Goal: Task Accomplishment & Management: Manage account settings

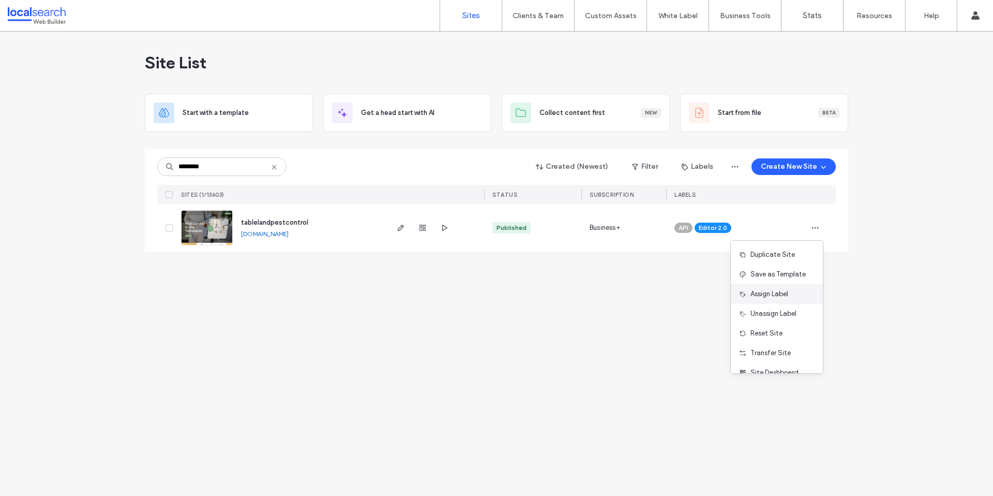
click at [781, 289] on span "Assign Label" at bounding box center [770, 294] width 38 height 10
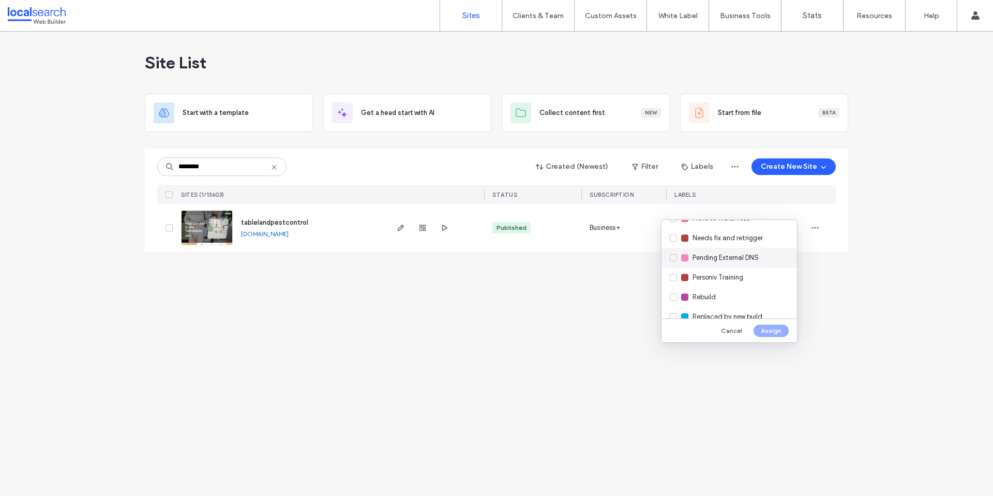
scroll to position [252, 0]
click at [738, 263] on div "Pending External DNS" at bounding box center [730, 257] width 136 height 20
click at [772, 324] on button "Assign" at bounding box center [771, 330] width 35 height 12
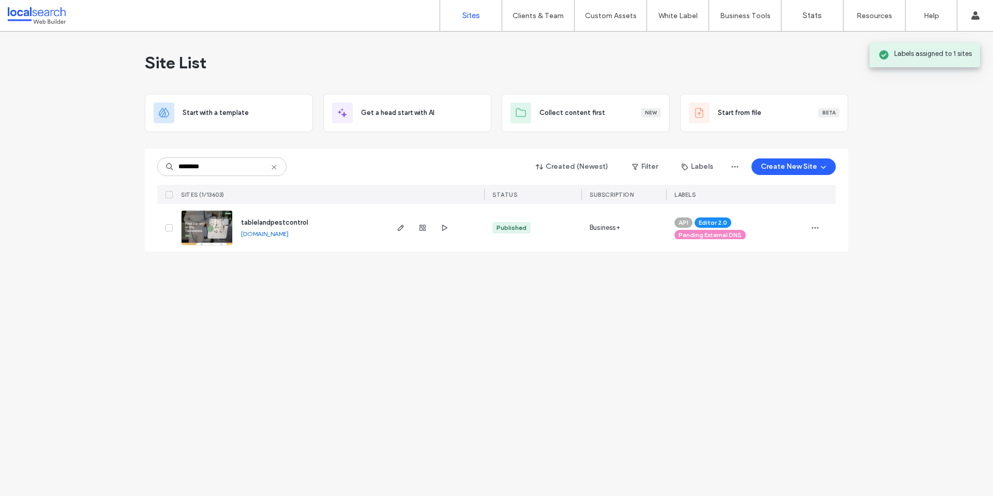
click at [237, 226] on div "tablelandpestcontrol tablelandpestcontrol.webbuilder.localsearch.com.au" at bounding box center [310, 228] width 154 height 48
click at [206, 228] on img at bounding box center [207, 246] width 51 height 70
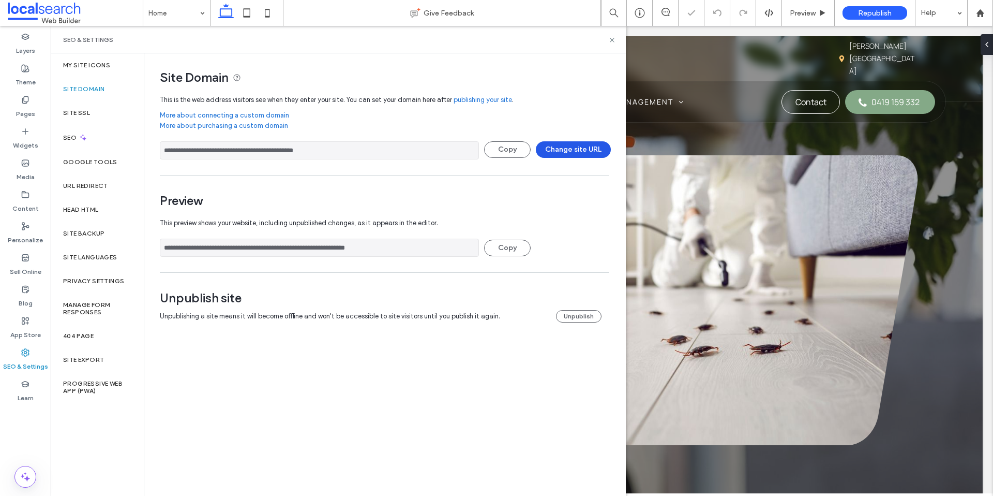
click at [573, 146] on button "Change site URL" at bounding box center [573, 149] width 75 height 17
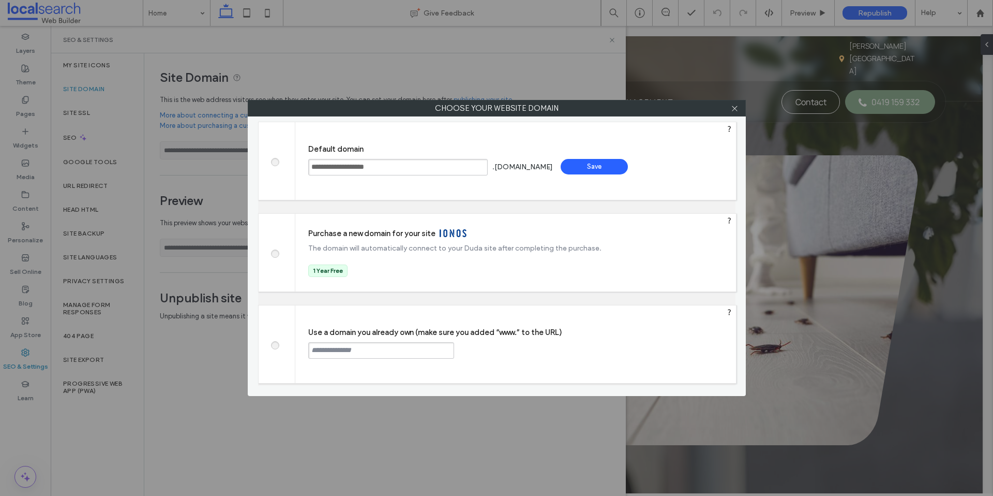
click at [407, 347] on input "text" at bounding box center [381, 350] width 146 height 17
paste input "**********"
type input "**********"
click at [495, 355] on div "Continue" at bounding box center [493, 350] width 67 height 16
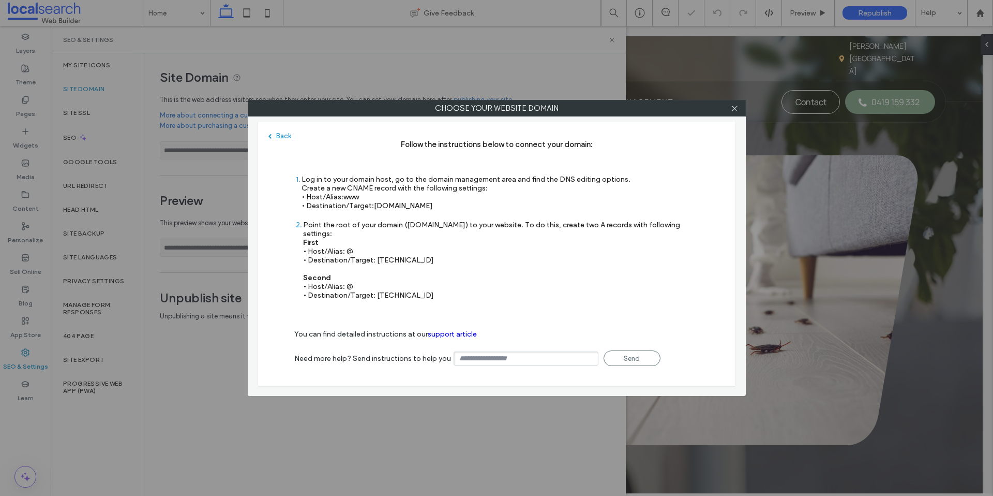
type input "**********"
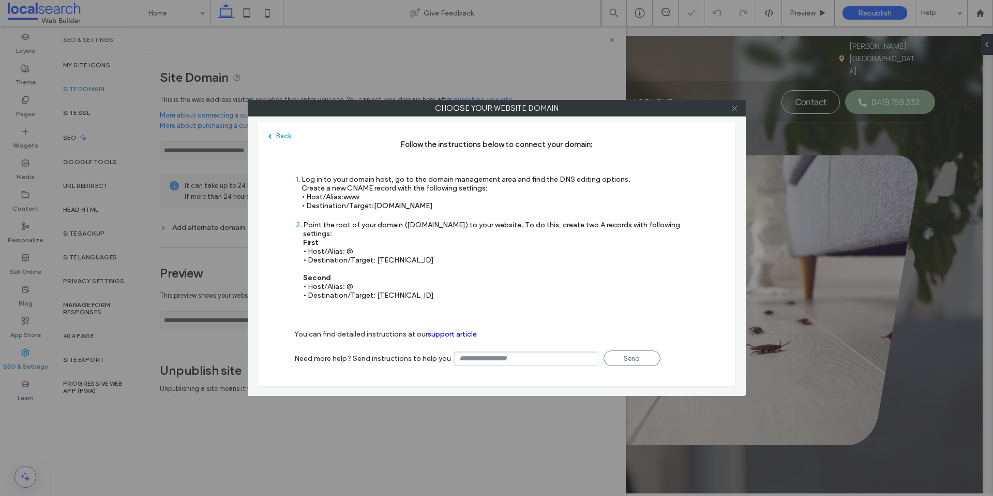
click at [738, 106] on icon at bounding box center [735, 108] width 8 height 8
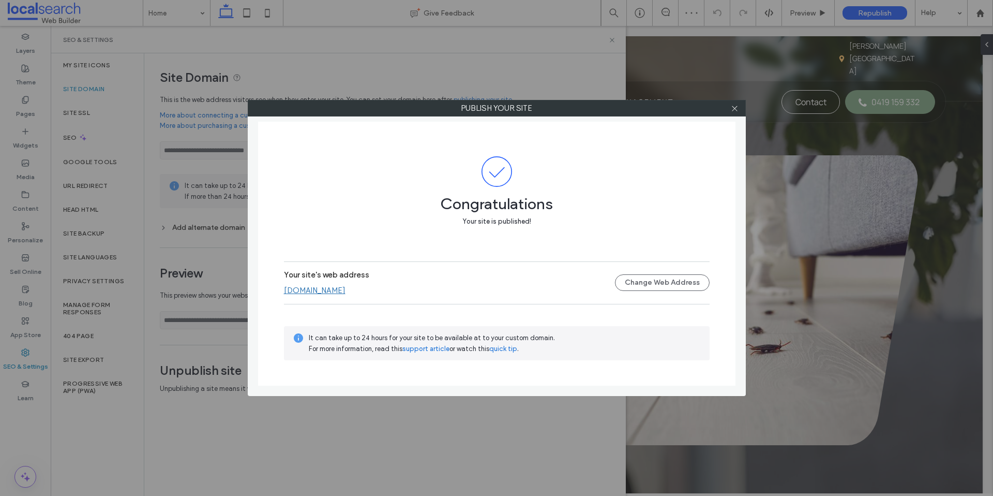
click at [739, 107] on div at bounding box center [735, 108] width 16 height 16
click at [736, 107] on icon at bounding box center [735, 108] width 8 height 8
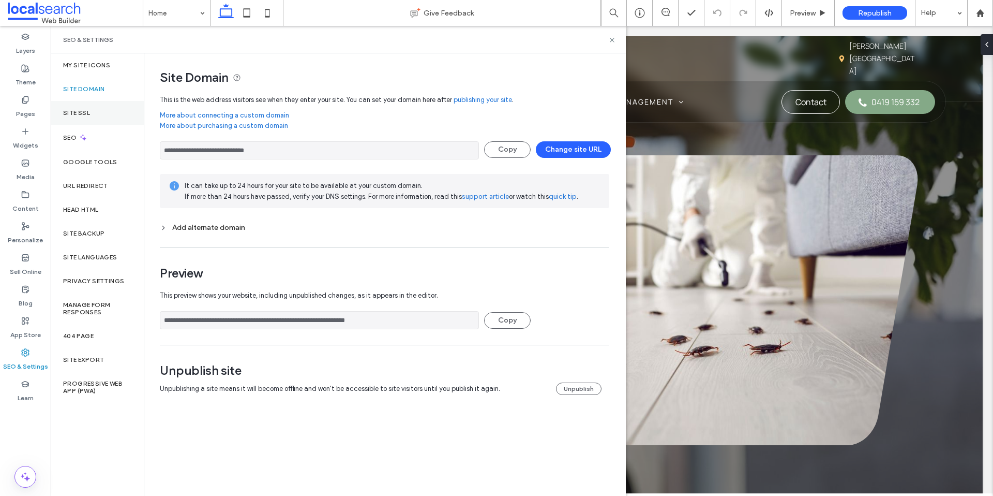
click at [74, 114] on label "Site SSL" at bounding box center [76, 112] width 27 height 7
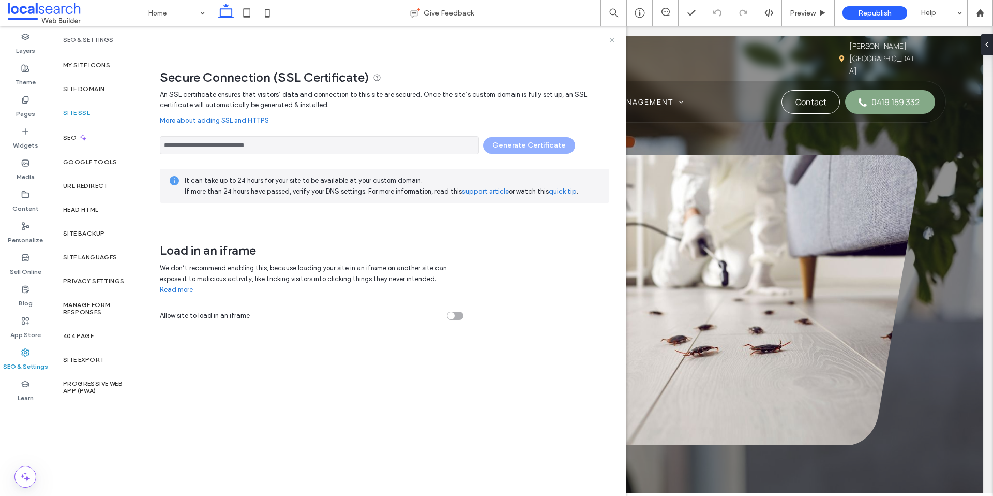
click at [612, 40] on icon at bounding box center [612, 40] width 8 height 8
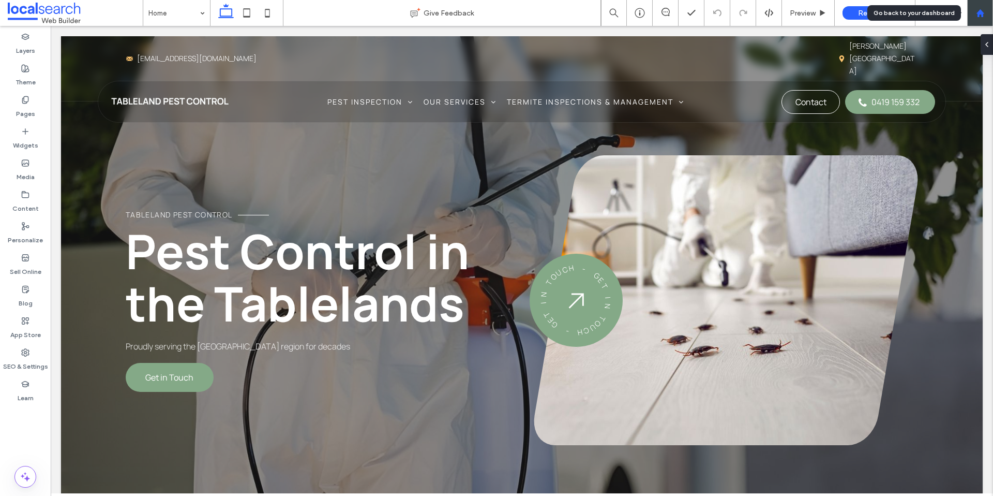
click at [981, 13] on use at bounding box center [980, 13] width 8 height 8
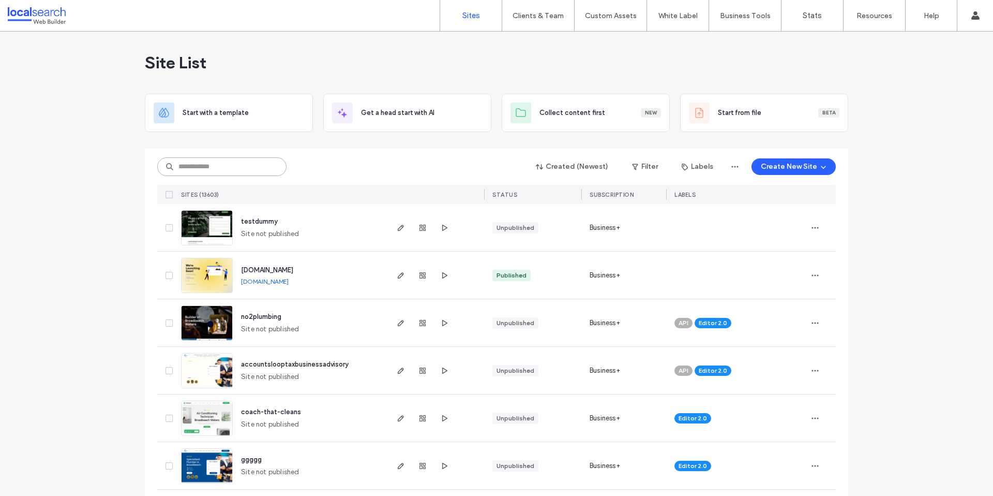
click at [232, 169] on input at bounding box center [221, 166] width 129 height 19
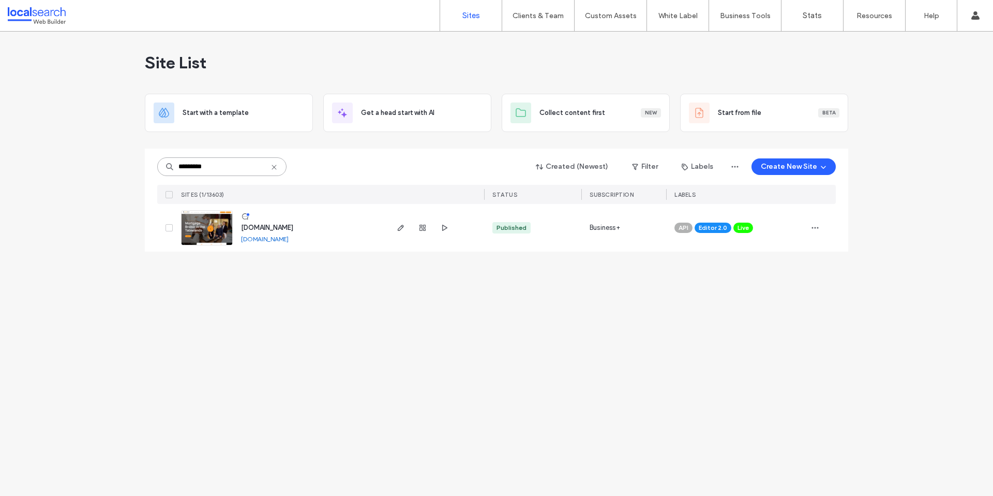
type input "*********"
click at [211, 233] on link at bounding box center [207, 227] width 52 height 35
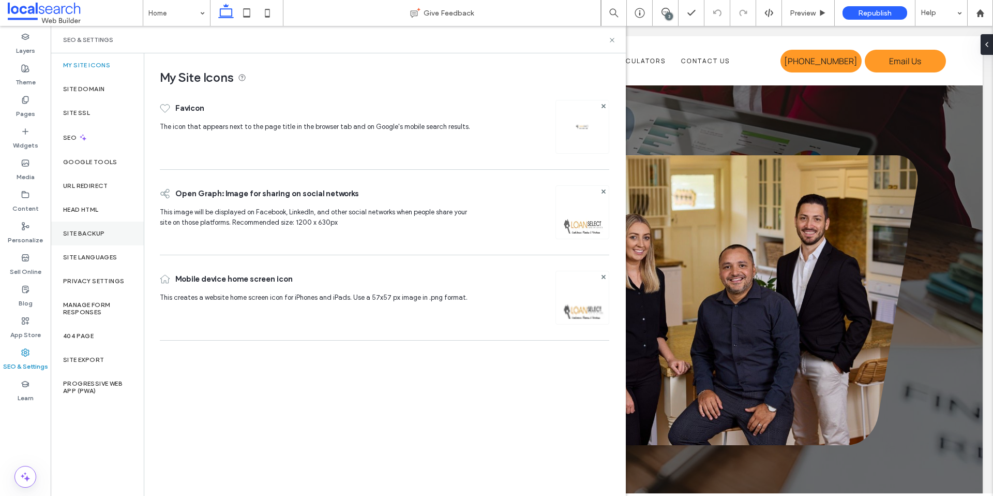
click at [92, 230] on label "Site Backup" at bounding box center [83, 233] width 41 height 7
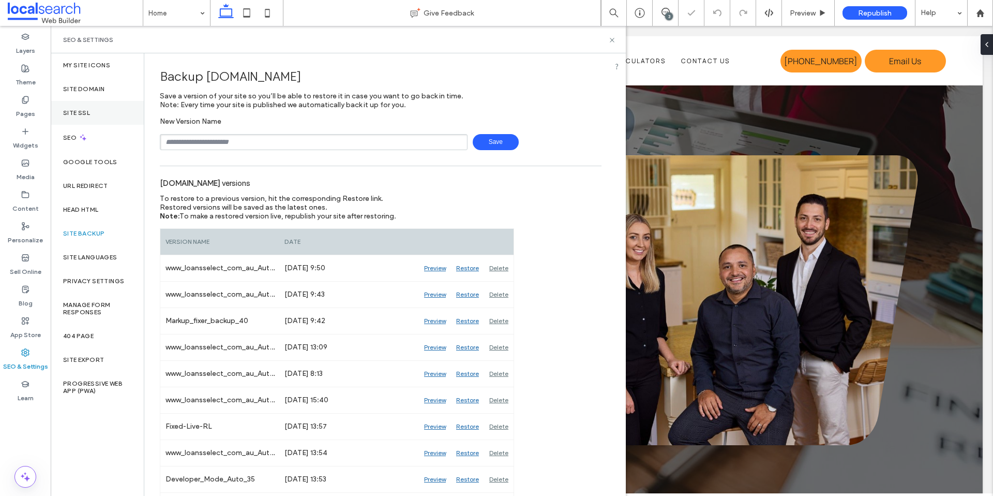
click at [98, 110] on div "Site SSL" at bounding box center [97, 113] width 93 height 24
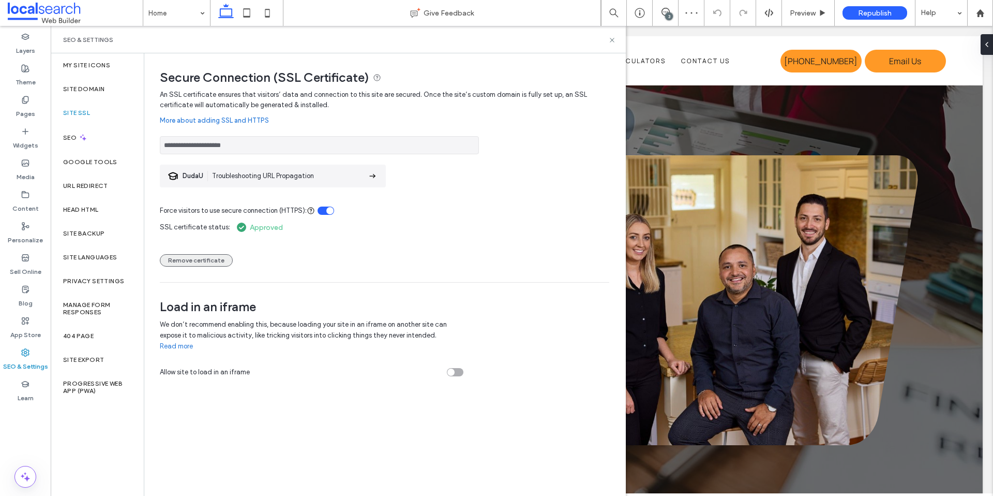
click at [208, 261] on button "Remove certificate" at bounding box center [196, 260] width 73 height 12
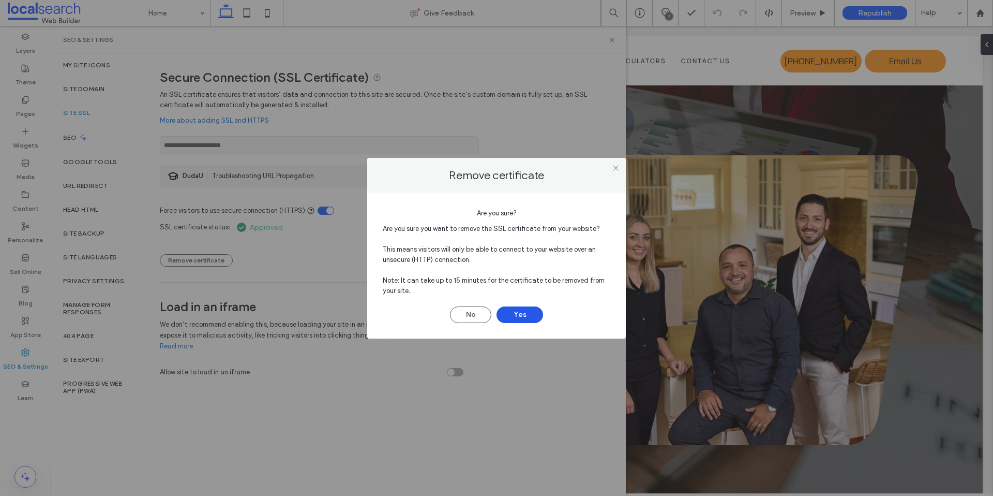
click at [532, 311] on button "Yes" at bounding box center [520, 314] width 47 height 17
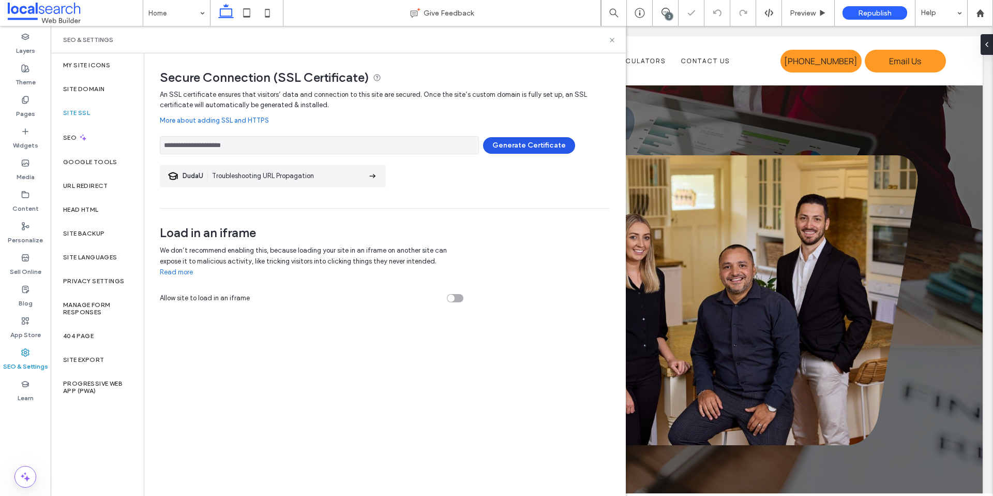
click at [520, 139] on button "Generate Certificate" at bounding box center [529, 145] width 92 height 17
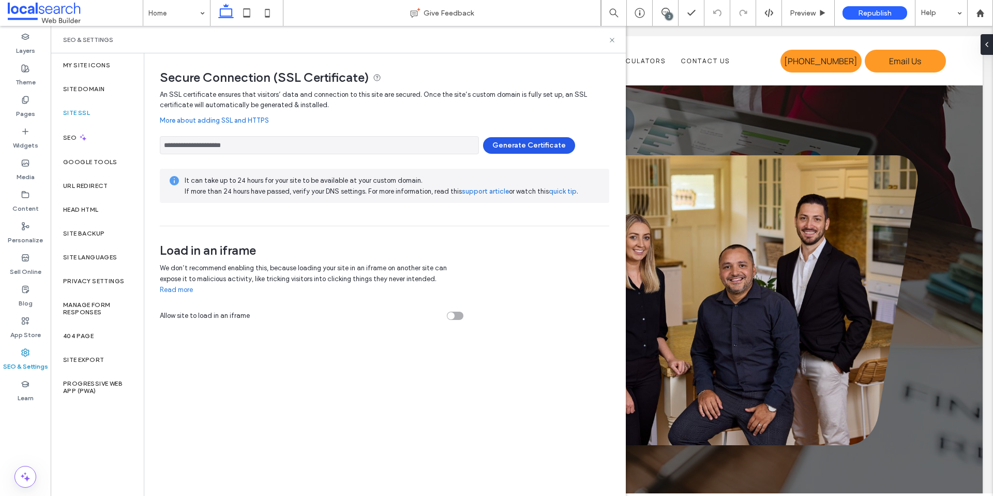
click at [522, 146] on button "Generate Certificate" at bounding box center [529, 145] width 92 height 17
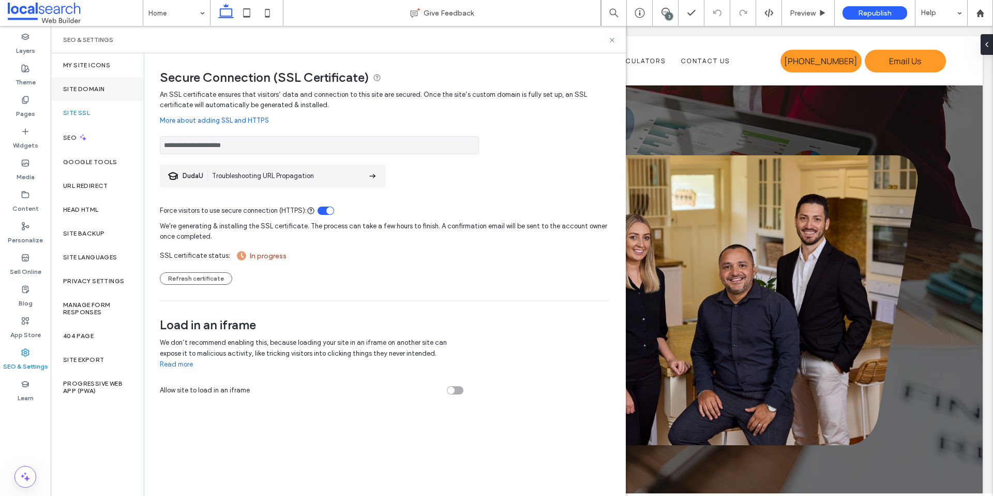
click at [92, 94] on div "Site Domain" at bounding box center [97, 89] width 93 height 24
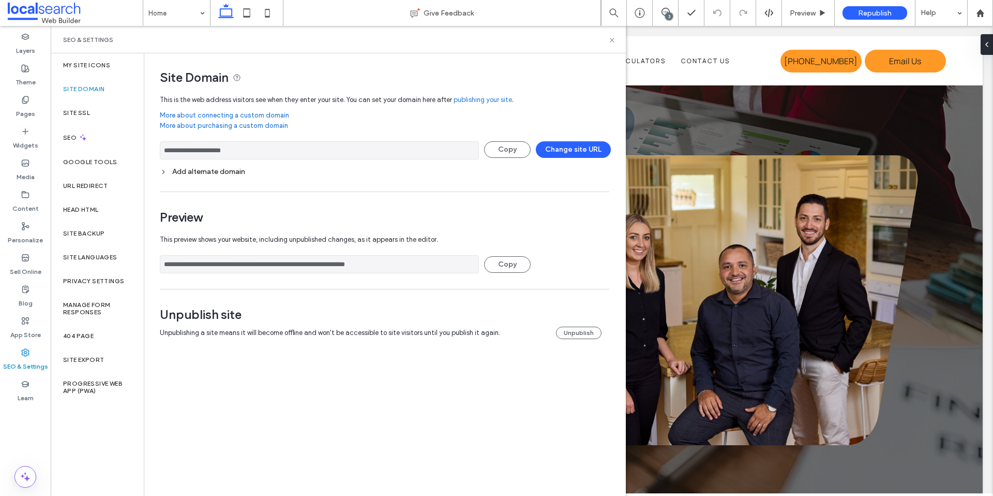
click at [221, 171] on div "Add alternate domain" at bounding box center [385, 171] width 450 height 9
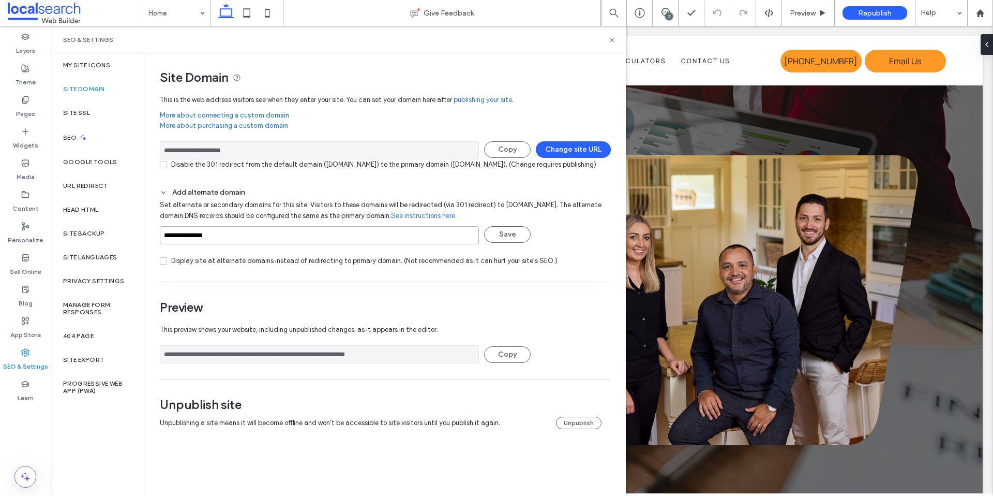
drag, startPoint x: 181, startPoint y: 246, endPoint x: 157, endPoint y: 245, distance: 24.3
click at [157, 245] on div "**********" at bounding box center [380, 251] width 473 height 396
type input "**********"
click at [514, 243] on button "Save" at bounding box center [507, 234] width 47 height 17
click at [612, 39] on use at bounding box center [612, 40] width 4 height 4
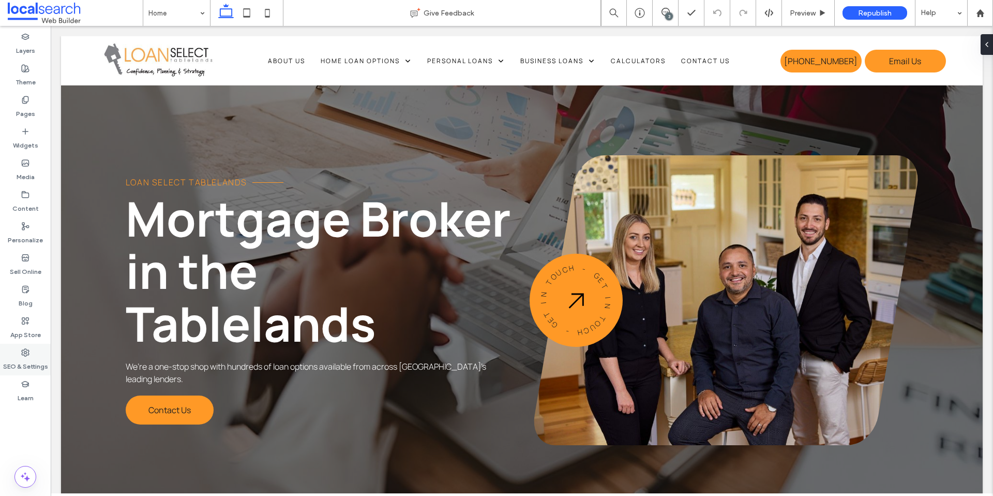
click at [32, 365] on label "SEO & Settings" at bounding box center [25, 363] width 45 height 14
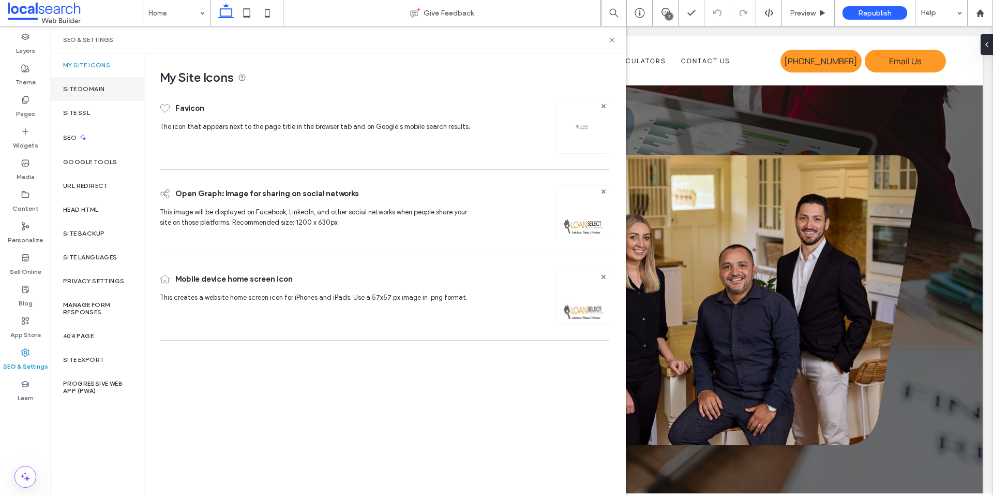
click at [99, 91] on label "Site Domain" at bounding box center [83, 88] width 41 height 7
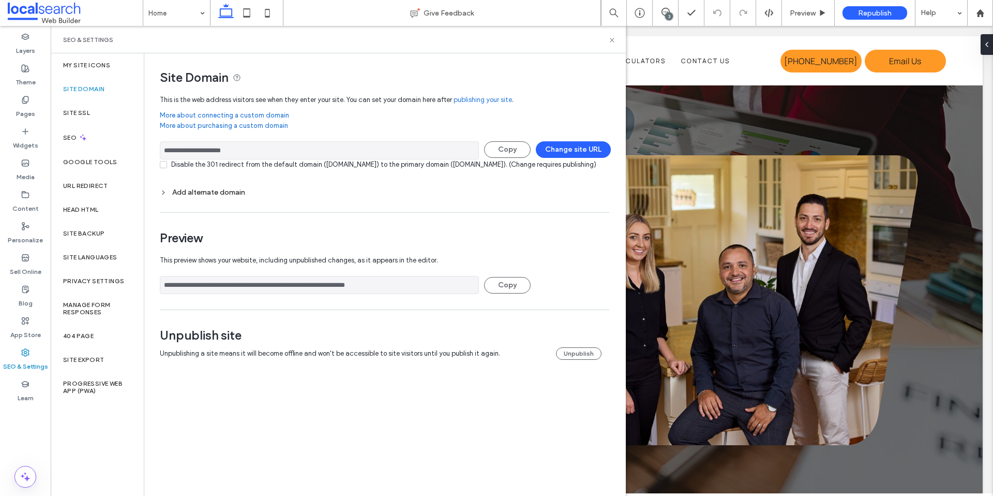
click at [206, 197] on div "Add alternate domain" at bounding box center [385, 192] width 450 height 14
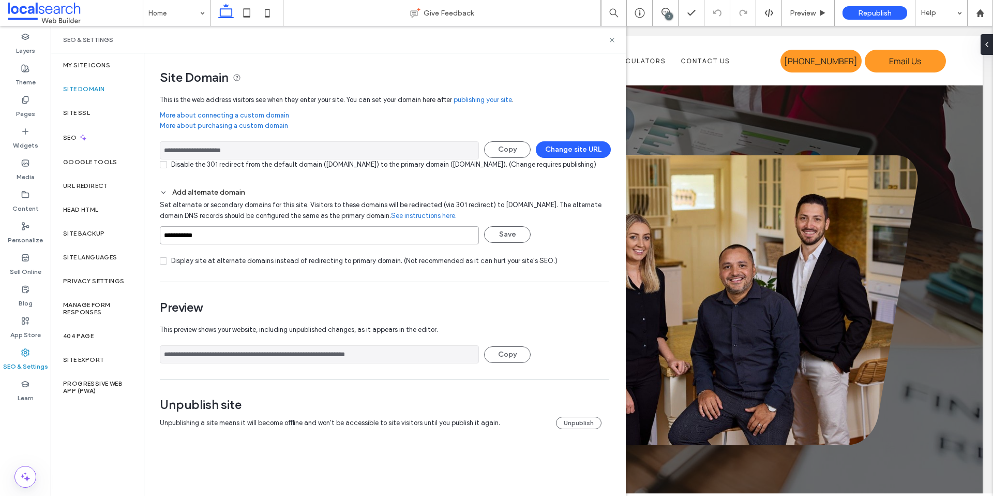
click at [164, 244] on input "**********" at bounding box center [319, 235] width 319 height 18
type input "**********"
click at [515, 243] on button "Save" at bounding box center [507, 234] width 47 height 17
click at [618, 41] on div "SEO & Settings" at bounding box center [338, 39] width 575 height 27
click at [612, 41] on icon at bounding box center [612, 40] width 8 height 8
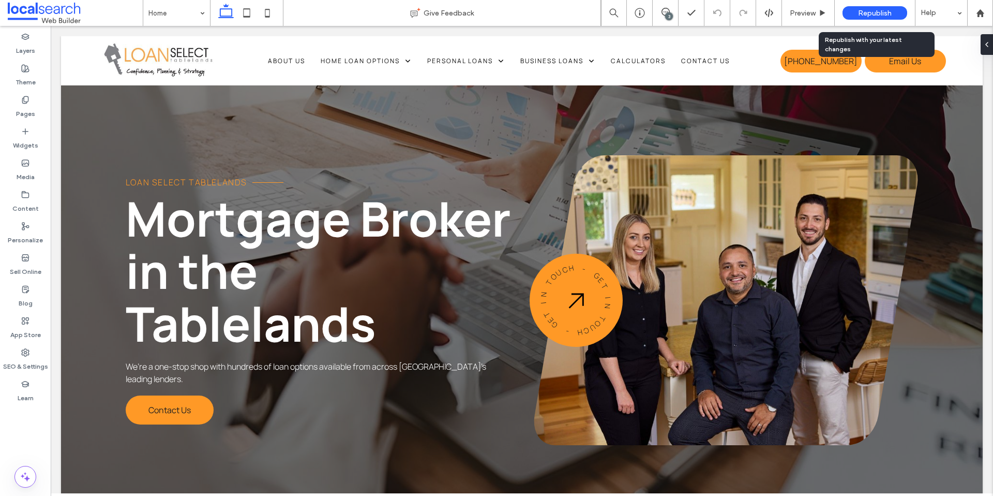
click at [882, 16] on span "Republish" at bounding box center [875, 13] width 34 height 9
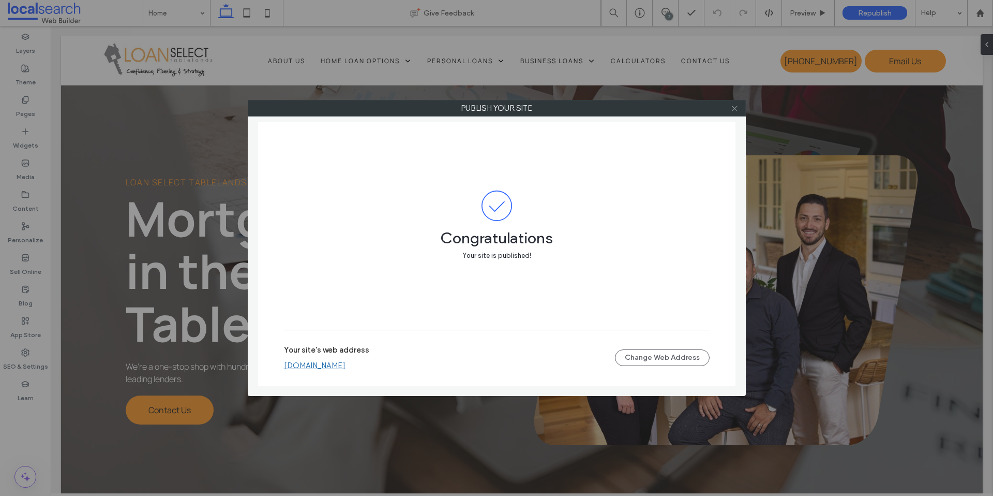
click at [737, 111] on icon at bounding box center [735, 108] width 8 height 8
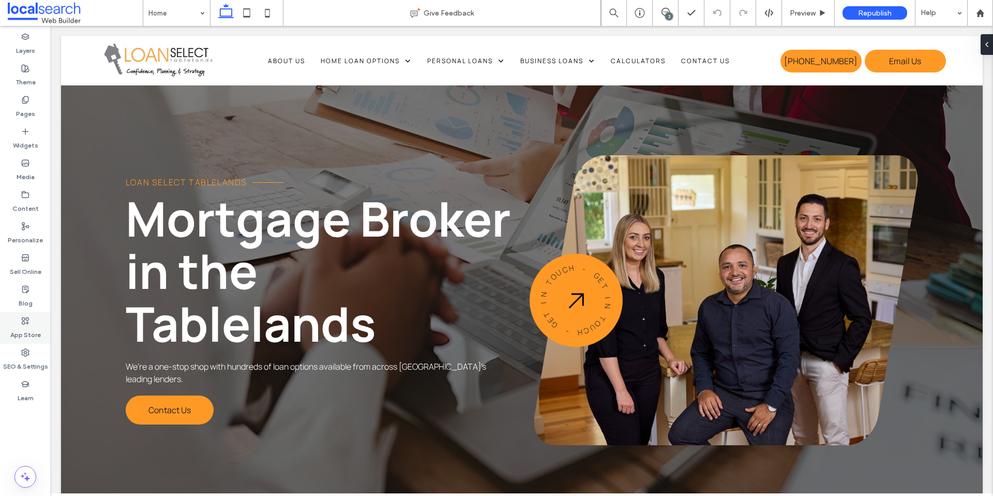
click at [30, 356] on label "SEO & Settings" at bounding box center [25, 363] width 45 height 14
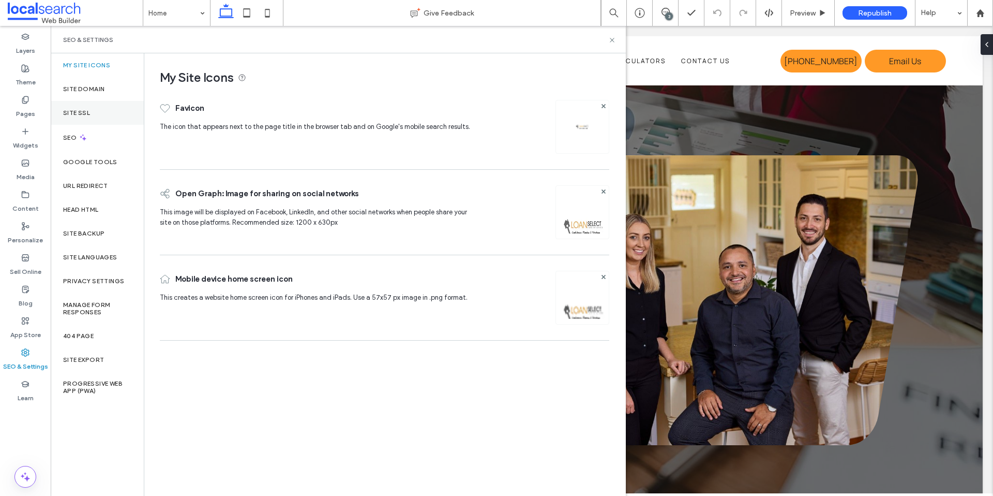
click at [100, 112] on div "Site SSL" at bounding box center [97, 113] width 93 height 24
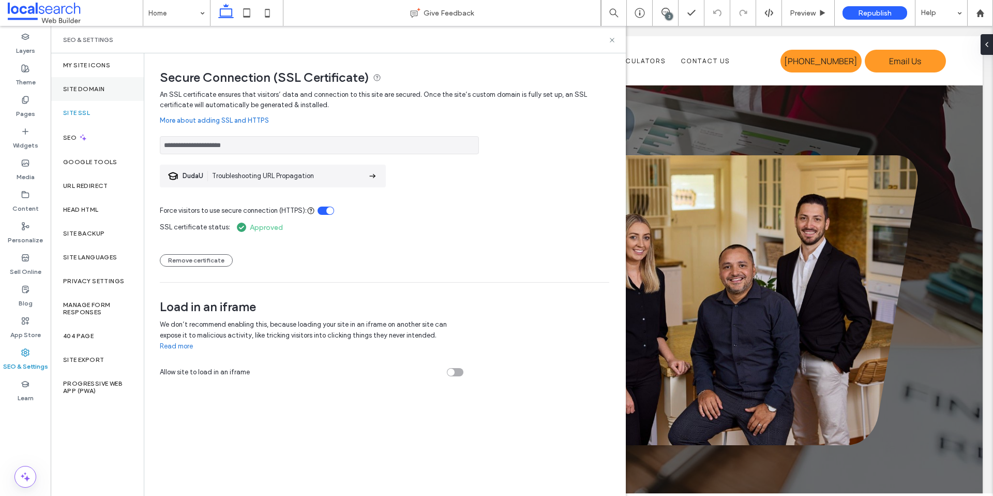
click at [106, 93] on div "Site Domain" at bounding box center [97, 89] width 93 height 24
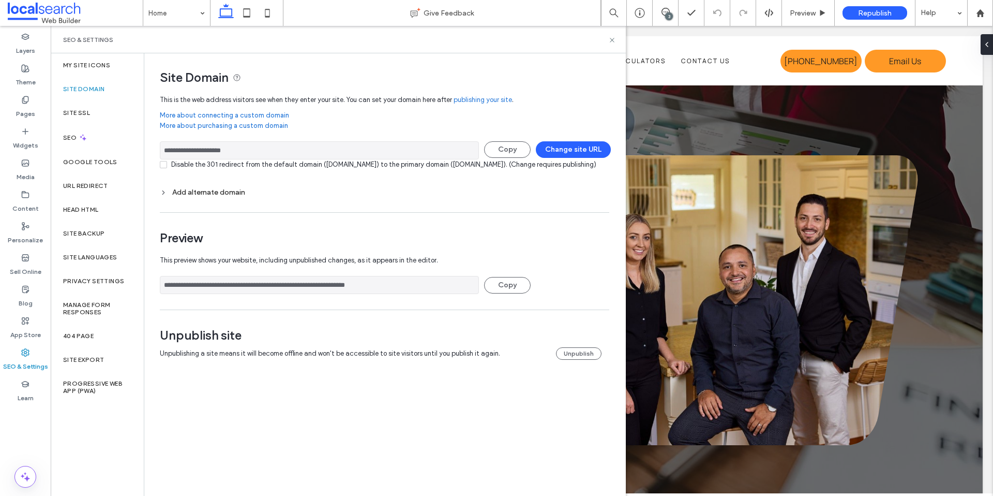
click at [89, 91] on label "Site Domain" at bounding box center [83, 88] width 41 height 7
click at [95, 101] on div "Site SSL" at bounding box center [97, 113] width 93 height 24
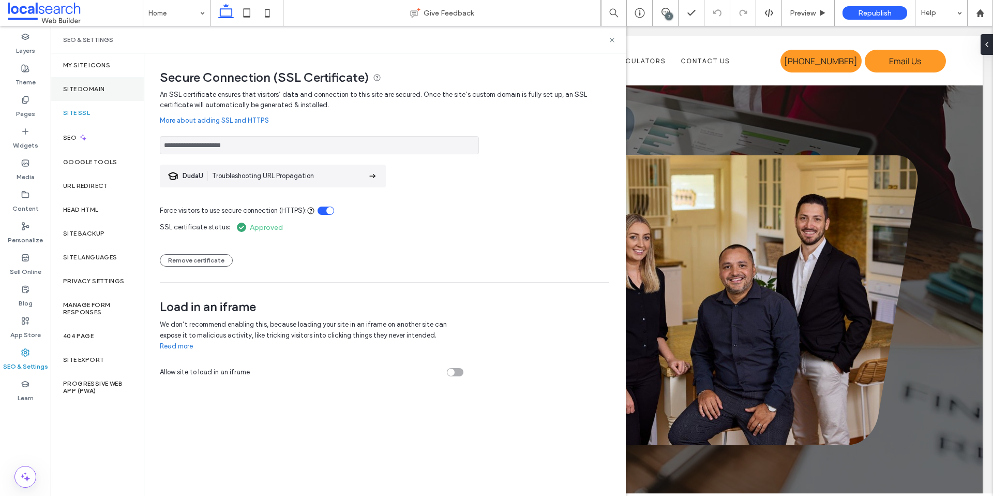
click at [106, 89] on div "Site Domain" at bounding box center [97, 89] width 93 height 24
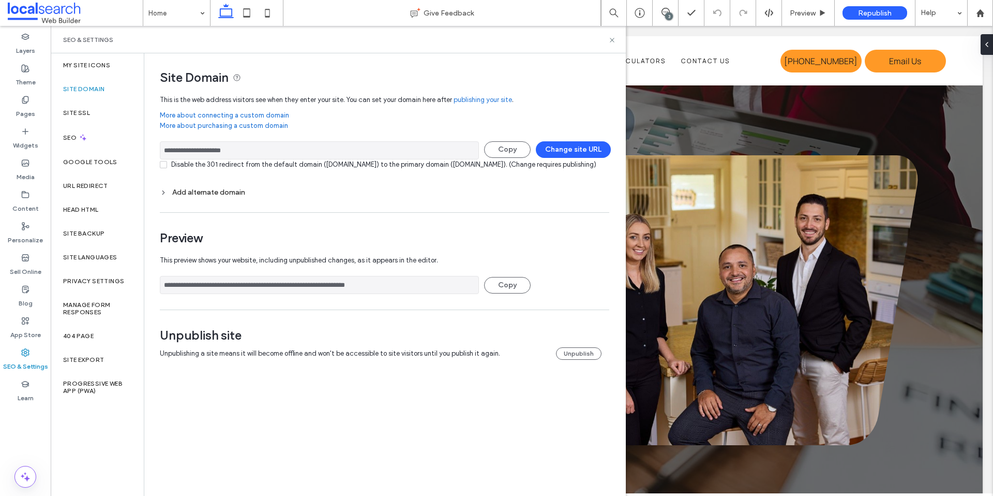
drag, startPoint x: 213, startPoint y: 187, endPoint x: 211, endPoint y: 199, distance: 12.0
click at [213, 180] on div "Disable the 301 redirect from the default domain (loanselecttablelands.webbuild…" at bounding box center [385, 169] width 450 height 21
click at [211, 197] on div "Add alternate domain" at bounding box center [385, 192] width 450 height 9
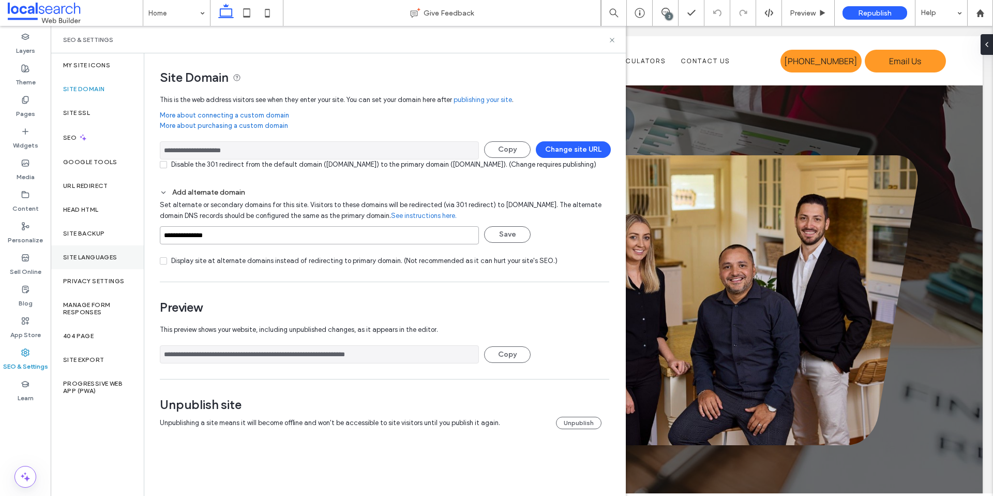
drag, startPoint x: 260, startPoint y: 247, endPoint x: 142, endPoint y: 247, distance: 117.4
click at [142, 247] on div "**********" at bounding box center [338, 274] width 575 height 442
click at [453, 221] on link "See instructions here." at bounding box center [424, 216] width 66 height 10
click at [437, 221] on link "See instructions here." at bounding box center [424, 216] width 66 height 10
click at [256, 226] on span "Set alternate or secondary domains for this site. Visitors to these domains wil…" at bounding box center [381, 213] width 442 height 34
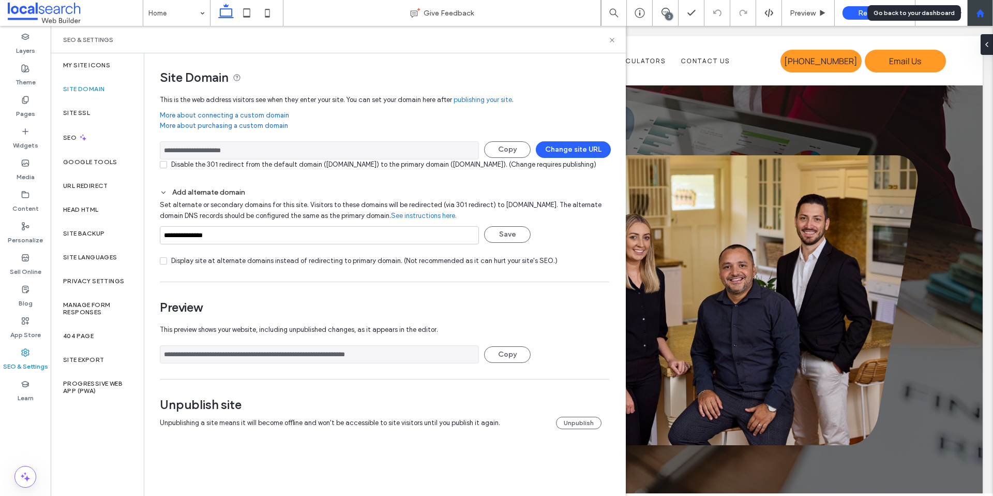
click at [972, 17] on div at bounding box center [980, 13] width 26 height 26
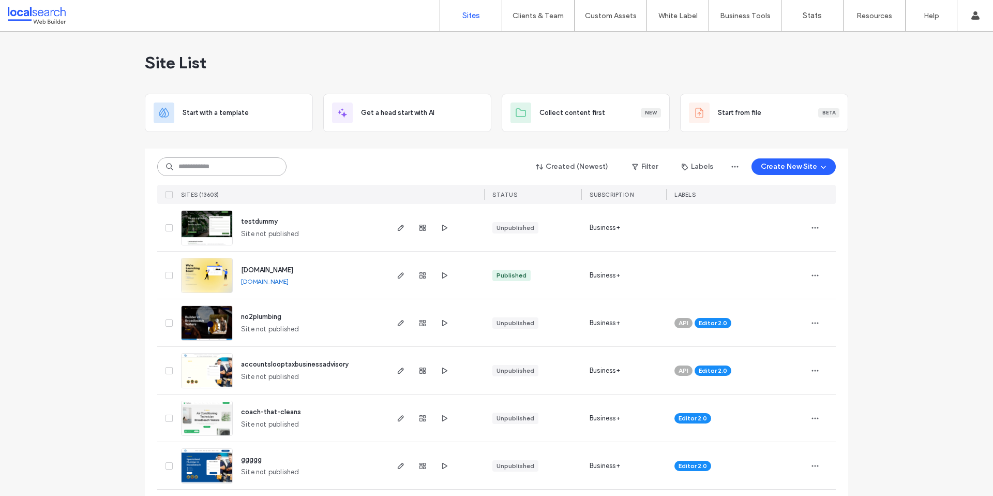
click at [202, 167] on input at bounding box center [221, 166] width 129 height 19
paste input "********"
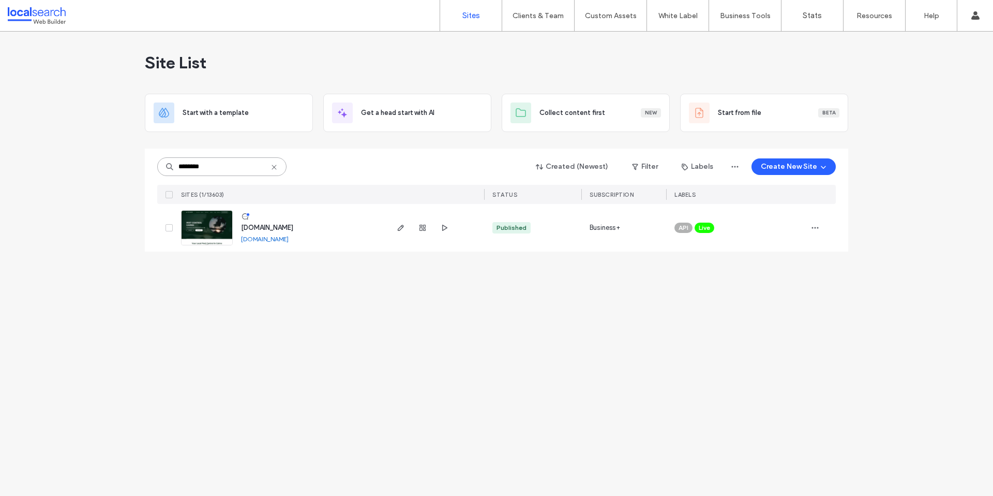
type input "********"
click at [204, 228] on img at bounding box center [207, 246] width 51 height 70
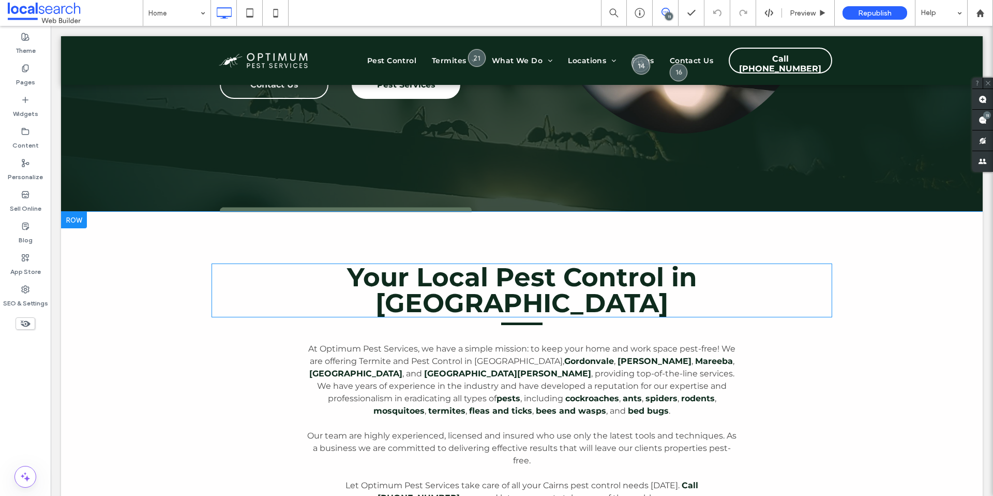
scroll to position [241, 0]
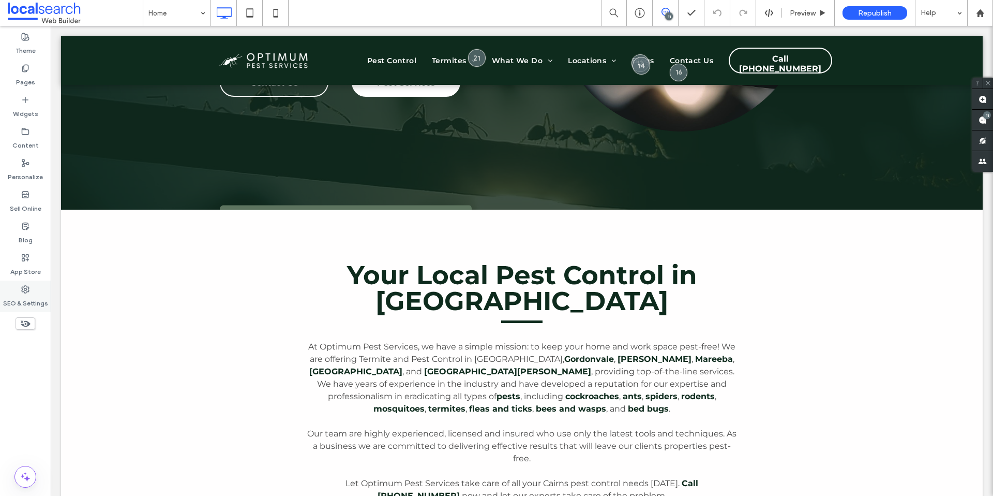
drag, startPoint x: 13, startPoint y: 277, endPoint x: 18, endPoint y: 286, distance: 10.0
click at [13, 277] on div "App Store" at bounding box center [25, 265] width 51 height 32
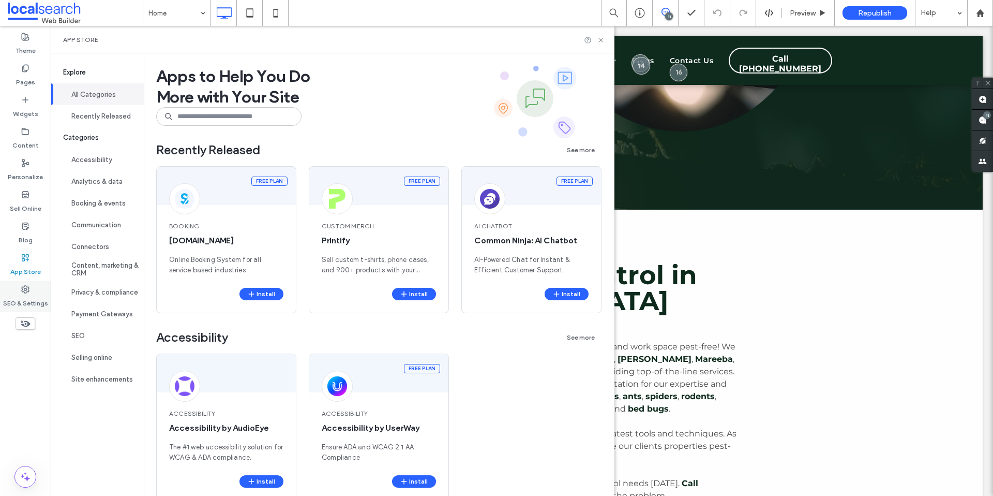
click at [20, 290] on div "SEO & Settings" at bounding box center [25, 296] width 51 height 32
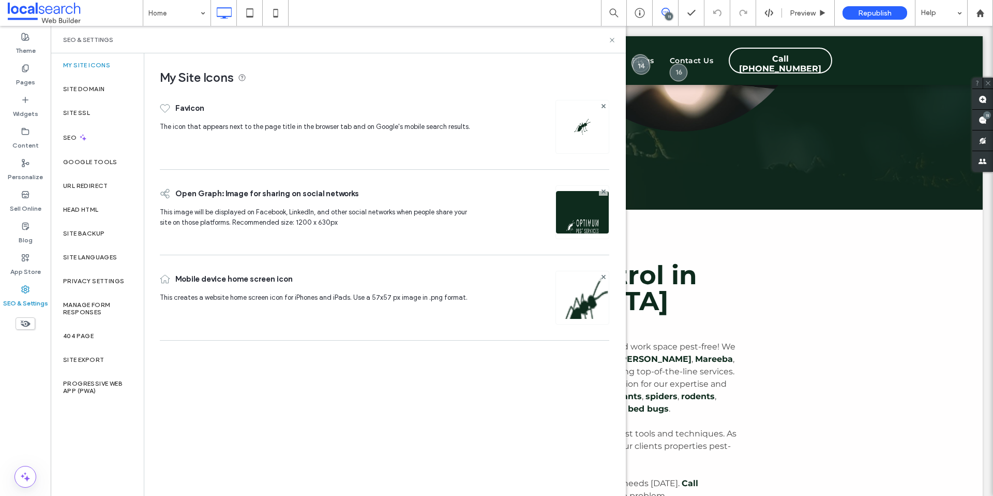
click at [87, 134] on div "SEO" at bounding box center [97, 137] width 93 height 25
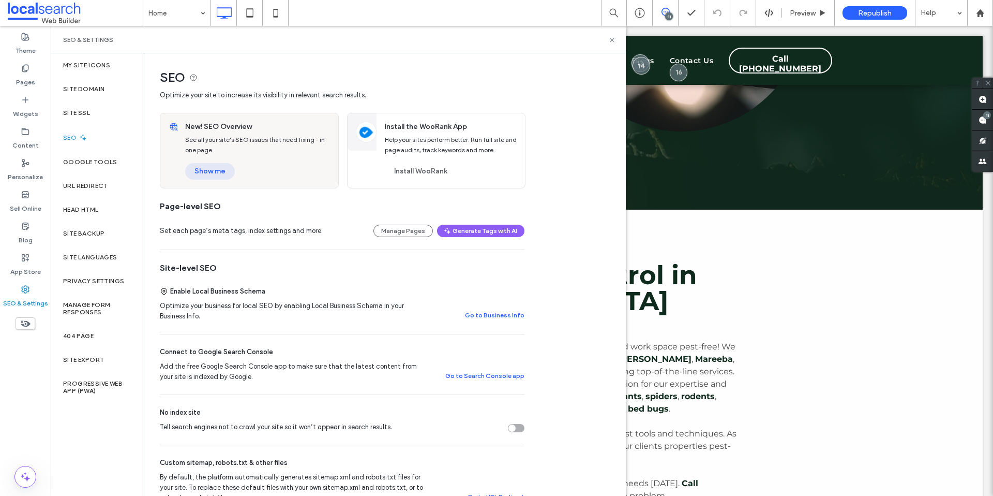
click at [227, 172] on button "Show me" at bounding box center [210, 171] width 50 height 17
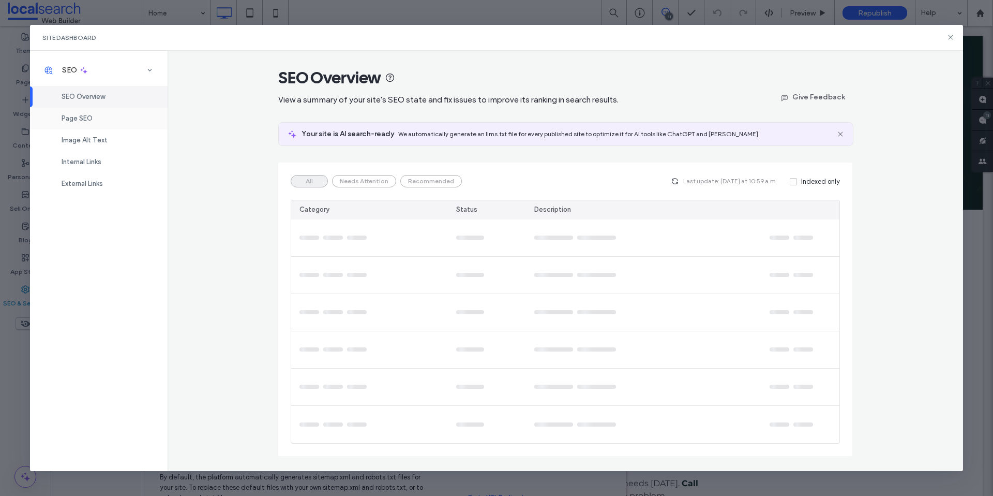
click at [94, 121] on div "Page SEO" at bounding box center [99, 119] width 138 height 22
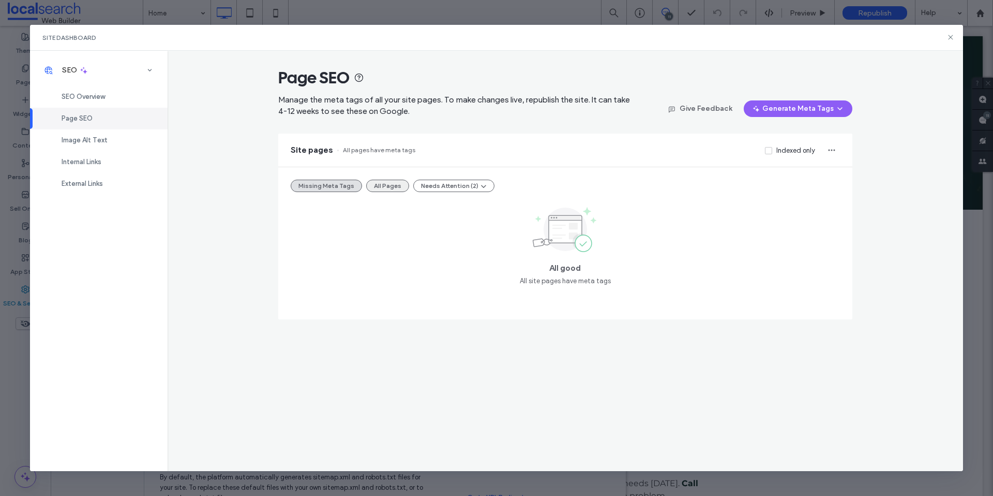
click at [390, 188] on button "All Pages" at bounding box center [387, 185] width 43 height 12
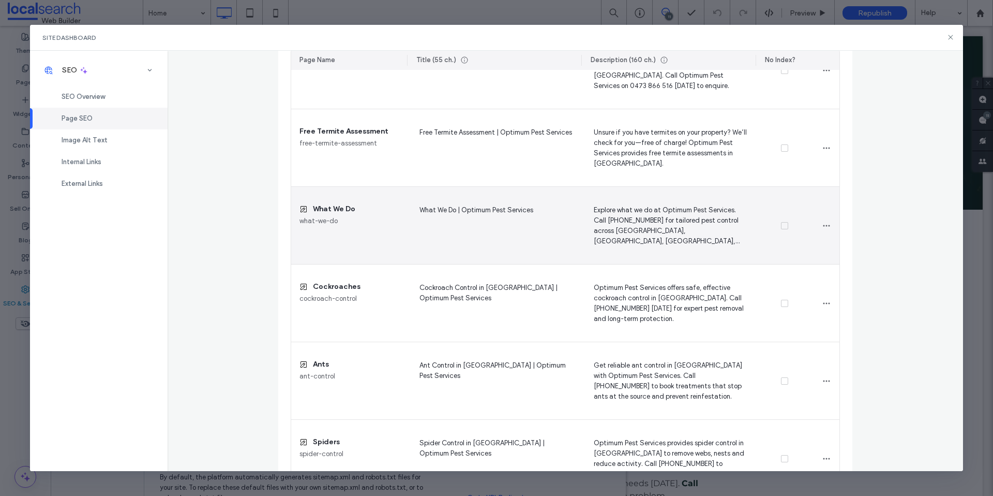
scroll to position [363, 0]
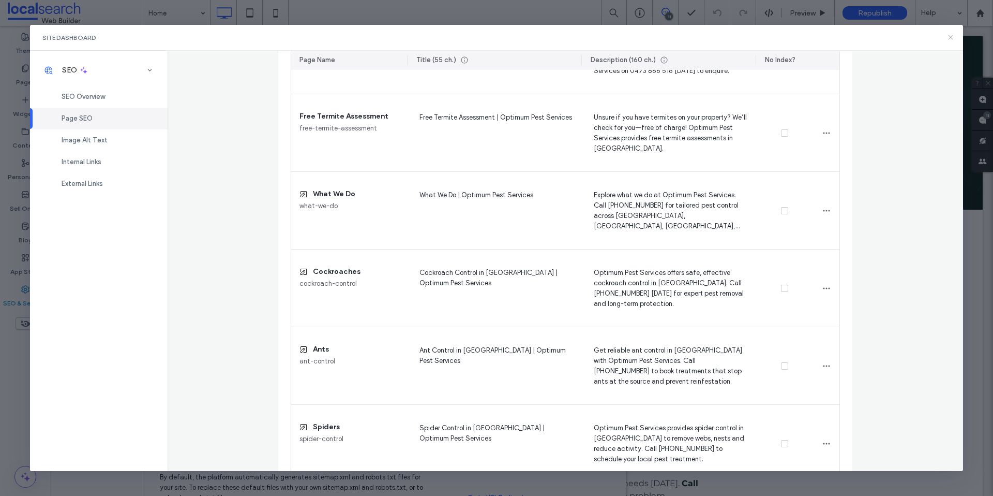
click at [951, 34] on icon at bounding box center [951, 37] width 8 height 8
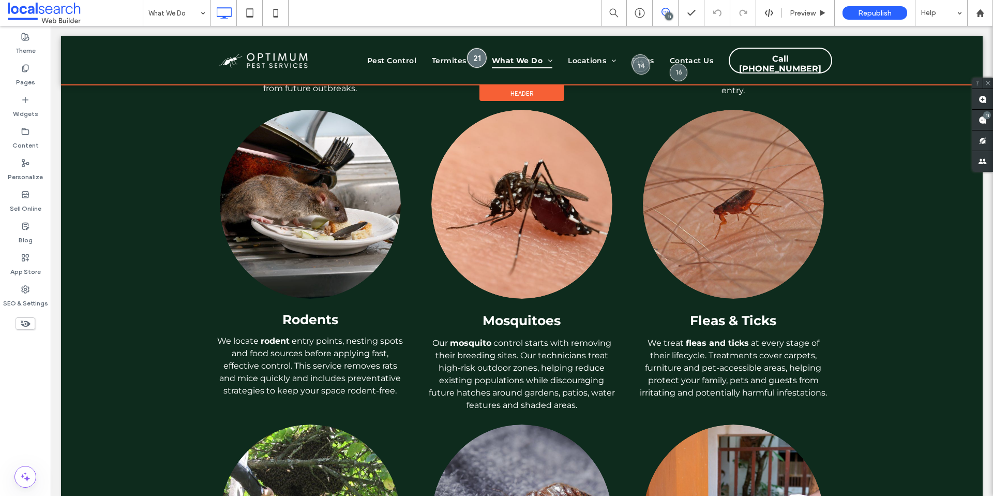
click at [472, 59] on div at bounding box center [476, 57] width 19 height 19
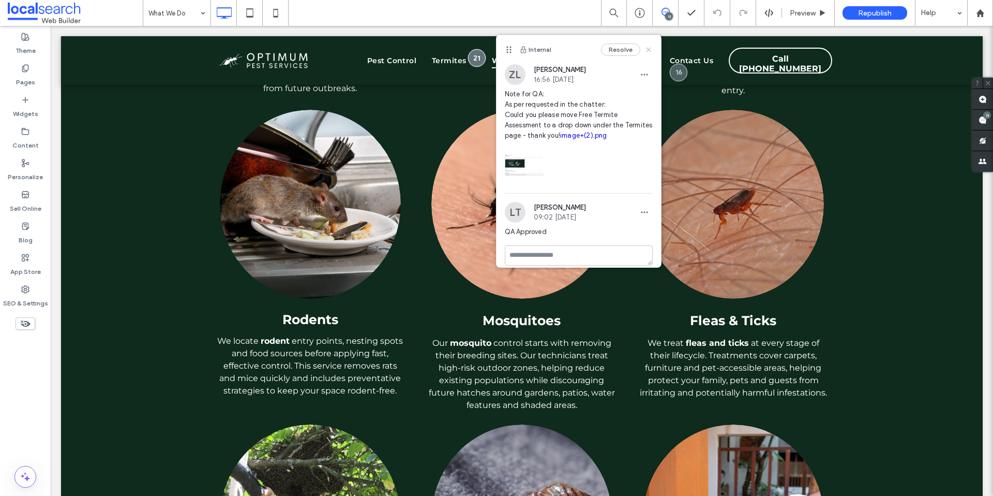
click at [646, 48] on use at bounding box center [648, 49] width 5 height 5
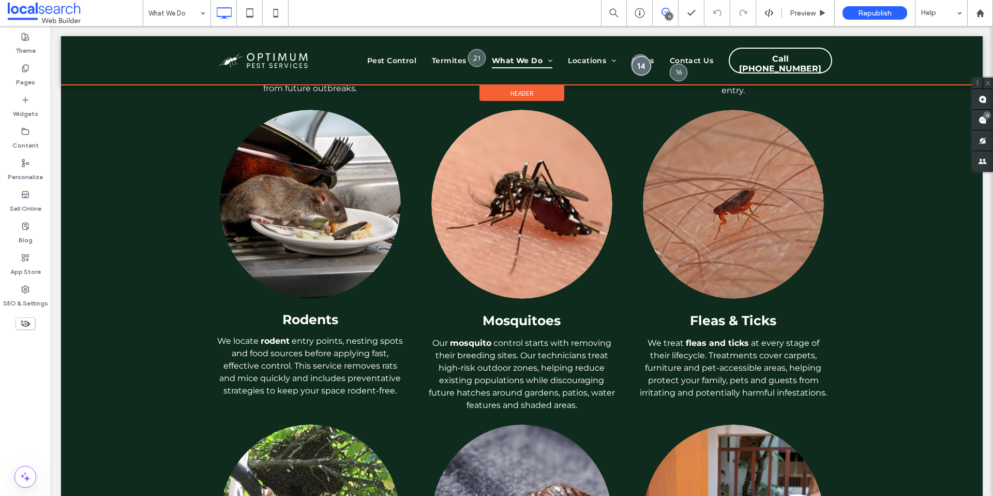
click at [639, 68] on div at bounding box center [641, 65] width 19 height 19
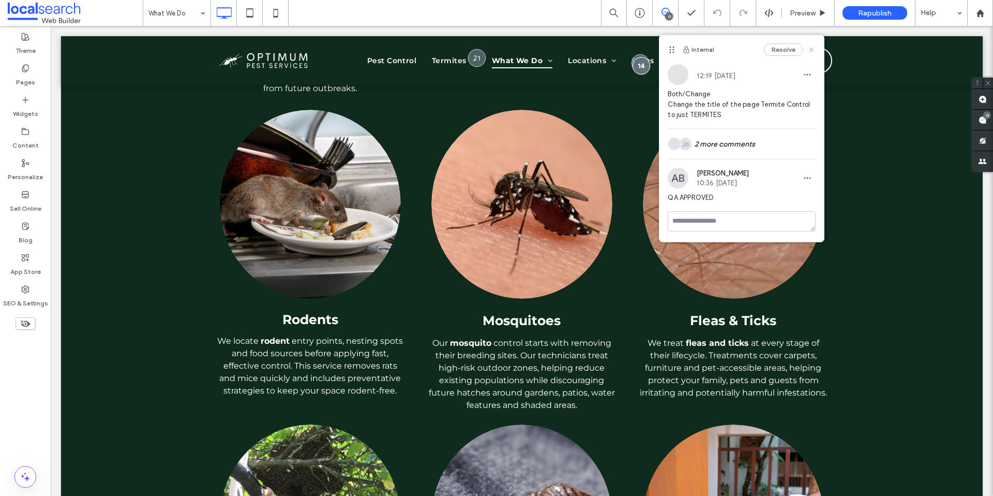
drag, startPoint x: 808, startPoint y: 49, endPoint x: 715, endPoint y: 46, distance: 92.7
click at [808, 49] on icon at bounding box center [811, 50] width 8 height 8
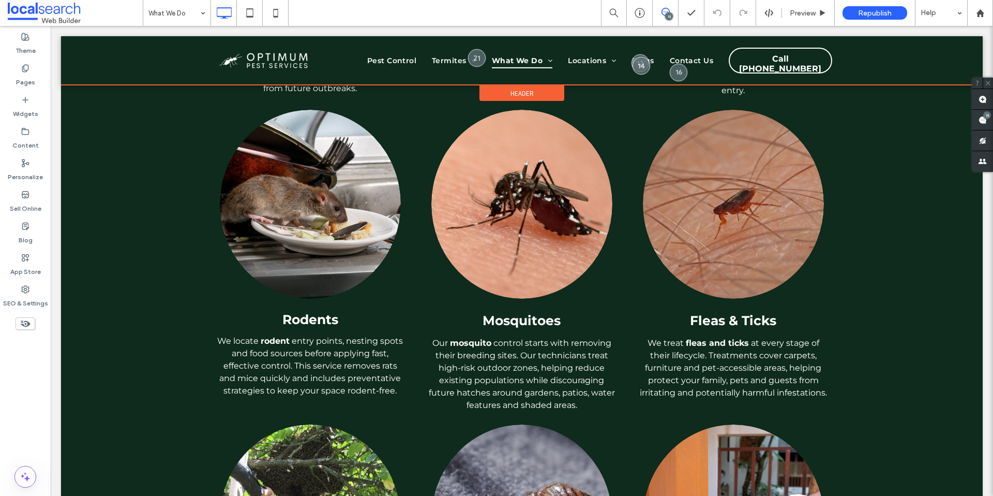
click at [676, 73] on div at bounding box center [522, 60] width 922 height 49
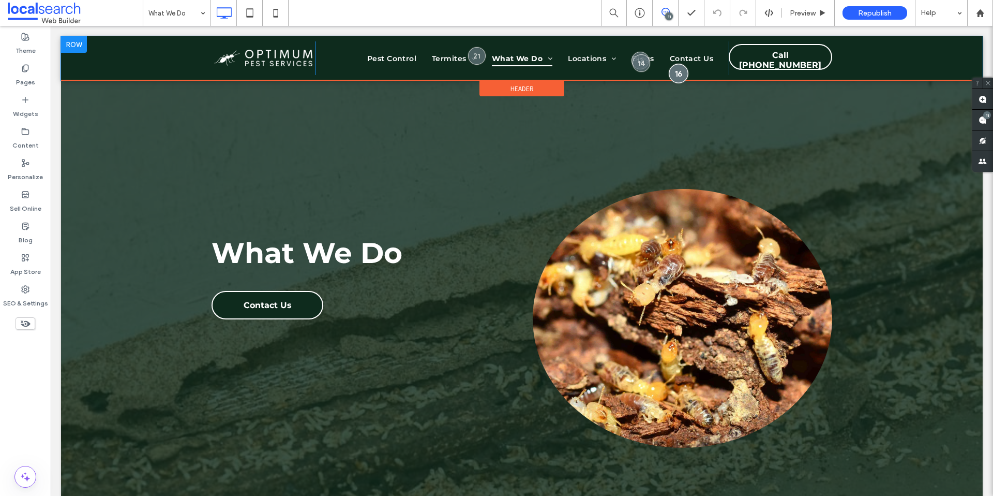
click at [676, 73] on div at bounding box center [678, 73] width 19 height 19
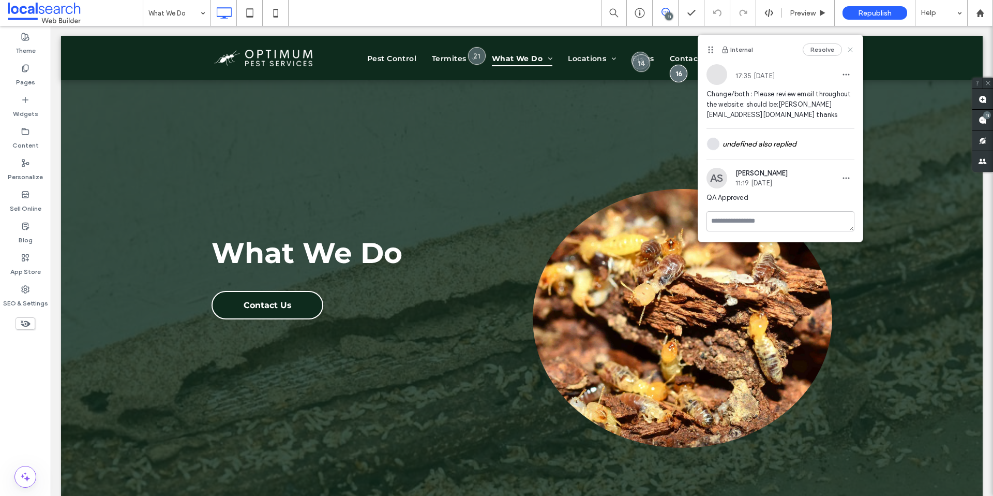
click at [849, 48] on icon at bounding box center [850, 50] width 8 height 8
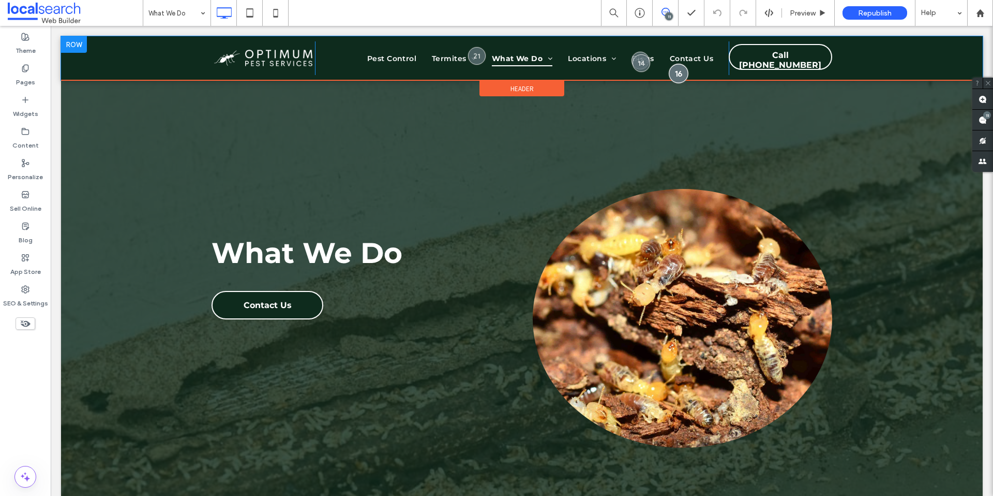
click at [675, 77] on div at bounding box center [678, 73] width 19 height 19
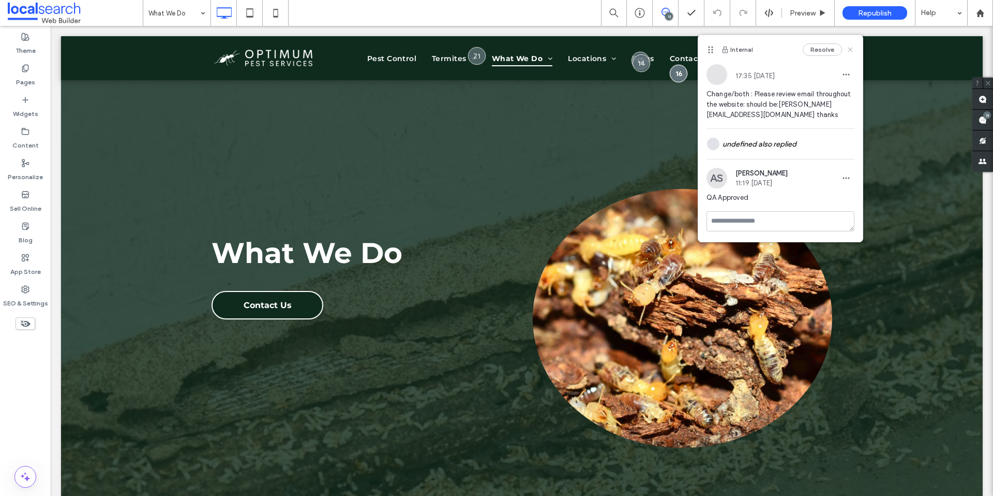
click at [849, 52] on icon at bounding box center [850, 50] width 8 height 8
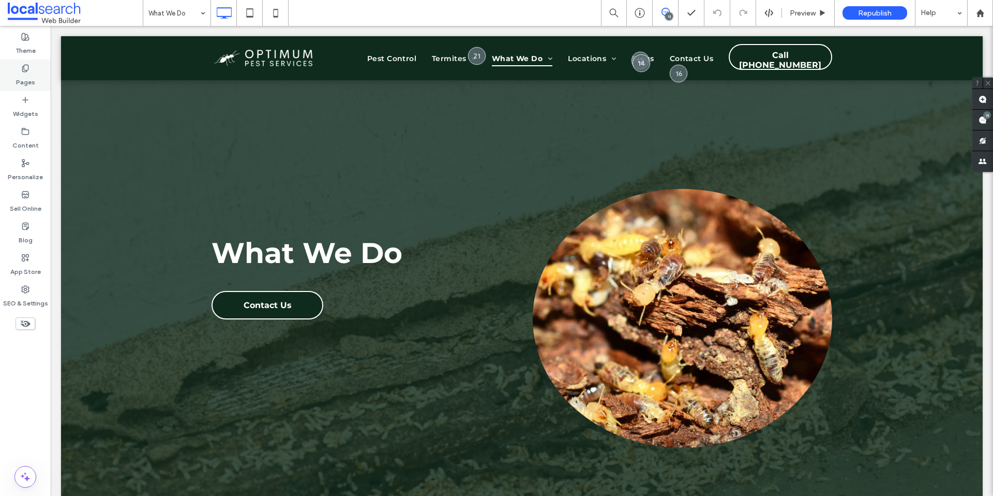
click at [22, 84] on label "Pages" at bounding box center [25, 79] width 19 height 14
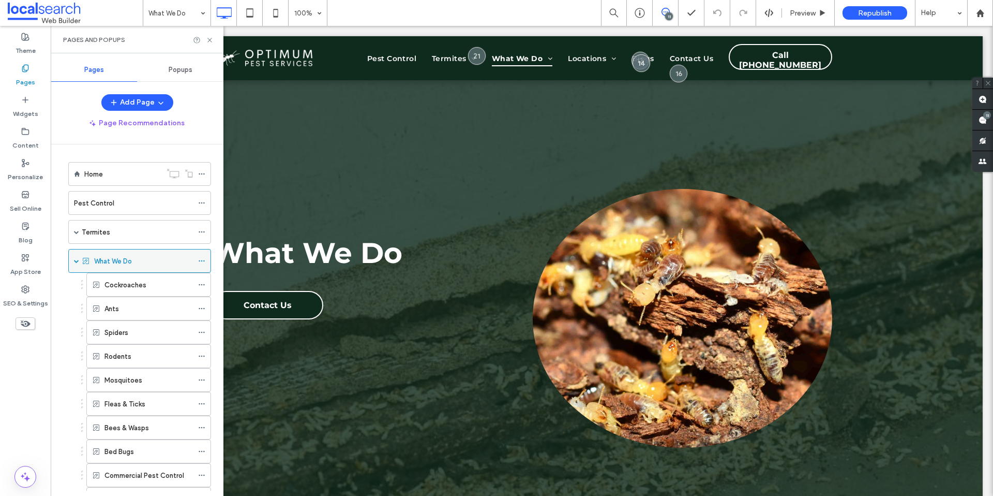
click at [200, 258] on icon at bounding box center [201, 260] width 7 height 7
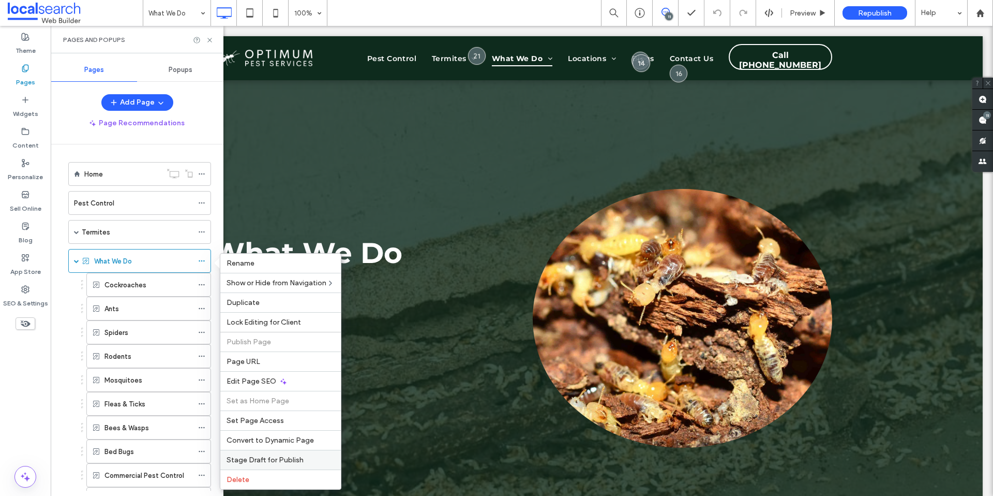
click at [292, 462] on span "Stage Draft for Publish" at bounding box center [265, 459] width 77 height 9
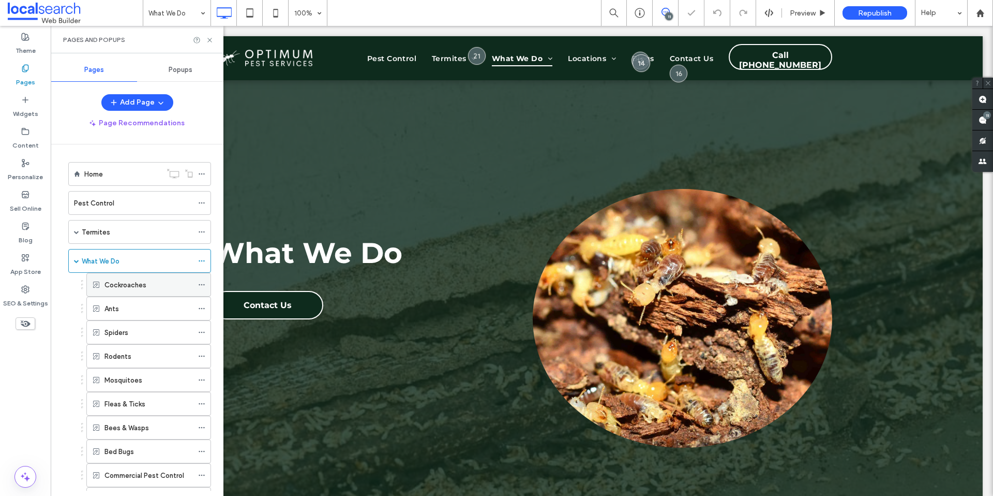
click at [199, 282] on icon at bounding box center [201, 284] width 7 height 7
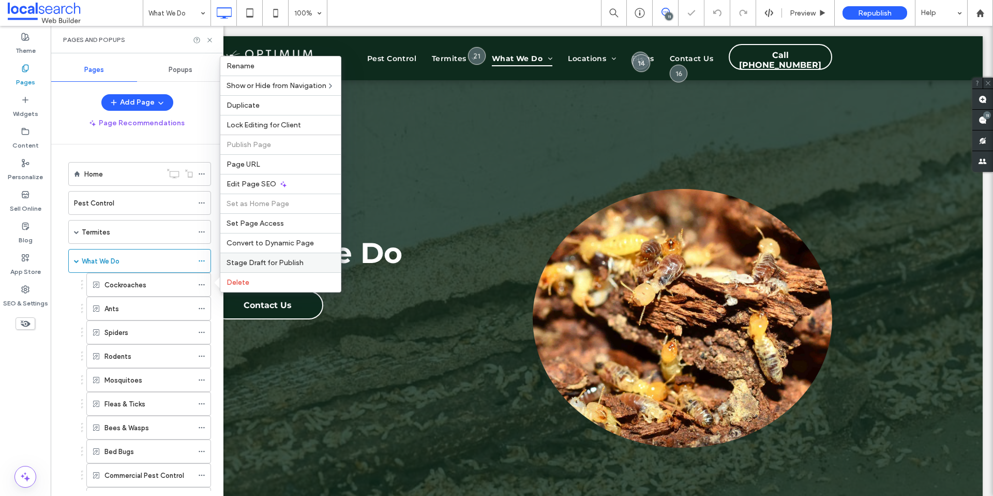
drag, startPoint x: 275, startPoint y: 261, endPoint x: 208, endPoint y: 297, distance: 75.7
click at [275, 261] on span "Stage Draft for Publish" at bounding box center [265, 262] width 77 height 9
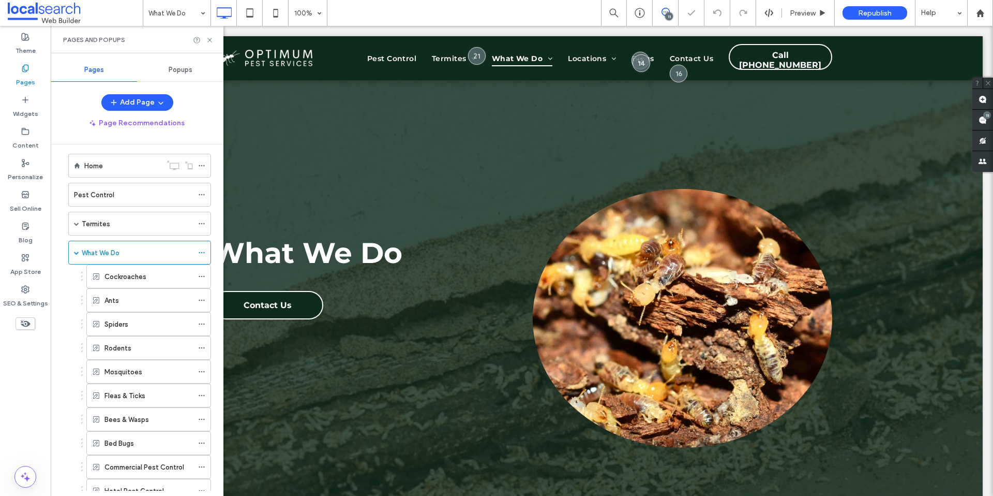
scroll to position [20, 0]
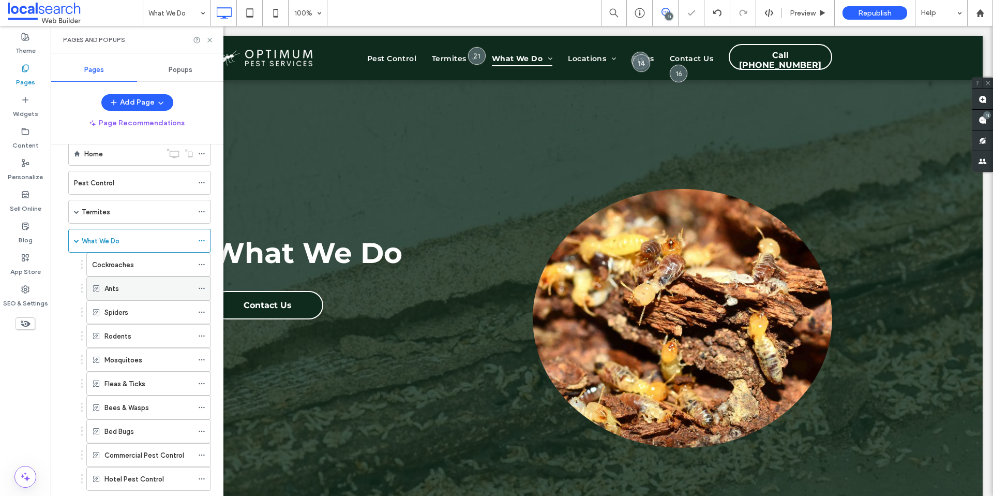
click at [201, 289] on icon at bounding box center [201, 288] width 7 height 7
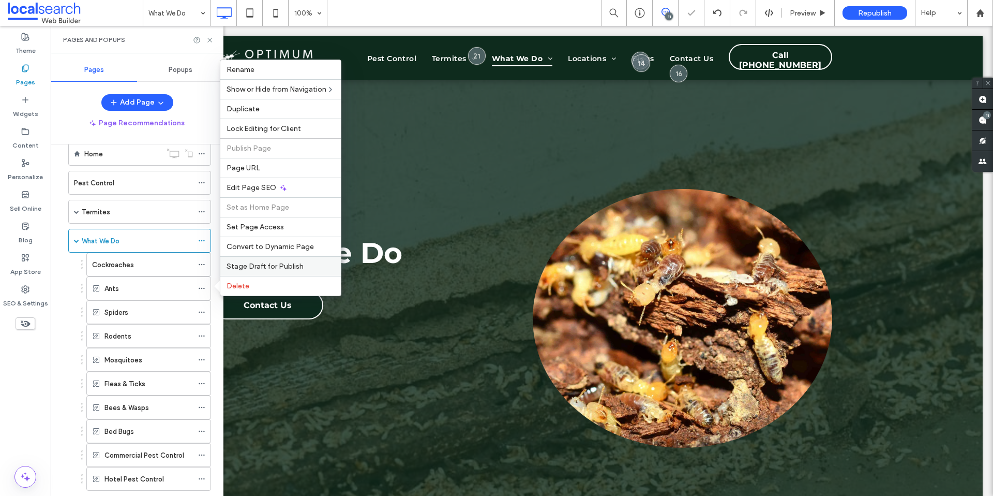
drag, startPoint x: 264, startPoint y: 267, endPoint x: 202, endPoint y: 321, distance: 81.4
click at [263, 268] on span "Stage Draft for Publish" at bounding box center [265, 266] width 77 height 9
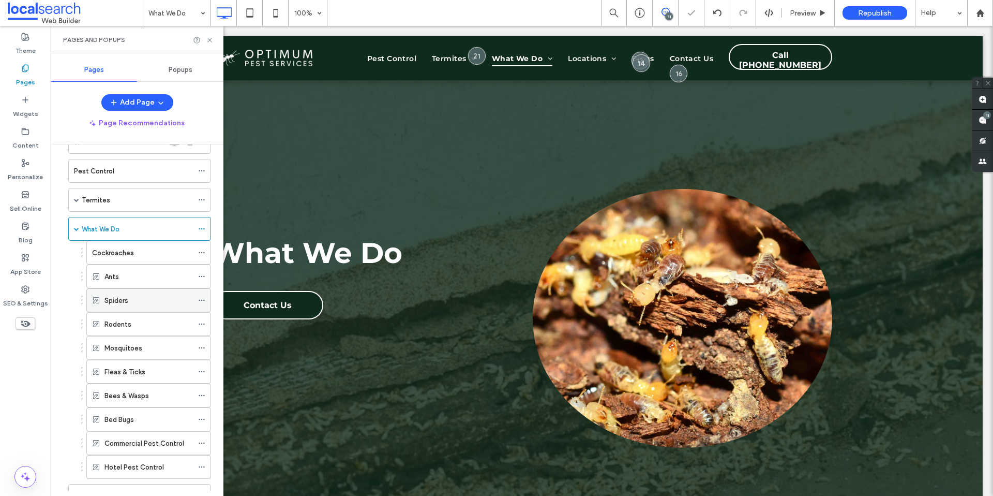
scroll to position [44, 0]
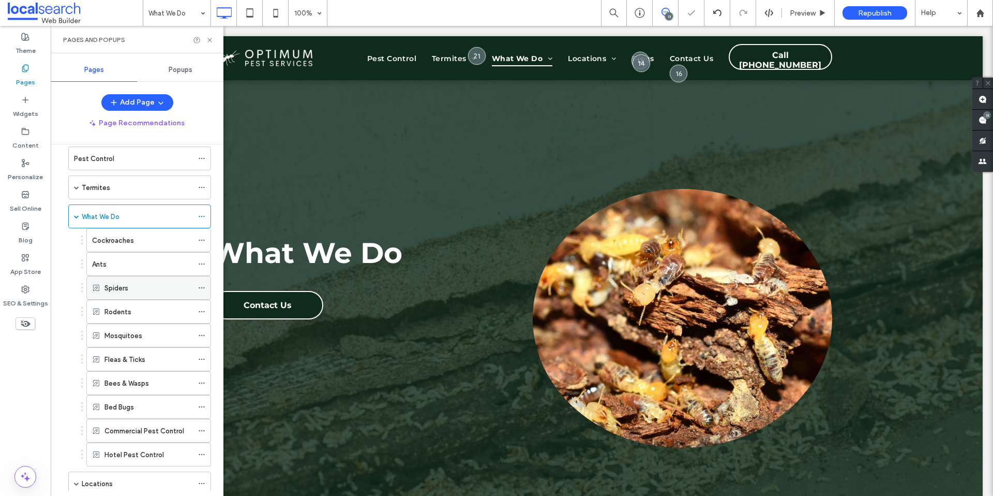
click at [204, 284] on icon at bounding box center [201, 287] width 7 height 7
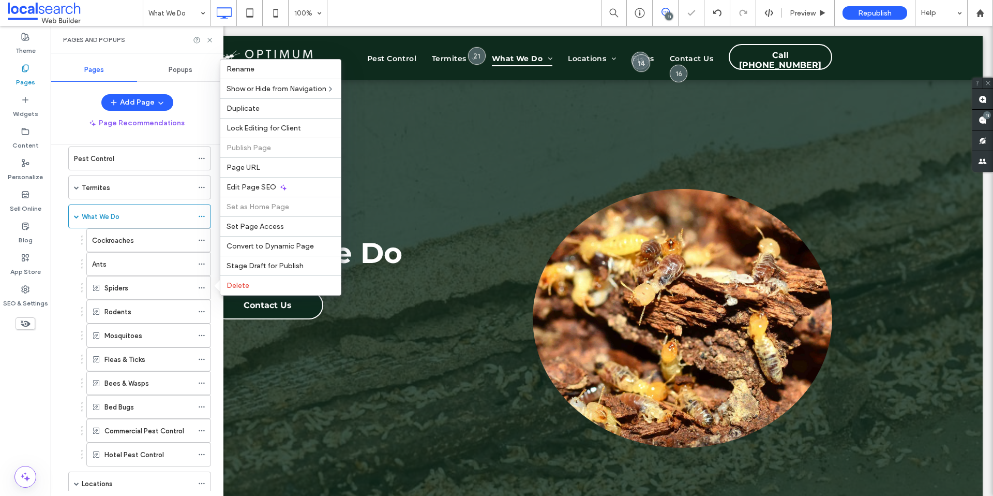
drag, startPoint x: 270, startPoint y: 271, endPoint x: 224, endPoint y: 314, distance: 63.0
click at [262, 276] on div "Rename Show or Hide from Navigation Duplicate Lock Editing for Client Publish P…" at bounding box center [281, 177] width 122 height 236
drag, startPoint x: 258, startPoint y: 270, endPoint x: 181, endPoint y: 276, distance: 77.3
click at [258, 270] on div "Stage Draft for Publish" at bounding box center [280, 266] width 121 height 20
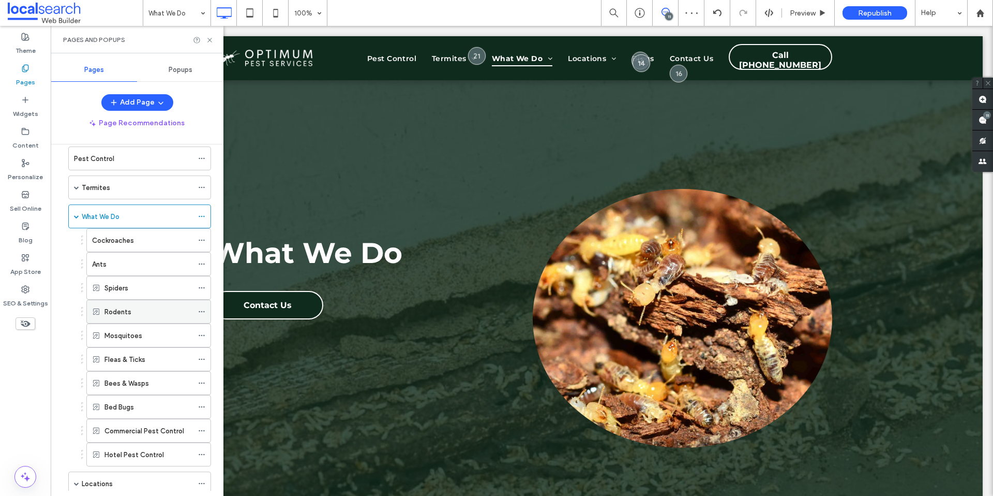
click at [202, 315] on span at bounding box center [201, 312] width 7 height 16
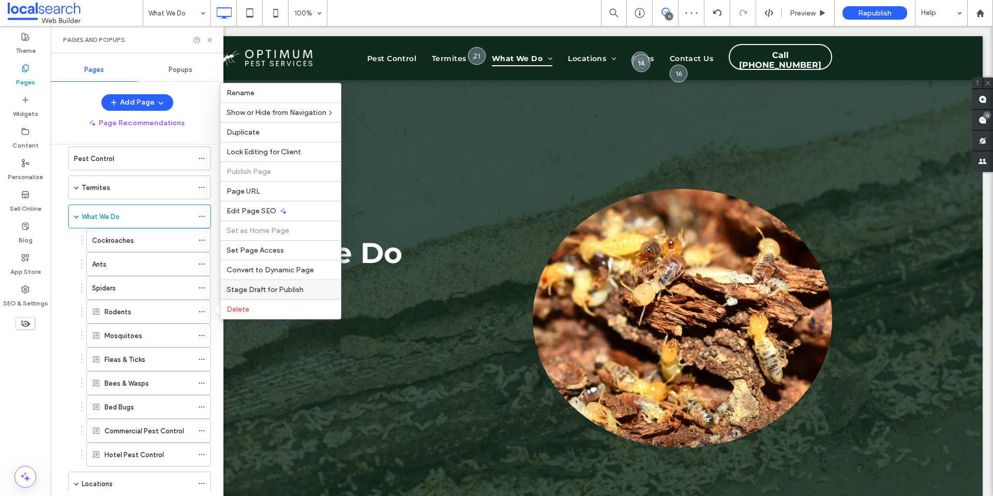
drag, startPoint x: 268, startPoint y: 287, endPoint x: 178, endPoint y: 58, distance: 245.7
click at [268, 287] on span "Stage Draft for Publish" at bounding box center [265, 289] width 77 height 9
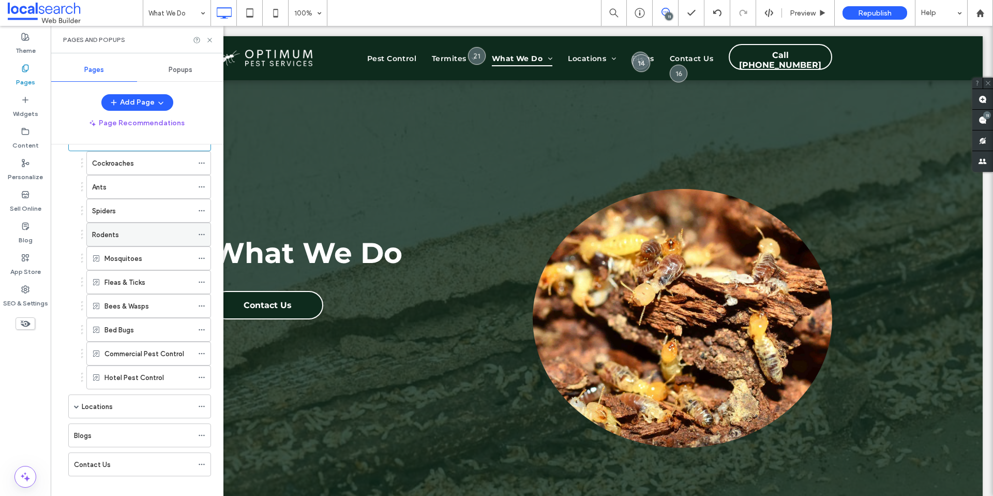
scroll to position [121, 0]
click at [201, 258] on icon at bounding box center [201, 258] width 7 height 7
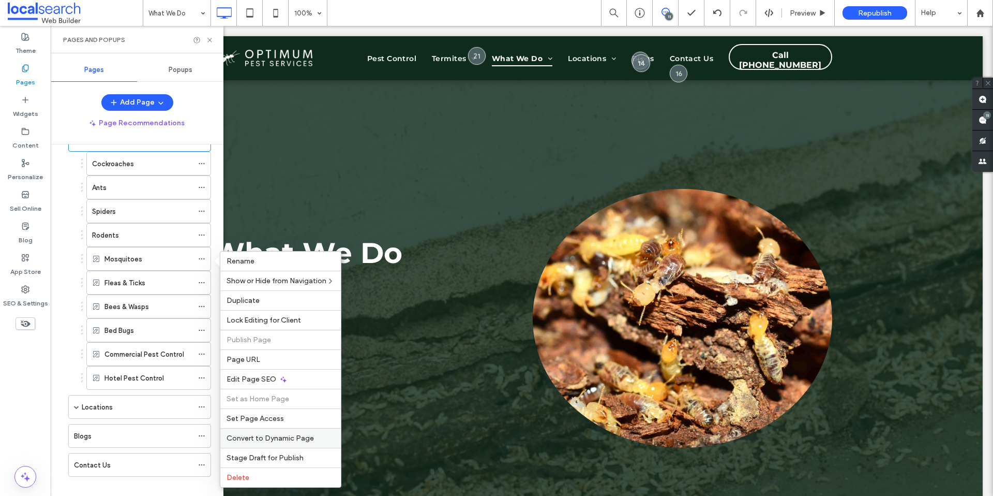
click at [267, 442] on span "Convert to Dynamic Page" at bounding box center [270, 437] width 87 height 9
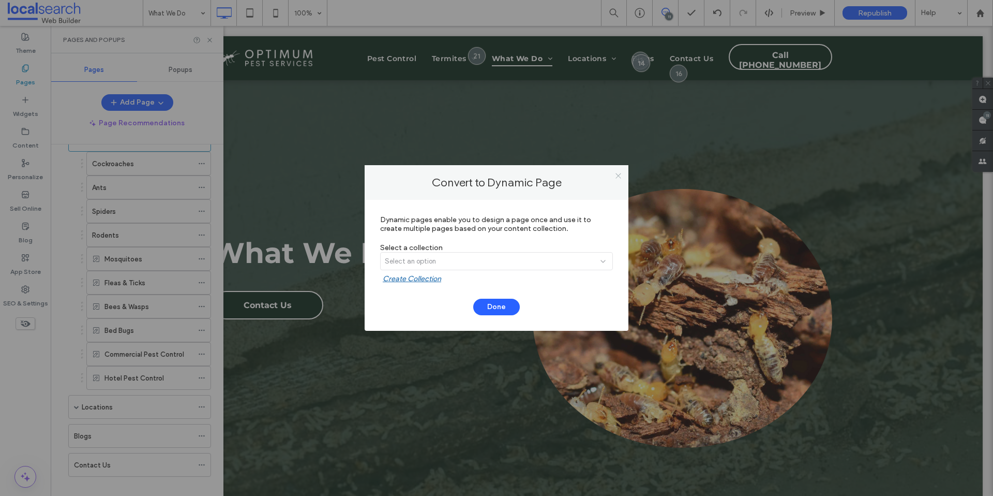
click at [620, 176] on icon at bounding box center [619, 176] width 8 height 8
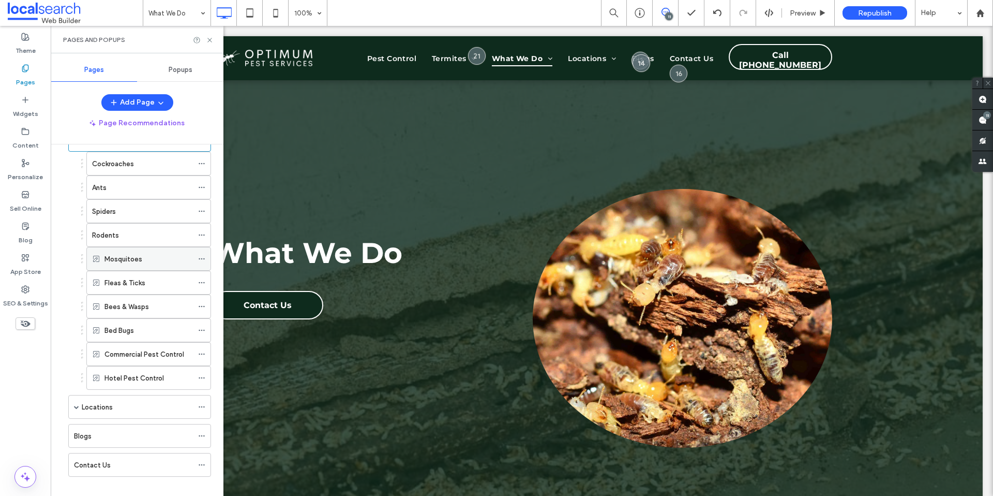
click at [205, 255] on icon at bounding box center [201, 258] width 7 height 7
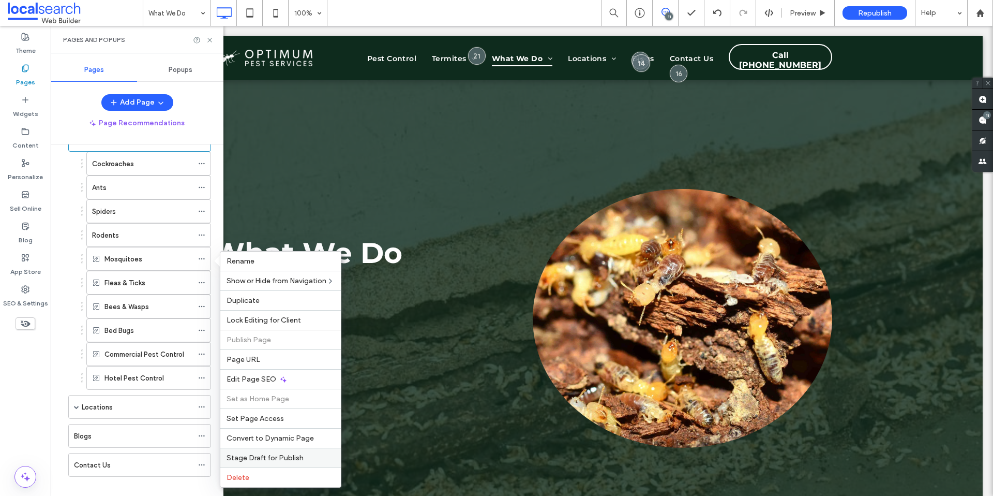
click at [274, 458] on span "Stage Draft for Publish" at bounding box center [265, 457] width 77 height 9
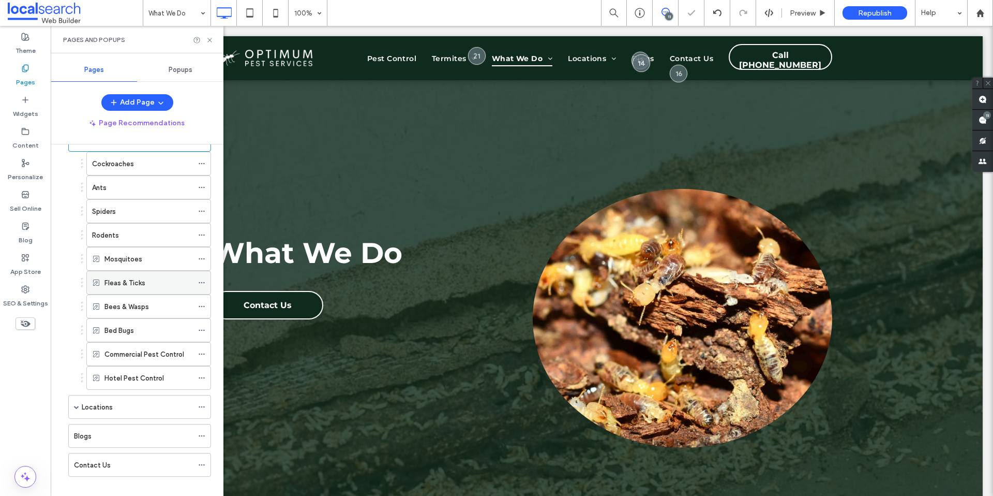
click at [202, 283] on icon at bounding box center [201, 282] width 7 height 7
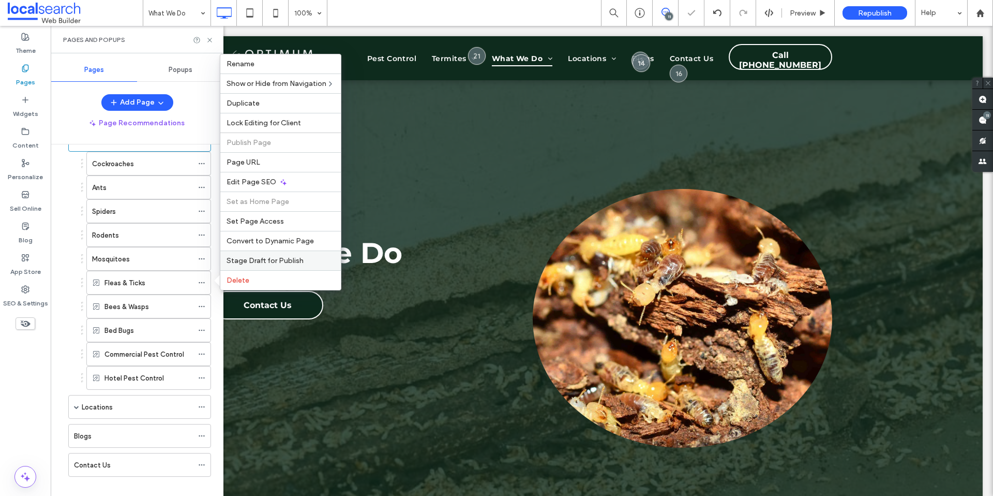
click at [279, 257] on span "Stage Draft for Publish" at bounding box center [265, 260] width 77 height 9
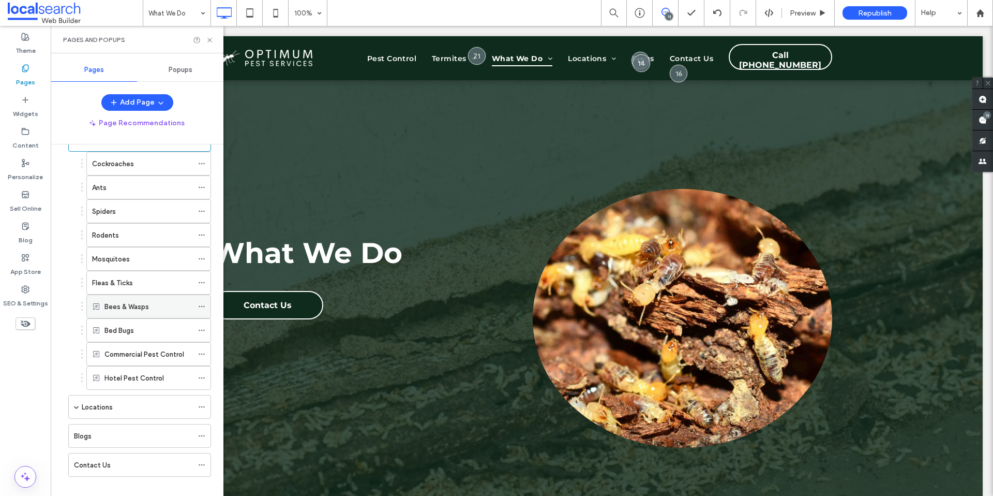
click at [201, 307] on icon at bounding box center [201, 306] width 7 height 7
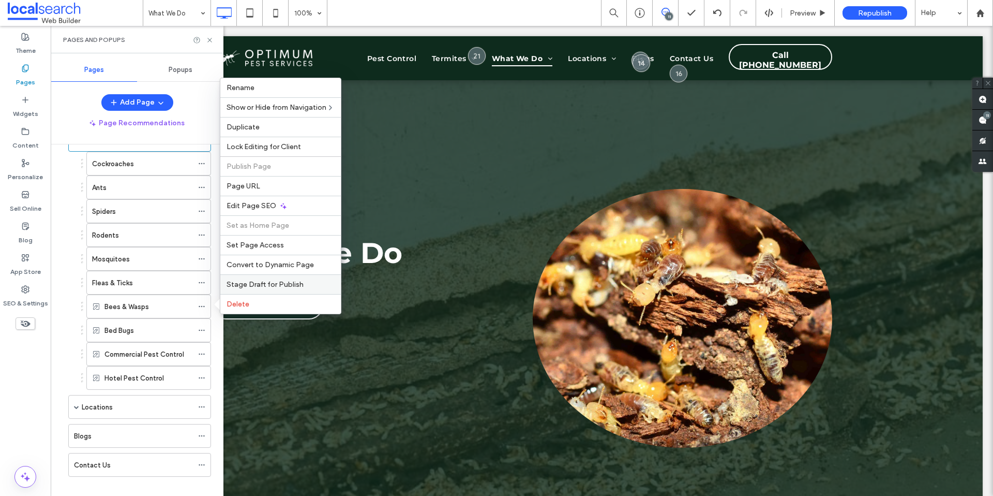
click at [270, 278] on div "Stage Draft for Publish" at bounding box center [280, 284] width 121 height 20
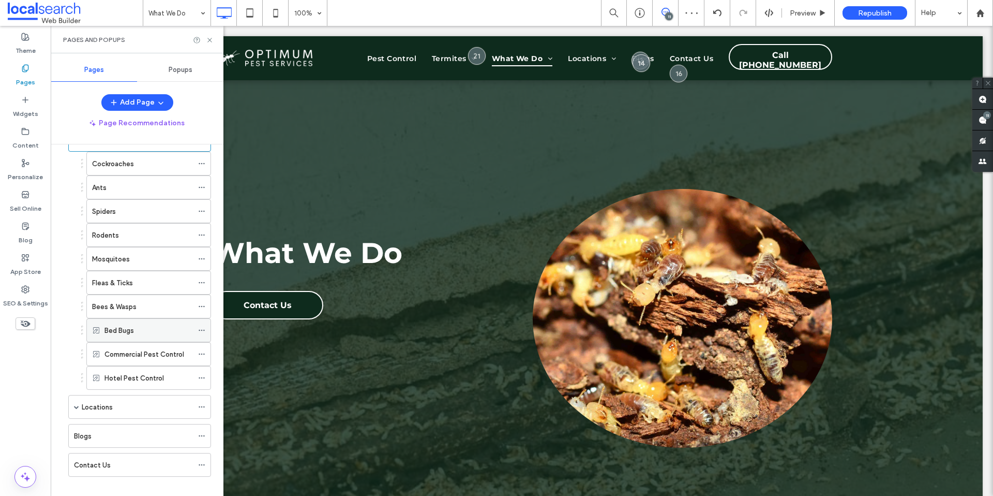
click at [205, 327] on div at bounding box center [204, 330] width 12 height 16
click at [202, 328] on icon at bounding box center [201, 329] width 7 height 7
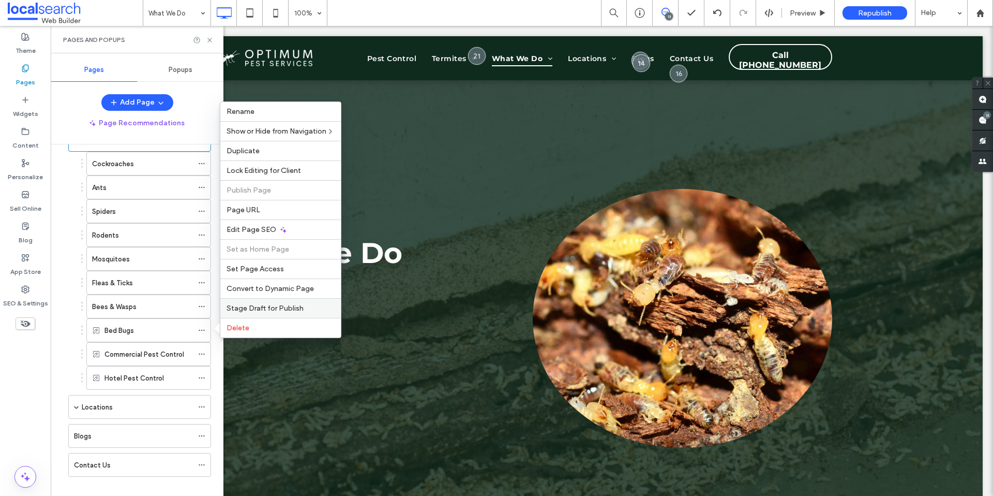
click at [263, 304] on span "Stage Draft for Publish" at bounding box center [265, 308] width 77 height 9
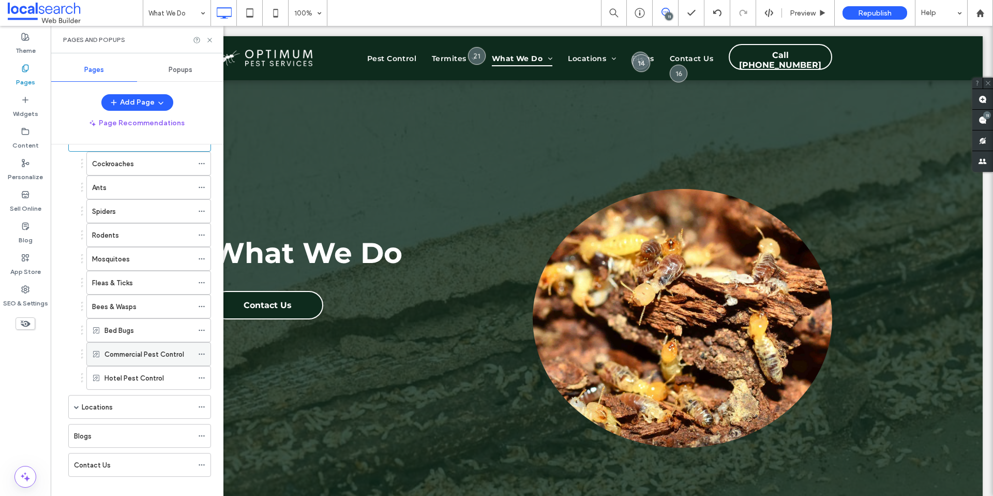
click at [203, 353] on icon at bounding box center [201, 353] width 7 height 7
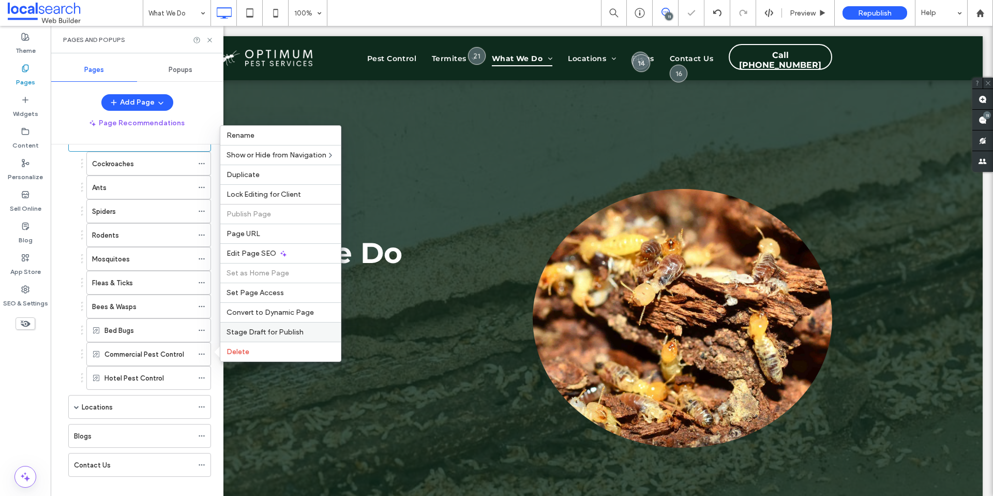
click at [263, 326] on div "Stage Draft for Publish" at bounding box center [280, 332] width 121 height 20
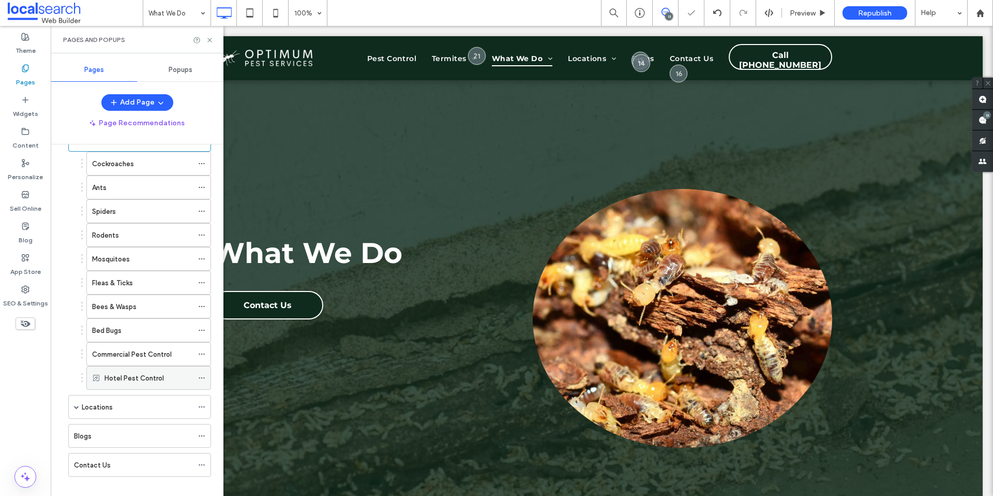
click at [202, 378] on icon at bounding box center [201, 377] width 7 height 7
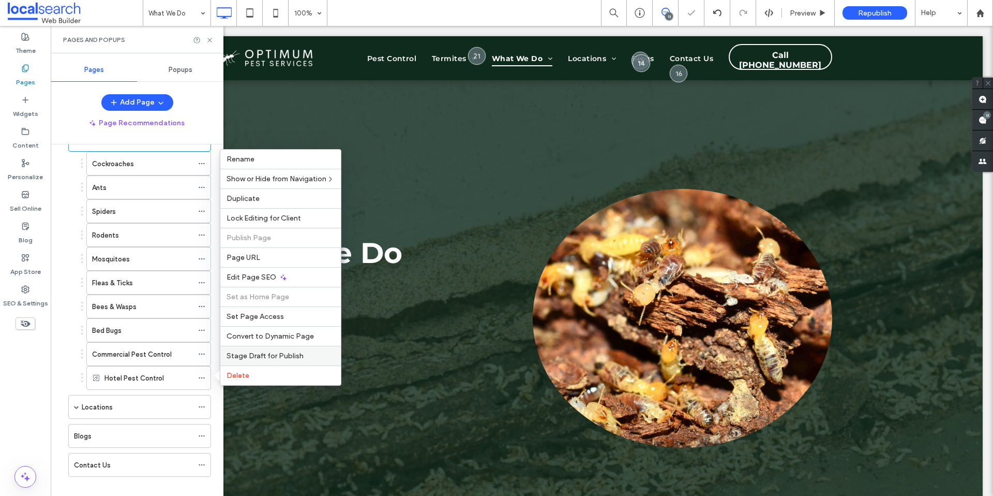
click at [256, 356] on span "Stage Draft for Publish" at bounding box center [265, 355] width 77 height 9
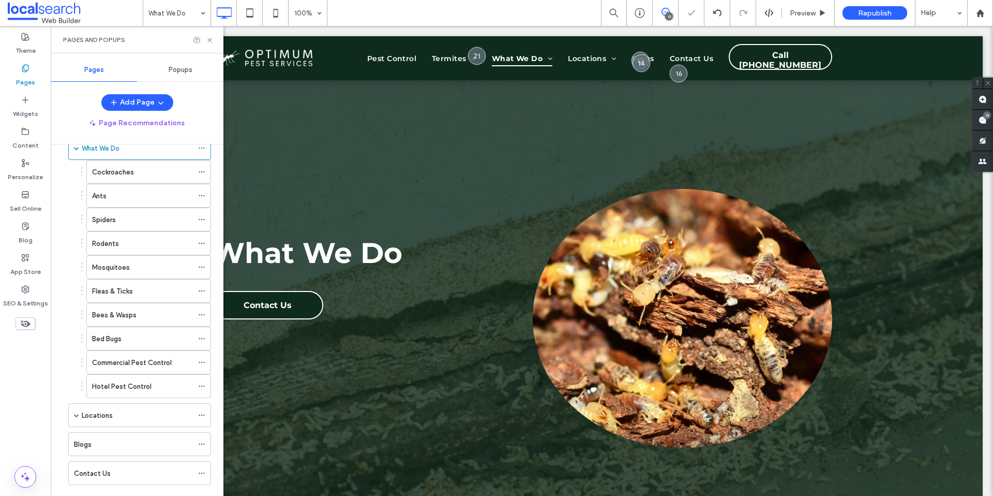
scroll to position [133, 0]
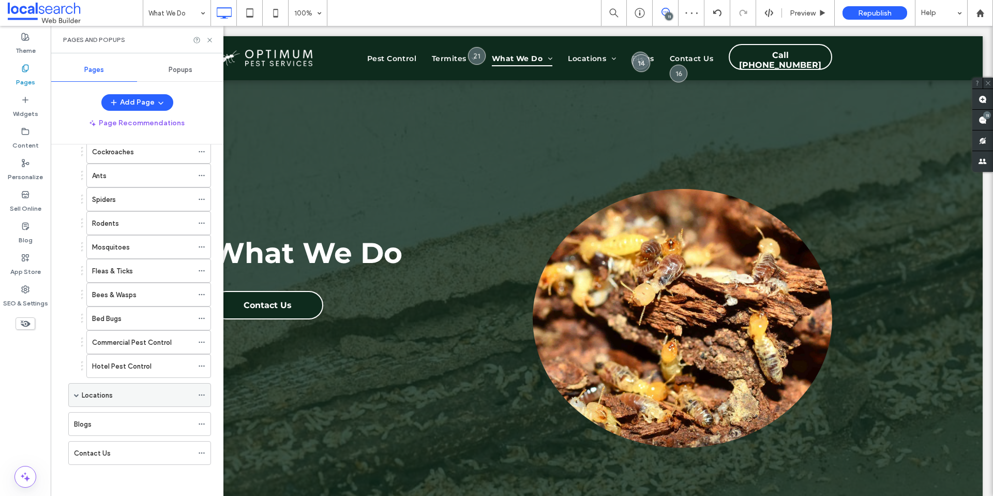
click at [80, 394] on div "Locations" at bounding box center [139, 395] width 143 height 24
click at [76, 394] on span at bounding box center [76, 394] width 5 height 5
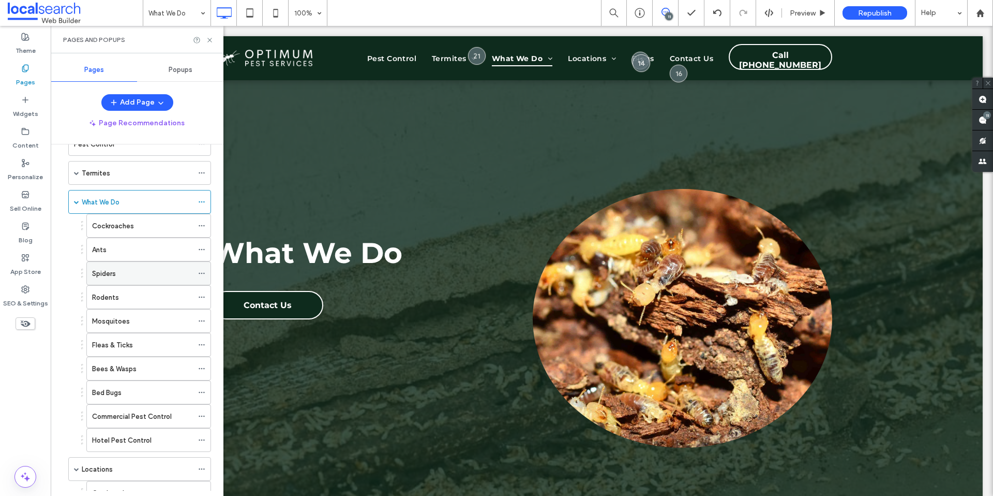
scroll to position [0, 0]
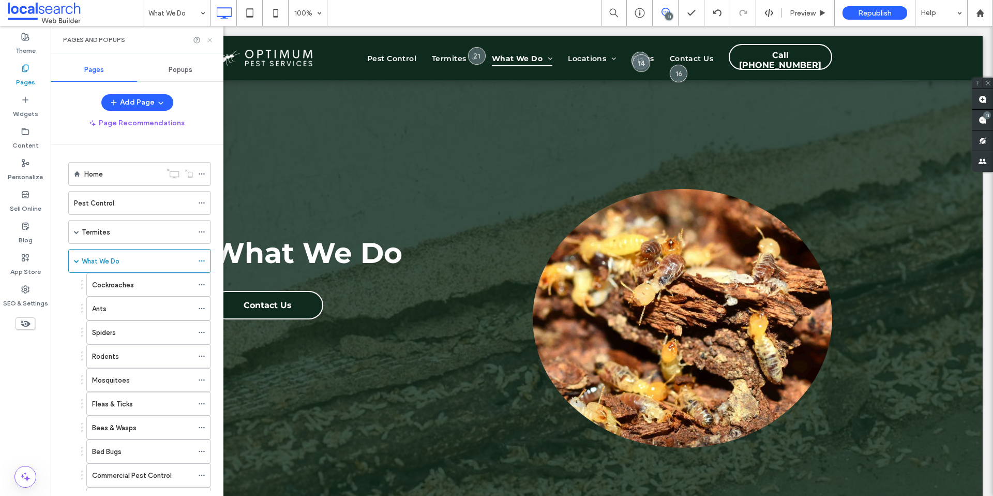
click at [208, 42] on icon at bounding box center [210, 40] width 8 height 8
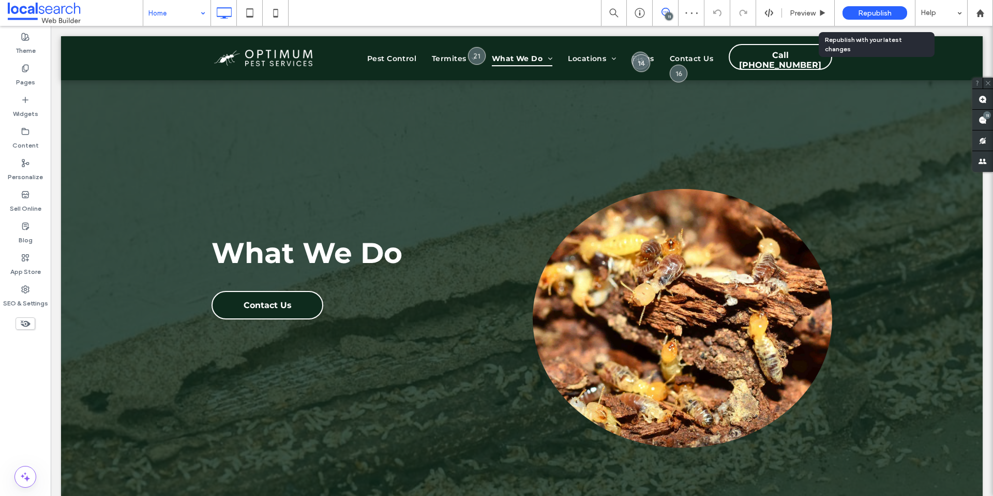
click at [869, 18] on div "Republish" at bounding box center [875, 12] width 65 height 13
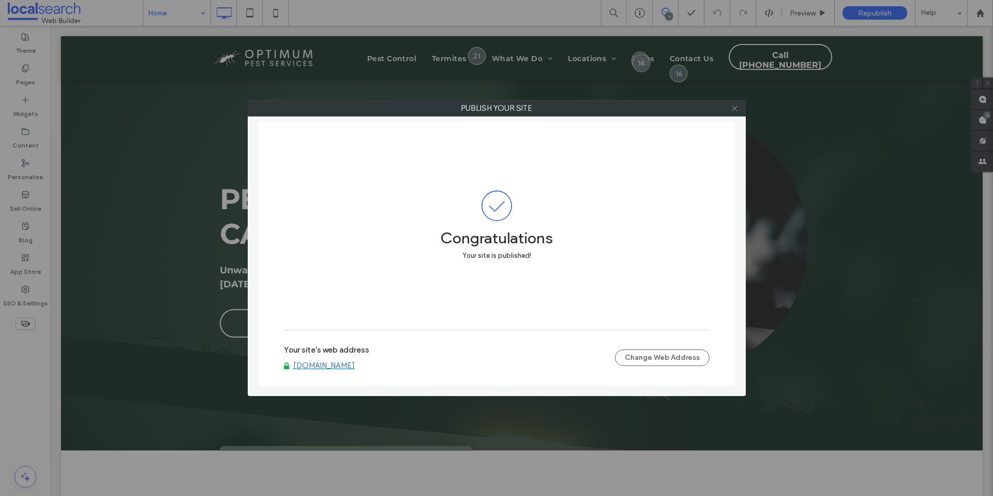
click at [734, 106] on icon at bounding box center [735, 108] width 8 height 8
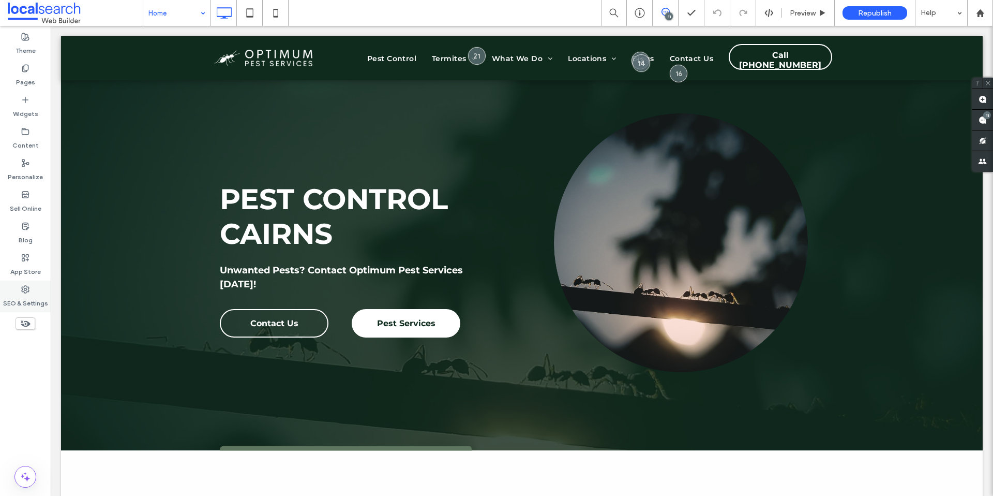
click at [11, 299] on label "SEO & Settings" at bounding box center [25, 300] width 45 height 14
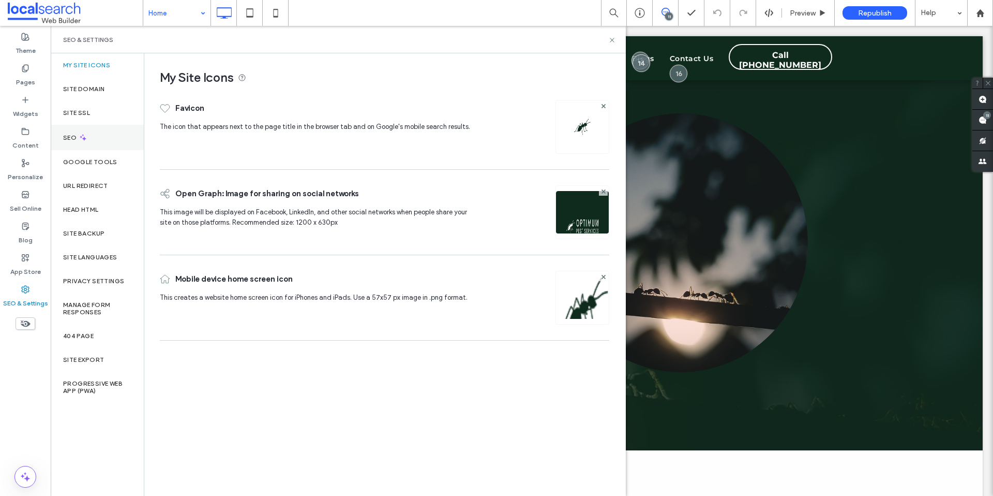
click at [92, 143] on div "SEO" at bounding box center [97, 137] width 93 height 25
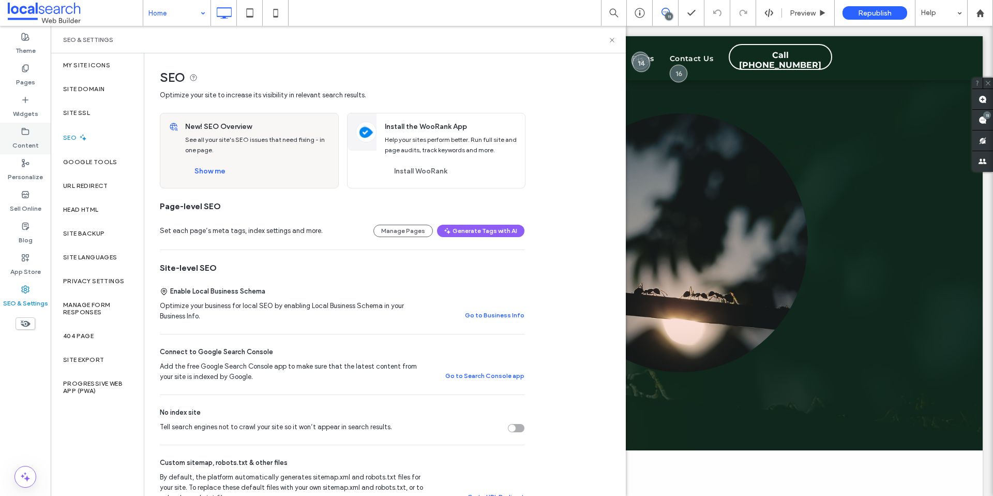
click at [33, 150] on div "Content" at bounding box center [25, 139] width 51 height 32
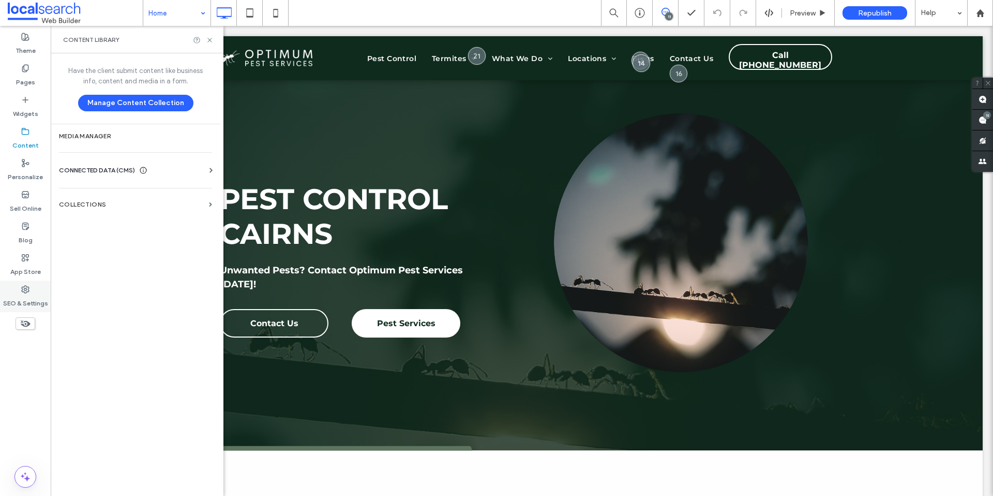
click at [26, 290] on icon at bounding box center [25, 289] width 8 height 8
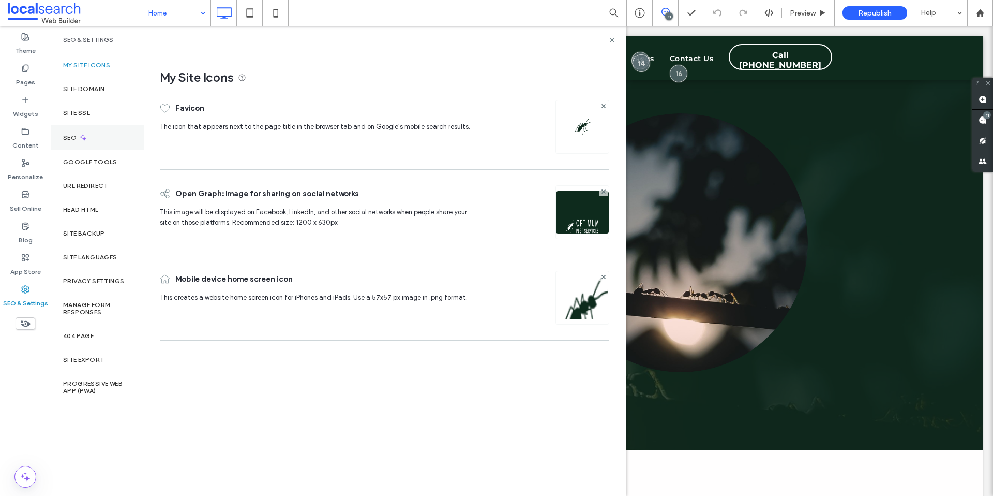
click at [102, 144] on div "SEO" at bounding box center [97, 137] width 93 height 25
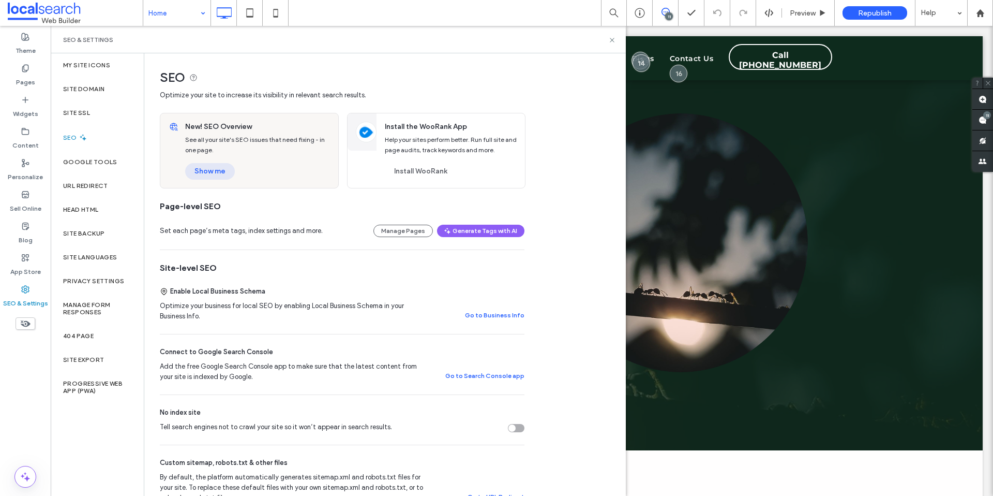
click at [228, 175] on button "Show me" at bounding box center [210, 171] width 50 height 17
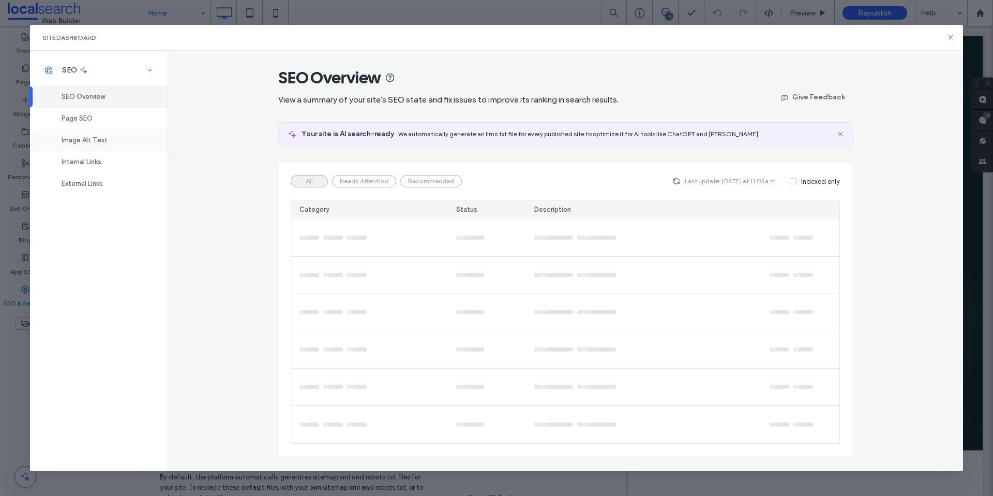
drag, startPoint x: 79, startPoint y: 138, endPoint x: 91, endPoint y: 141, distance: 11.9
click at [79, 138] on span "Image Alt Text" at bounding box center [85, 140] width 46 height 8
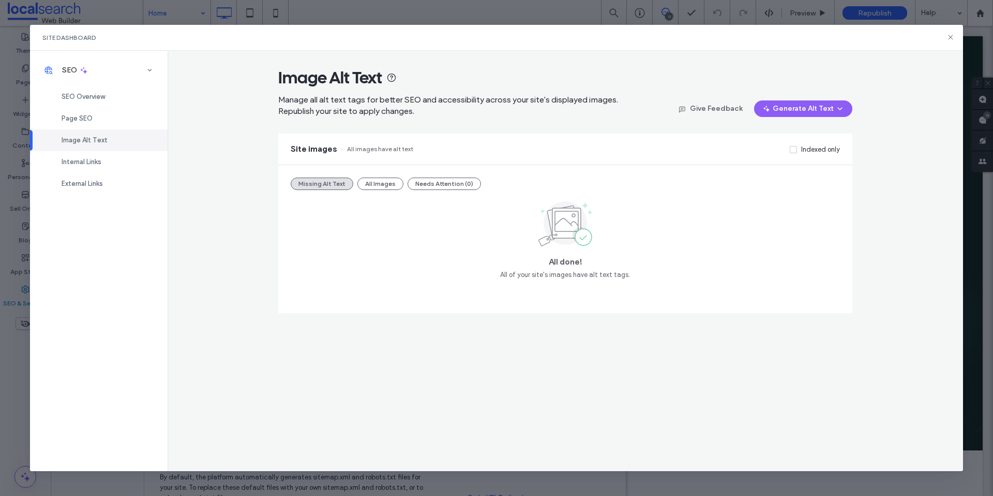
click at [370, 187] on button "All Images" at bounding box center [380, 183] width 46 height 12
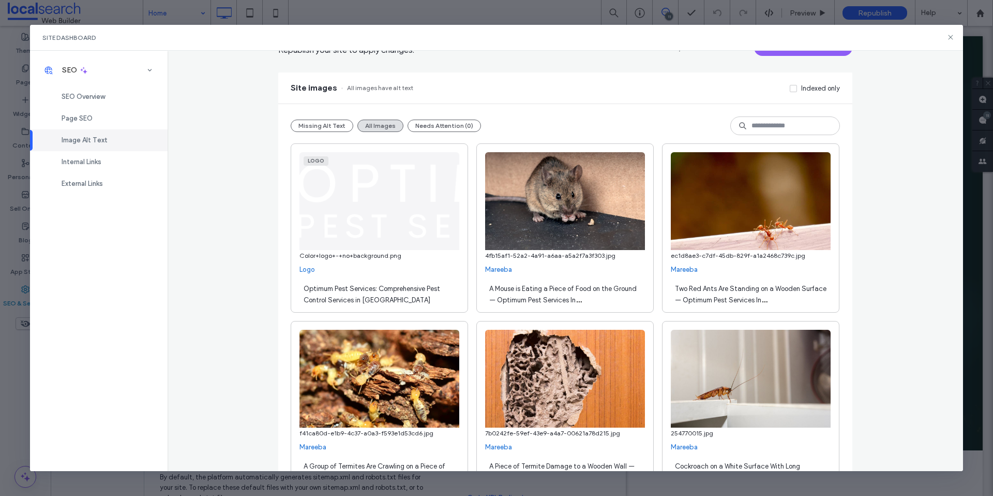
scroll to position [64, 0]
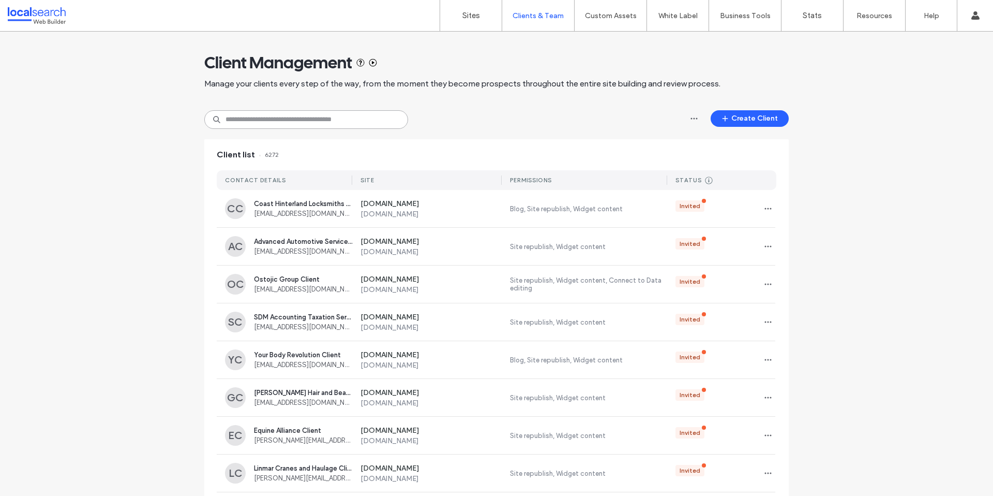
click at [345, 122] on input at bounding box center [306, 119] width 204 height 19
paste input "**********"
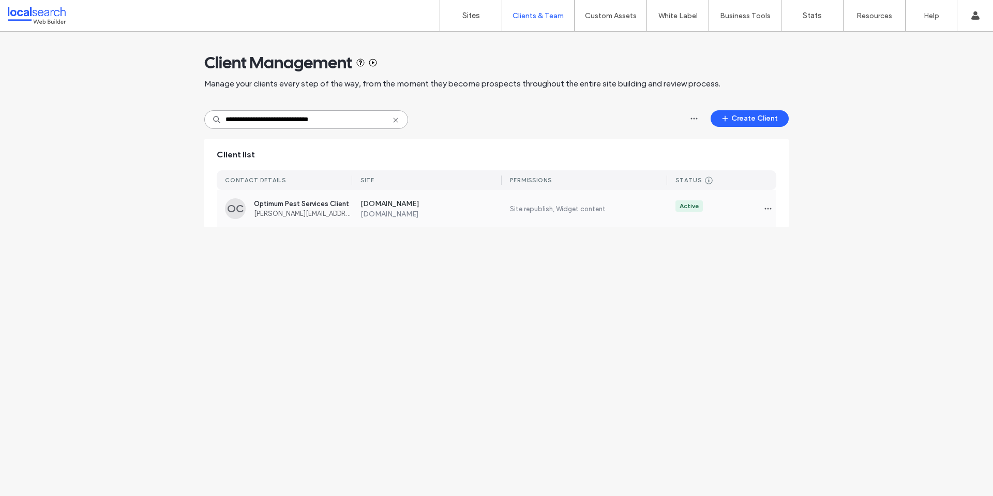
type input "**********"
click at [295, 208] on div "Optimum Pest Services Client david@optimumpestservices.com.au" at bounding box center [303, 209] width 98 height 18
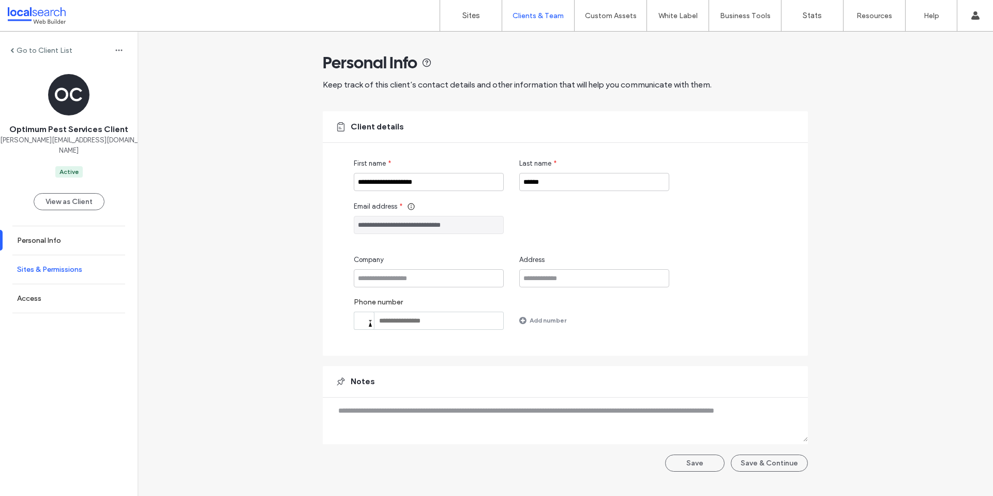
click at [57, 255] on link "Sites & Permissions" at bounding box center [69, 269] width 138 height 28
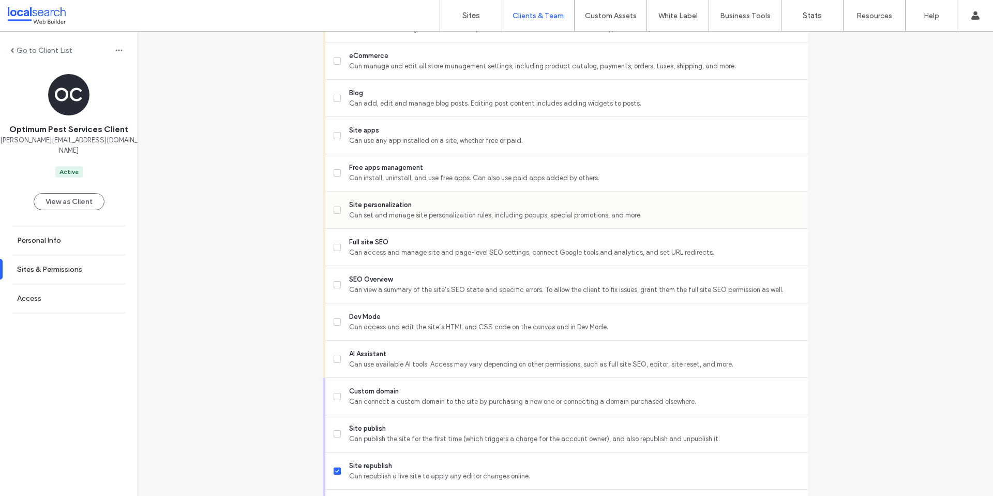
scroll to position [683, 0]
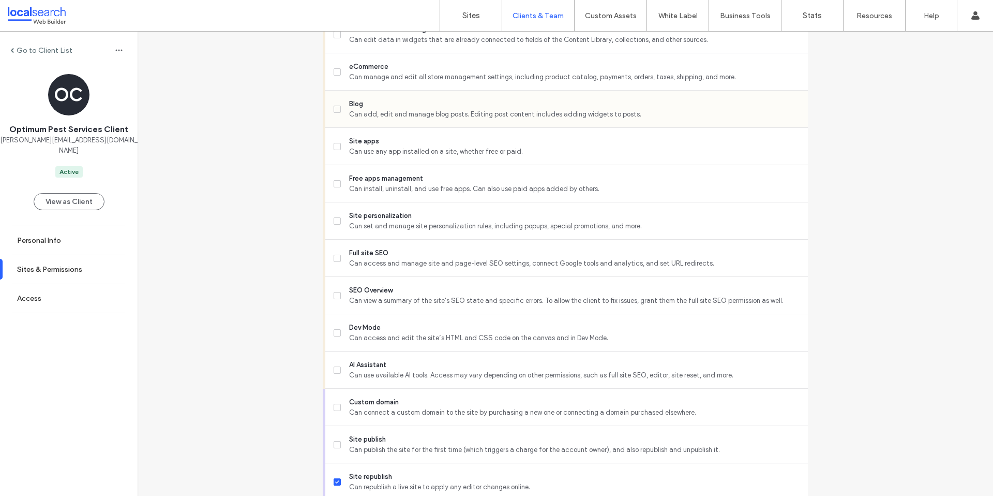
click at [367, 122] on div "Blog Can add, edit and manage blog posts. Editing post content includes adding …" at bounding box center [571, 109] width 474 height 37
click at [363, 121] on div "Blog Can add, edit and manage blog posts. Editing post content includes adding …" at bounding box center [571, 109] width 474 height 37
click at [334, 101] on label "Blog Can add, edit and manage blog posts. Editing post content includes adding …" at bounding box center [567, 109] width 466 height 21
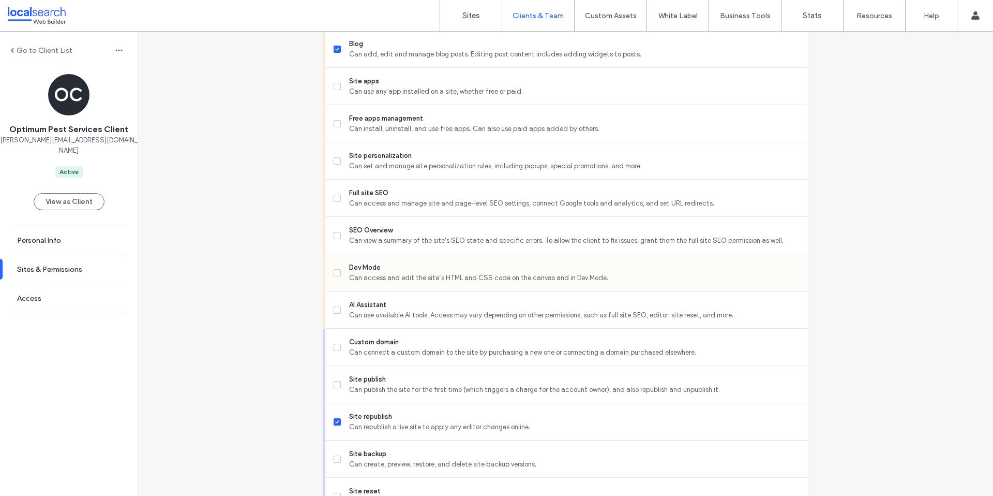
scroll to position [800, 0]
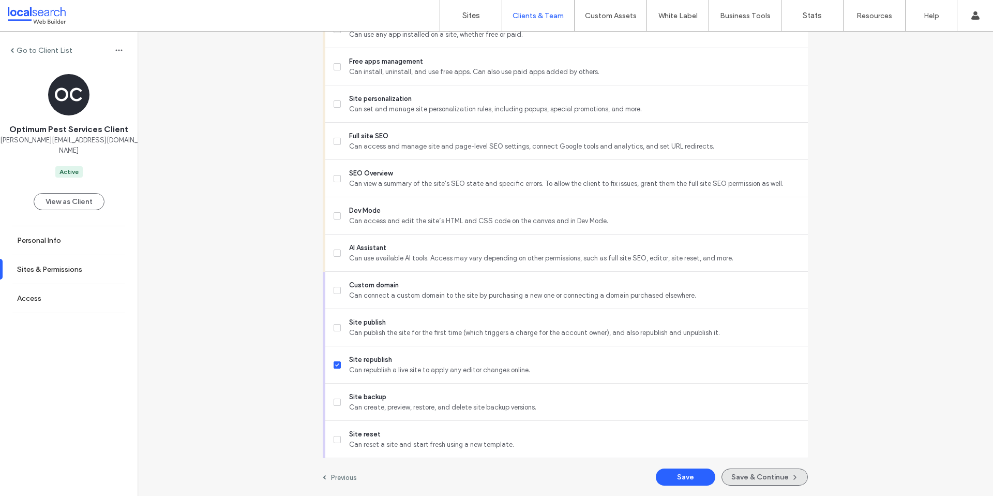
click at [765, 470] on button "Save & Continue" at bounding box center [765, 476] width 86 height 17
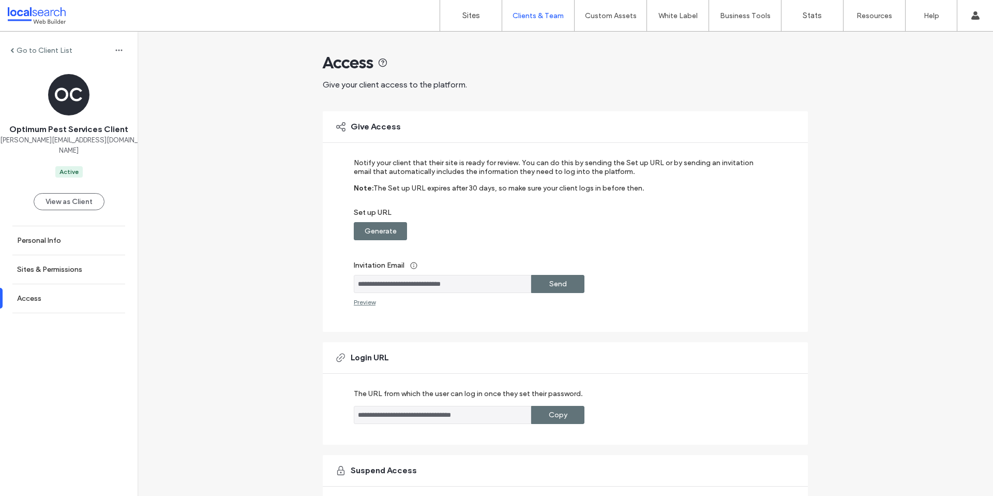
click at [213, 123] on div "**********" at bounding box center [566, 312] width 856 height 561
click at [486, 22] on link "Sites" at bounding box center [471, 15] width 62 height 31
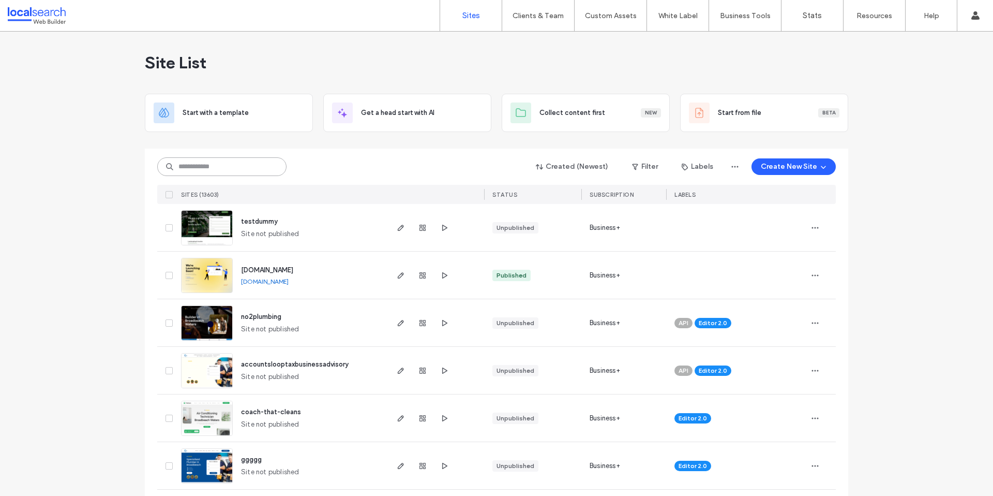
click at [207, 164] on input at bounding box center [221, 166] width 129 height 19
paste input "********"
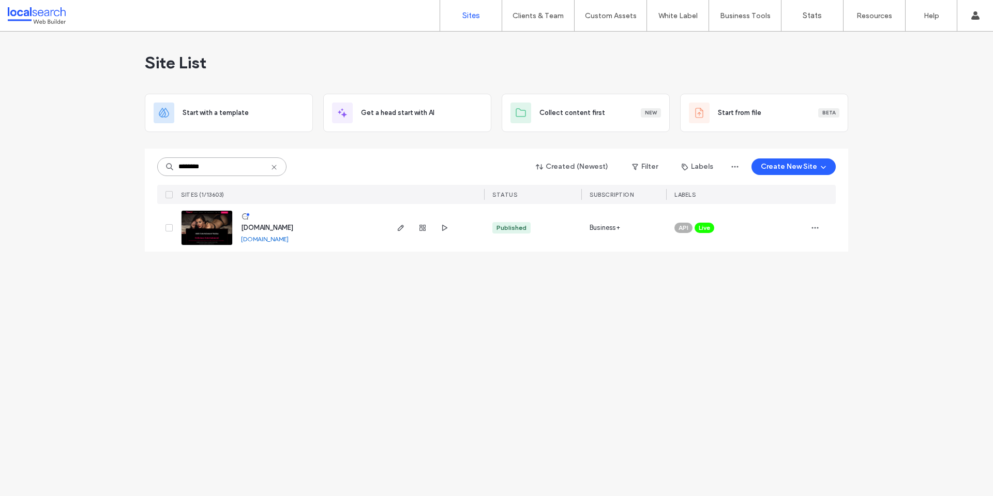
type input "********"
click at [204, 234] on link at bounding box center [207, 227] width 52 height 35
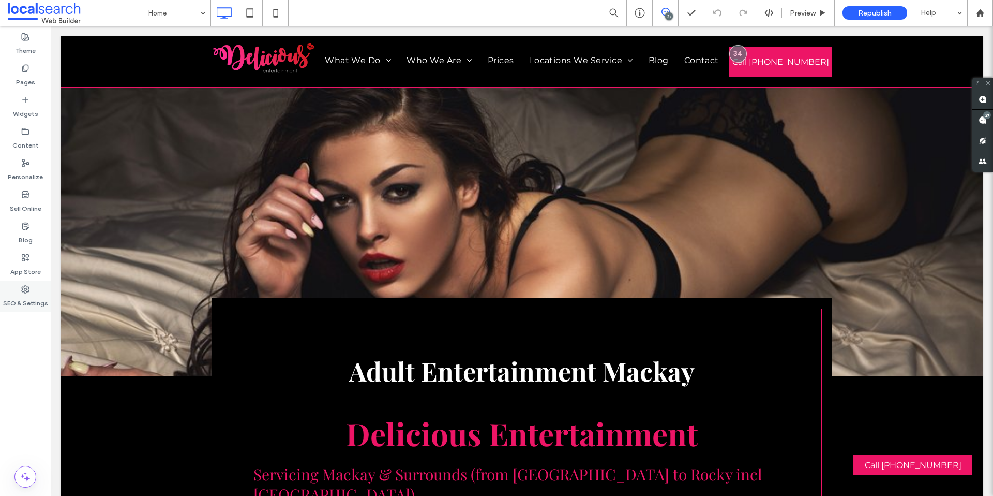
click at [24, 289] on icon at bounding box center [25, 289] width 8 height 8
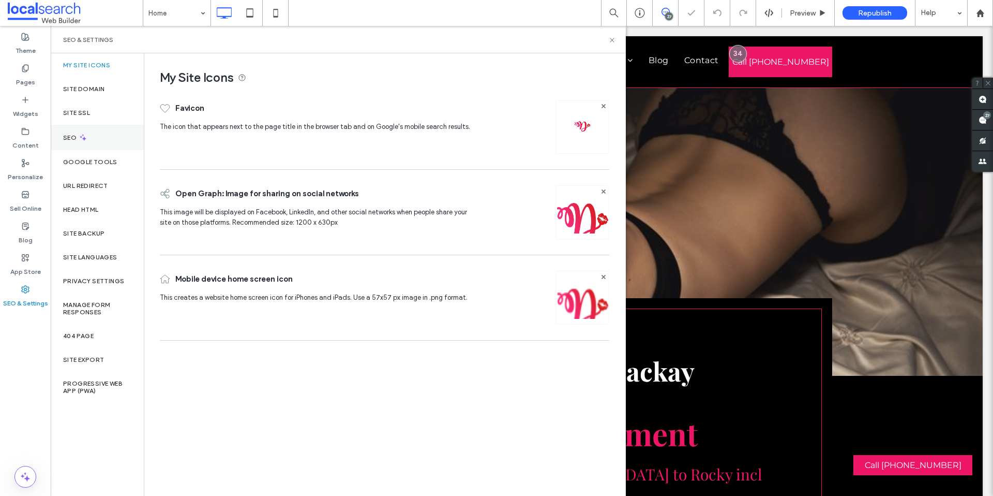
click at [89, 142] on div "SEO" at bounding box center [97, 137] width 93 height 25
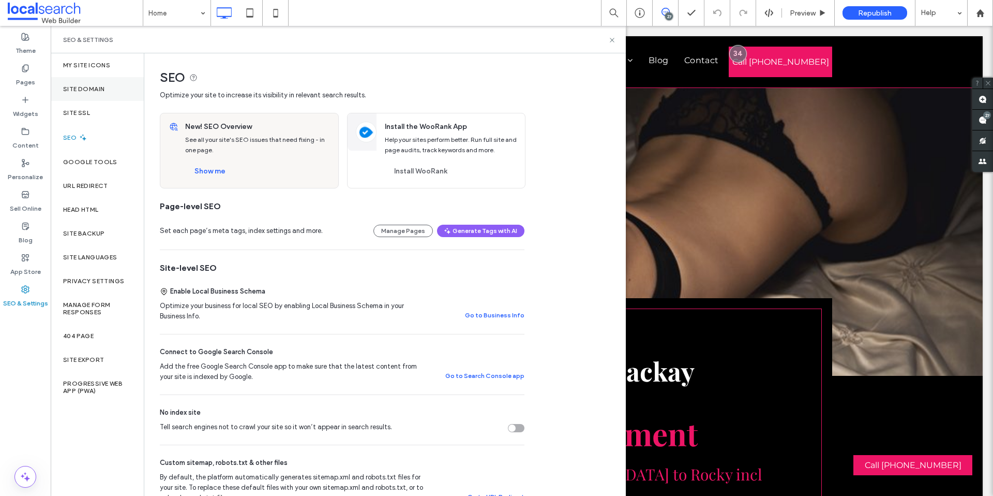
click at [84, 88] on label "Site Domain" at bounding box center [83, 88] width 41 height 7
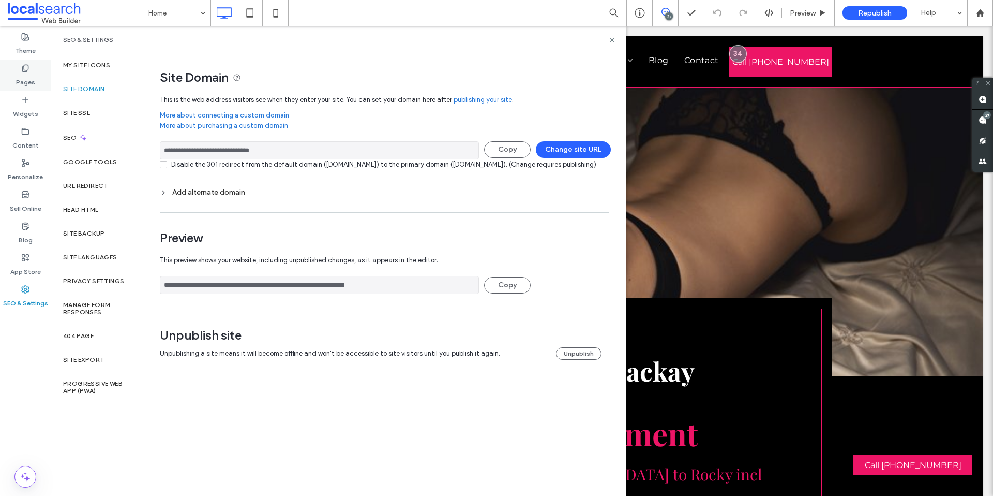
click at [32, 59] on div "Pages" at bounding box center [25, 75] width 51 height 32
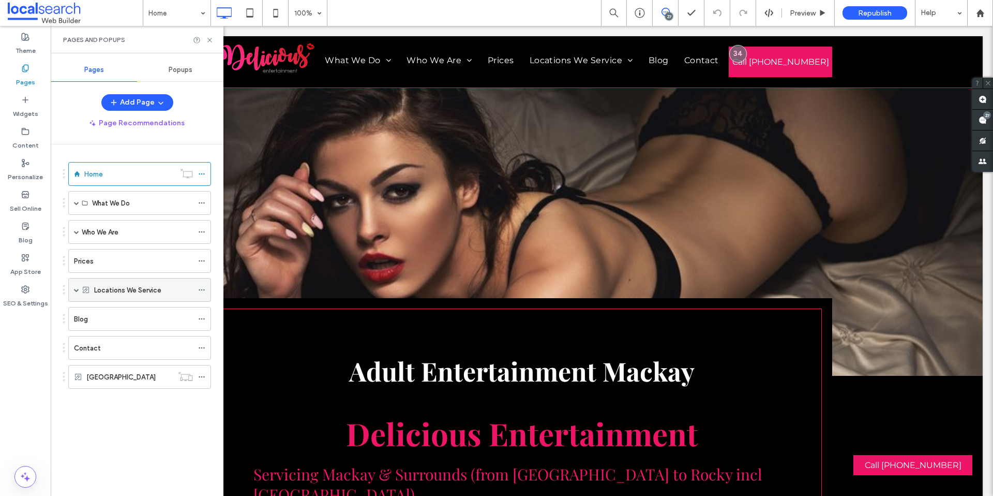
click at [71, 290] on div "Locations We Service" at bounding box center [139, 290] width 143 height 24
click at [74, 289] on span at bounding box center [76, 289] width 5 height 5
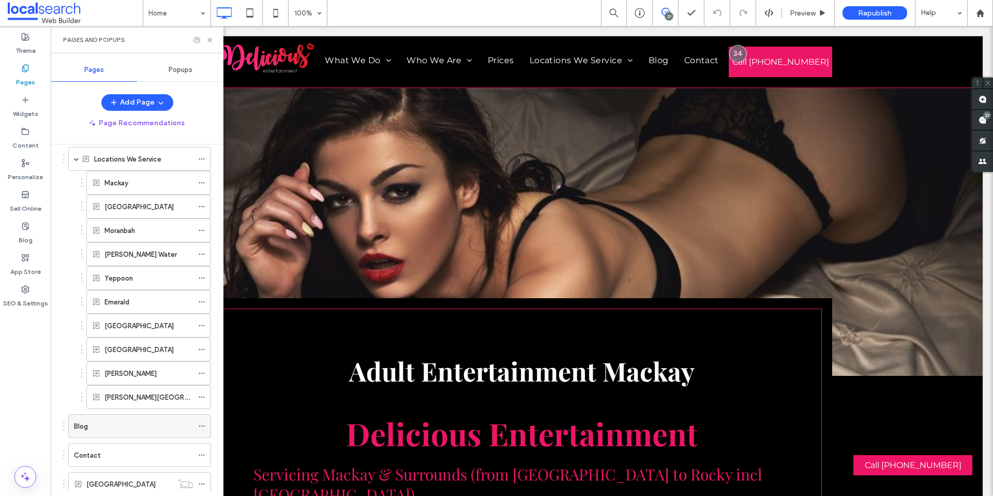
scroll to position [162, 0]
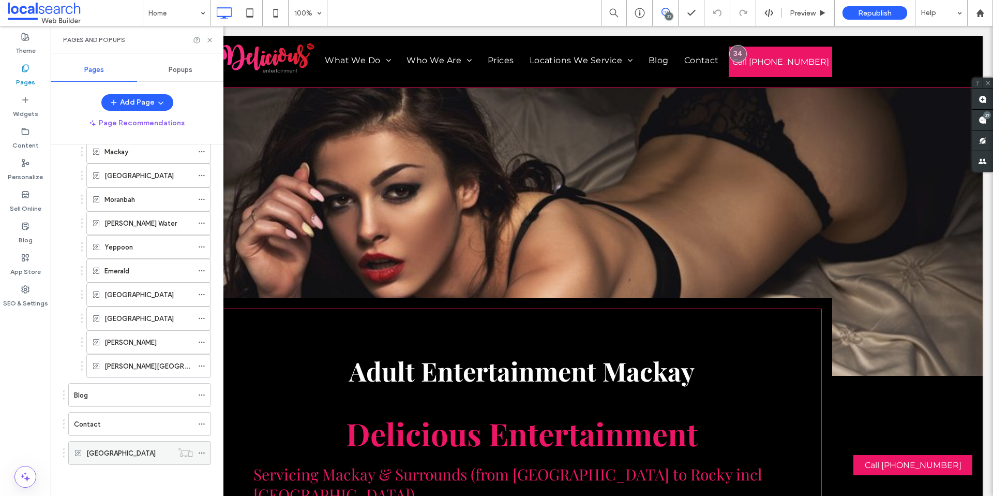
click at [121, 448] on label "[GEOGRAPHIC_DATA]" at bounding box center [120, 453] width 69 height 18
click at [133, 297] on label "[GEOGRAPHIC_DATA]" at bounding box center [138, 295] width 69 height 18
click at [108, 443] on div "[GEOGRAPHIC_DATA]" at bounding box center [129, 452] width 86 height 23
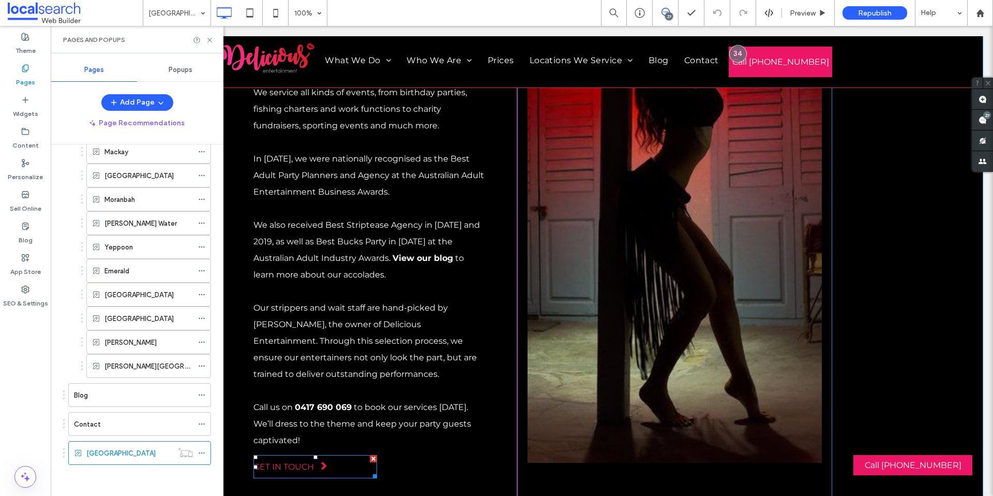
scroll to position [1504, 0]
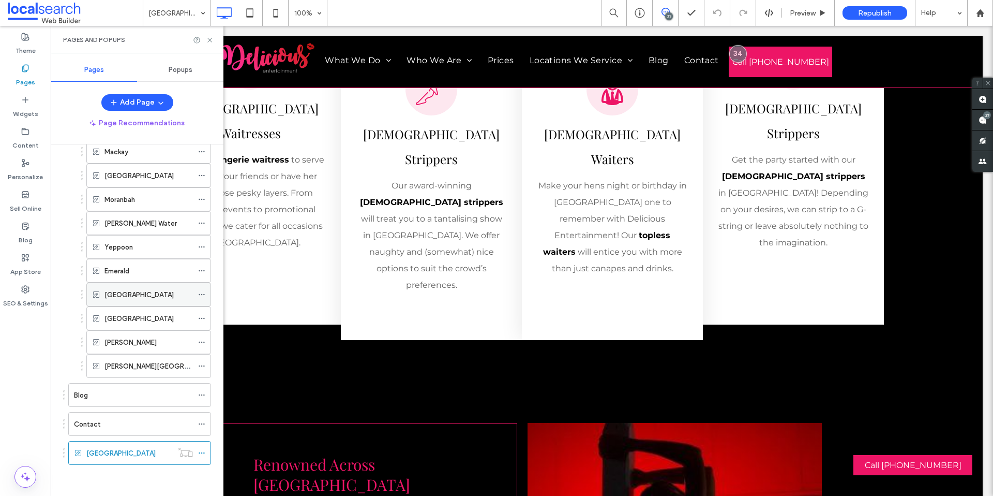
click at [126, 305] on div "[GEOGRAPHIC_DATA]" at bounding box center [148, 294] width 88 height 23
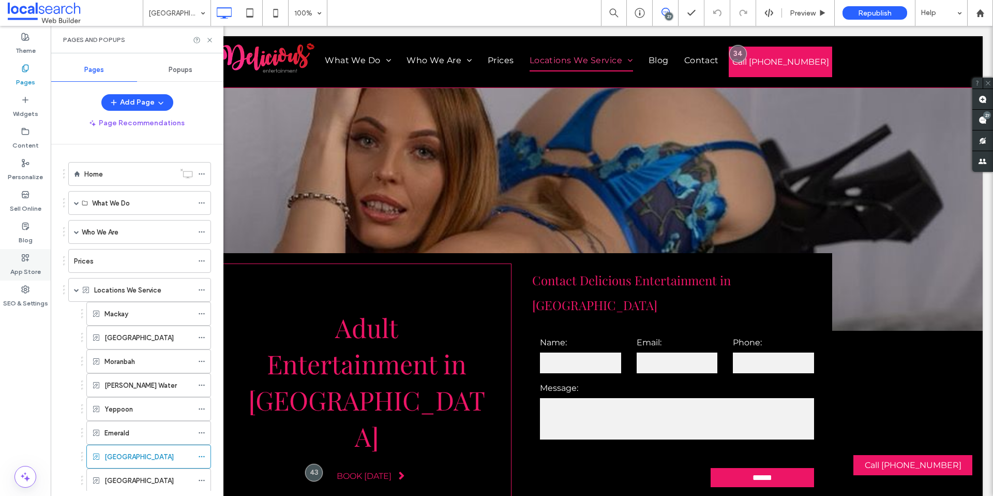
click at [28, 249] on div "App Store" at bounding box center [25, 265] width 51 height 32
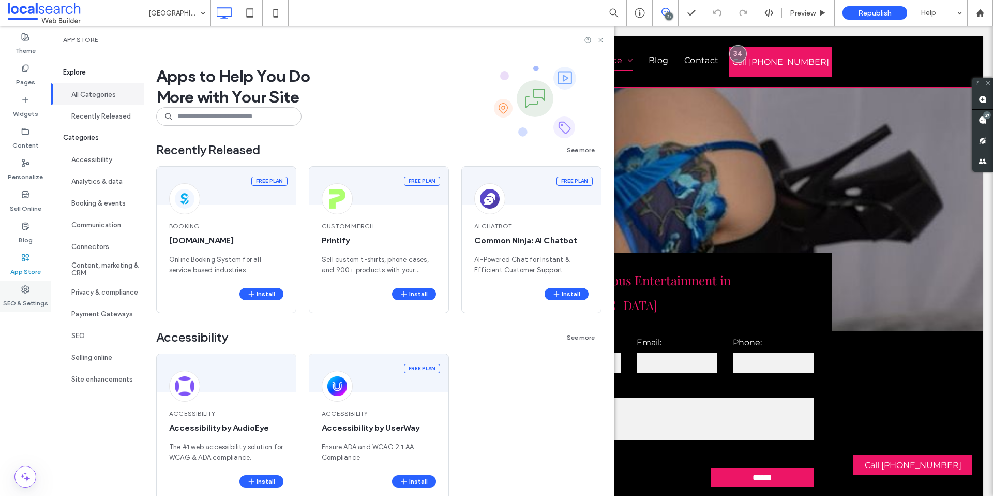
click at [19, 303] on label "SEO & Settings" at bounding box center [25, 300] width 45 height 14
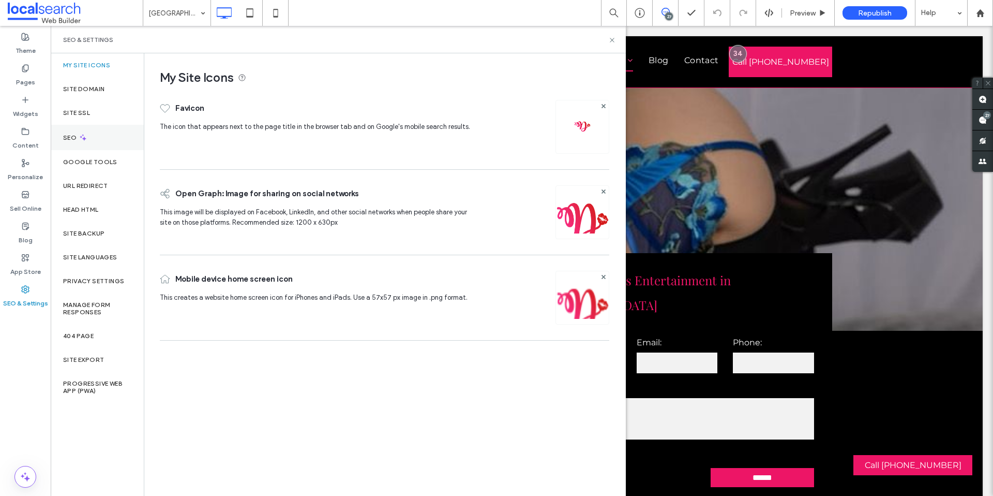
click at [87, 137] on div "SEO" at bounding box center [97, 137] width 93 height 25
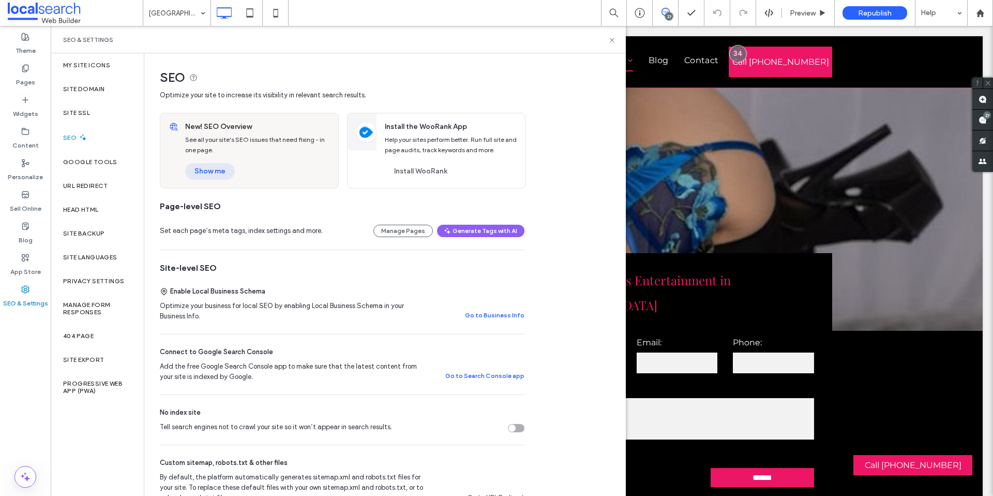
click at [226, 166] on button "Show me" at bounding box center [210, 171] width 50 height 17
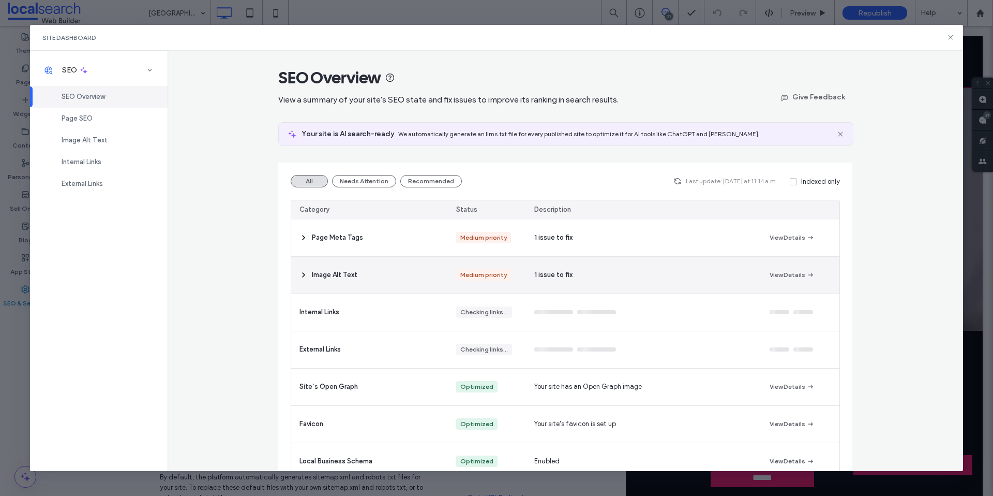
click at [435, 277] on div "Image Alt Text" at bounding box center [369, 275] width 157 height 37
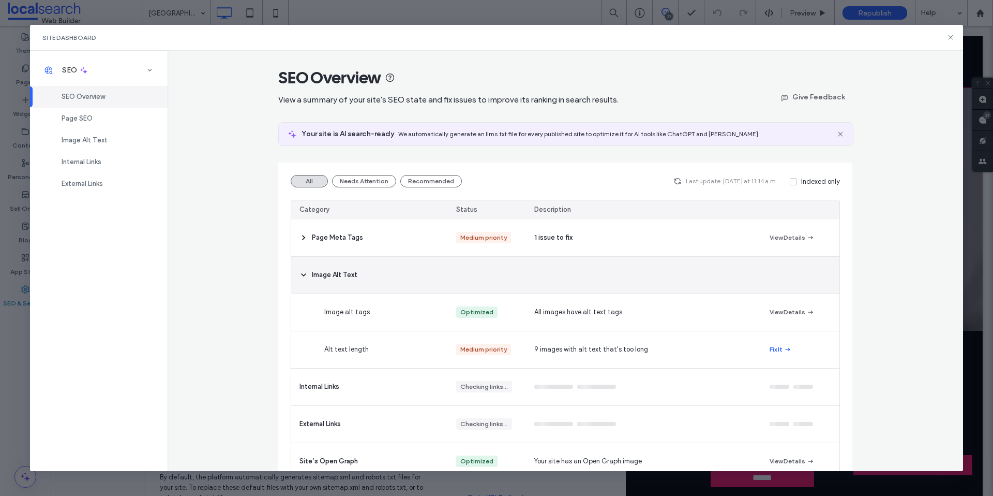
click at [384, 268] on div "Image Alt Text" at bounding box center [369, 275] width 157 height 37
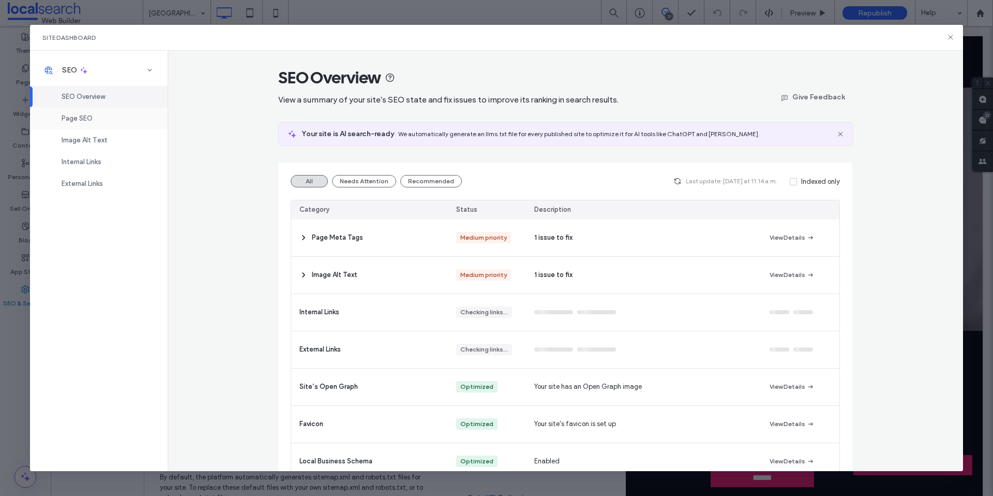
click at [88, 126] on div "Page SEO" at bounding box center [99, 119] width 138 height 22
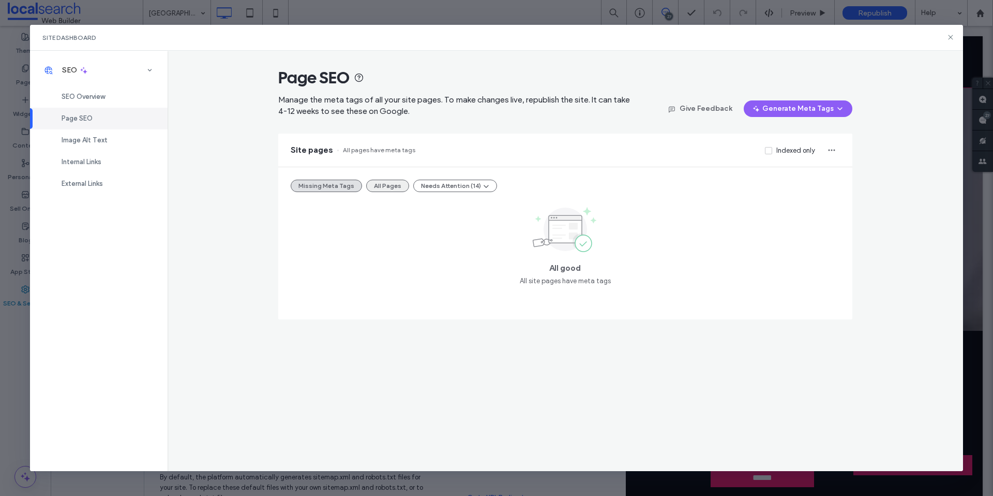
click at [386, 185] on button "All Pages" at bounding box center [387, 185] width 43 height 12
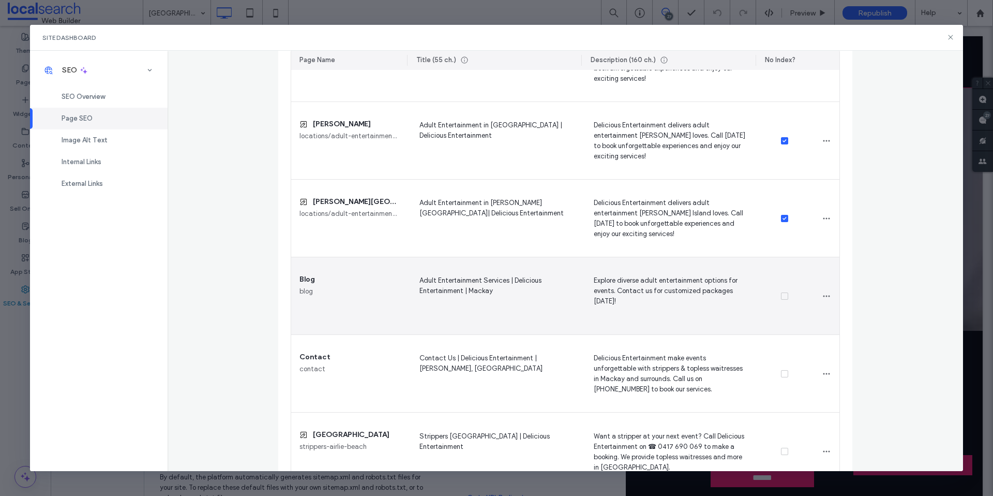
scroll to position [1421, 0]
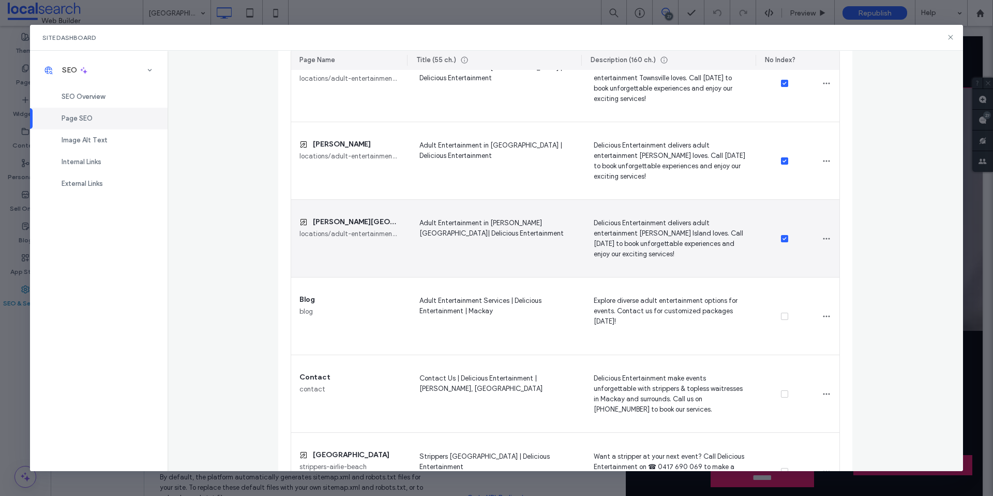
click at [783, 237] on span at bounding box center [784, 238] width 7 height 7
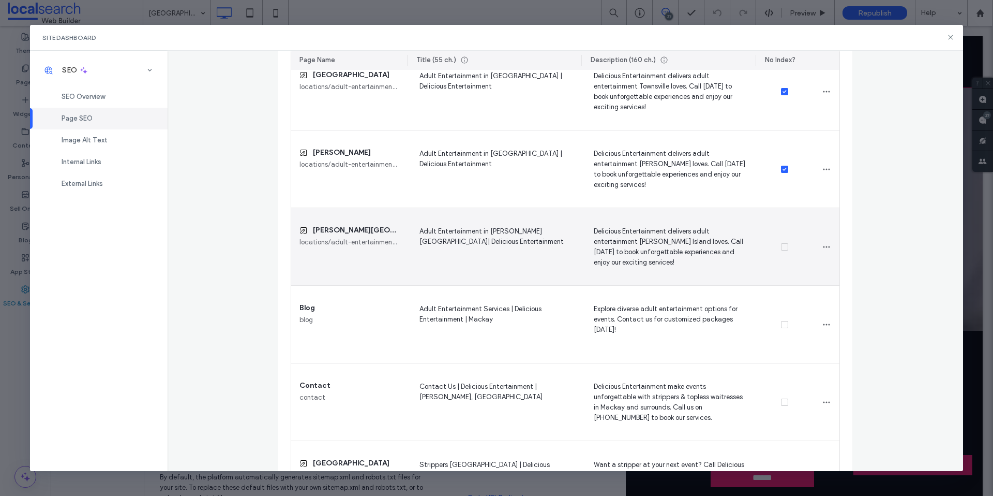
scroll to position [1402, 0]
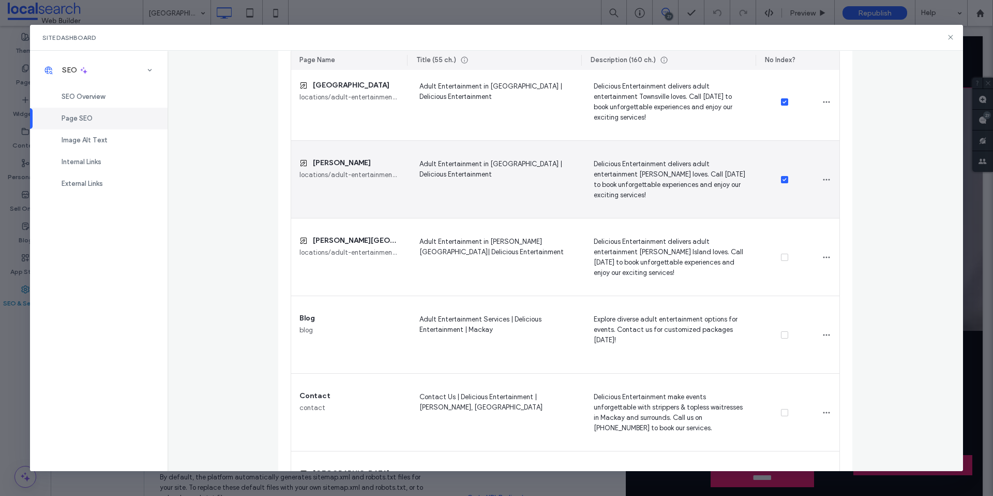
click at [783, 178] on span at bounding box center [784, 179] width 7 height 7
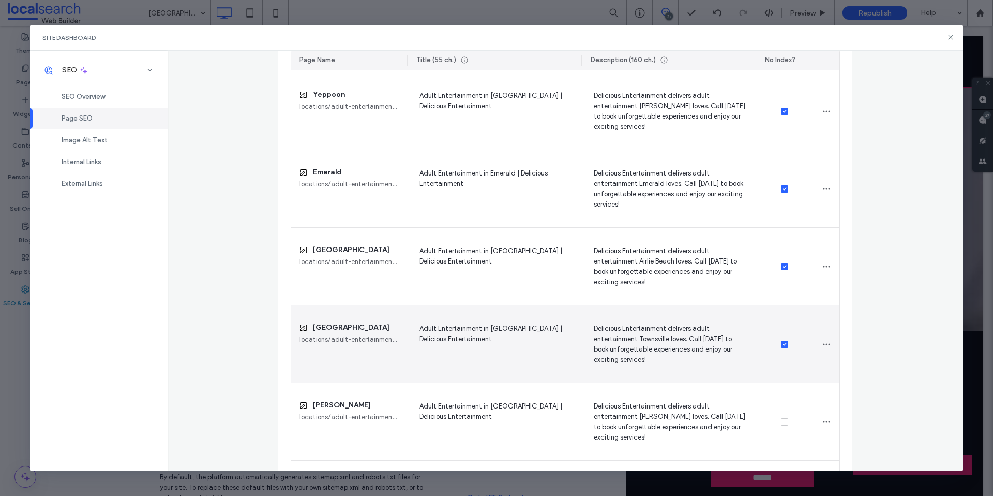
scroll to position [1134, 0]
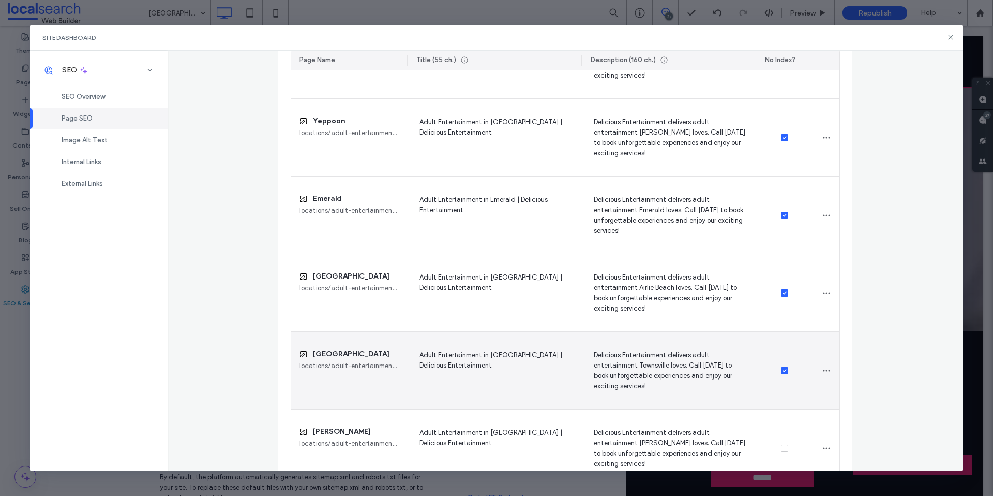
click at [782, 368] on span at bounding box center [784, 370] width 7 height 7
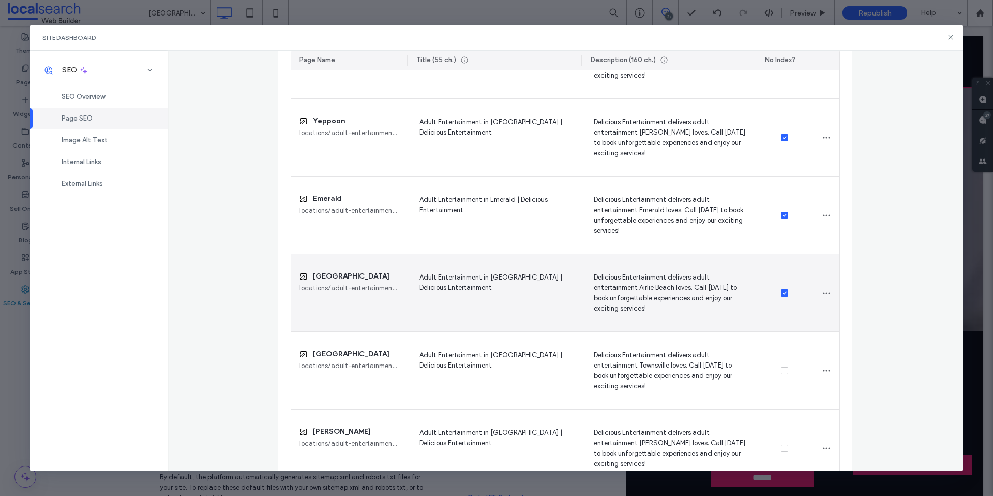
click at [780, 289] on div at bounding box center [785, 293] width 58 height 78
click at [783, 292] on icon at bounding box center [785, 292] width 4 height 3
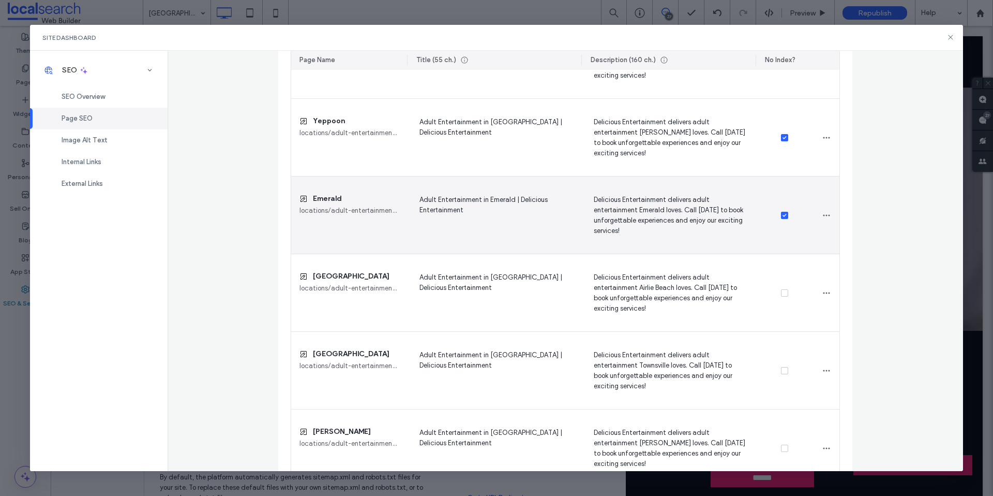
click at [783, 215] on icon at bounding box center [785, 215] width 4 height 3
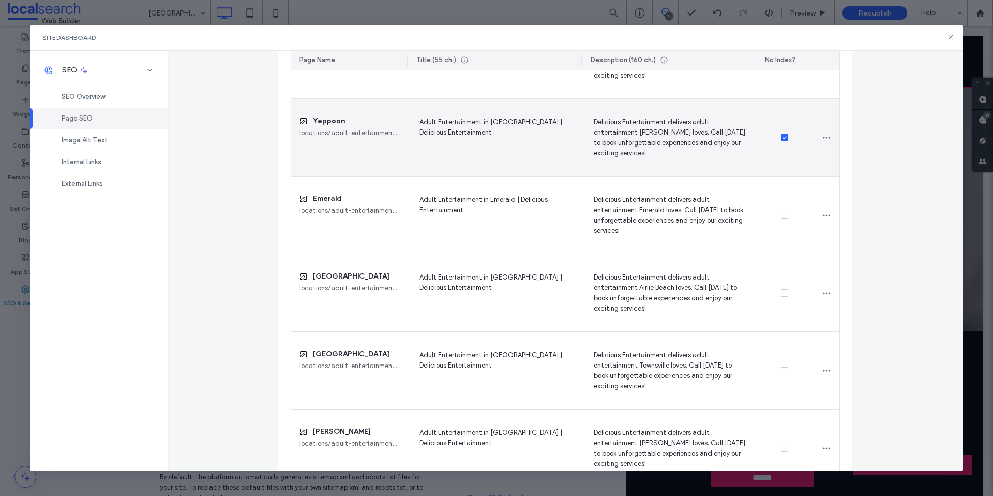
click at [783, 136] on icon at bounding box center [785, 137] width 4 height 3
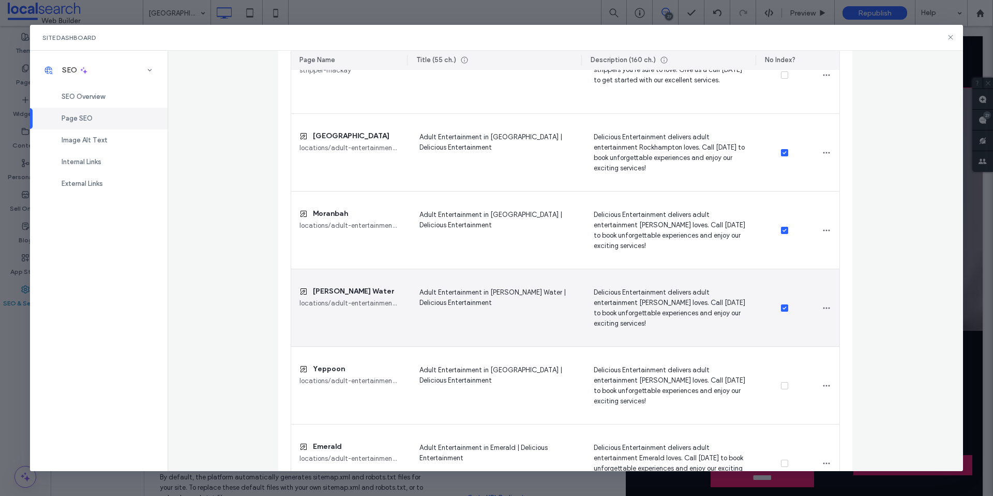
scroll to position [884, 0]
click at [781, 313] on span at bounding box center [784, 309] width 7 height 7
drag, startPoint x: 780, startPoint y: 312, endPoint x: 787, endPoint y: 300, distance: 13.9
click at [781, 312] on span at bounding box center [784, 309] width 7 height 7
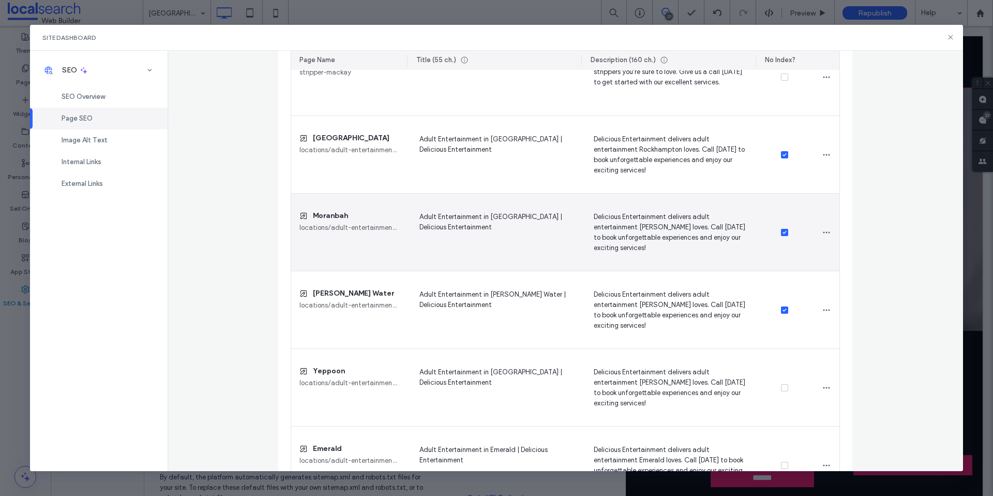
click at [781, 235] on span at bounding box center [784, 232] width 7 height 7
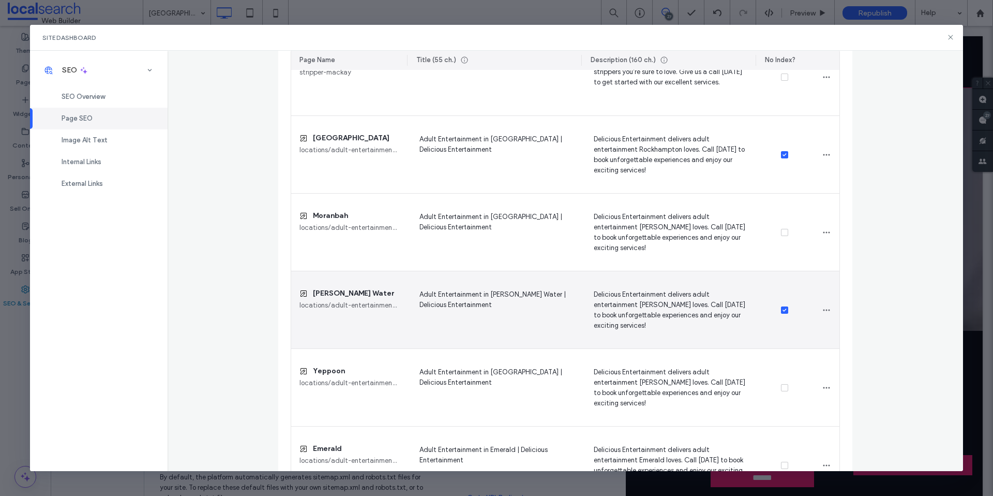
click at [781, 314] on div at bounding box center [785, 310] width 58 height 78
click at [781, 313] on span at bounding box center [784, 309] width 7 height 7
click at [781, 312] on span at bounding box center [784, 309] width 7 height 7
drag, startPoint x: 784, startPoint y: 308, endPoint x: 786, endPoint y: 236, distance: 71.9
click at [783, 304] on div at bounding box center [785, 310] width 58 height 78
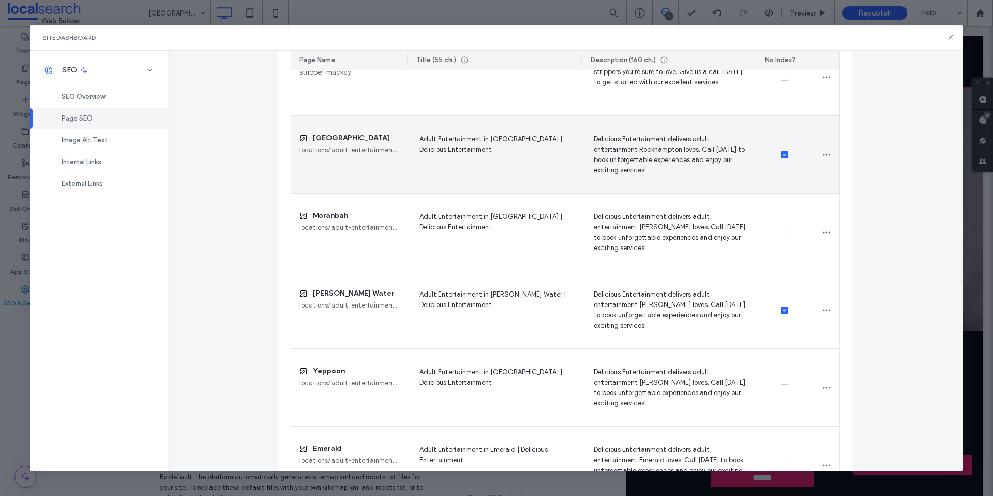
click at [781, 154] on span at bounding box center [784, 154] width 7 height 7
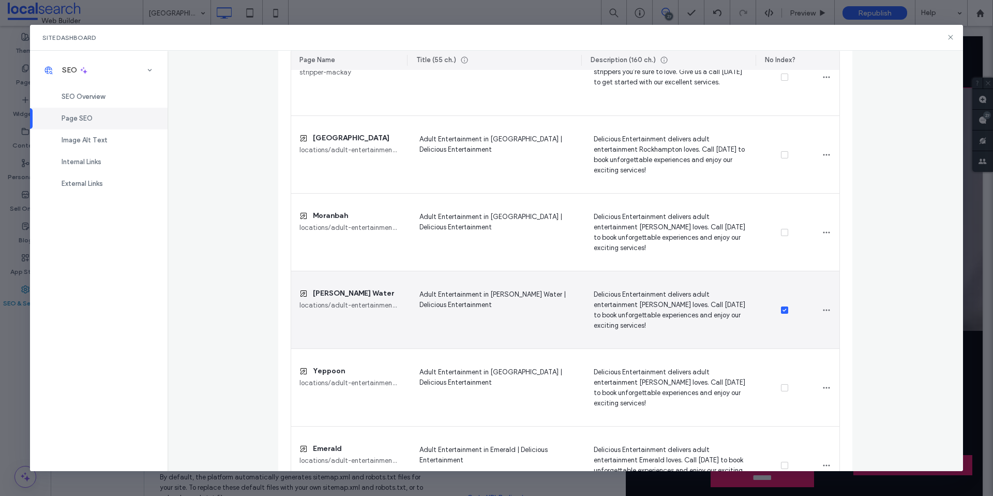
click at [783, 309] on icon at bounding box center [785, 309] width 4 height 3
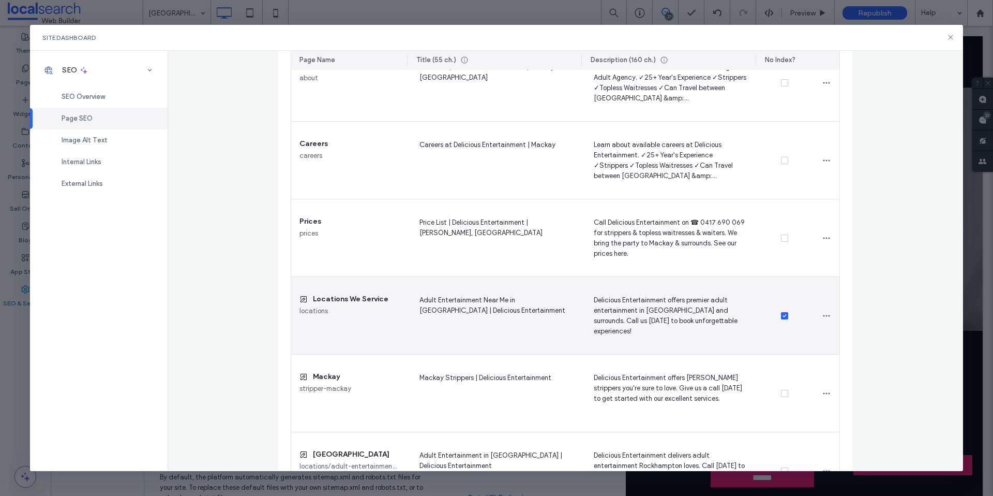
scroll to position [571, 0]
click at [780, 317] on div at bounding box center [785, 313] width 58 height 78
click at [781, 315] on span at bounding box center [784, 312] width 7 height 7
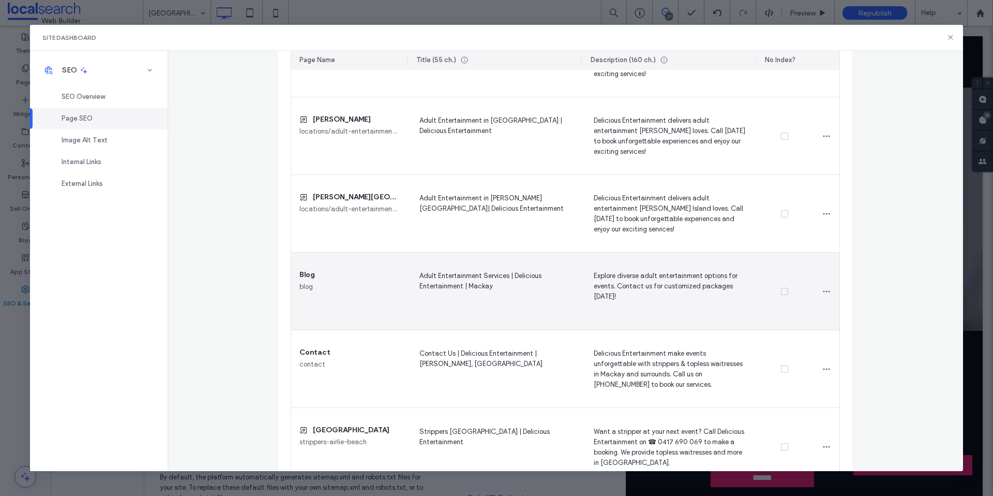
scroll to position [1473, 0]
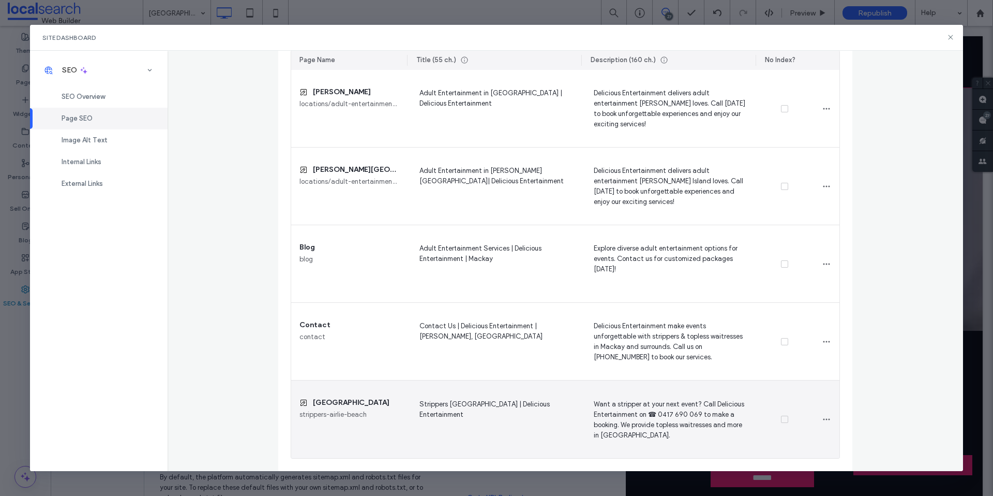
click at [783, 420] on icon at bounding box center [785, 418] width 4 height 3
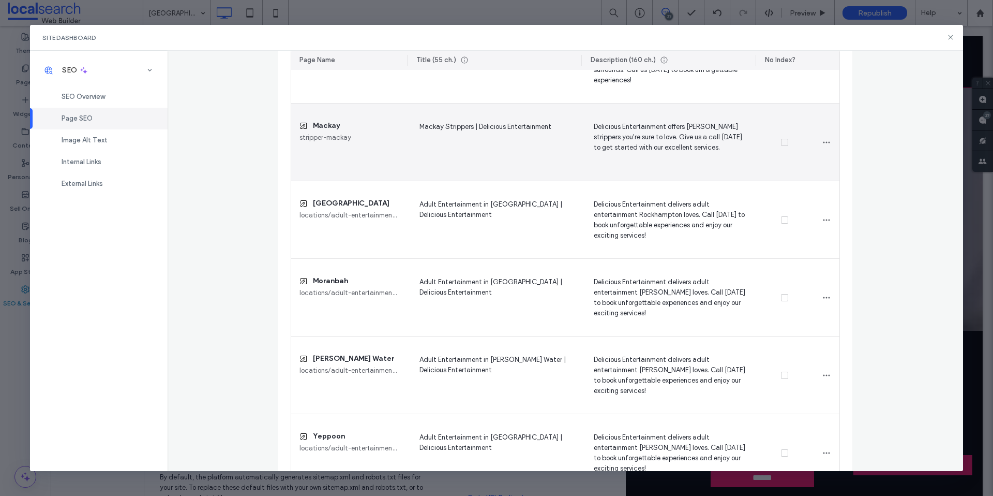
scroll to position [712, 0]
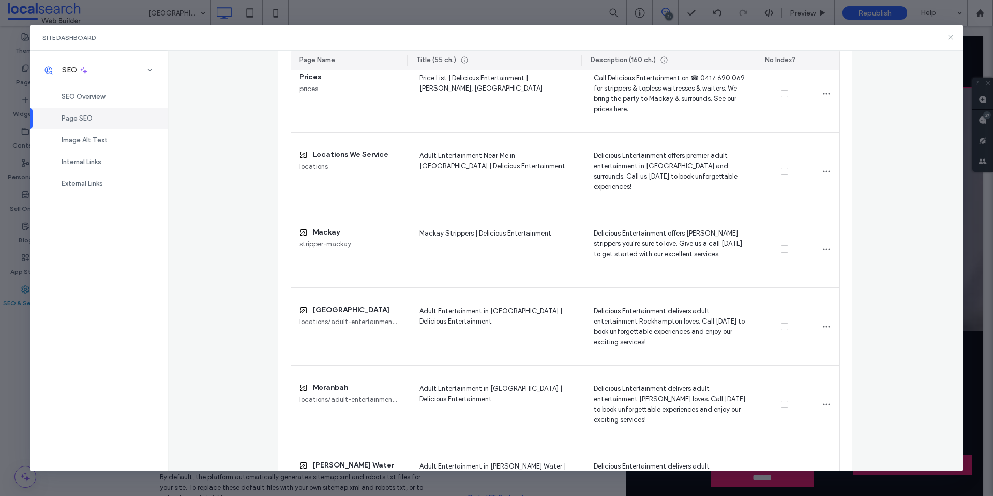
click at [948, 38] on icon at bounding box center [951, 37] width 8 height 8
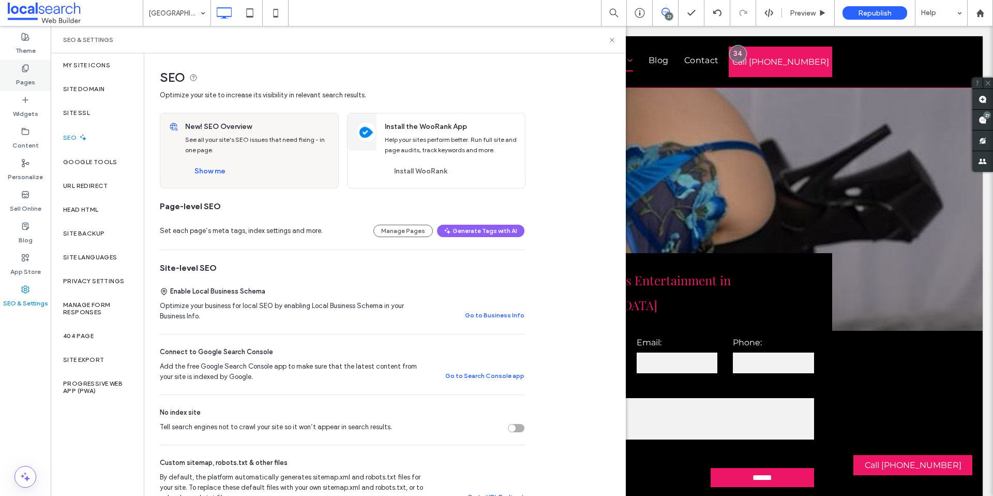
click at [32, 84] on label "Pages" at bounding box center [25, 79] width 19 height 14
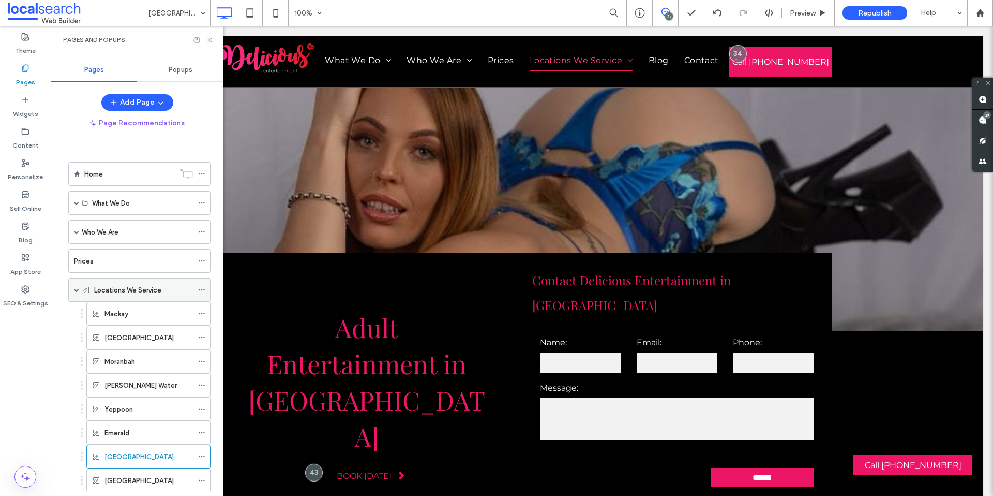
click at [199, 292] on icon at bounding box center [201, 289] width 7 height 7
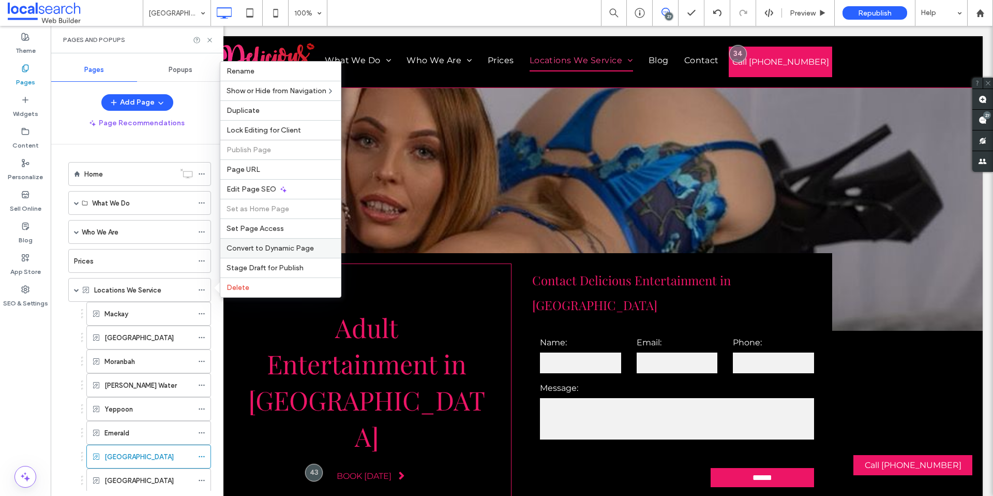
click at [272, 252] on span "Convert to Dynamic Page" at bounding box center [270, 248] width 87 height 9
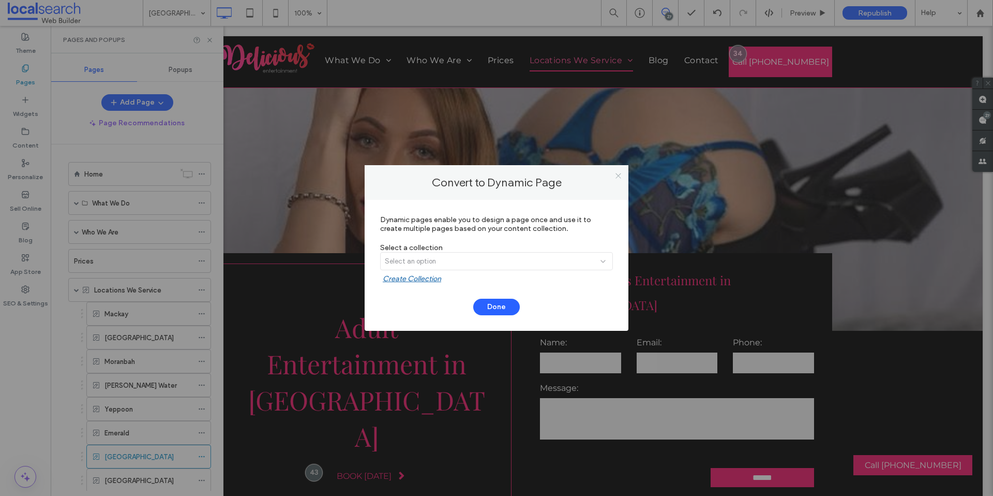
click at [621, 177] on icon at bounding box center [619, 176] width 8 height 8
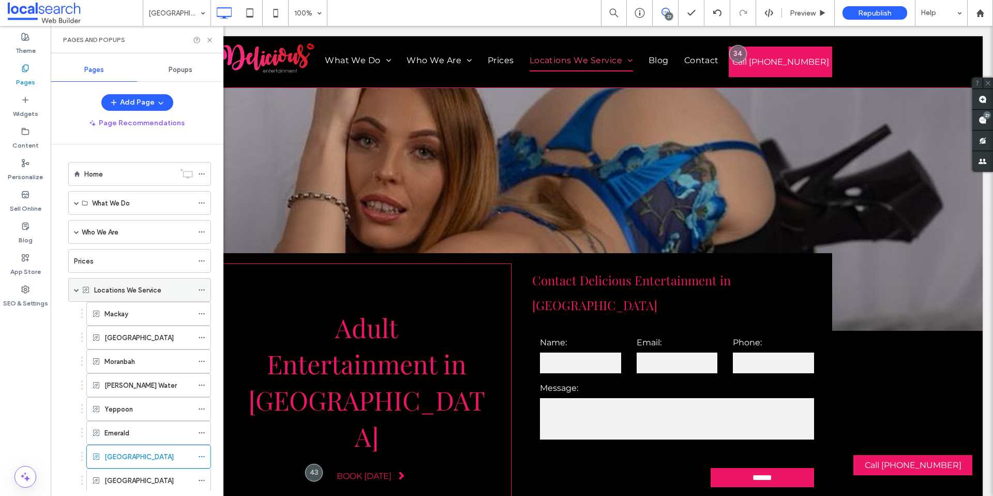
click at [204, 289] on icon at bounding box center [201, 289] width 7 height 7
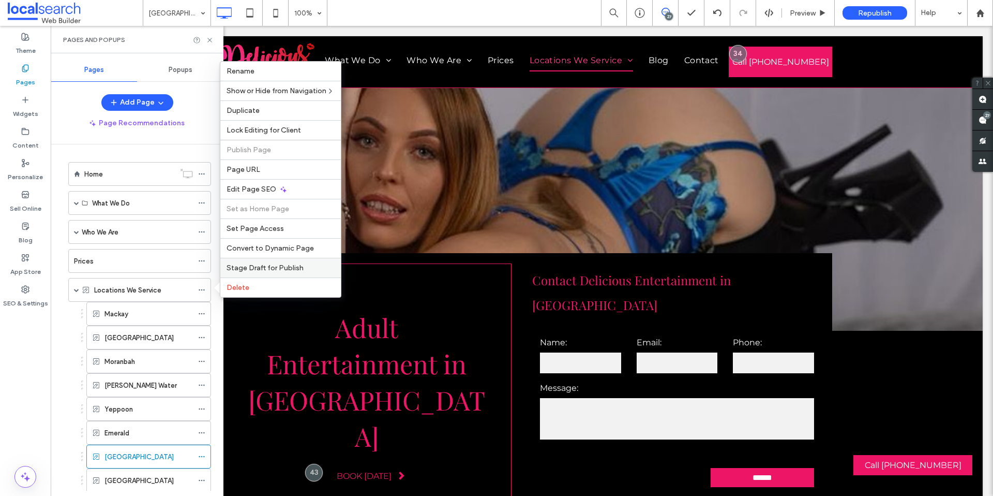
drag, startPoint x: 259, startPoint y: 264, endPoint x: 290, endPoint y: 225, distance: 50.1
click at [259, 264] on span "Stage Draft for Publish" at bounding box center [265, 267] width 77 height 9
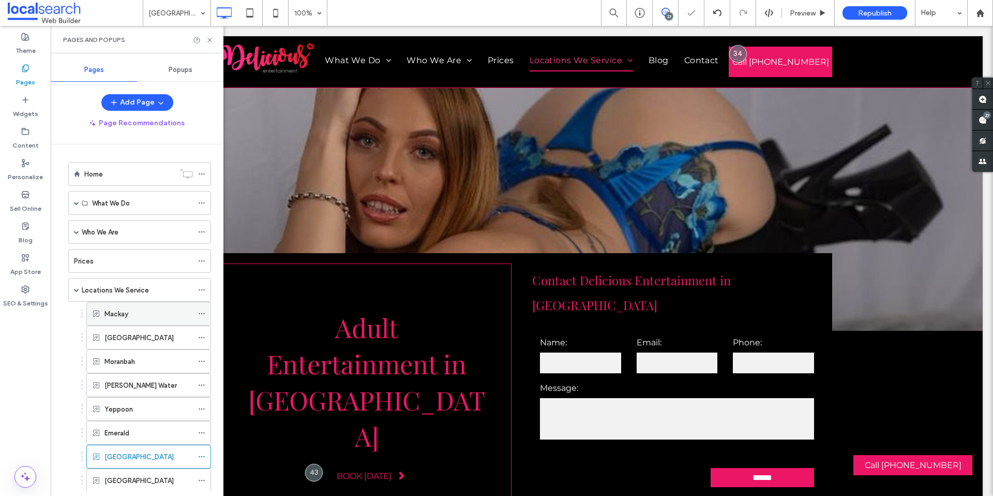
click at [199, 315] on icon at bounding box center [201, 313] width 7 height 7
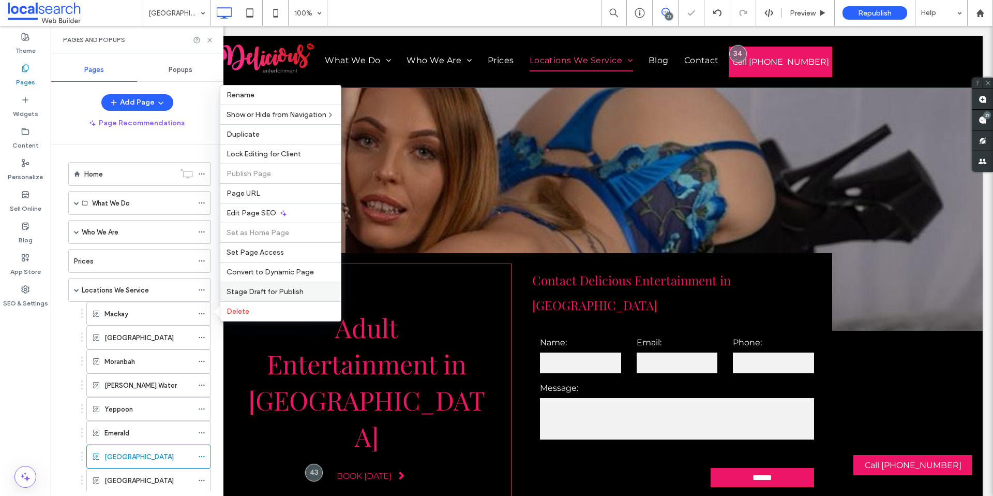
drag, startPoint x: 265, startPoint y: 286, endPoint x: 178, endPoint y: 301, distance: 88.2
click at [265, 286] on div "Stage Draft for Publish" at bounding box center [280, 291] width 121 height 20
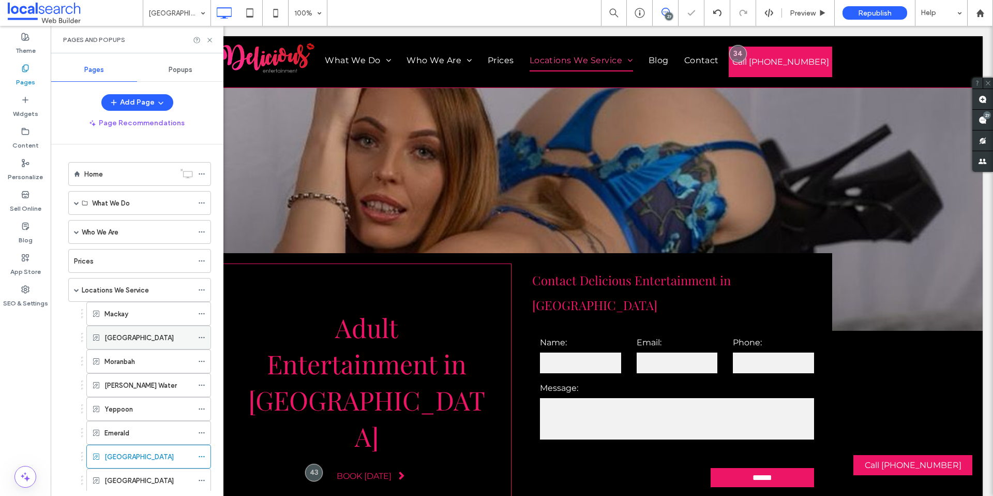
click at [203, 337] on use at bounding box center [202, 338] width 6 height 2
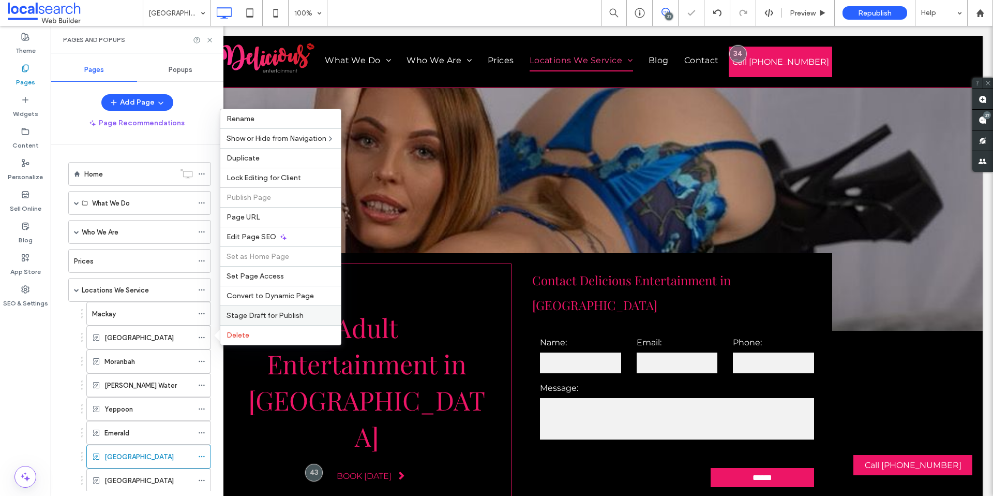
drag, startPoint x: 259, startPoint y: 305, endPoint x: 184, endPoint y: 300, distance: 75.7
click at [259, 305] on div "Stage Draft for Publish" at bounding box center [280, 315] width 121 height 20
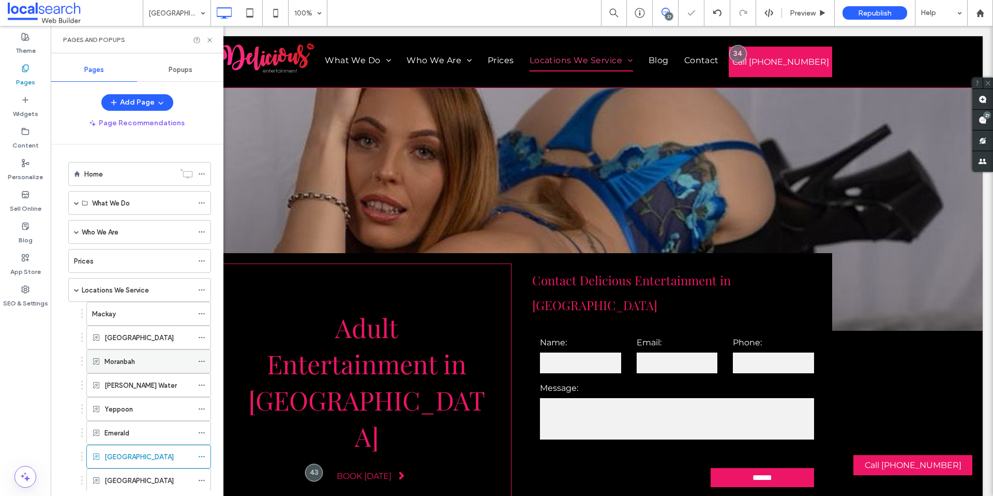
click at [165, 349] on div "Moranbah" at bounding box center [148, 361] width 125 height 24
click at [160, 358] on div "Moranbah" at bounding box center [148, 361] width 88 height 11
click at [203, 386] on icon at bounding box center [201, 384] width 7 height 7
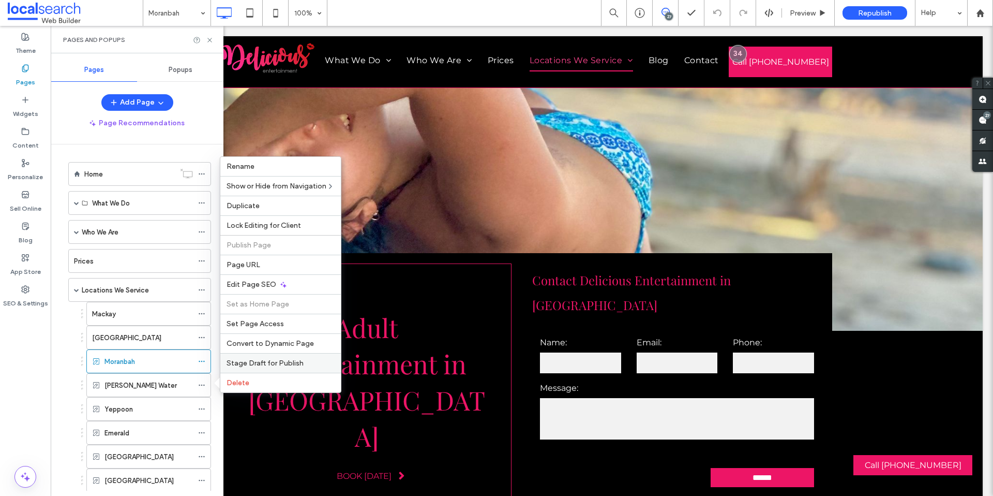
click at [268, 361] on span "Stage Draft for Publish" at bounding box center [265, 362] width 77 height 9
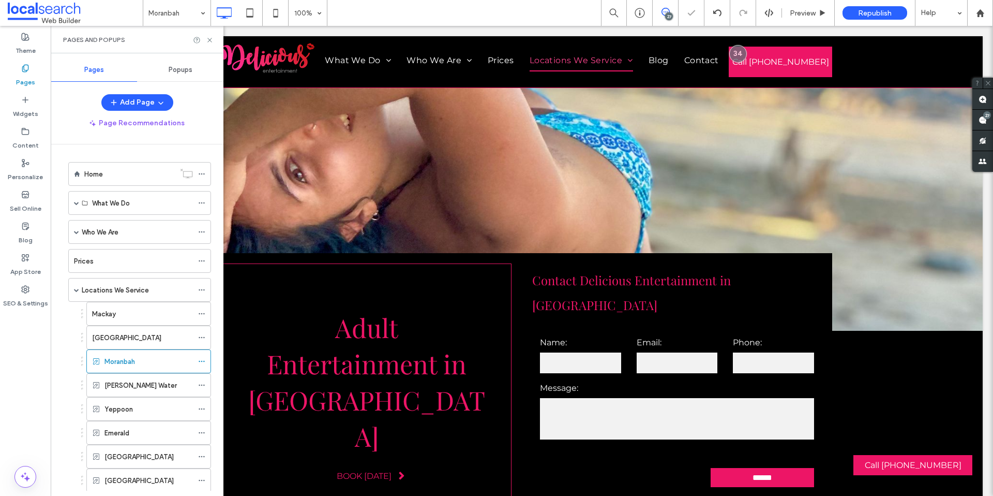
drag, startPoint x: 199, startPoint y: 385, endPoint x: 216, endPoint y: 374, distance: 20.2
click at [199, 385] on icon at bounding box center [201, 384] width 7 height 7
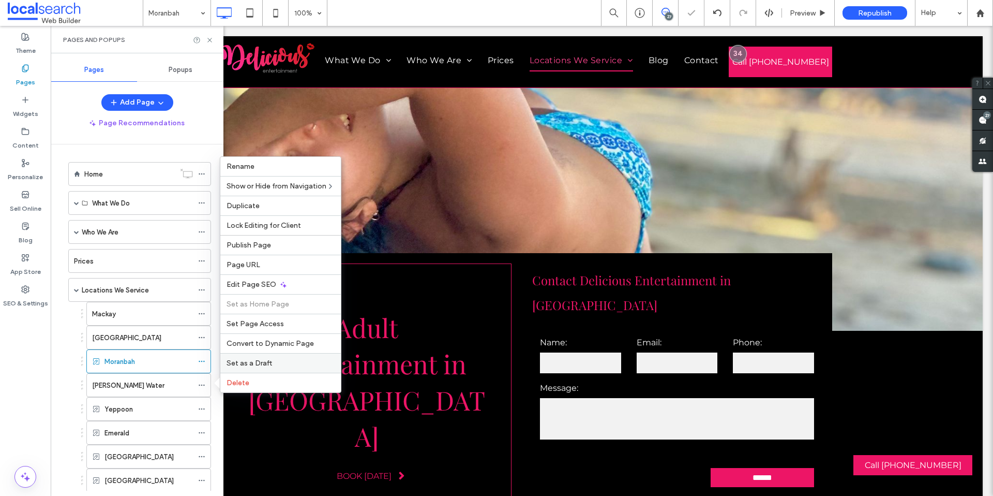
click at [261, 361] on span "Set as a Draft" at bounding box center [250, 362] width 46 height 9
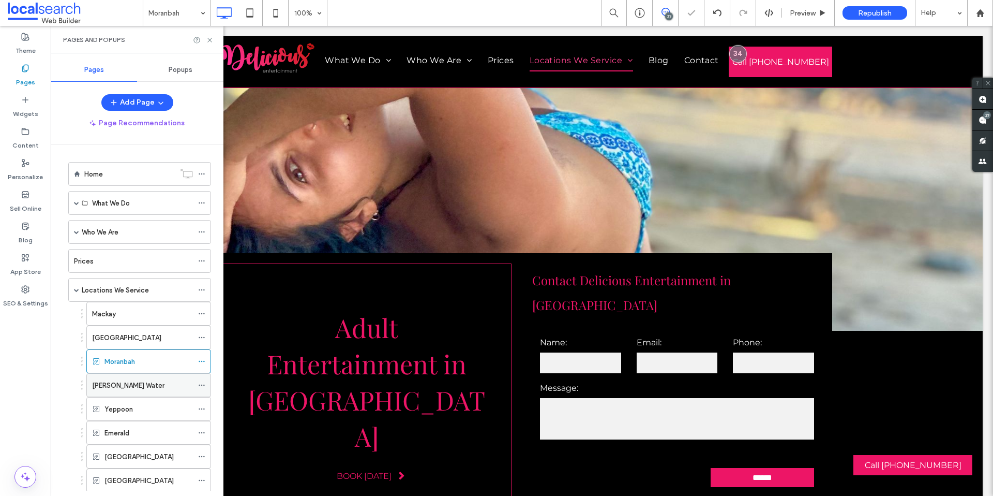
click at [203, 388] on icon at bounding box center [201, 384] width 7 height 7
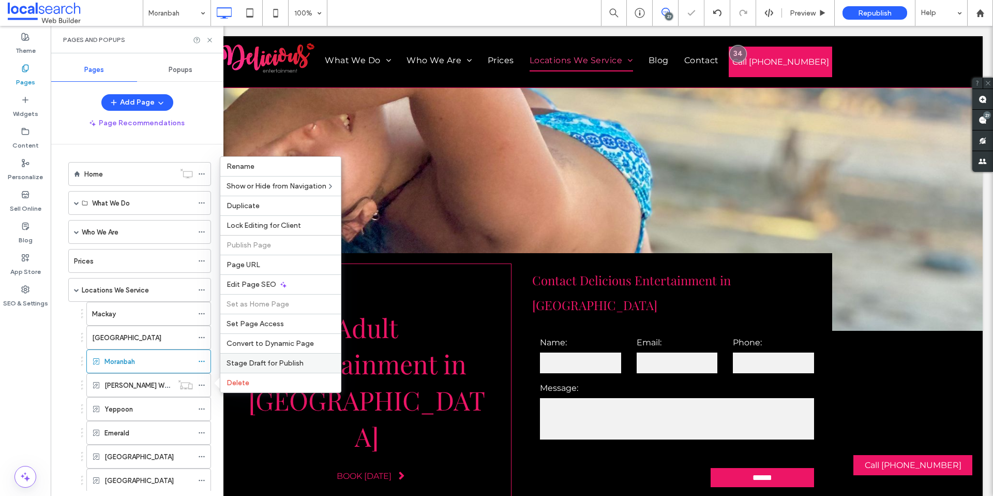
click at [255, 370] on div "Stage Draft for Publish" at bounding box center [280, 363] width 121 height 20
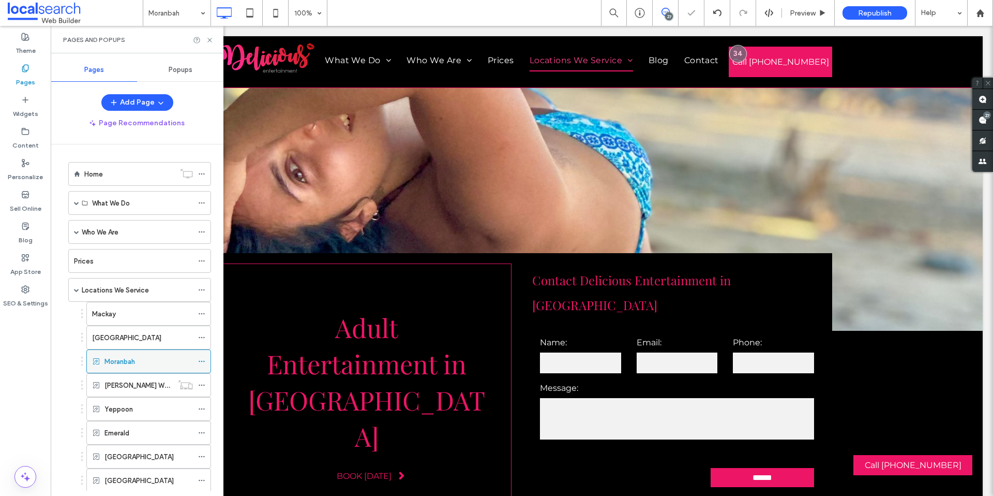
click at [202, 358] on icon at bounding box center [201, 360] width 7 height 7
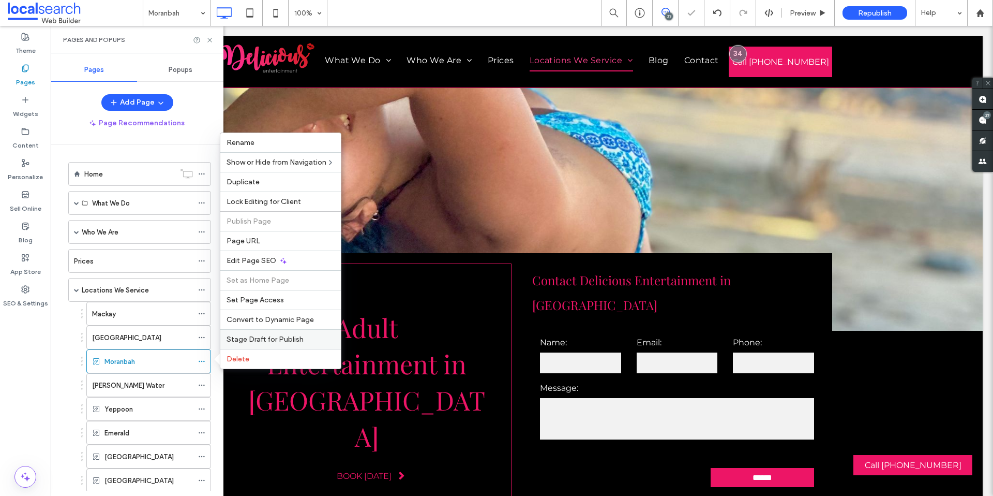
click at [255, 343] on div "Stage Draft for Publish" at bounding box center [280, 339] width 121 height 20
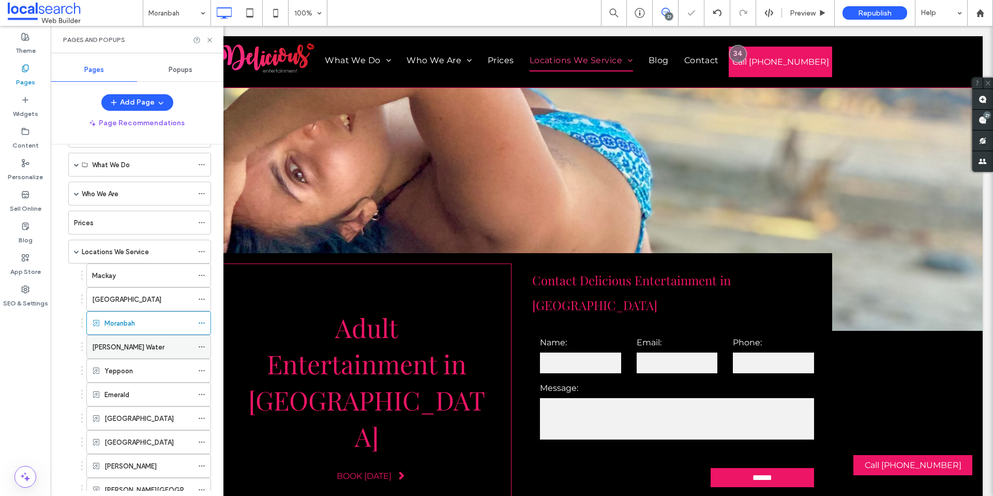
scroll to position [124, 0]
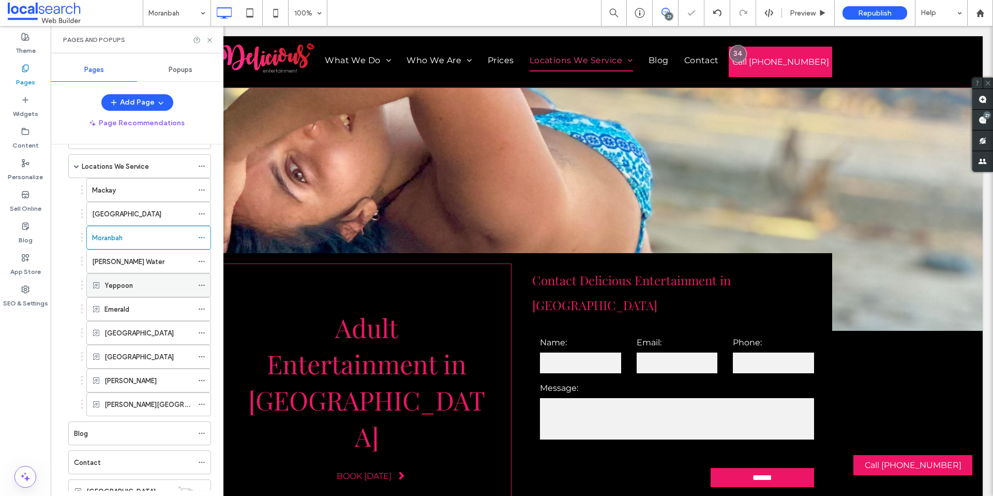
click at [203, 286] on icon at bounding box center [201, 284] width 7 height 7
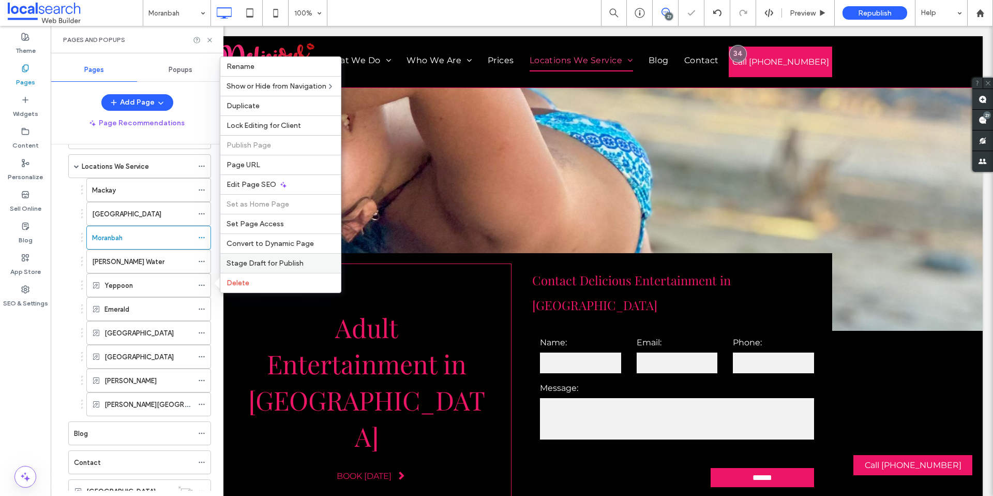
click at [246, 263] on span "Stage Draft for Publish" at bounding box center [265, 263] width 77 height 9
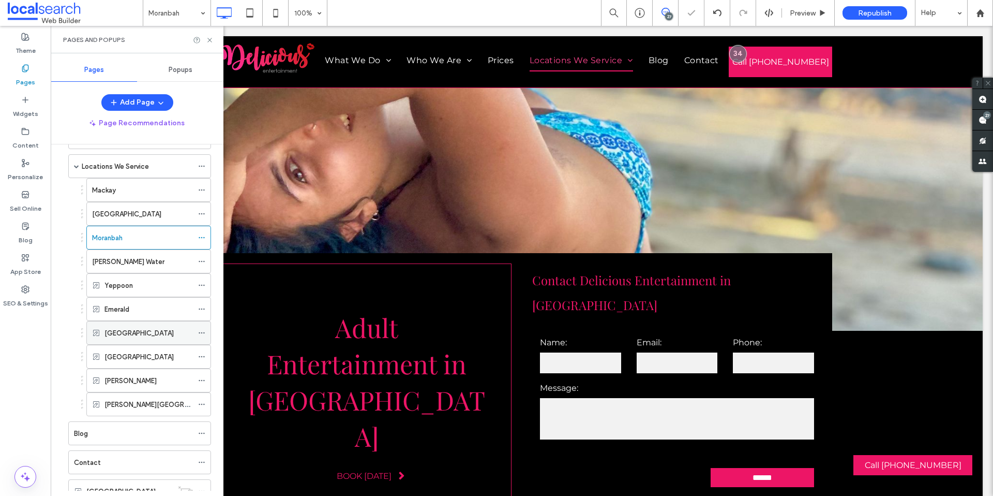
click at [200, 334] on icon at bounding box center [201, 332] width 7 height 7
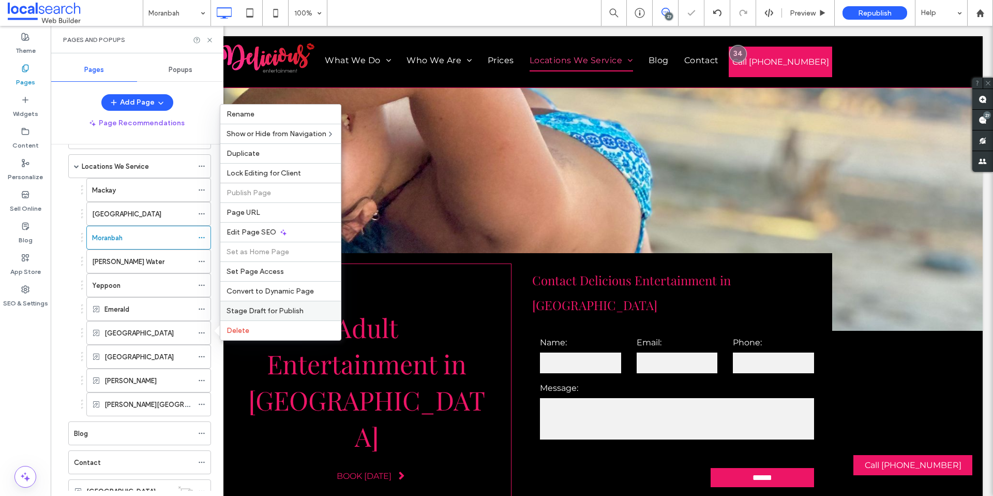
click at [263, 304] on div "Stage Draft for Publish" at bounding box center [280, 311] width 121 height 20
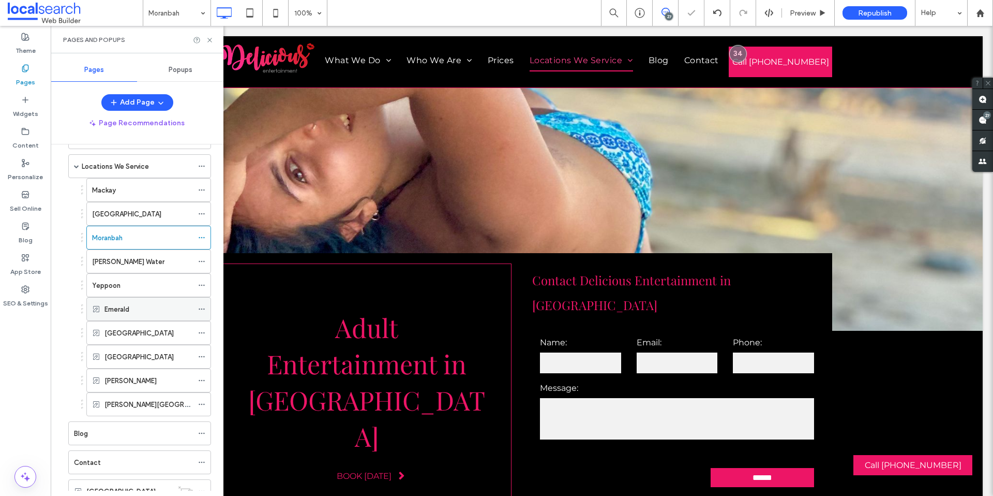
click at [201, 312] on icon at bounding box center [201, 308] width 7 height 7
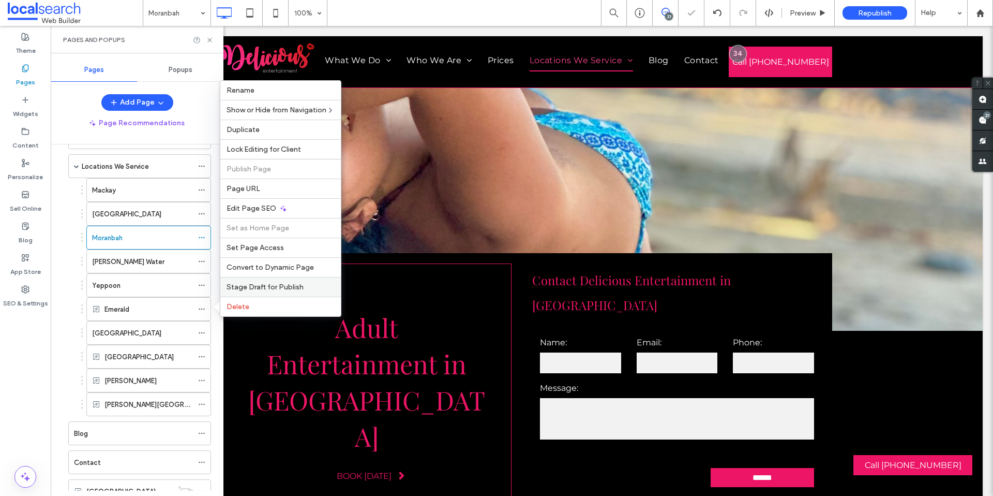
click at [259, 290] on span "Stage Draft for Publish" at bounding box center [265, 286] width 77 height 9
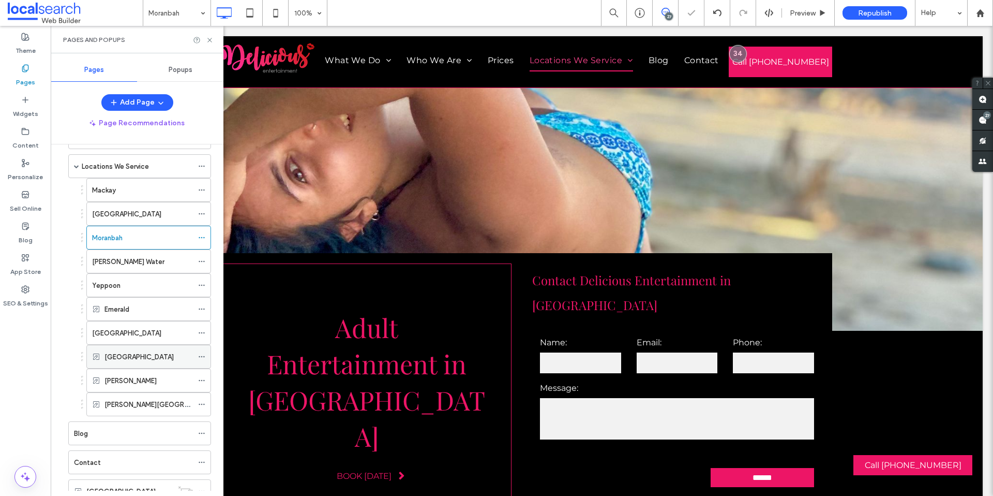
click at [200, 361] on span at bounding box center [201, 357] width 7 height 16
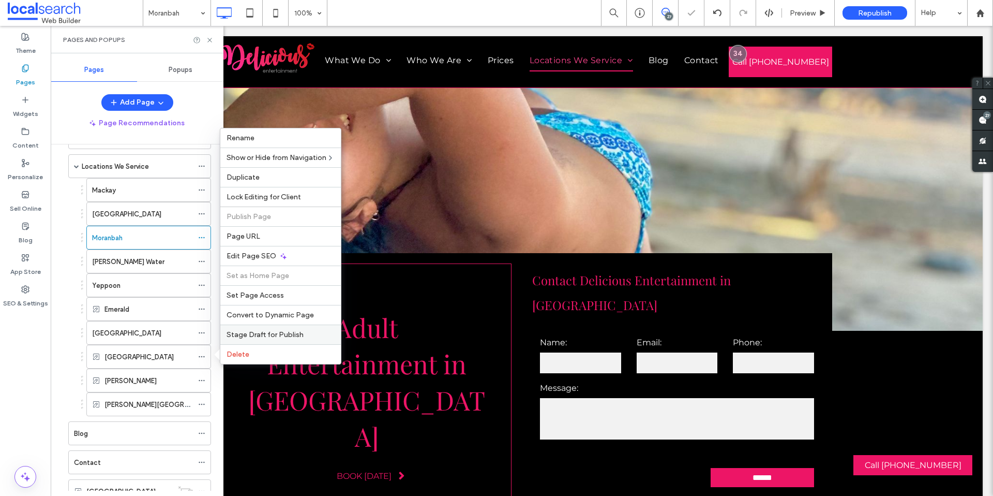
click at [249, 326] on div "Stage Draft for Publish" at bounding box center [280, 334] width 121 height 20
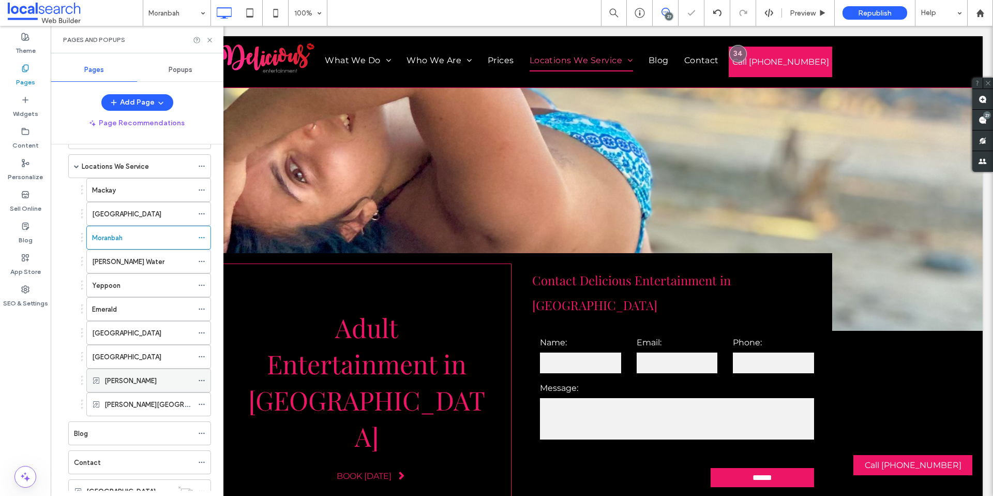
click at [199, 385] on span at bounding box center [201, 380] width 7 height 16
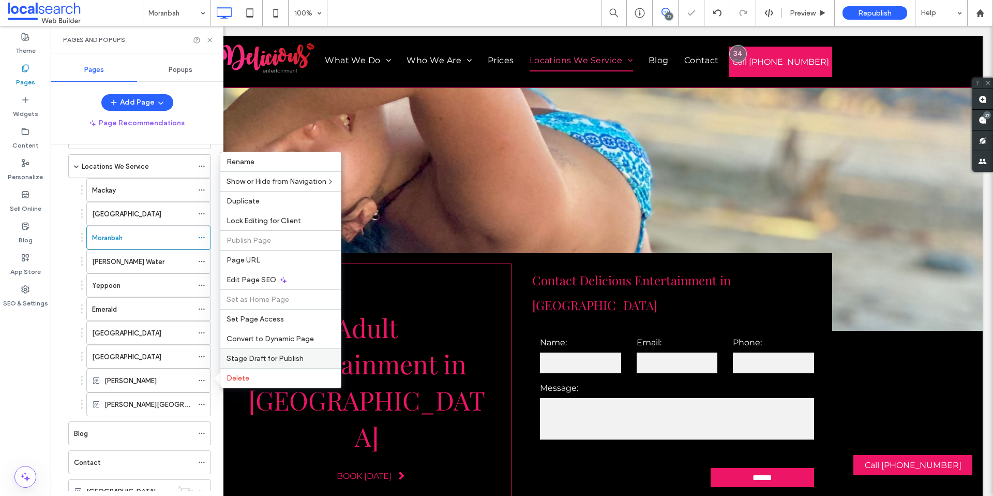
click at [239, 357] on span "Stage Draft for Publish" at bounding box center [265, 358] width 77 height 9
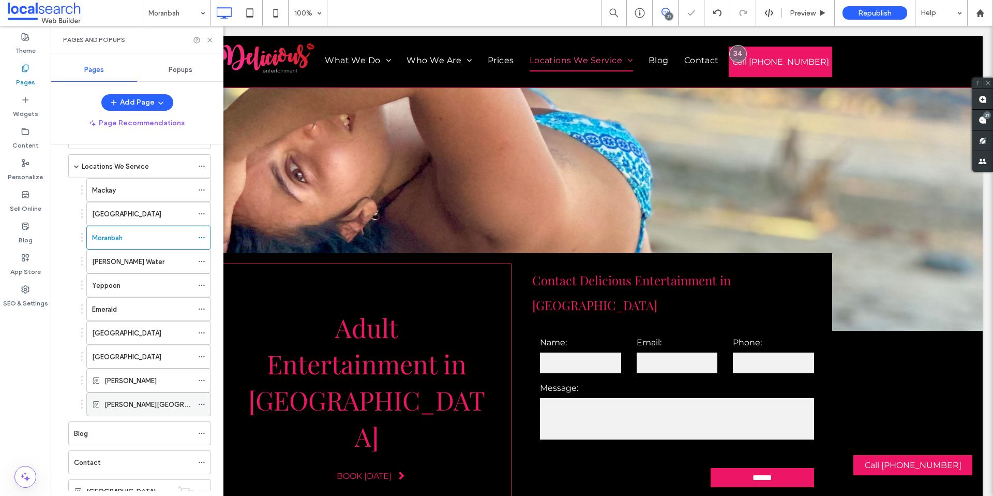
click at [198, 403] on icon at bounding box center [201, 403] width 7 height 7
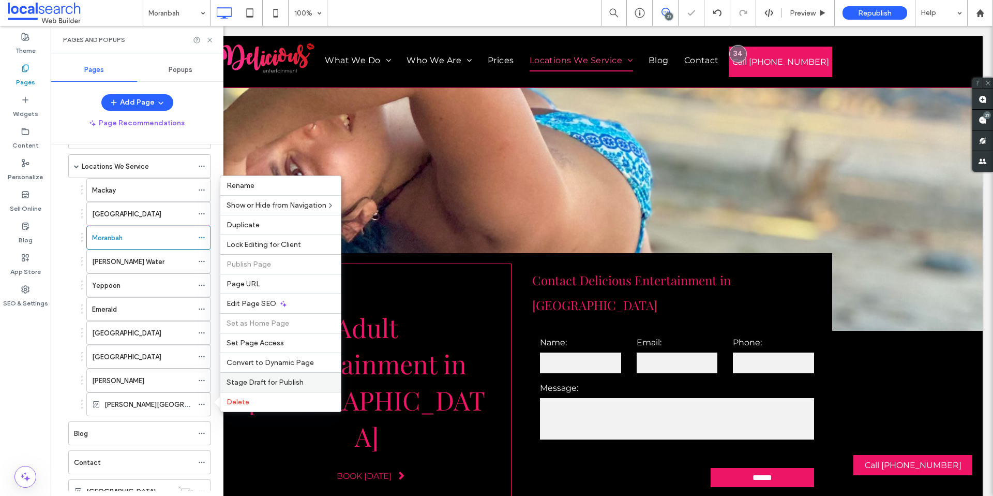
click at [256, 373] on div "Stage Draft for Publish" at bounding box center [280, 382] width 121 height 20
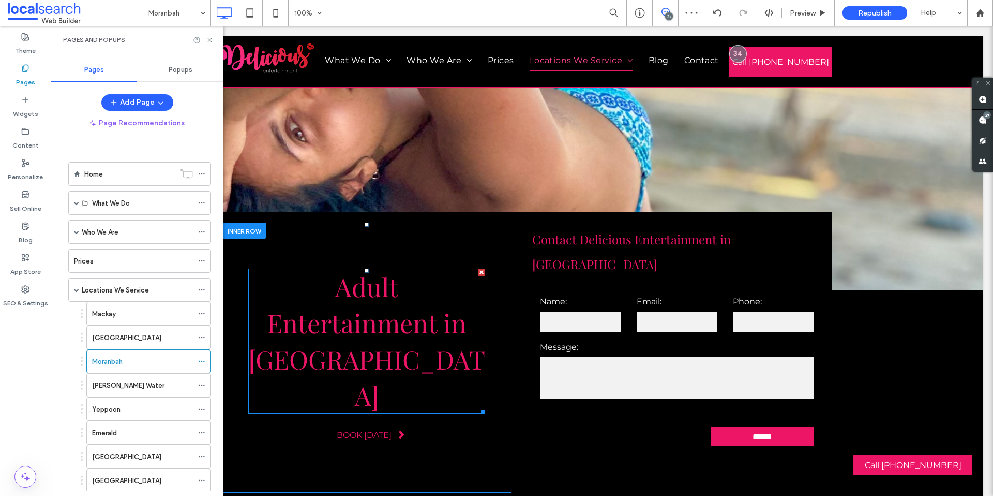
scroll to position [0, 0]
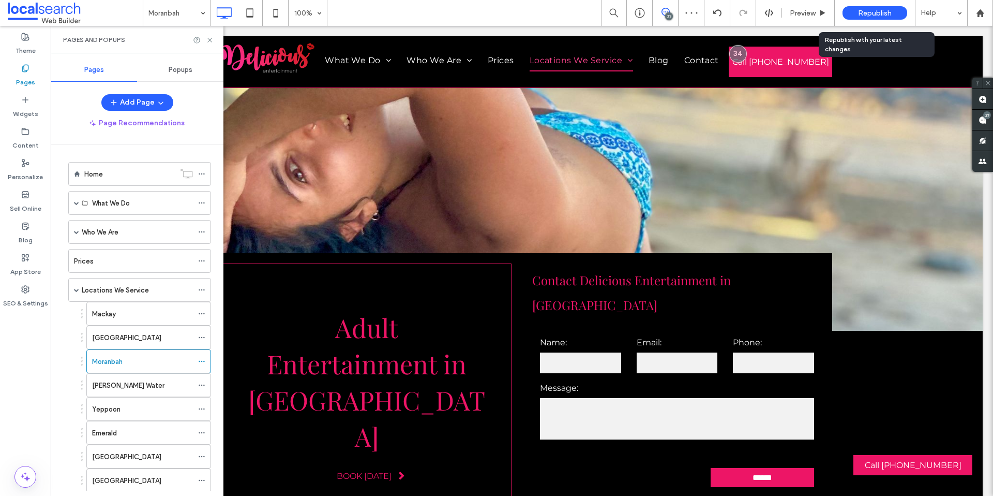
click at [888, 24] on div "Republish" at bounding box center [875, 13] width 65 height 26
click at [859, 9] on span "Republish" at bounding box center [875, 13] width 34 height 9
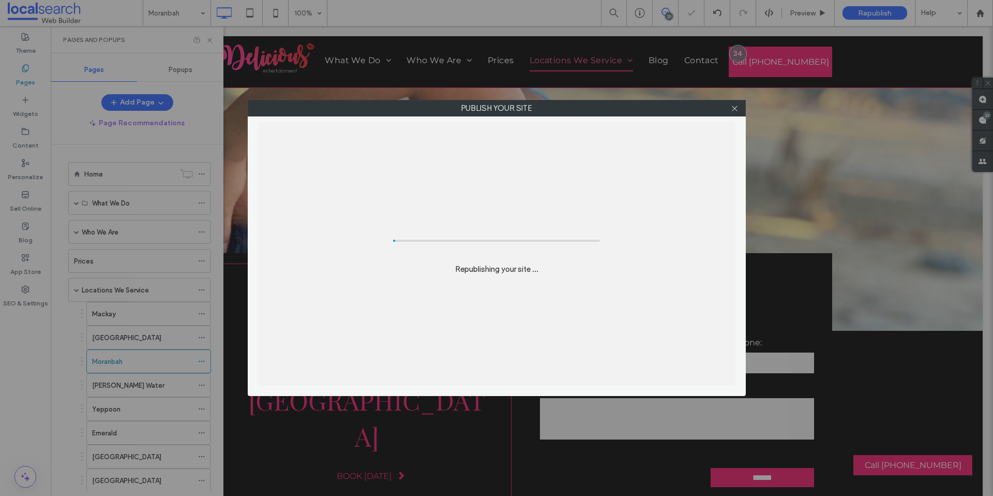
click at [859, 9] on div "Publish your site Republishing your site ..." at bounding box center [496, 248] width 993 height 496
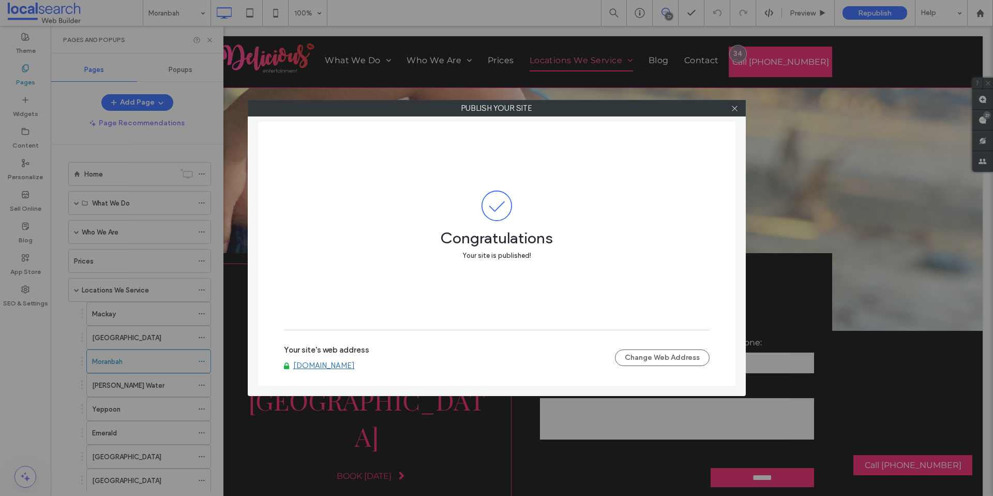
click at [204, 121] on div "Publish your site Congratulations Your site is published! Your site's web addre…" at bounding box center [496, 248] width 993 height 496
click at [739, 111] on div at bounding box center [735, 108] width 16 height 16
drag, startPoint x: 737, startPoint y: 110, endPoint x: 404, endPoint y: 152, distance: 335.2
click at [735, 111] on icon at bounding box center [735, 108] width 8 height 8
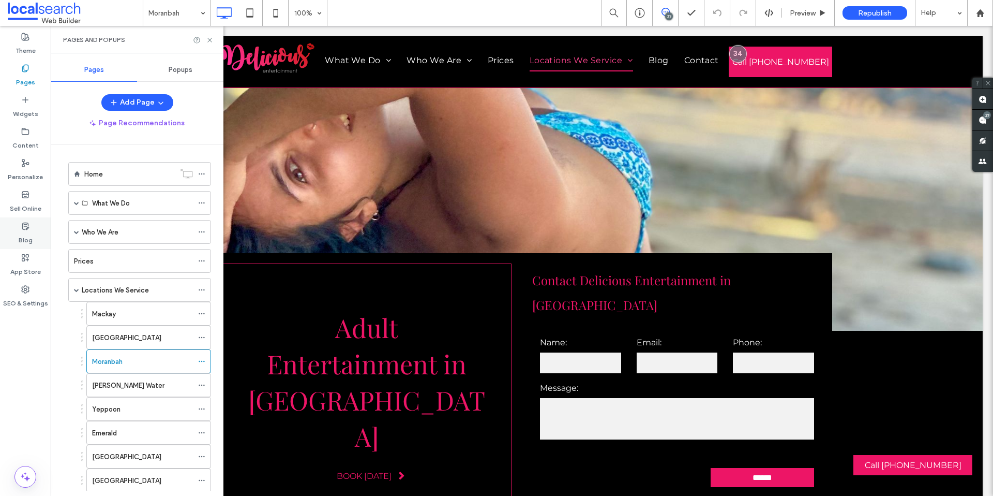
click at [29, 242] on label "Blog" at bounding box center [26, 237] width 14 height 14
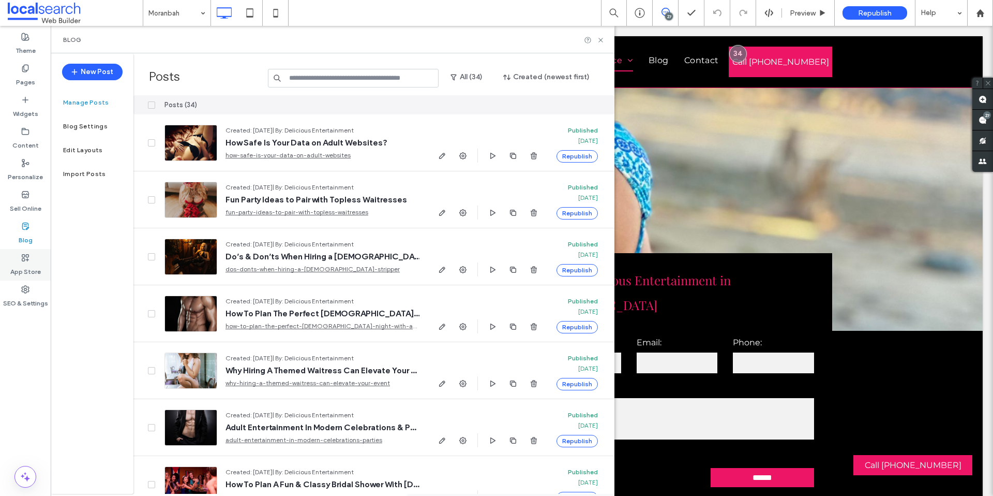
click at [25, 270] on label "App Store" at bounding box center [25, 269] width 31 height 14
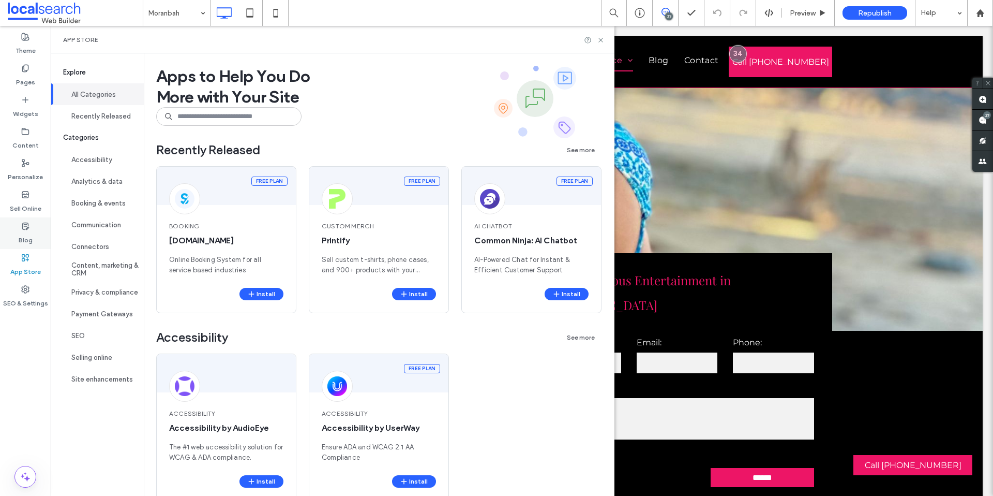
click at [31, 218] on div "Blog" at bounding box center [25, 233] width 51 height 32
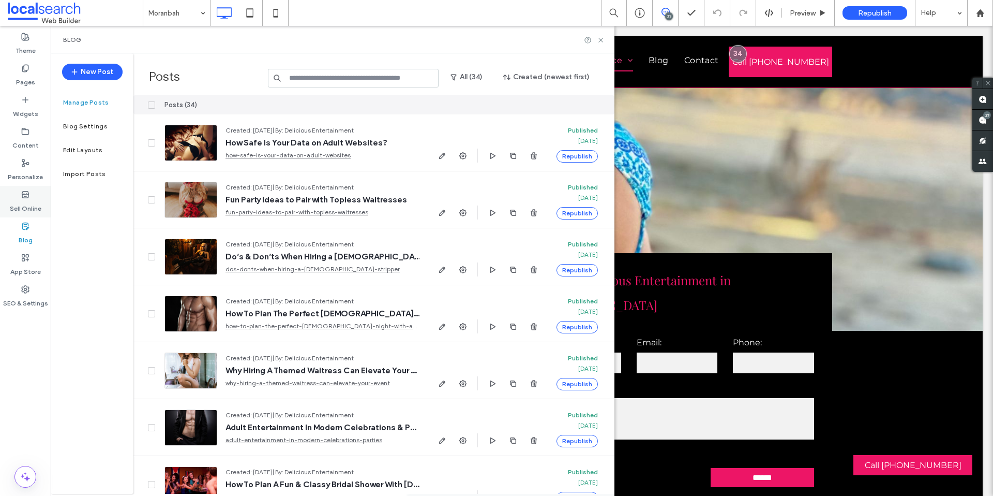
click at [37, 210] on label "Sell Online" at bounding box center [26, 206] width 32 height 14
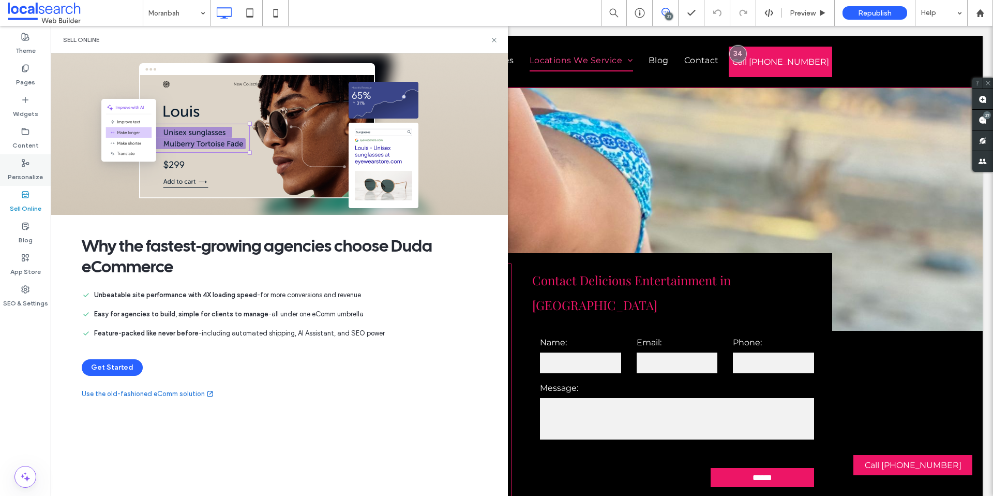
click at [35, 169] on label "Personalize" at bounding box center [25, 174] width 35 height 14
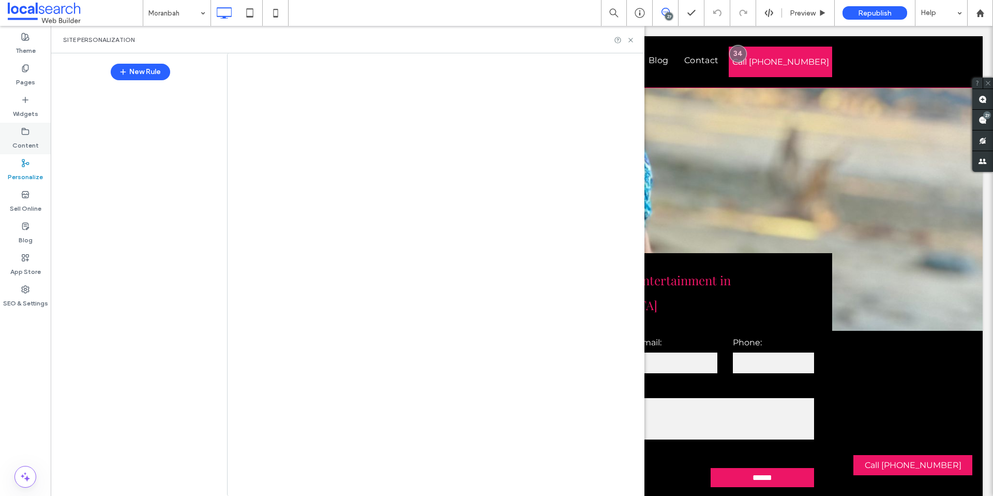
click at [36, 127] on div "Content" at bounding box center [25, 139] width 51 height 32
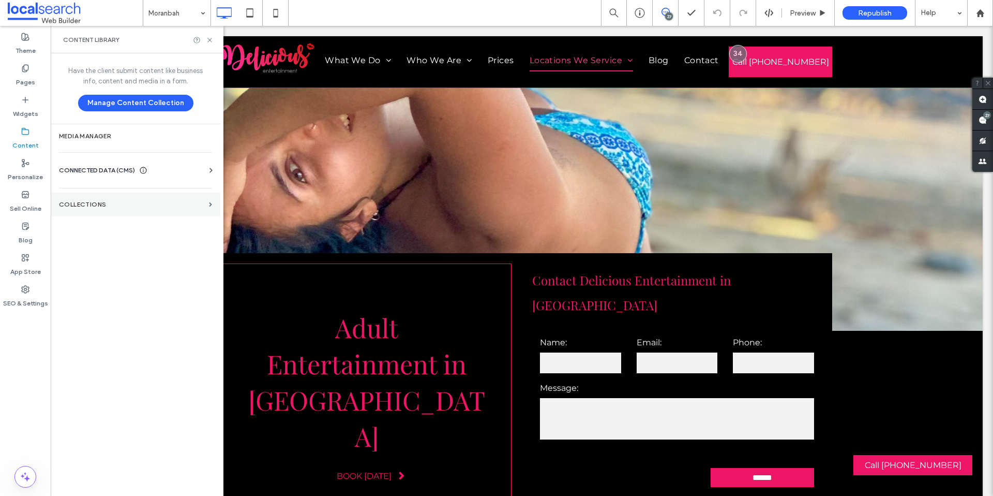
click at [99, 199] on section "Collections" at bounding box center [136, 204] width 170 height 24
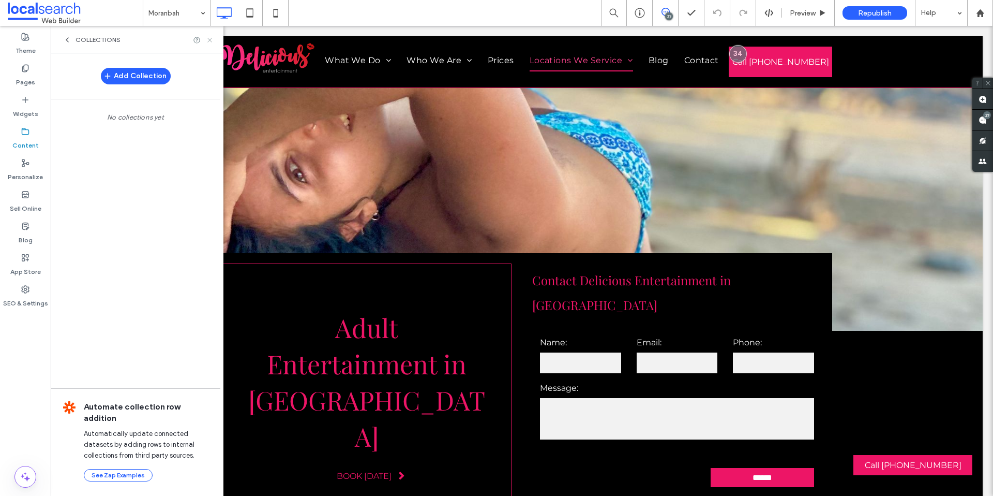
click at [210, 43] on icon at bounding box center [210, 40] width 8 height 8
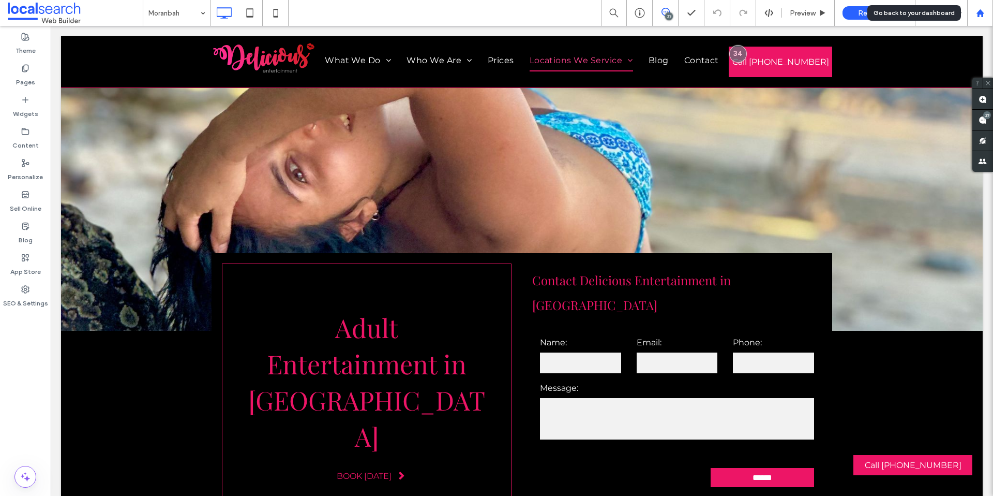
click at [983, 20] on div at bounding box center [980, 13] width 26 height 26
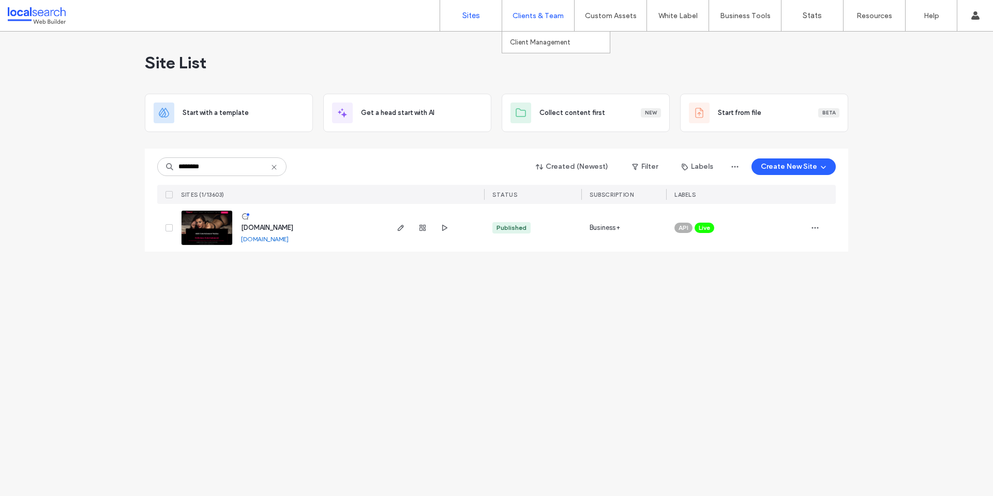
type input "********"
click at [523, 53] on div "Client Management" at bounding box center [556, 42] width 109 height 22
click at [531, 49] on link "Client Management" at bounding box center [560, 42] width 100 height 21
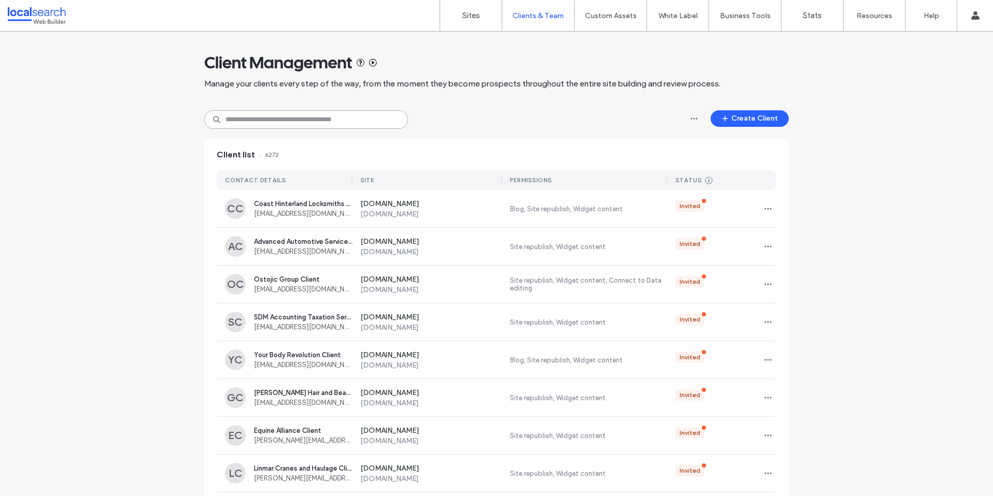
click at [324, 127] on input at bounding box center [306, 119] width 204 height 19
paste input "**********"
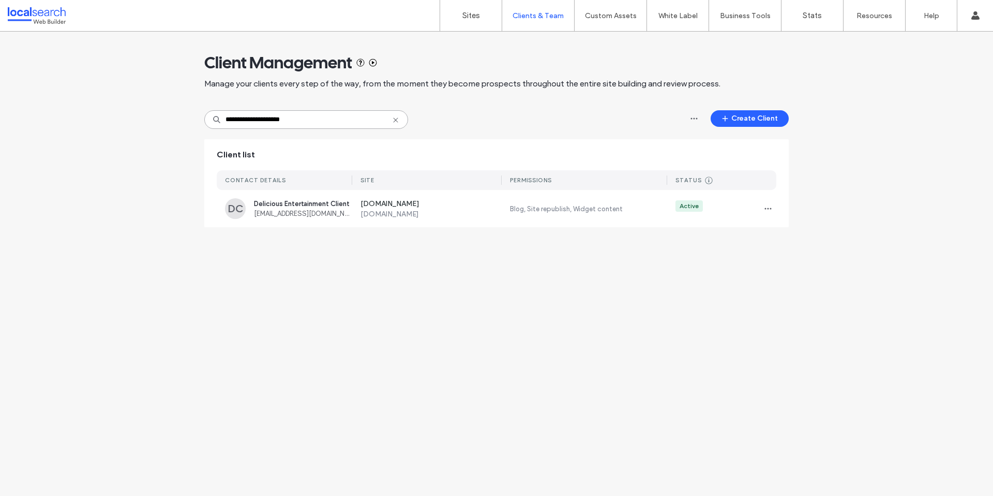
type input "**********"
click at [490, 185] on div "SITE" at bounding box center [426, 180] width 149 height 20
click at [467, 25] on link "Sites" at bounding box center [471, 15] width 62 height 31
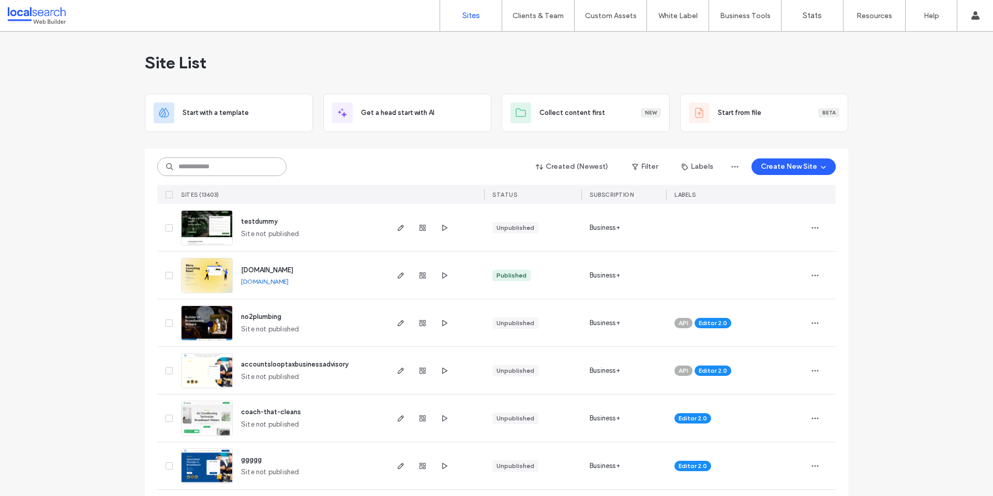
click at [208, 168] on input at bounding box center [221, 166] width 129 height 19
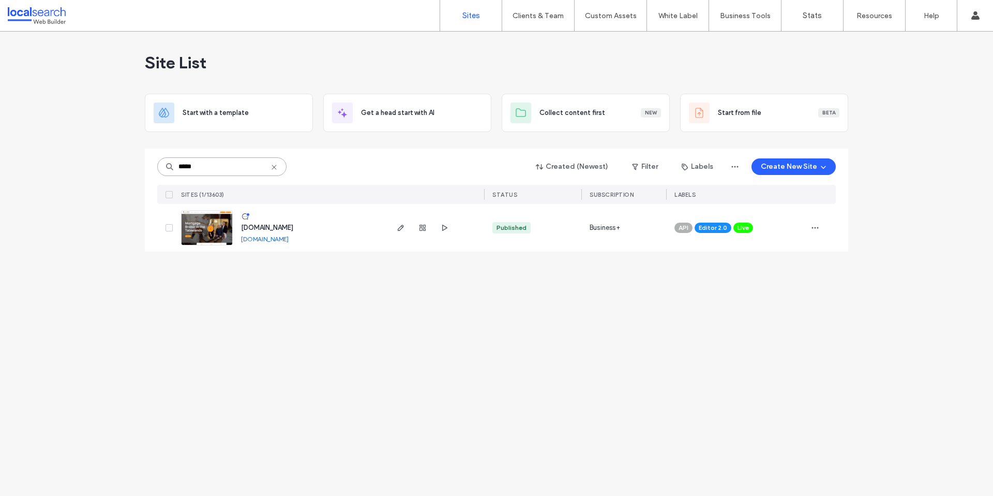
type input "*****"
click at [212, 235] on img at bounding box center [207, 246] width 51 height 70
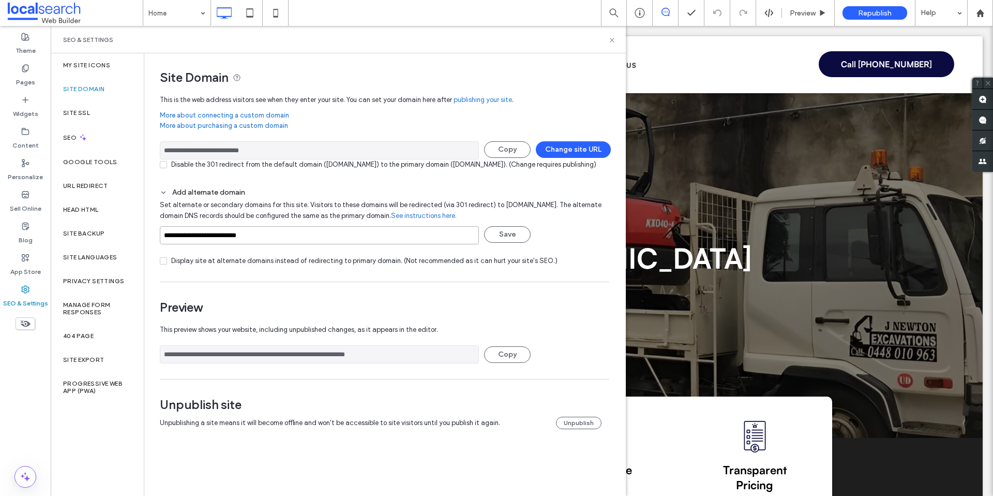
drag, startPoint x: 319, startPoint y: 248, endPoint x: 156, endPoint y: 244, distance: 163.0
click at [157, 244] on div "**********" at bounding box center [380, 251] width 473 height 396
click at [232, 244] on input "**********" at bounding box center [319, 235] width 319 height 18
click at [406, 209] on span "Set alternate or secondary domains for this site. Visitors to these domains wil…" at bounding box center [381, 213] width 442 height 34
drag, startPoint x: 293, startPoint y: 148, endPoint x: 282, endPoint y: 152, distance: 11.0
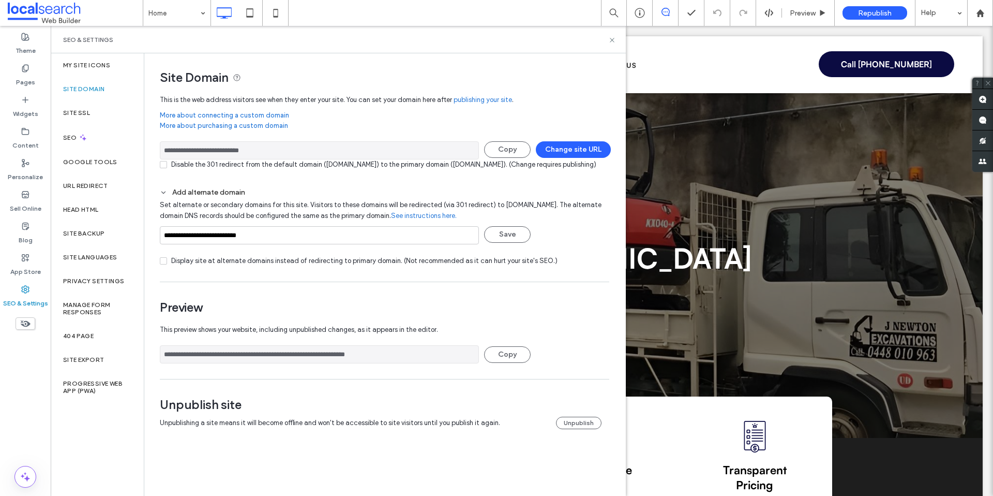
click at [282, 152] on input "**********" at bounding box center [319, 150] width 319 height 18
click at [286, 244] on input "**********" at bounding box center [319, 235] width 319 height 18
drag, startPoint x: 293, startPoint y: 245, endPoint x: 142, endPoint y: 238, distance: 151.2
click at [142, 238] on div "**********" at bounding box center [338, 274] width 575 height 442
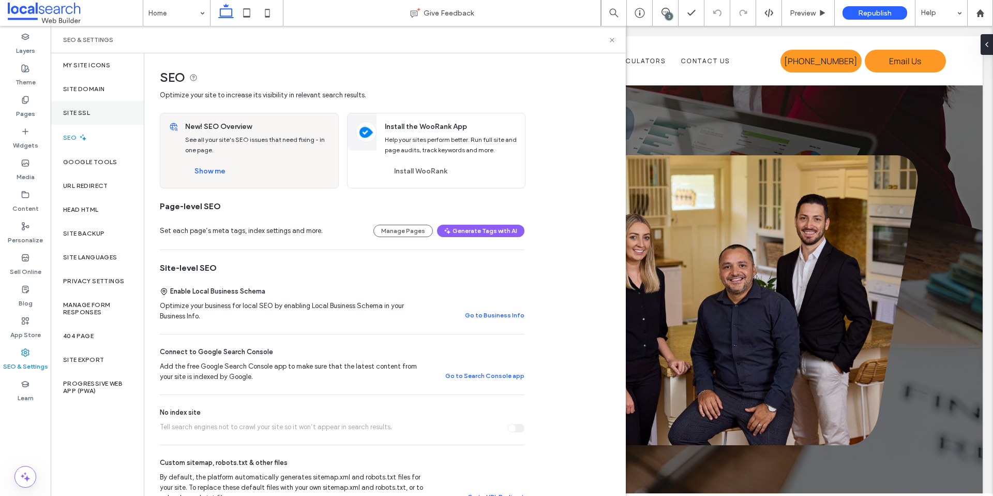
click at [96, 122] on div "Site SSL" at bounding box center [97, 113] width 93 height 24
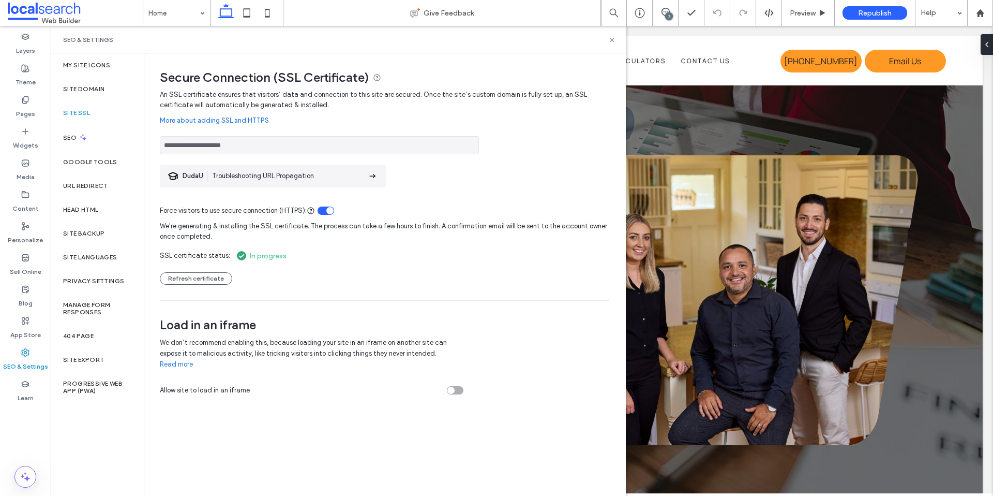
drag, startPoint x: 293, startPoint y: 255, endPoint x: 215, endPoint y: 251, distance: 78.7
click at [215, 251] on div "We're generating & installing the SSL certificate. The process can take a few h…" at bounding box center [385, 250] width 450 height 69
click at [325, 254] on div "We're generating & installing the SSL certificate. The process can take a few h…" at bounding box center [385, 250] width 450 height 69
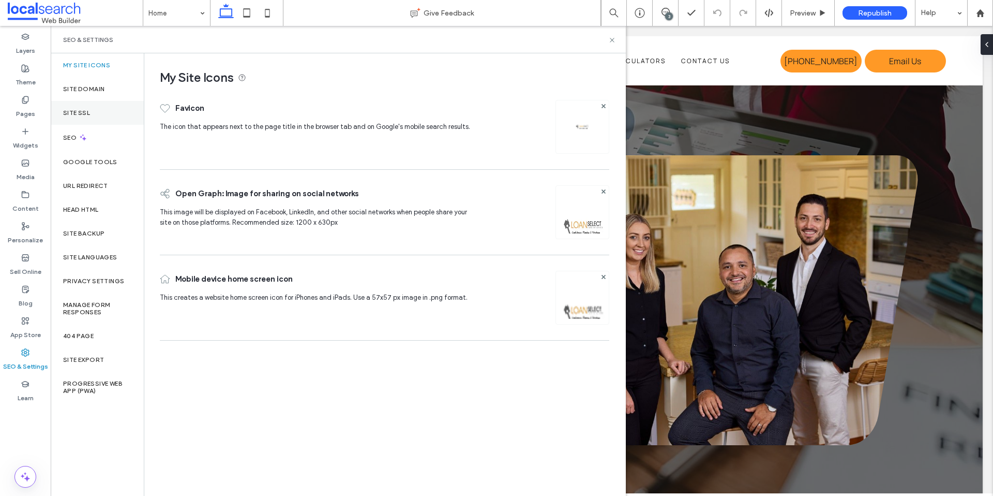
click at [107, 114] on div "Site SSL" at bounding box center [97, 113] width 93 height 24
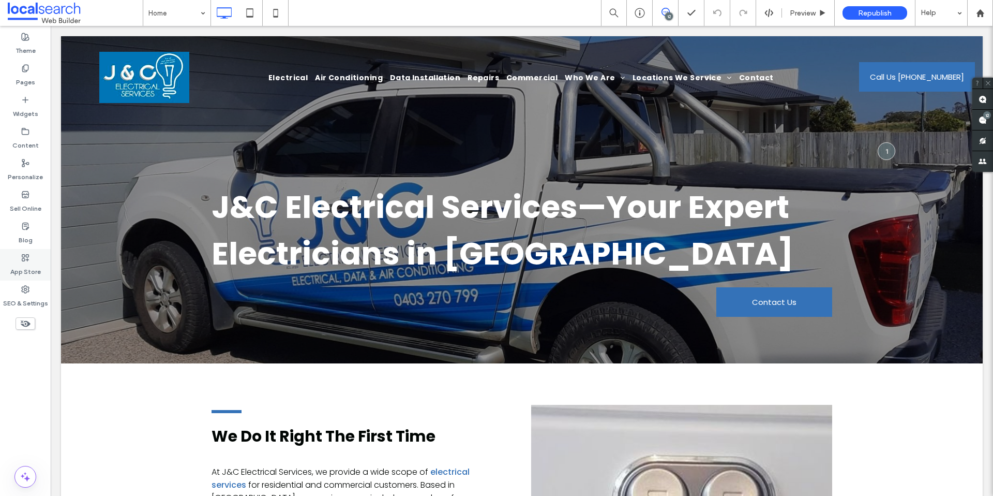
click at [23, 290] on icon at bounding box center [25, 289] width 8 height 8
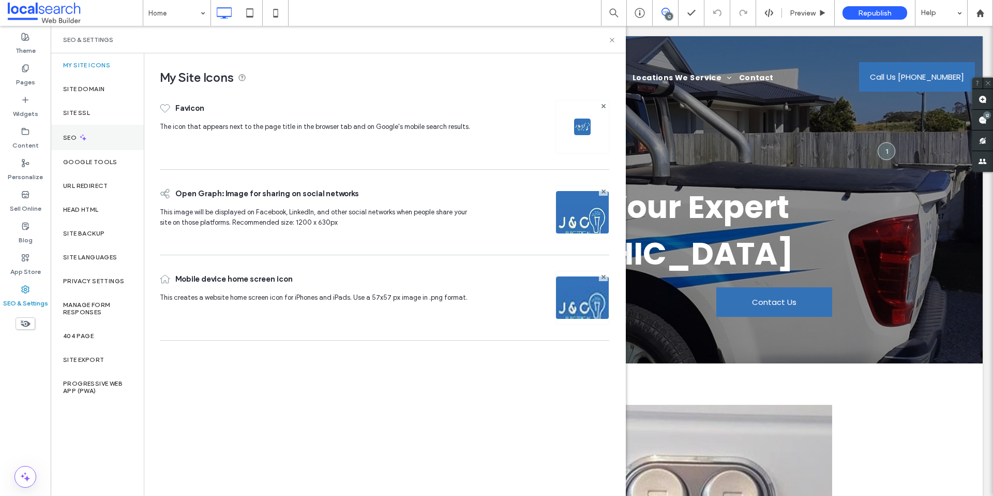
click at [107, 128] on div "SEO" at bounding box center [97, 137] width 93 height 25
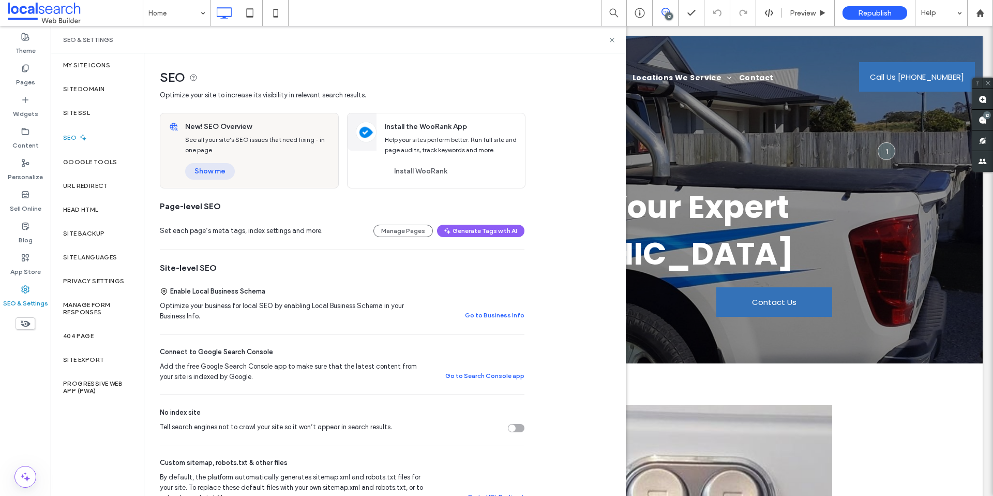
click at [210, 177] on button "Show me" at bounding box center [210, 171] width 50 height 17
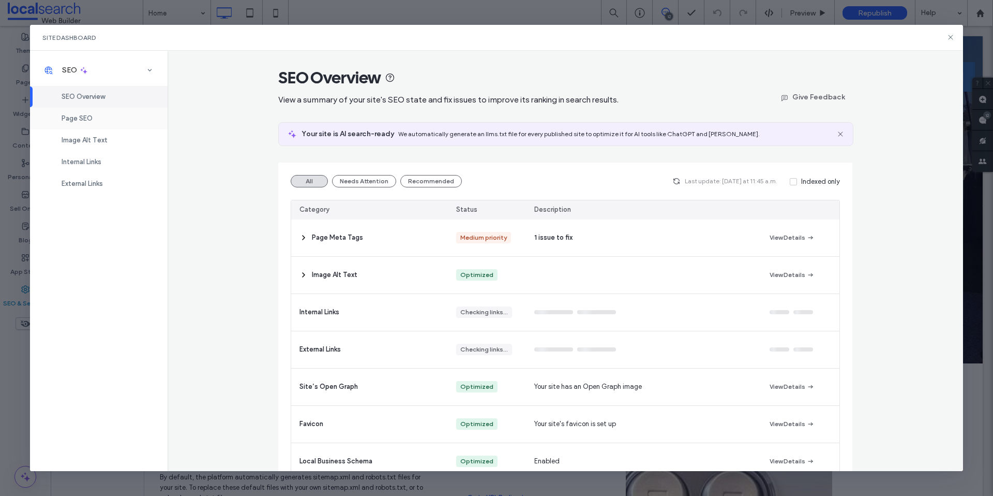
click at [81, 123] on div "Page SEO" at bounding box center [99, 119] width 138 height 22
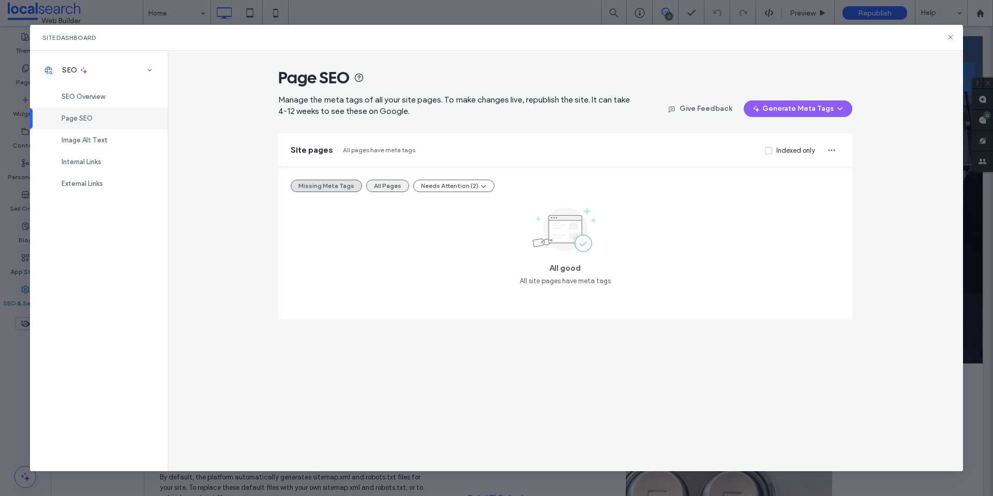
click at [391, 184] on button "All Pages" at bounding box center [387, 185] width 43 height 12
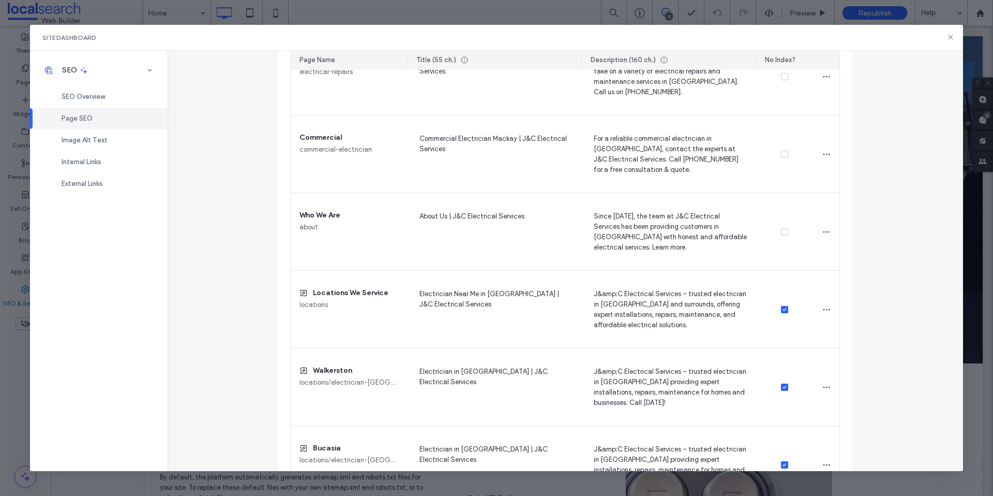
scroll to position [578, 0]
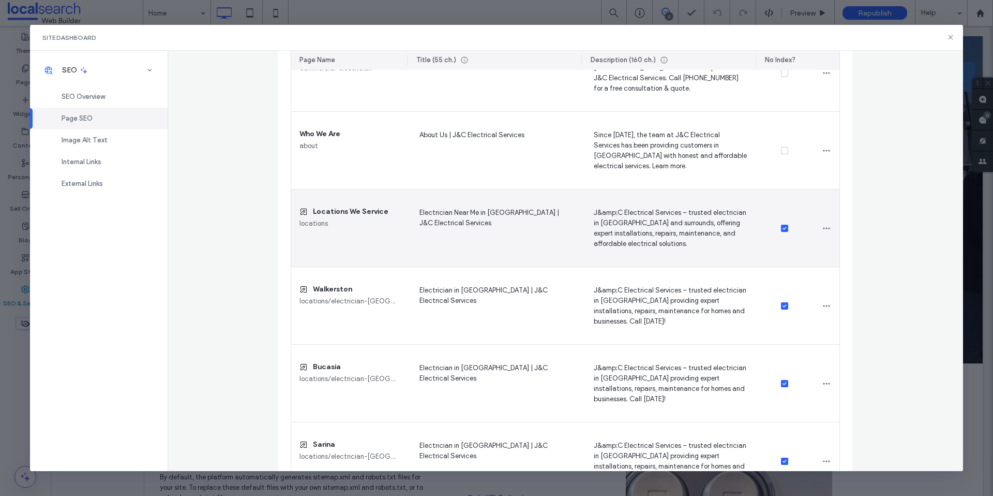
click at [783, 228] on icon at bounding box center [785, 228] width 4 height 3
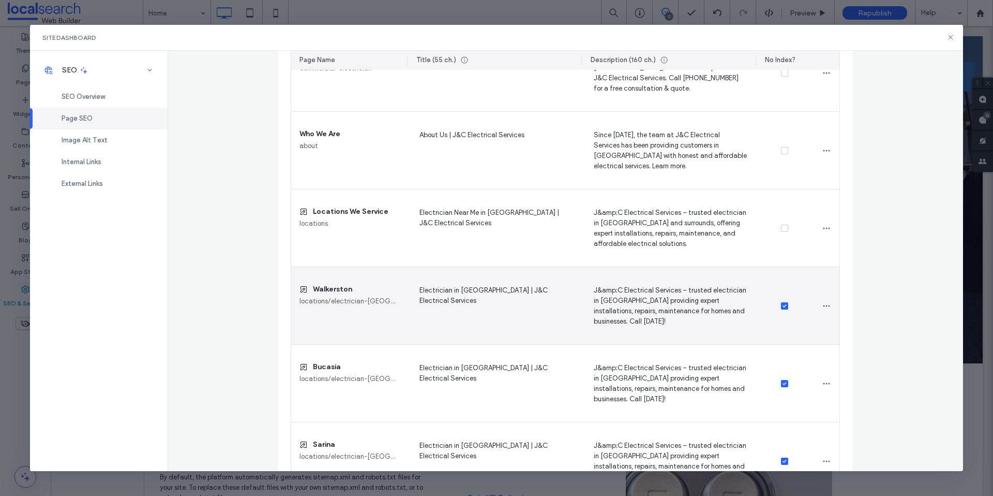
click at [782, 301] on div at bounding box center [785, 306] width 58 height 78
click at [782, 302] on span at bounding box center [784, 305] width 7 height 7
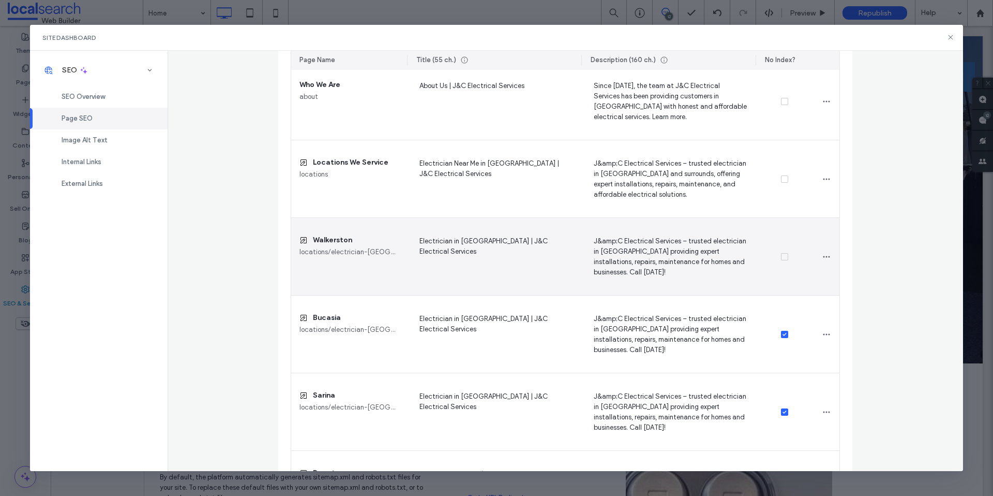
scroll to position [687, 0]
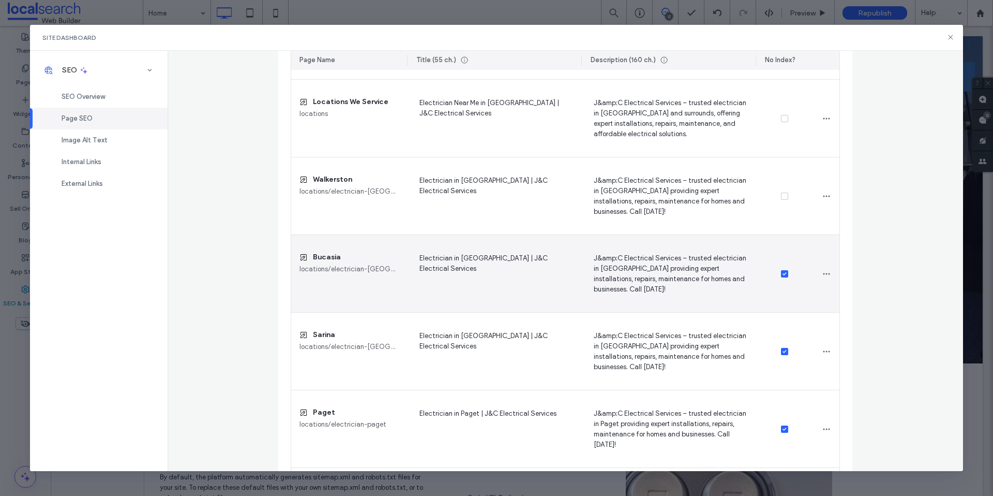
click at [783, 274] on span at bounding box center [784, 273] width 7 height 7
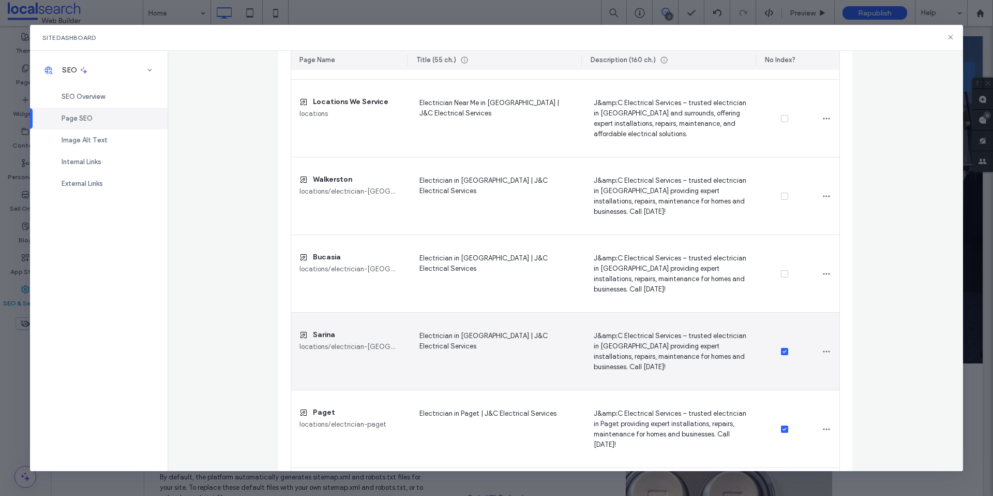
click at [783, 351] on icon at bounding box center [785, 351] width 4 height 3
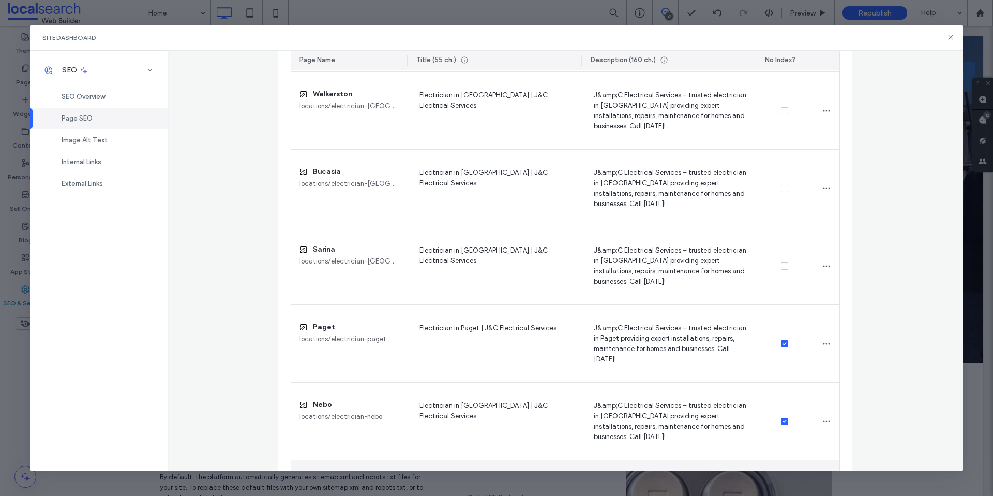
scroll to position [952, 0]
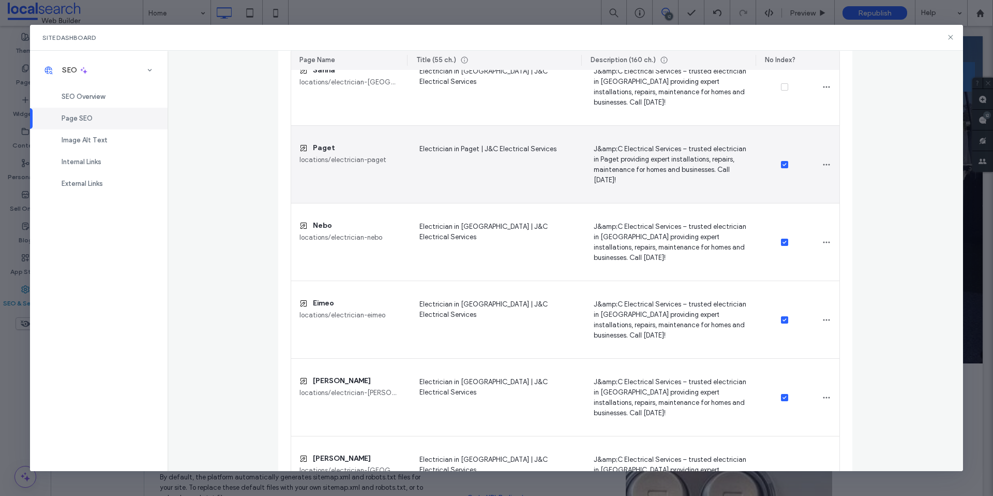
click at [783, 167] on span at bounding box center [784, 164] width 7 height 7
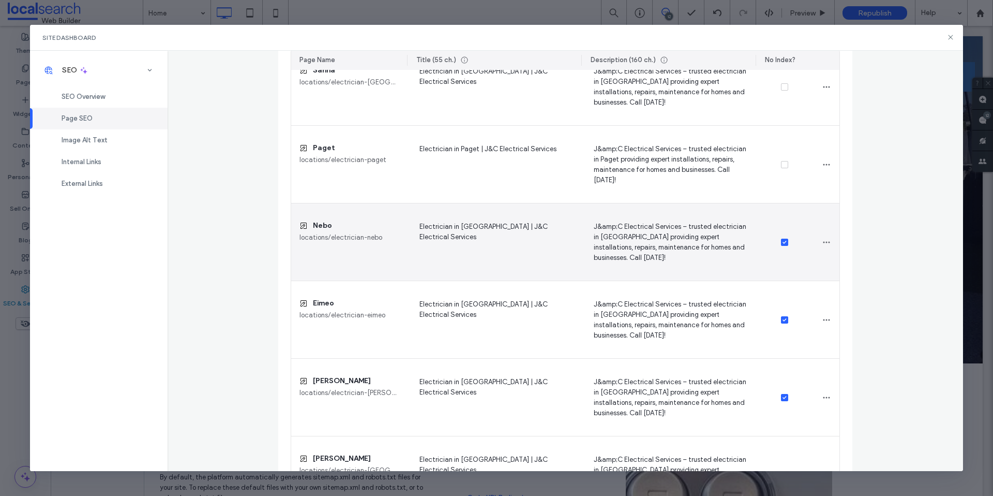
click at [783, 243] on icon at bounding box center [785, 242] width 4 height 3
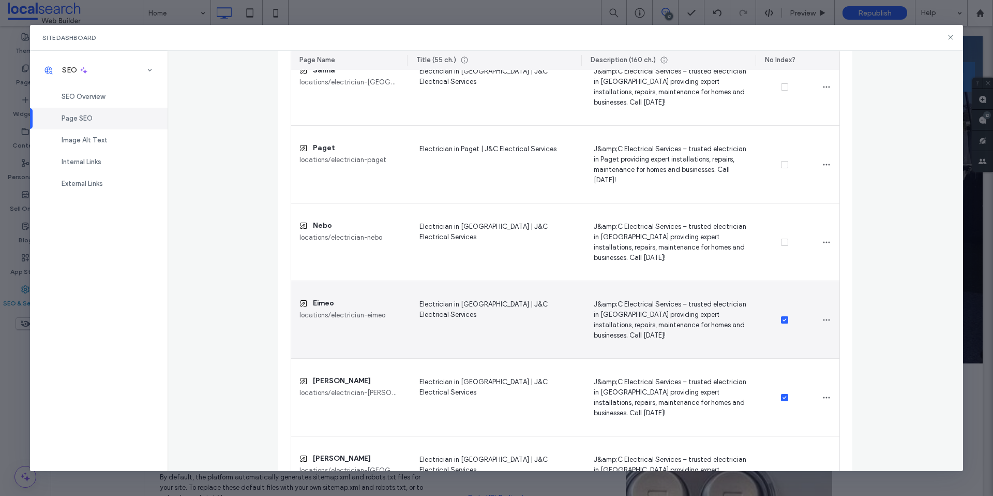
click at [783, 319] on icon at bounding box center [785, 319] width 4 height 3
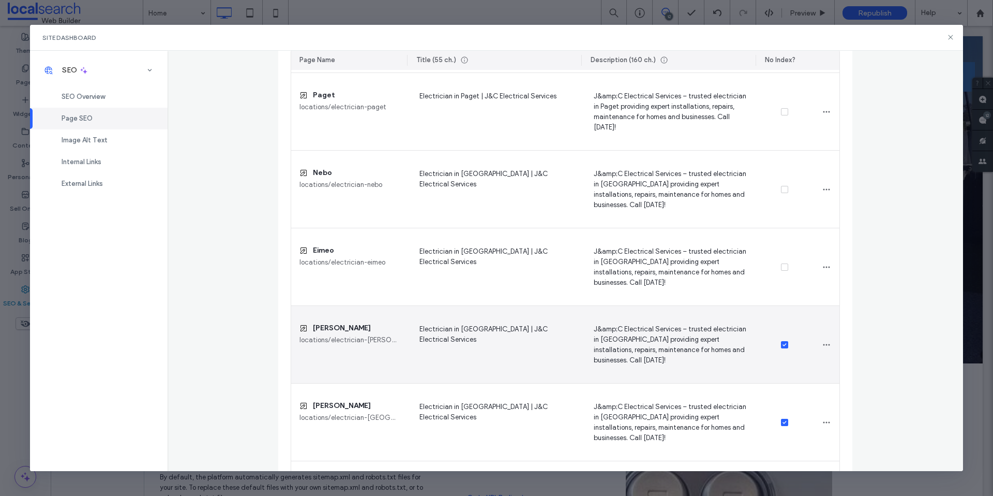
scroll to position [1060, 0]
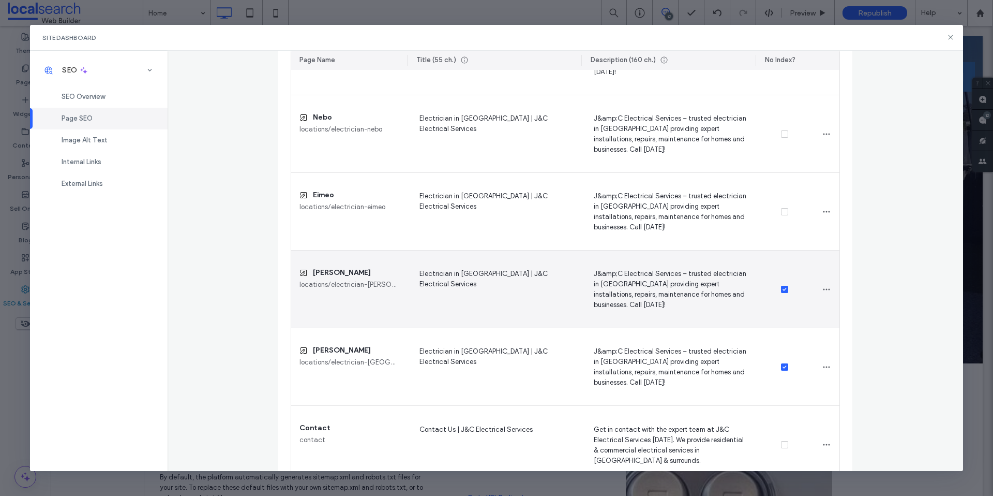
click at [781, 292] on div at bounding box center [785, 289] width 58 height 78
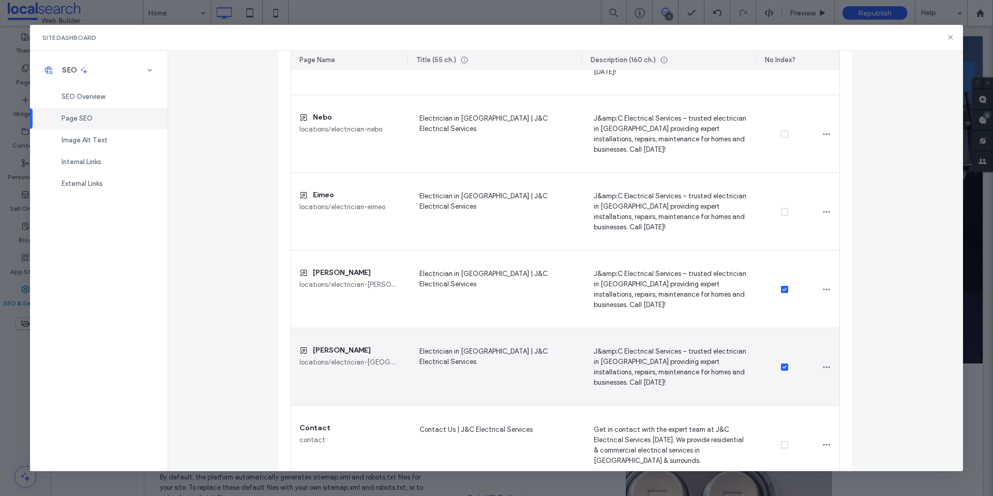
click at [785, 371] on div at bounding box center [785, 367] width 58 height 78
click at [783, 369] on span at bounding box center [784, 366] width 7 height 7
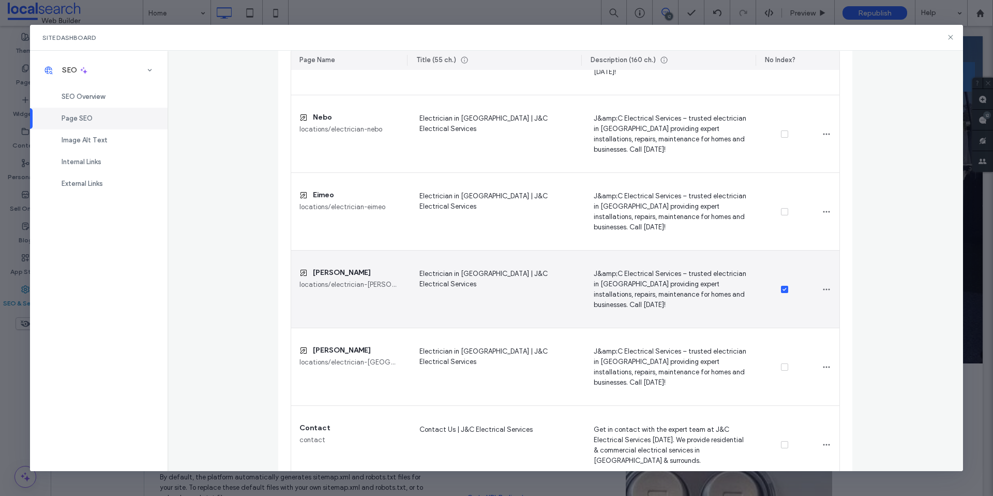
click at [782, 293] on div at bounding box center [785, 289] width 58 height 78
click at [783, 290] on icon at bounding box center [785, 289] width 4 height 3
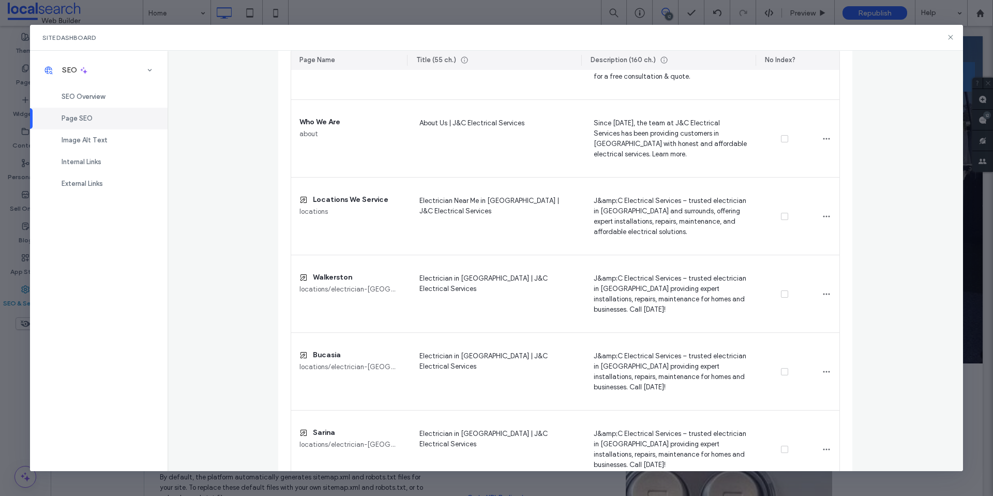
scroll to position [0, 0]
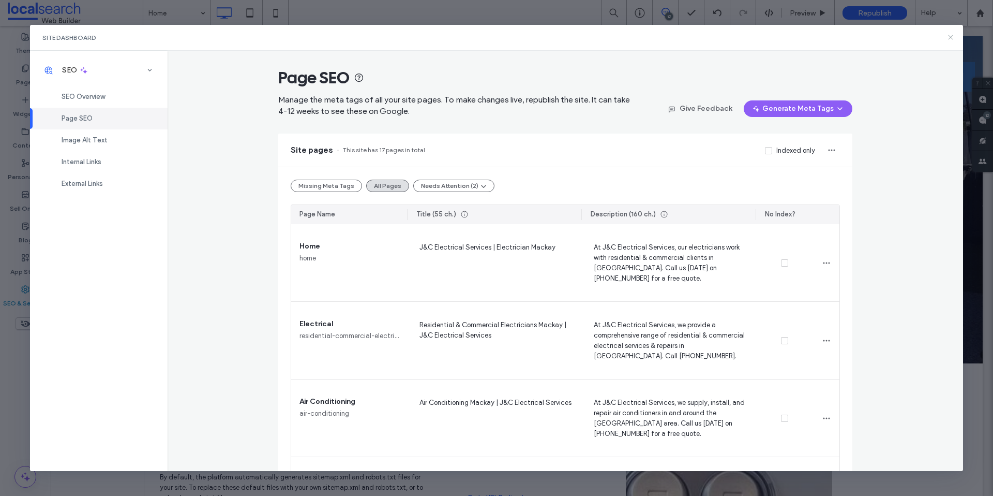
drag, startPoint x: 950, startPoint y: 41, endPoint x: 896, endPoint y: 13, distance: 60.8
click at [950, 41] on icon at bounding box center [951, 37] width 8 height 8
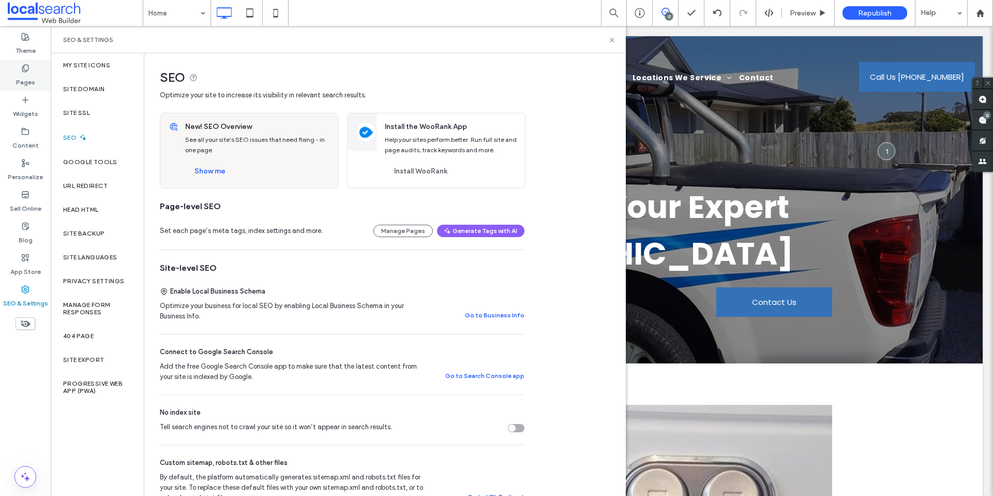
click at [43, 83] on div "Pages" at bounding box center [25, 75] width 51 height 32
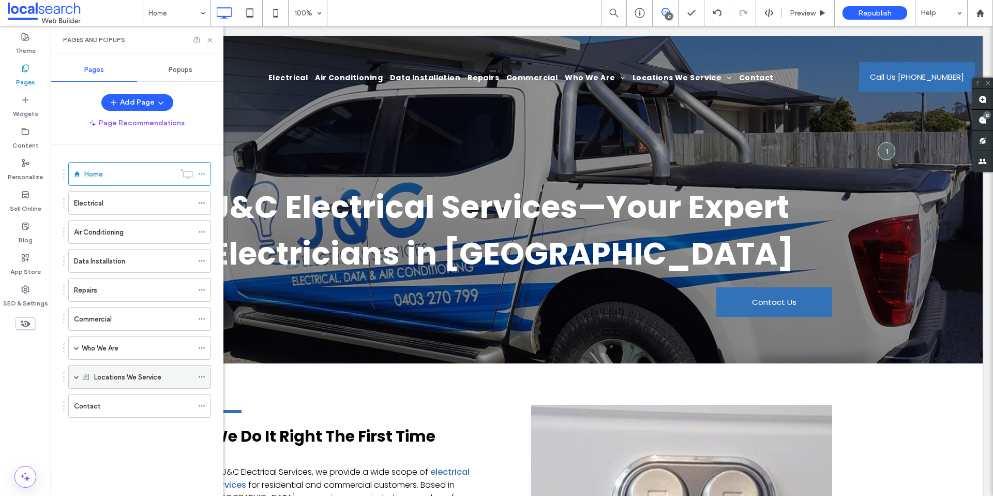
click at [78, 376] on span at bounding box center [76, 376] width 5 height 5
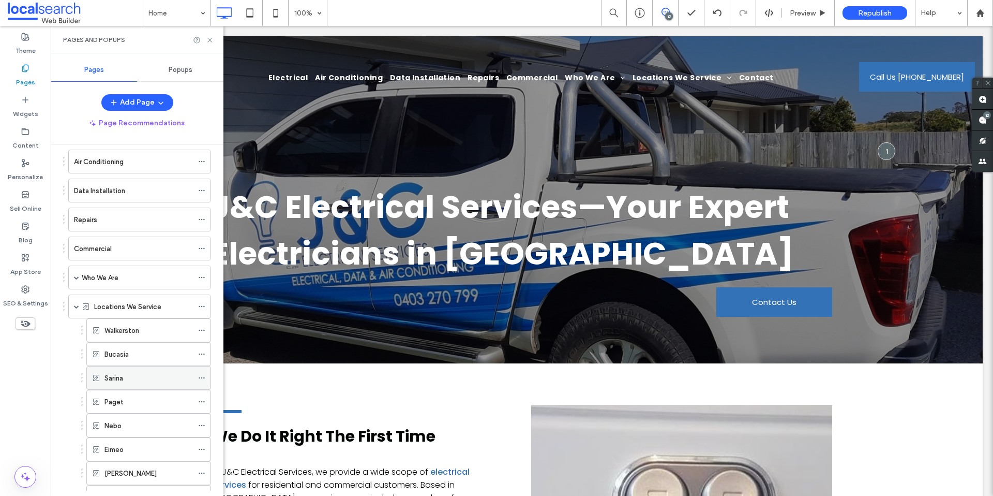
scroll to position [130, 0]
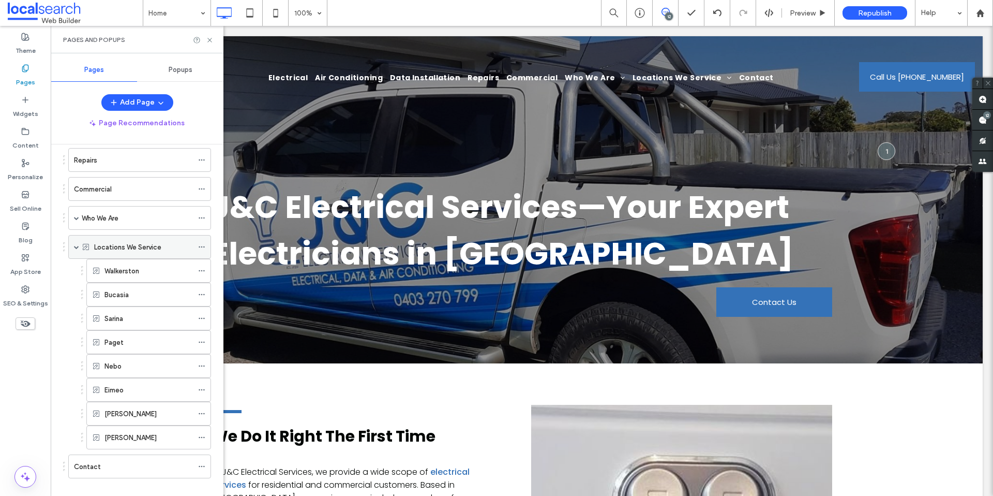
click at [201, 249] on icon at bounding box center [201, 246] width 7 height 7
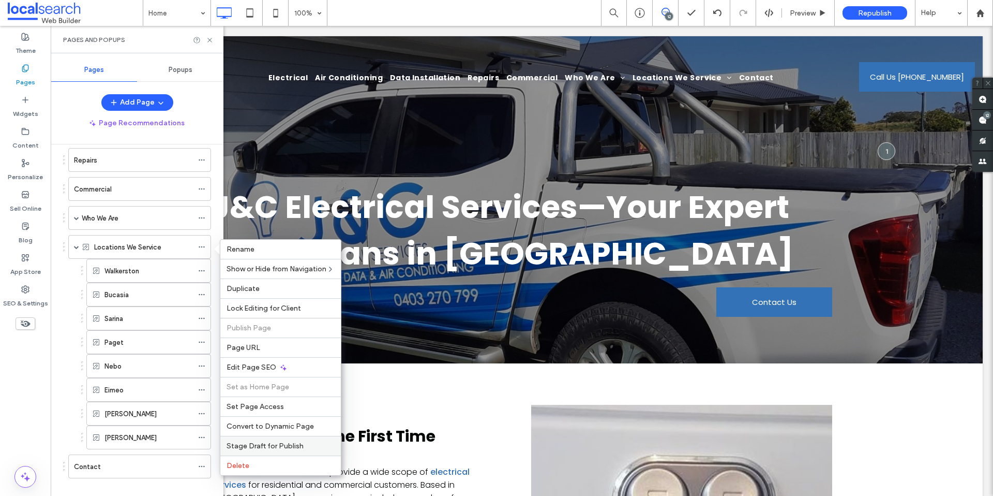
click at [268, 439] on div "Stage Draft for Publish" at bounding box center [280, 446] width 121 height 20
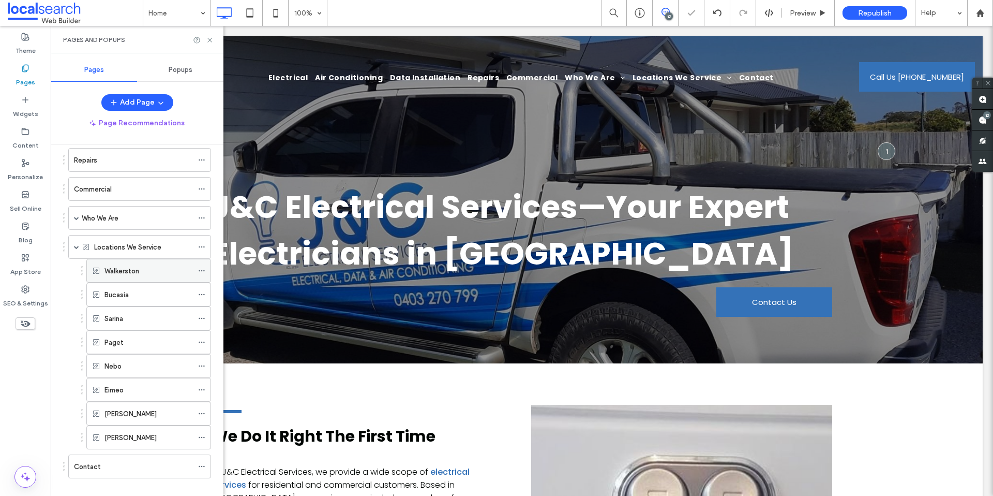
click at [205, 272] on div at bounding box center [204, 271] width 12 height 16
click at [201, 269] on icon at bounding box center [201, 270] width 7 height 7
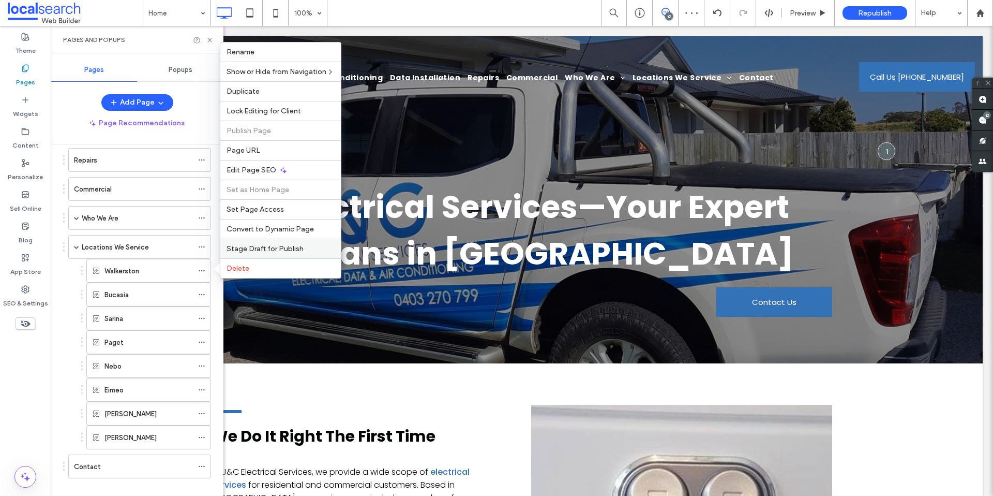
drag, startPoint x: 276, startPoint y: 242, endPoint x: 181, endPoint y: 290, distance: 106.2
click at [276, 242] on div "Stage Draft for Publish" at bounding box center [280, 248] width 121 height 20
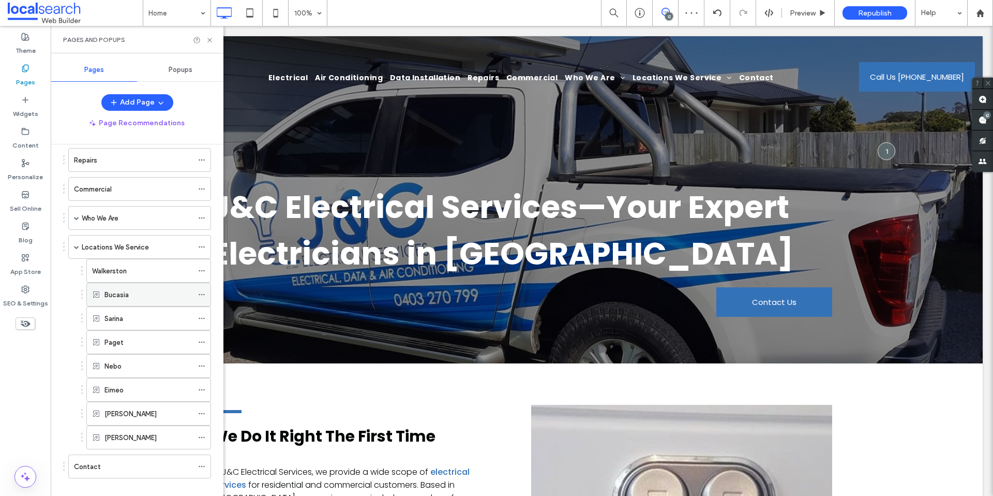
click at [203, 296] on icon at bounding box center [201, 294] width 7 height 7
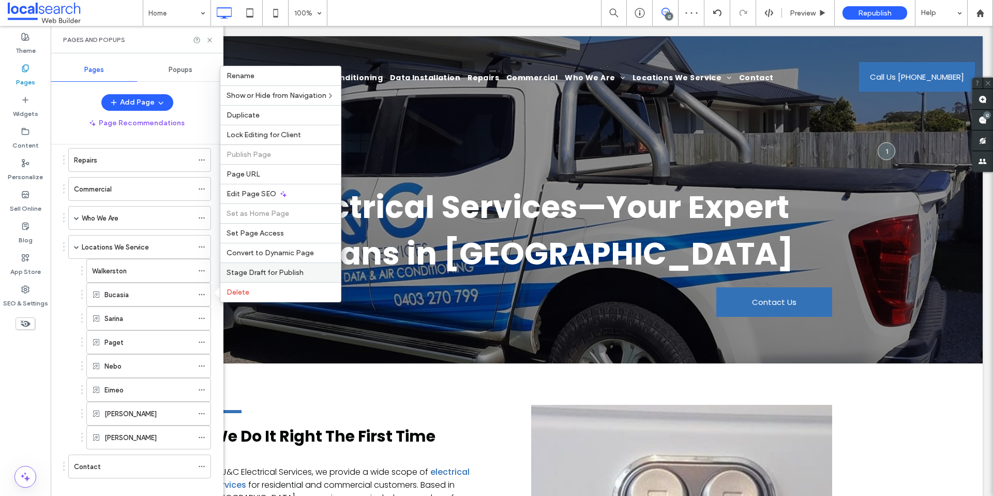
click at [250, 276] on span "Stage Draft for Publish" at bounding box center [265, 272] width 77 height 9
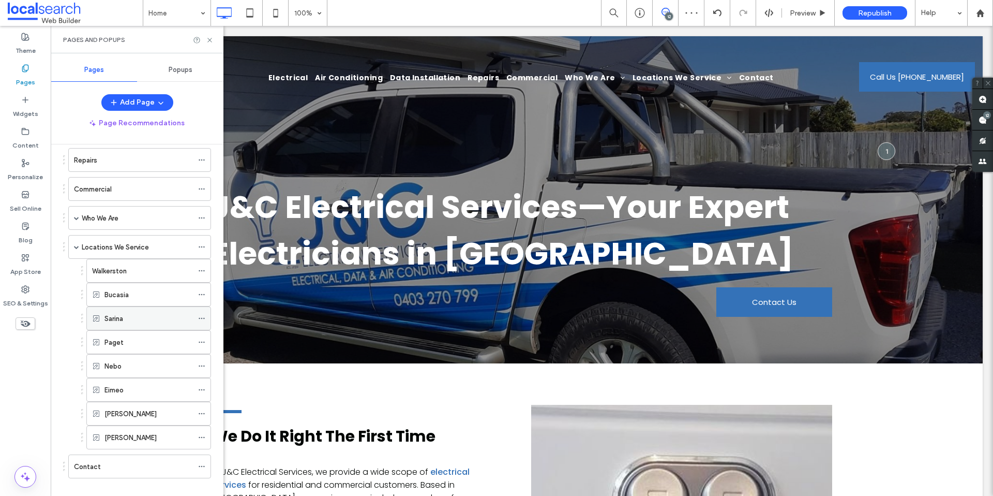
click at [200, 319] on icon at bounding box center [201, 318] width 7 height 7
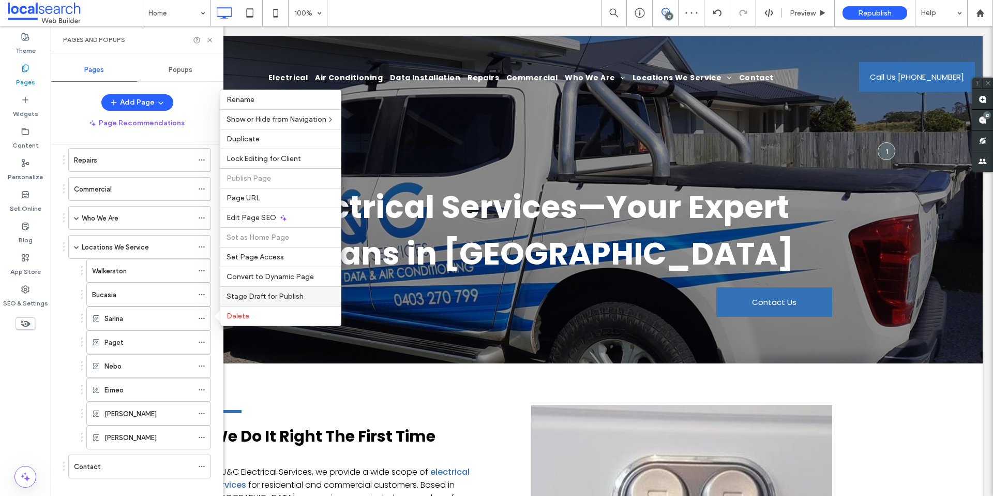
click at [288, 301] on div "Stage Draft for Publish" at bounding box center [280, 296] width 121 height 20
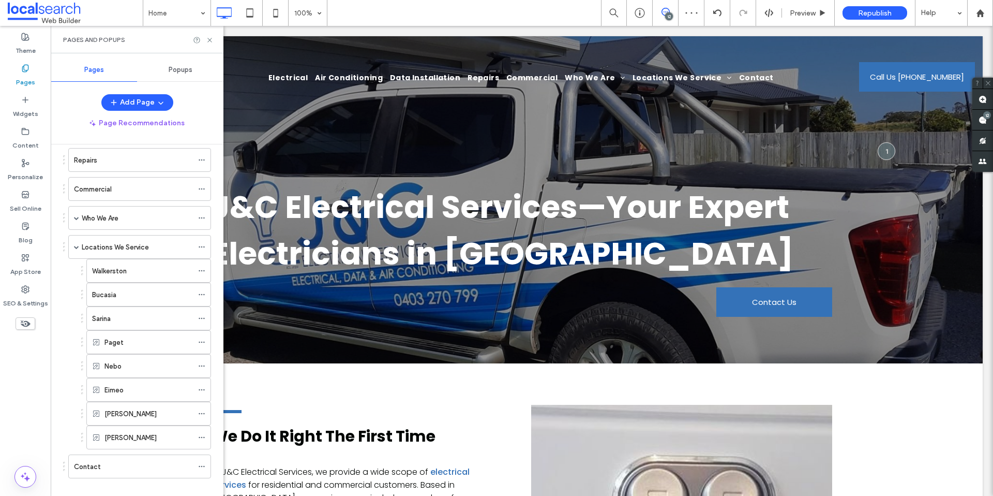
drag, startPoint x: 204, startPoint y: 340, endPoint x: 244, endPoint y: 352, distance: 41.1
click at [204, 340] on icon at bounding box center [201, 341] width 7 height 7
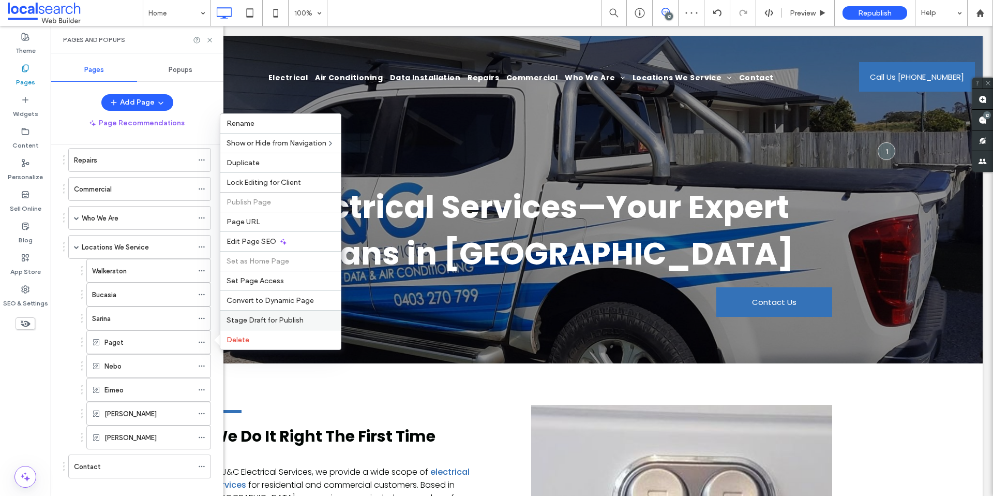
click at [273, 325] on div "Stage Draft for Publish" at bounding box center [280, 320] width 121 height 20
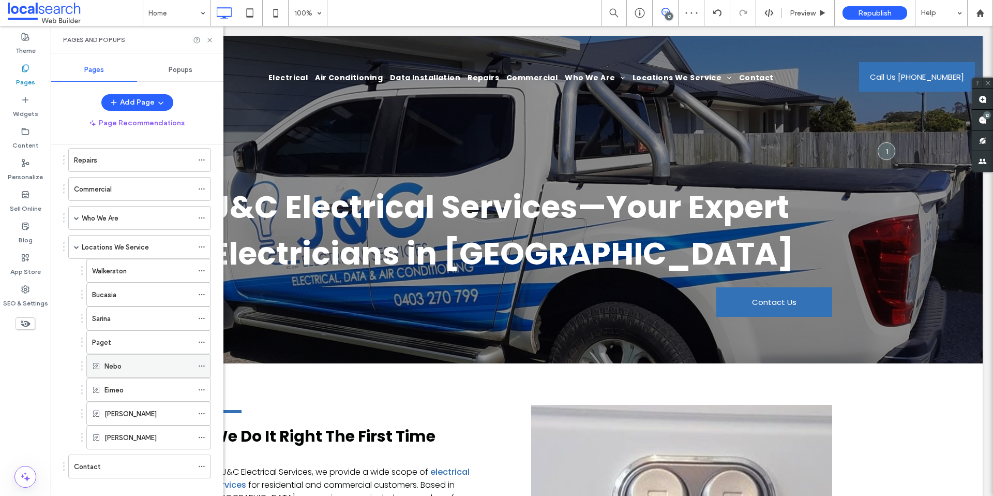
click at [202, 368] on icon at bounding box center [201, 365] width 7 height 7
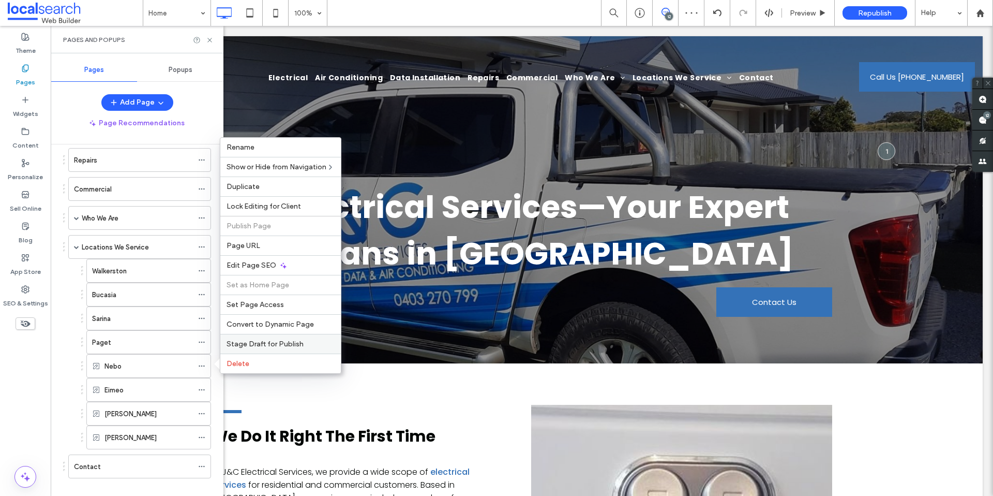
click at [263, 342] on span "Stage Draft for Publish" at bounding box center [265, 343] width 77 height 9
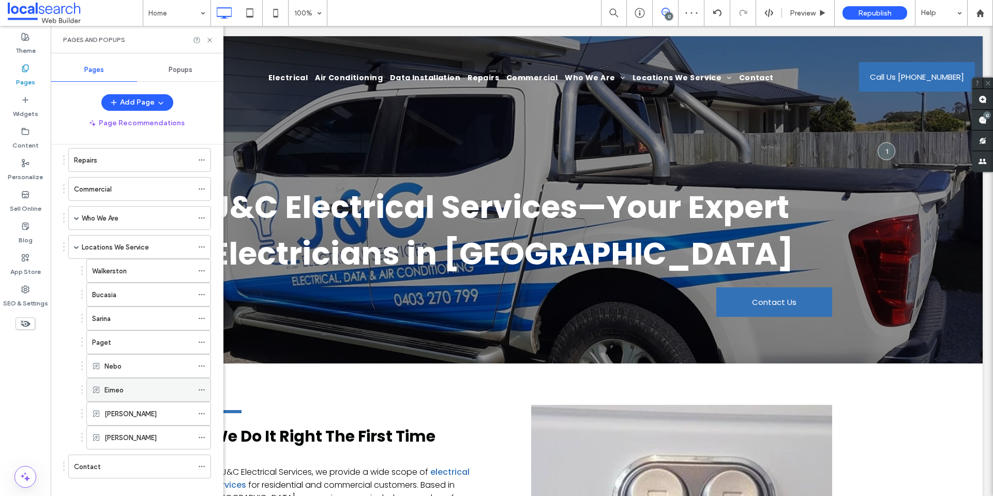
click at [202, 388] on icon at bounding box center [201, 389] width 7 height 7
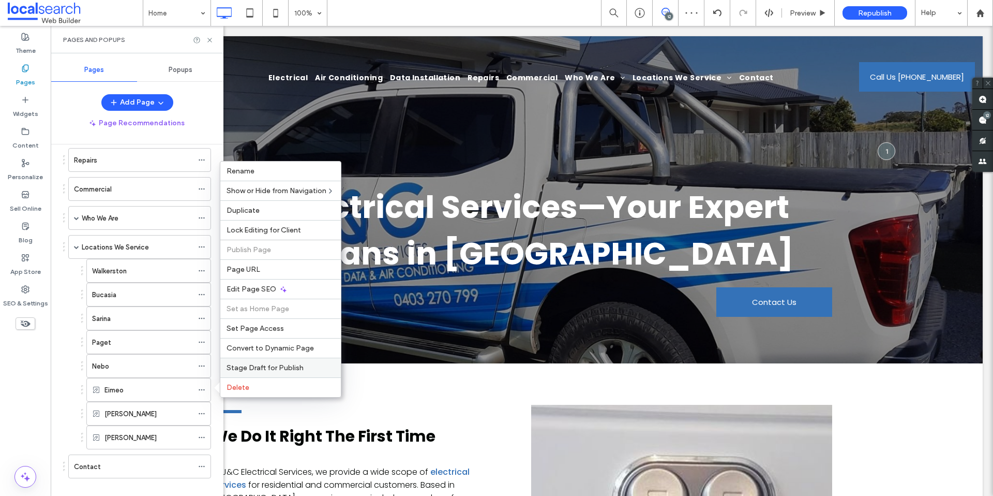
click at [272, 367] on span "Stage Draft for Publish" at bounding box center [265, 367] width 77 height 9
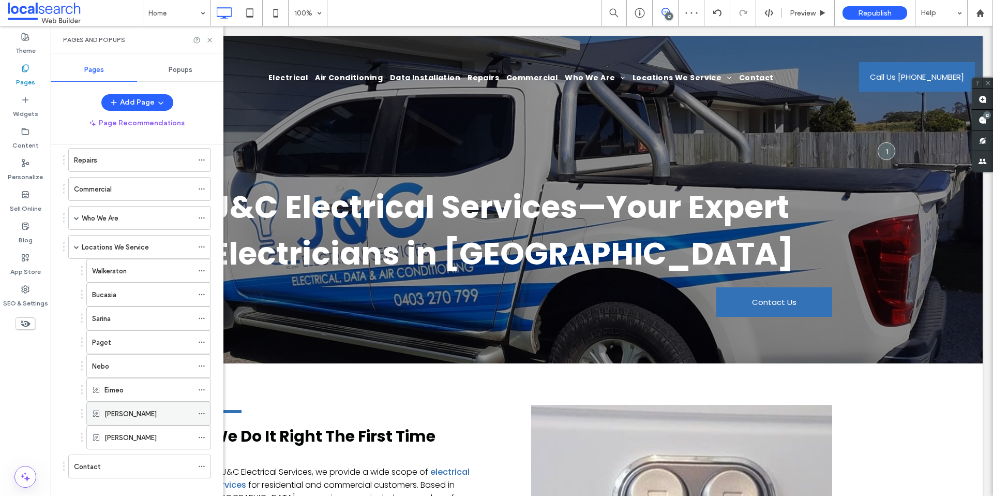
click at [206, 412] on div at bounding box center [204, 414] width 12 height 16
click at [204, 411] on icon at bounding box center [201, 413] width 7 height 7
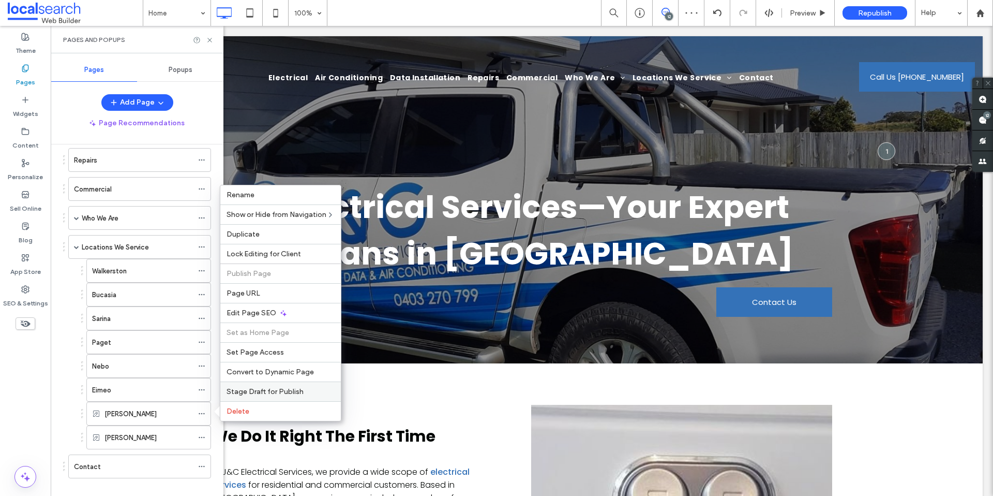
click at [278, 388] on span "Stage Draft for Publish" at bounding box center [265, 391] width 77 height 9
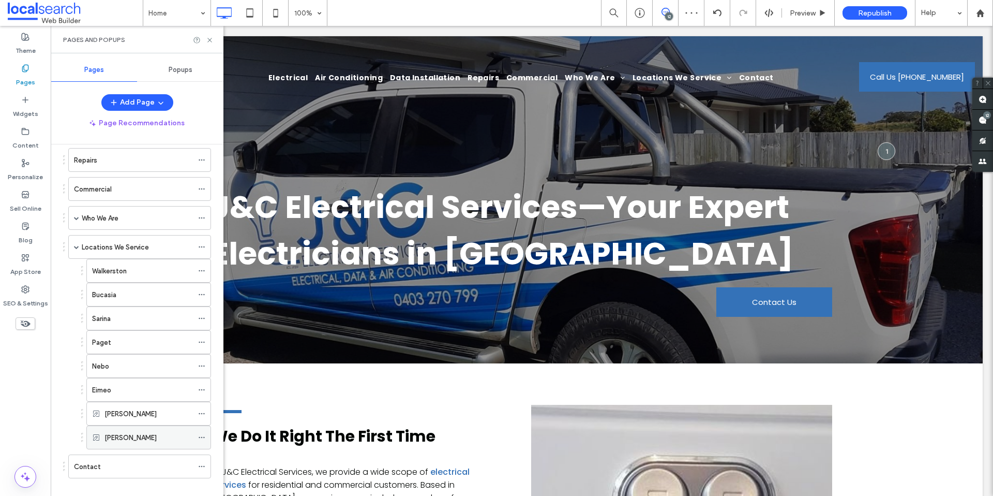
click at [200, 441] on span at bounding box center [201, 437] width 7 height 16
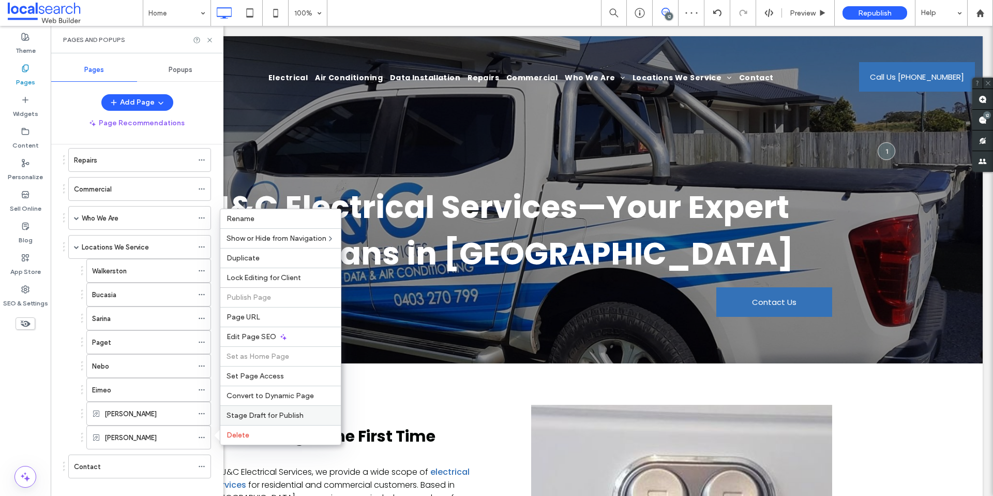
click at [259, 417] on span "Stage Draft for Publish" at bounding box center [265, 415] width 77 height 9
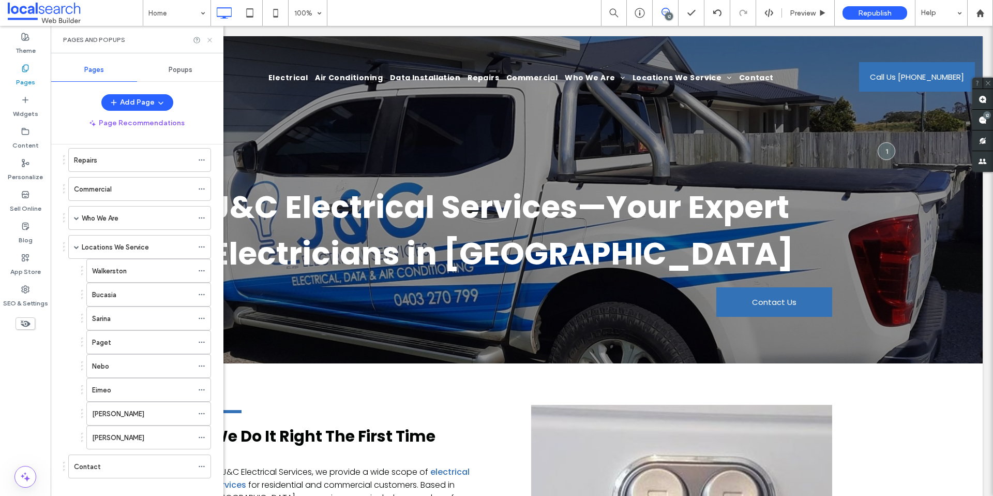
click at [211, 42] on icon at bounding box center [210, 40] width 8 height 8
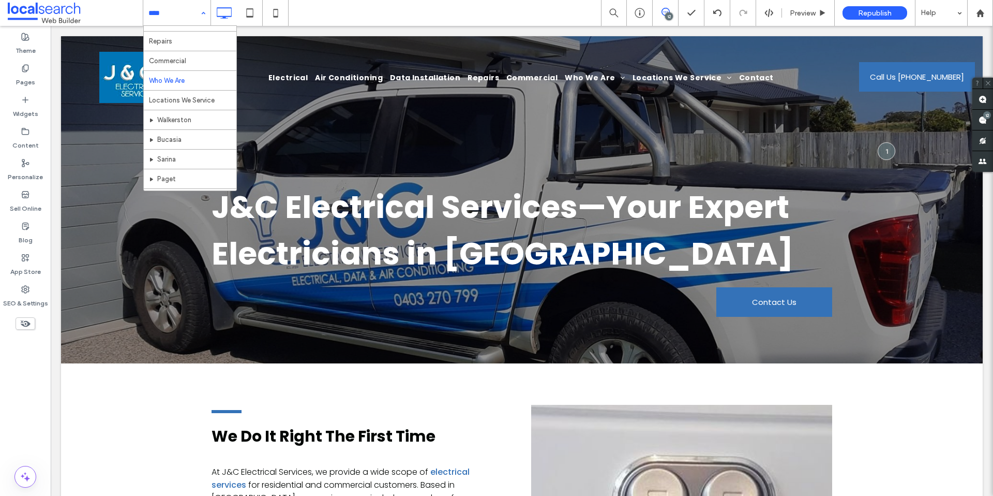
scroll to position [71, 0]
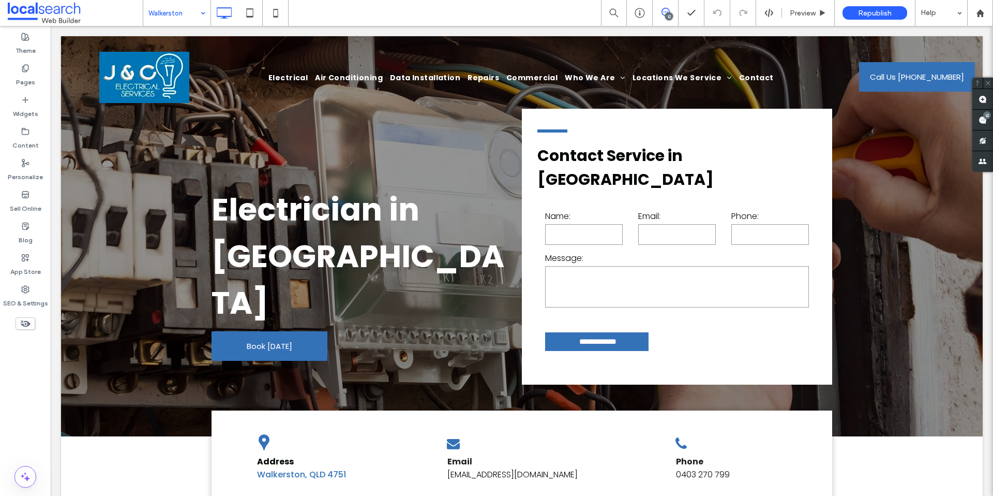
click at [181, 6] on input at bounding box center [174, 13] width 52 height 26
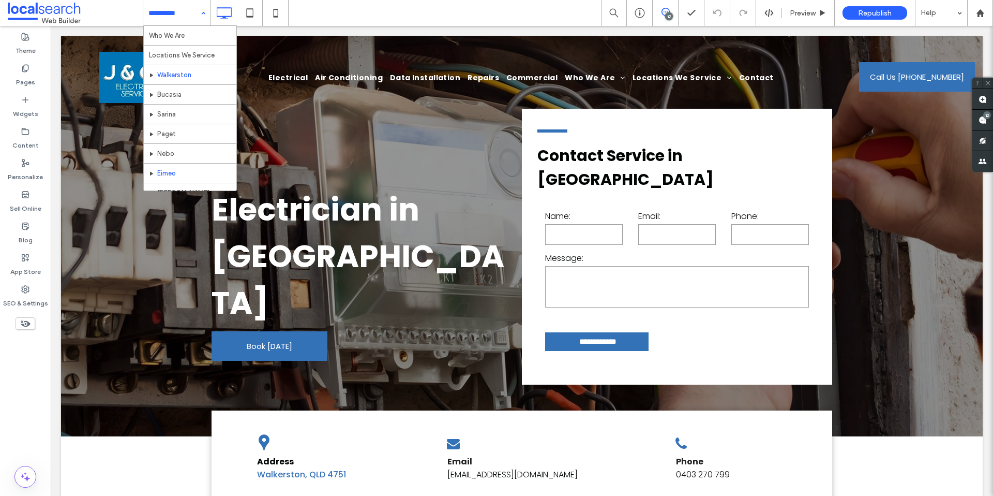
scroll to position [168, 0]
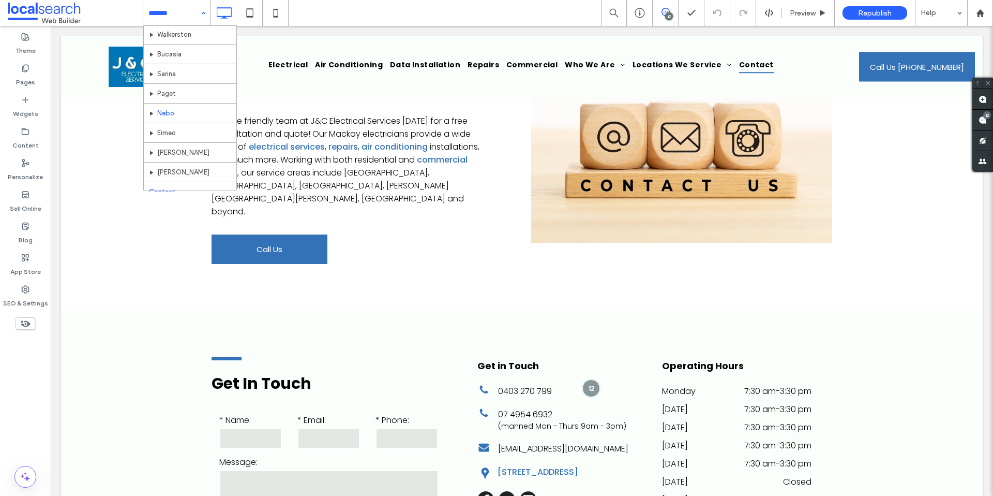
scroll to position [163, 0]
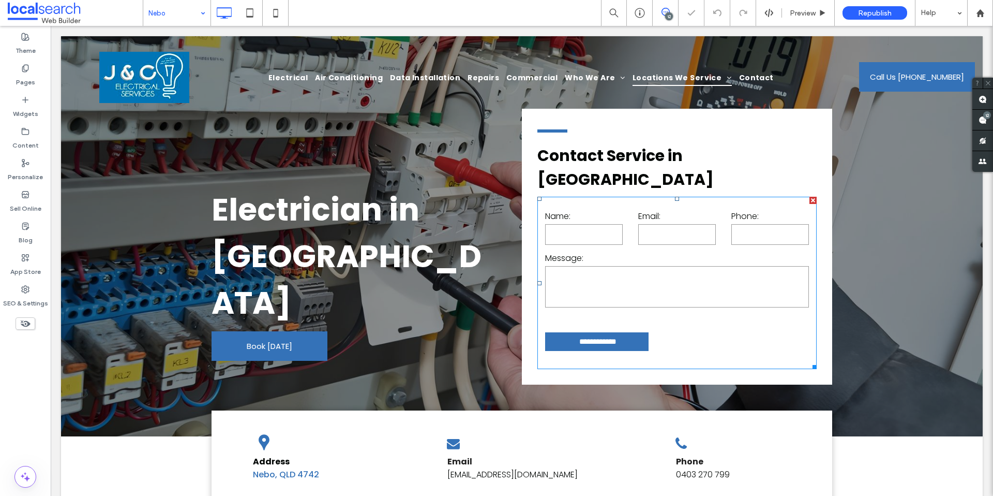
click at [707, 266] on textarea at bounding box center [677, 286] width 264 height 41
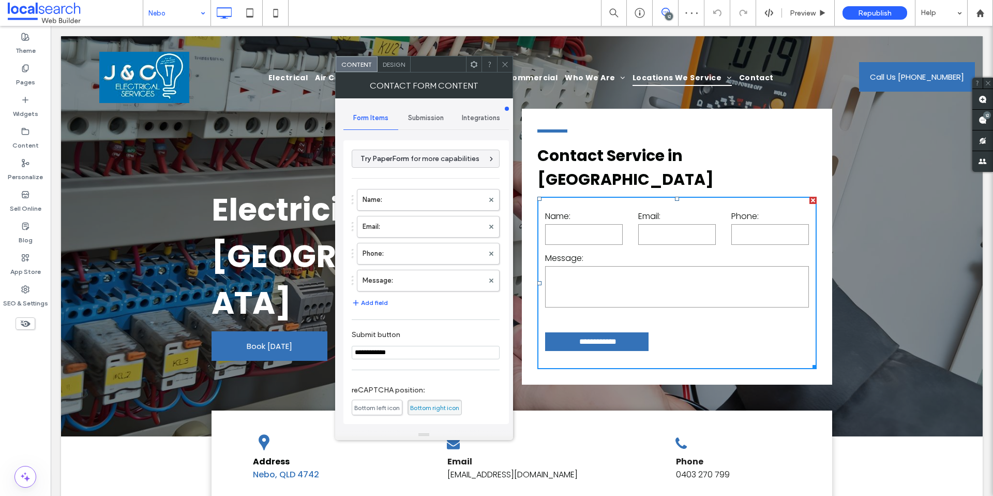
click at [505, 70] on span at bounding box center [505, 64] width 8 height 16
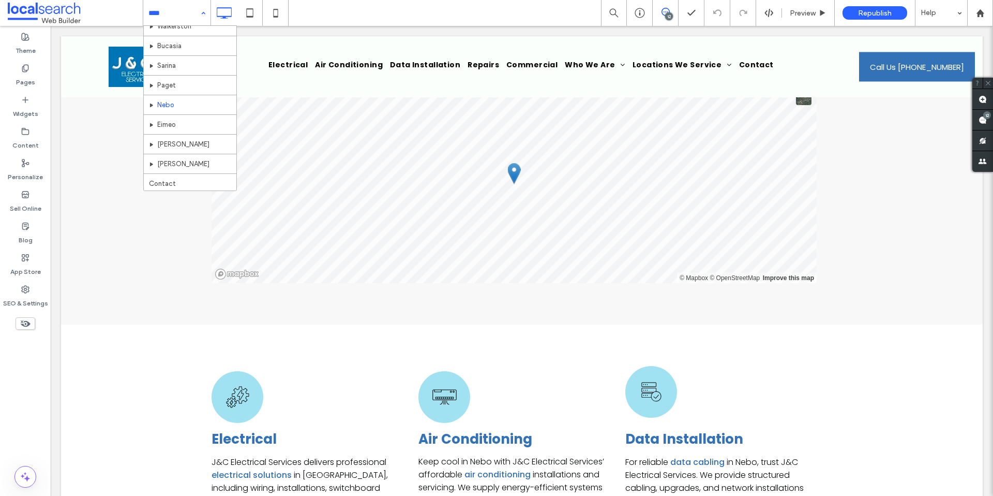
scroll to position [168, 0]
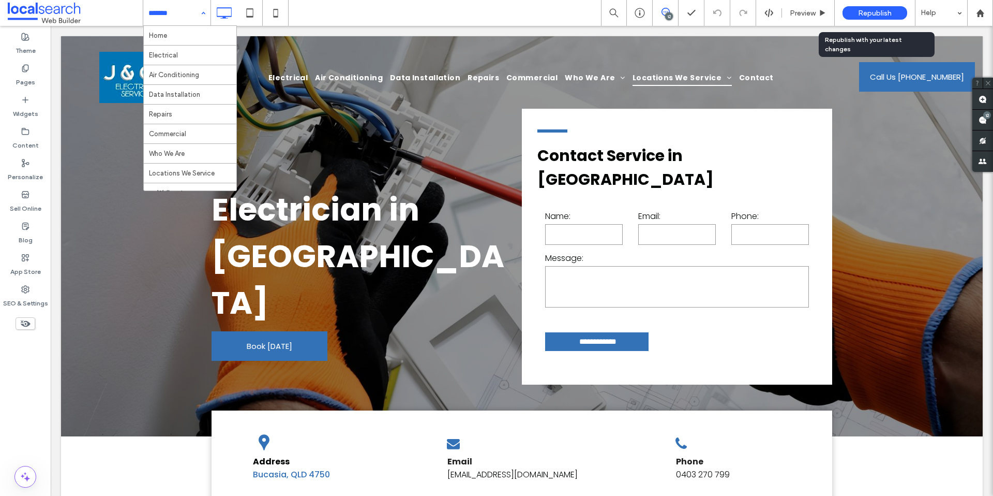
click at [882, 12] on span "Republish" at bounding box center [875, 13] width 34 height 9
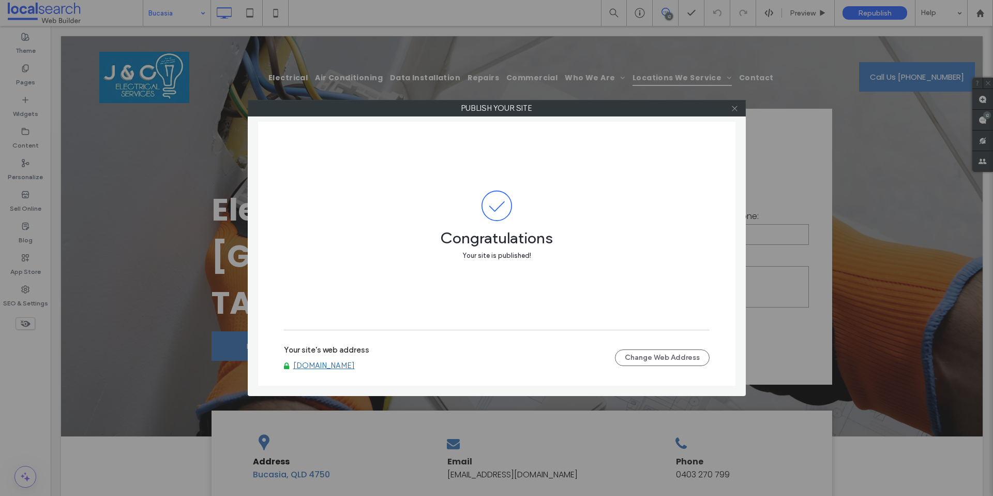
click at [734, 109] on use at bounding box center [734, 108] width 5 height 5
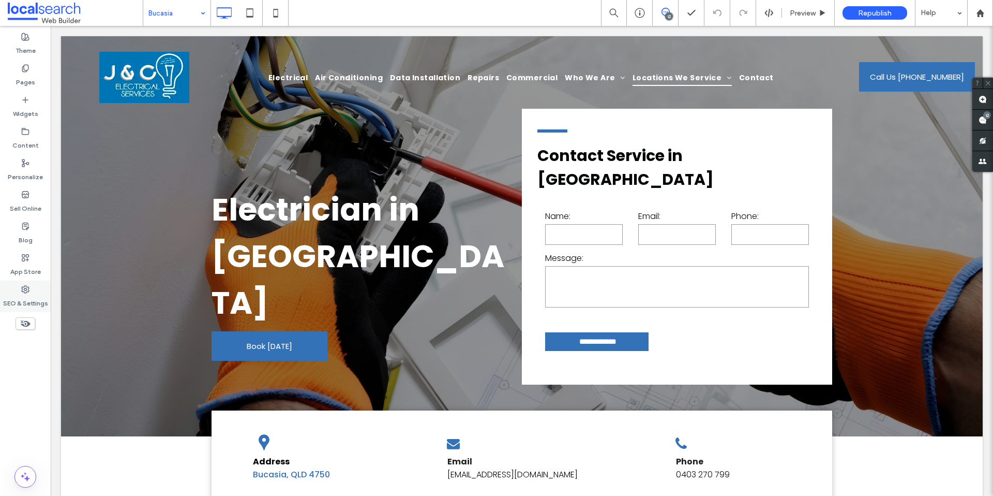
click at [33, 302] on label "SEO & Settings" at bounding box center [25, 300] width 45 height 14
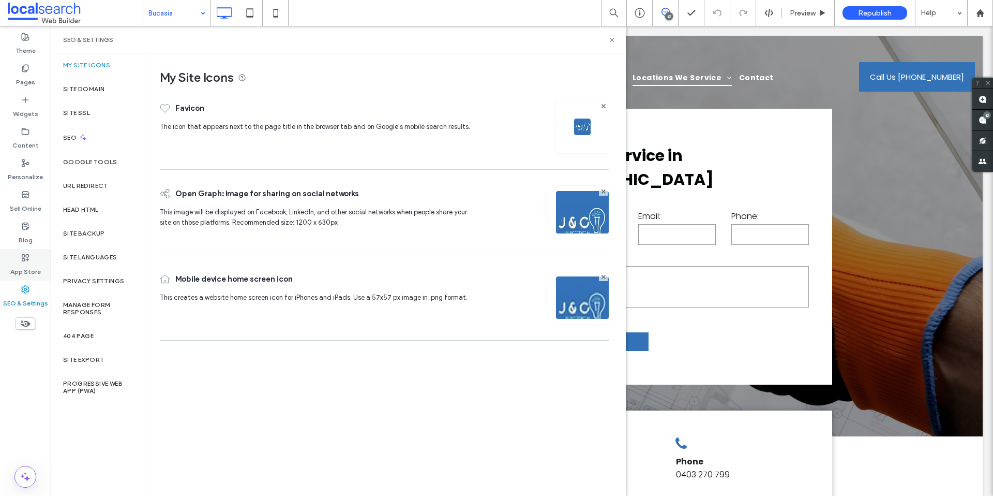
click at [23, 274] on label "App Store" at bounding box center [25, 269] width 31 height 14
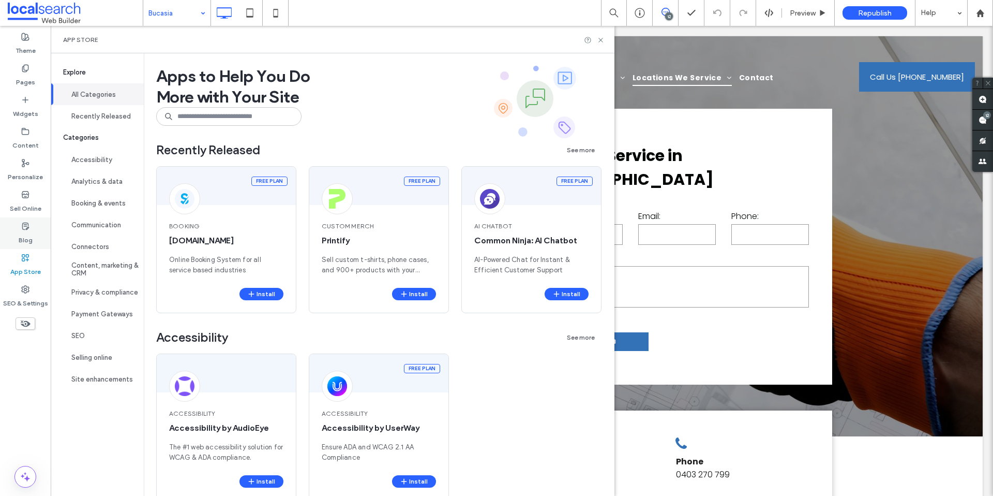
click at [29, 237] on label "Blog" at bounding box center [26, 237] width 14 height 14
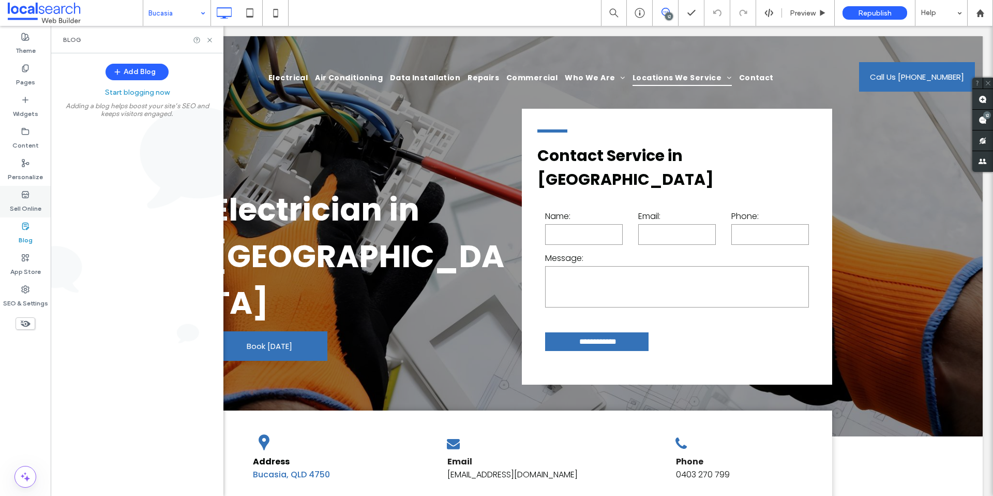
click at [29, 216] on div "Sell Online" at bounding box center [25, 202] width 51 height 32
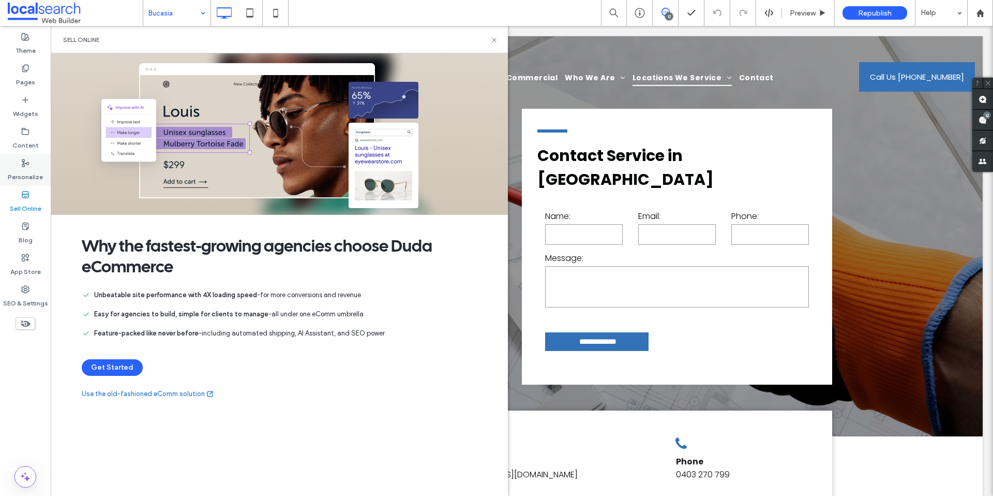
click at [35, 173] on label "Personalize" at bounding box center [25, 174] width 35 height 14
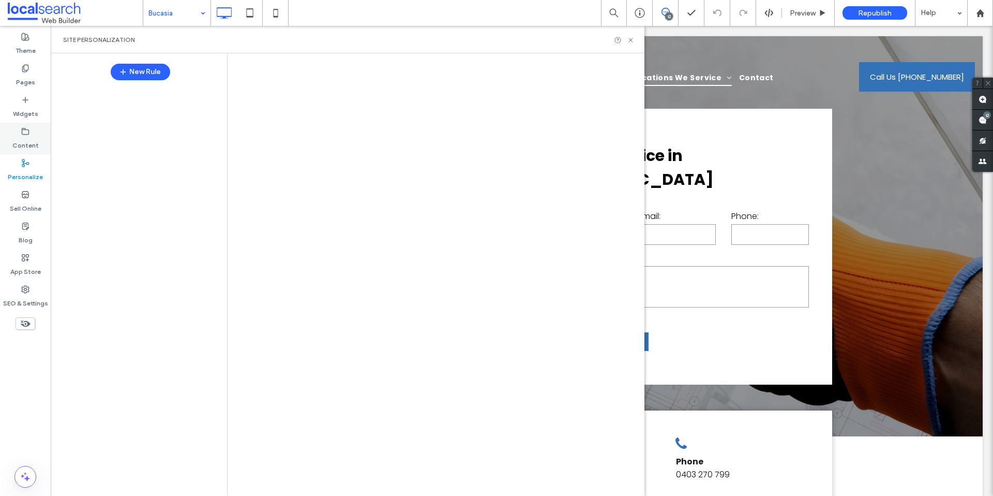
click at [29, 126] on div "Content" at bounding box center [25, 139] width 51 height 32
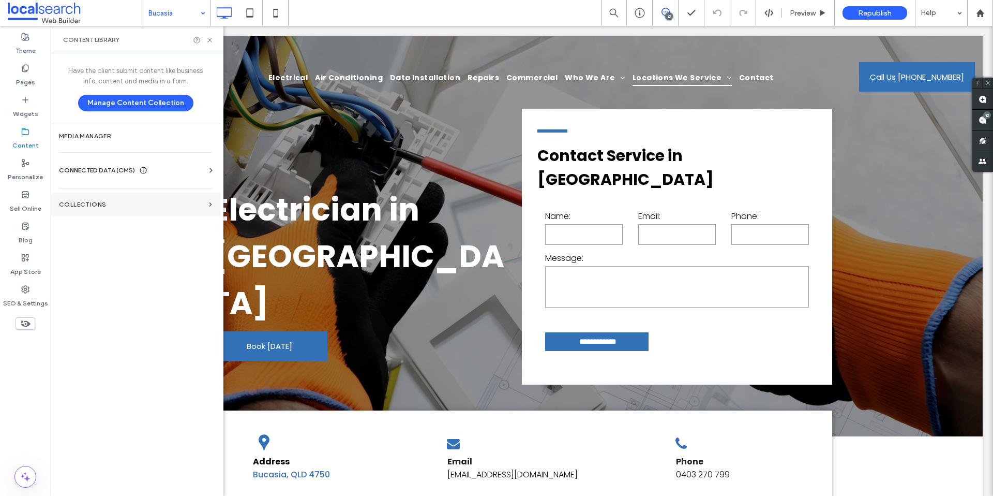
click at [113, 201] on label "Collections" at bounding box center [132, 204] width 146 height 7
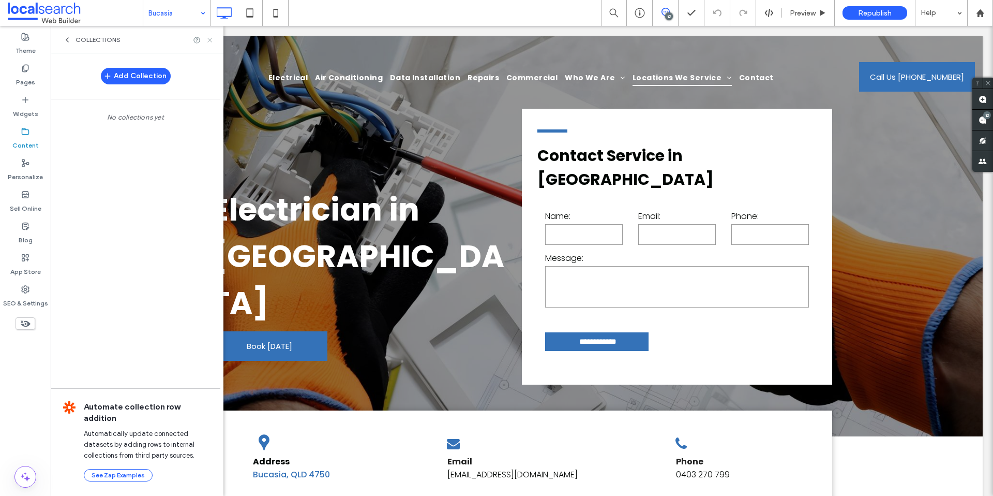
click at [211, 38] on icon at bounding box center [210, 40] width 8 height 8
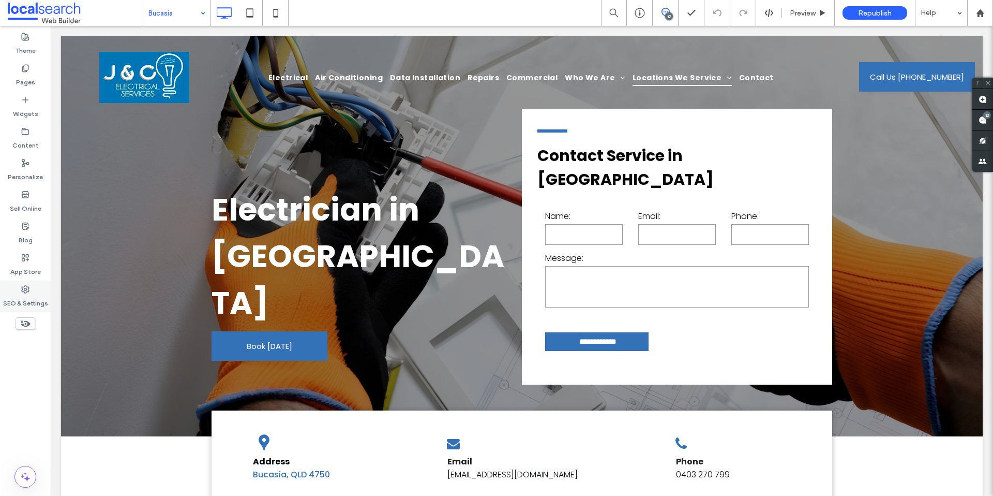
click at [18, 292] on div "SEO & Settings" at bounding box center [25, 296] width 51 height 32
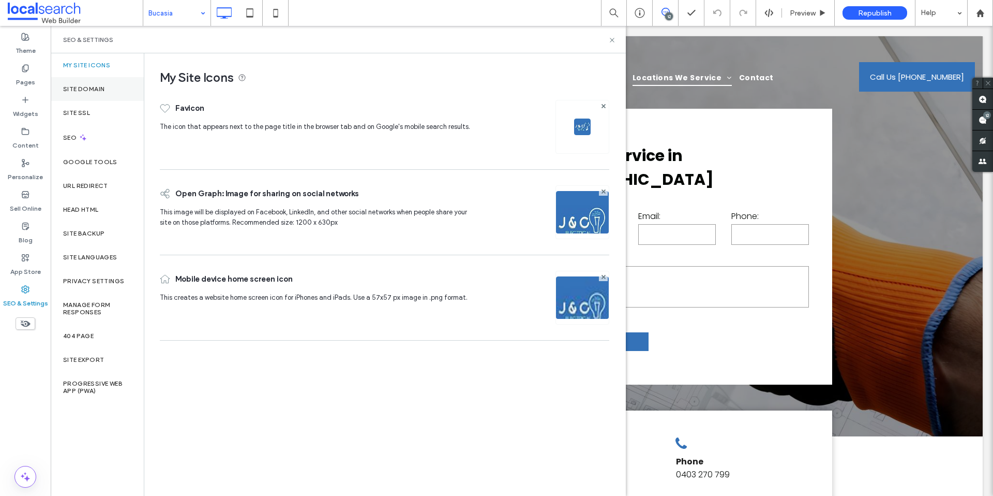
click at [79, 97] on div "Site Domain" at bounding box center [97, 89] width 93 height 24
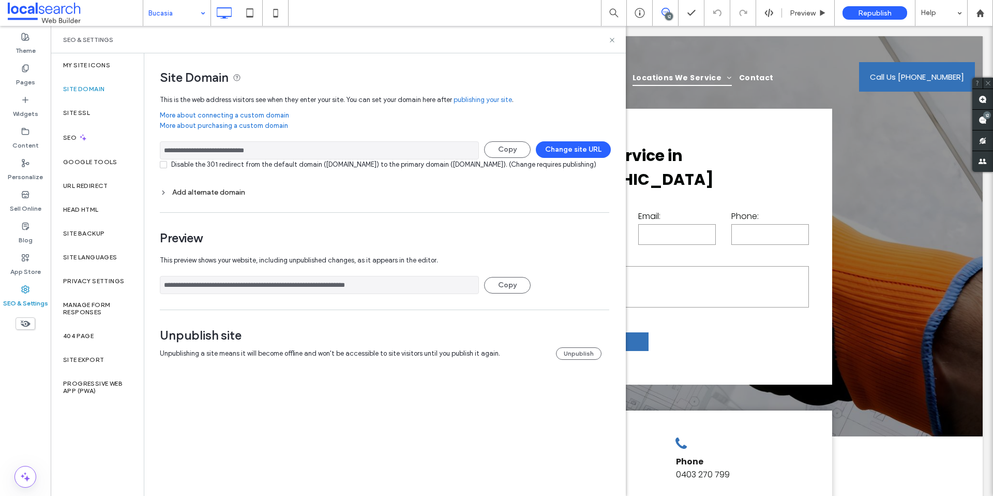
click at [222, 170] on div "Disable the 301 redirect from the default domain (jcelectricalservices.webbuild…" at bounding box center [383, 164] width 425 height 10
click at [212, 197] on div "Add alternate domain" at bounding box center [385, 192] width 450 height 9
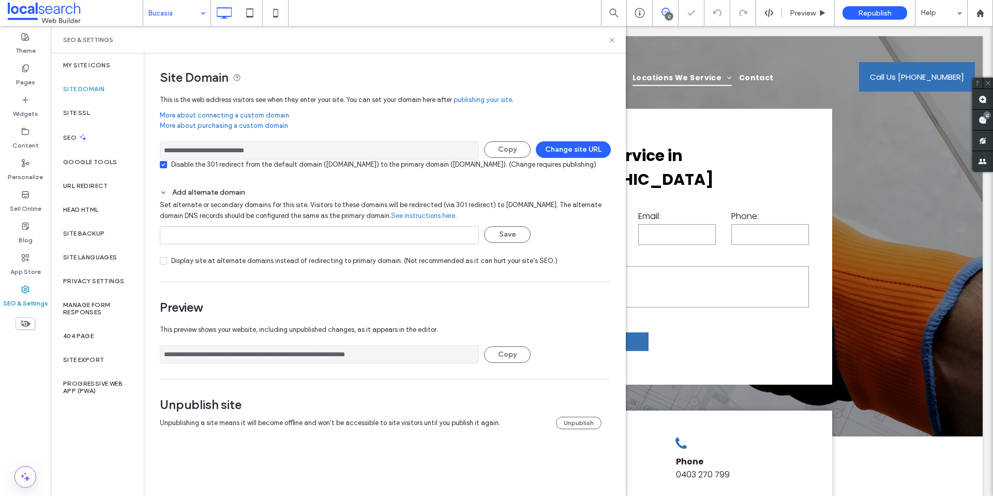
click at [183, 167] on div "Disable the 301 redirect from the default domain (jcelectricalservices.webbuild…" at bounding box center [383, 164] width 425 height 10
click at [610, 38] on use at bounding box center [612, 40] width 4 height 4
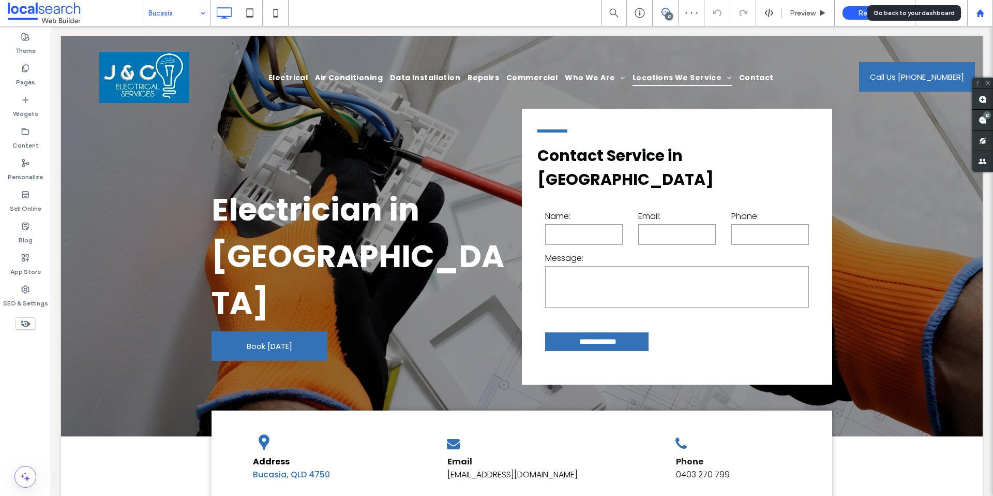
click at [990, 15] on div at bounding box center [980, 13] width 25 height 9
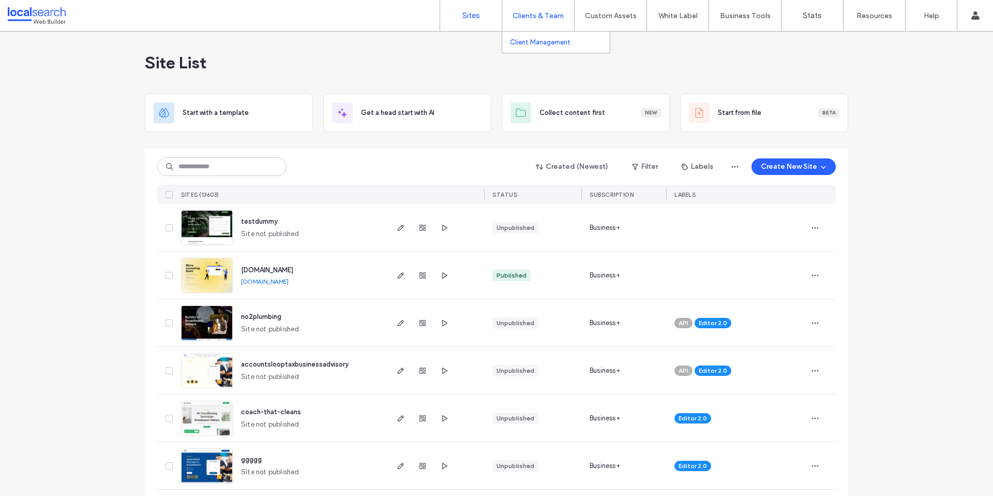
click at [528, 48] on link "Client Management" at bounding box center [560, 42] width 100 height 21
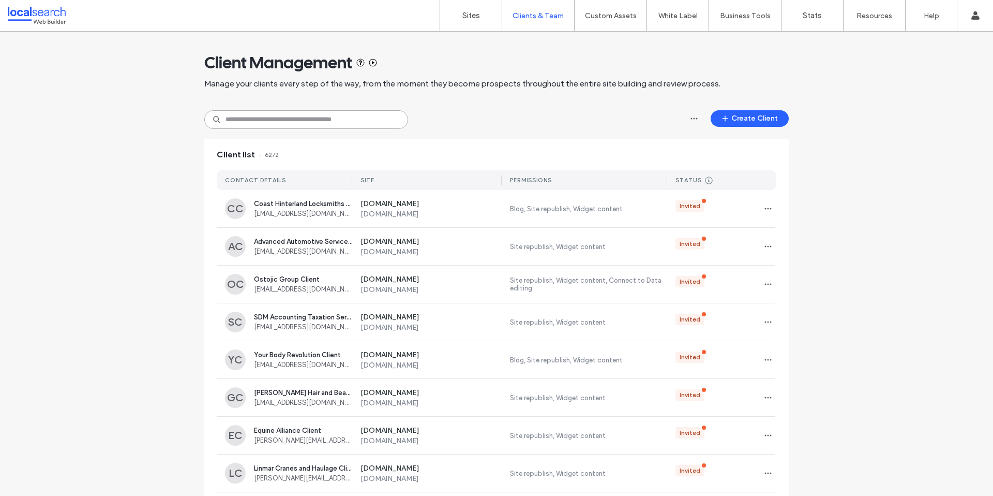
click at [305, 121] on input at bounding box center [306, 119] width 204 height 19
paste input "**********"
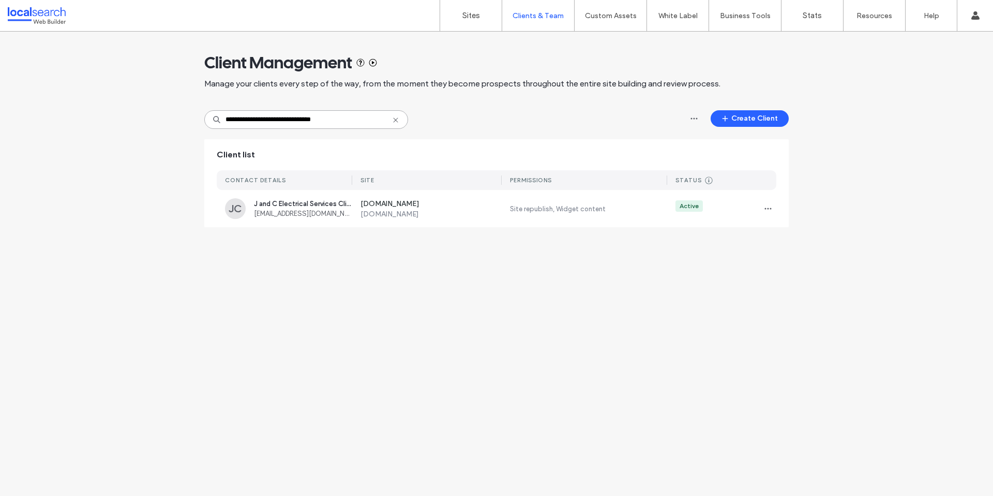
type input "**********"
click at [437, 11] on div "Sites Clients & Team Client Management Custom Assets Custom Templates Custom Se…" at bounding box center [496, 16] width 993 height 32
click at [455, 11] on link "Sites" at bounding box center [471, 15] width 62 height 31
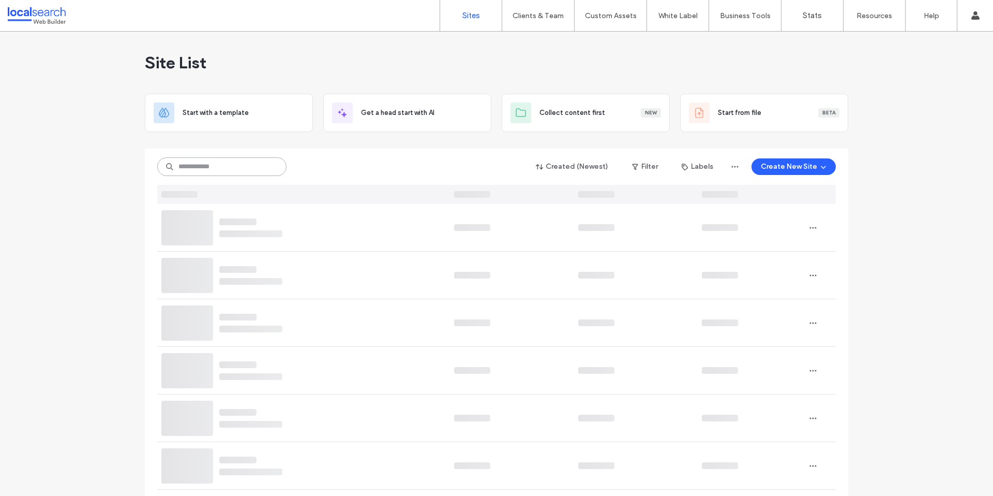
click at [229, 167] on input at bounding box center [221, 166] width 129 height 19
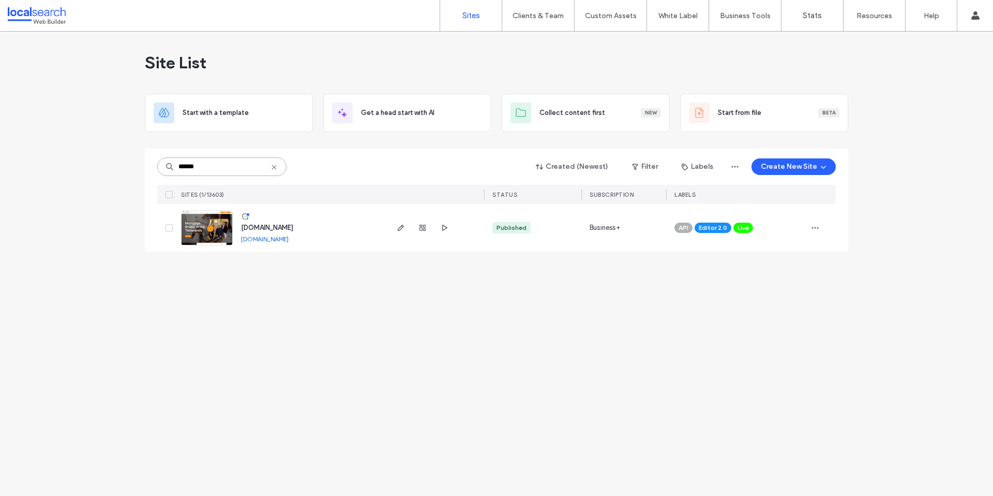
type input "******"
click at [204, 227] on img at bounding box center [207, 246] width 51 height 70
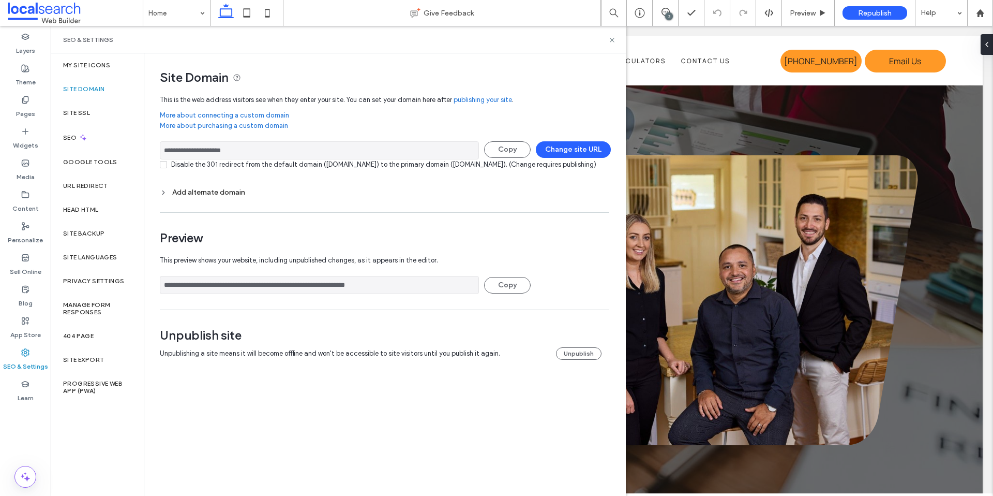
click at [167, 154] on input "**********" at bounding box center [319, 150] width 319 height 18
click at [217, 141] on input "**********" at bounding box center [319, 150] width 319 height 18
click at [205, 150] on input "**********" at bounding box center [319, 150] width 319 height 18
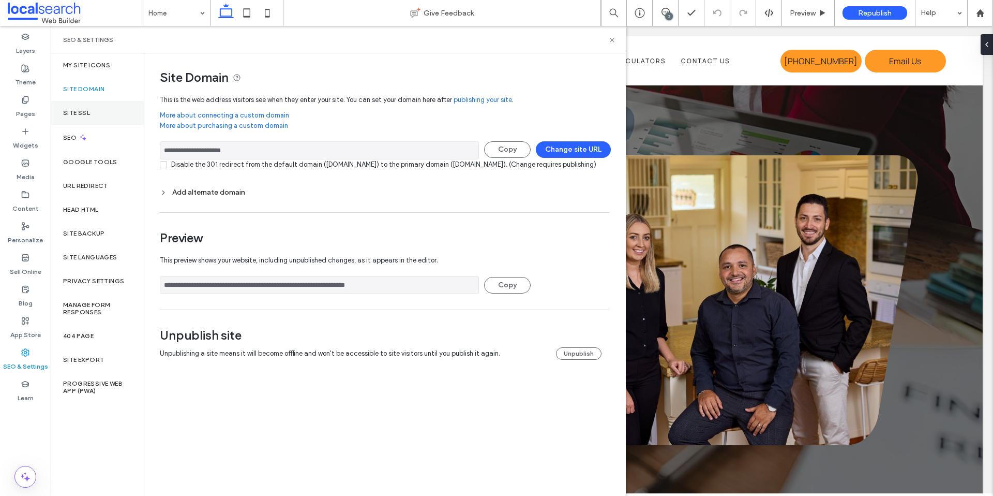
click at [109, 110] on div "Site SSL" at bounding box center [97, 113] width 93 height 24
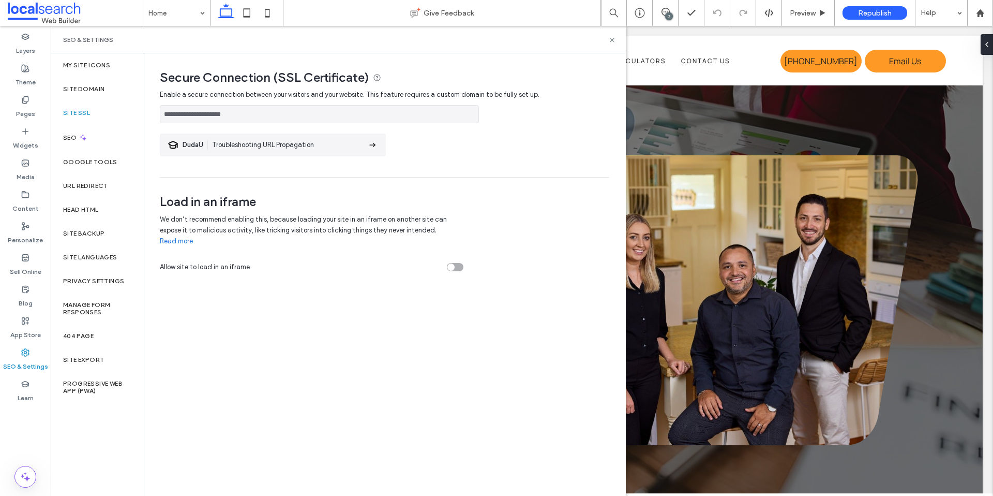
click at [104, 91] on div at bounding box center [496, 248] width 993 height 496
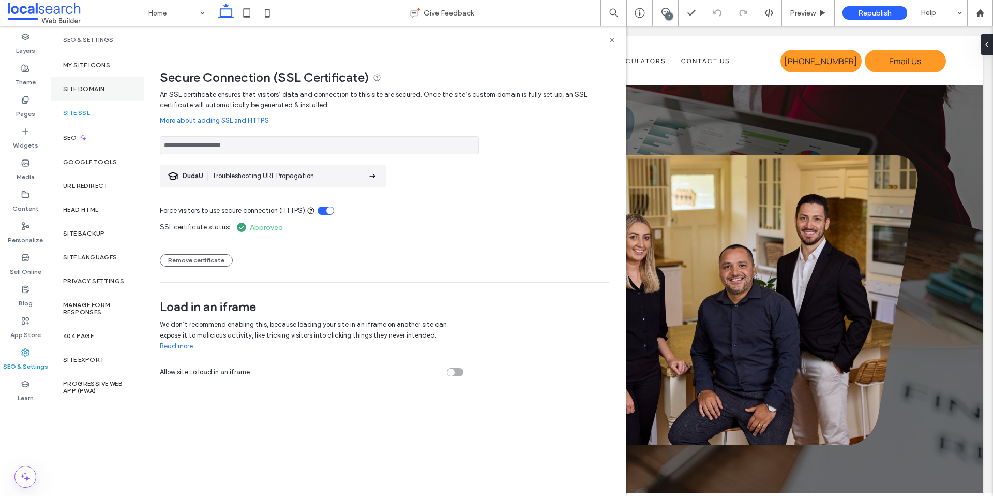
click at [92, 97] on div "Site Domain" at bounding box center [97, 89] width 93 height 24
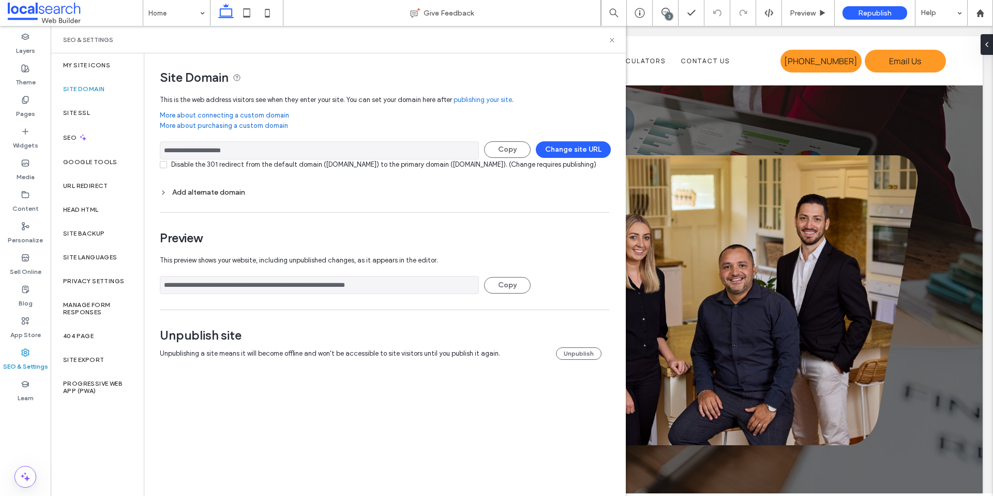
click at [210, 170] on div "Disable the 301 redirect from the default domain (loanselecttablelands.webbuild…" at bounding box center [383, 164] width 425 height 10
click at [197, 159] on div "Disable the 301 redirect from the default domain (loanselecttablelands.webbuild…" at bounding box center [383, 164] width 425 height 10
click at [213, 197] on div "Add alternate domain" at bounding box center [385, 192] width 450 height 9
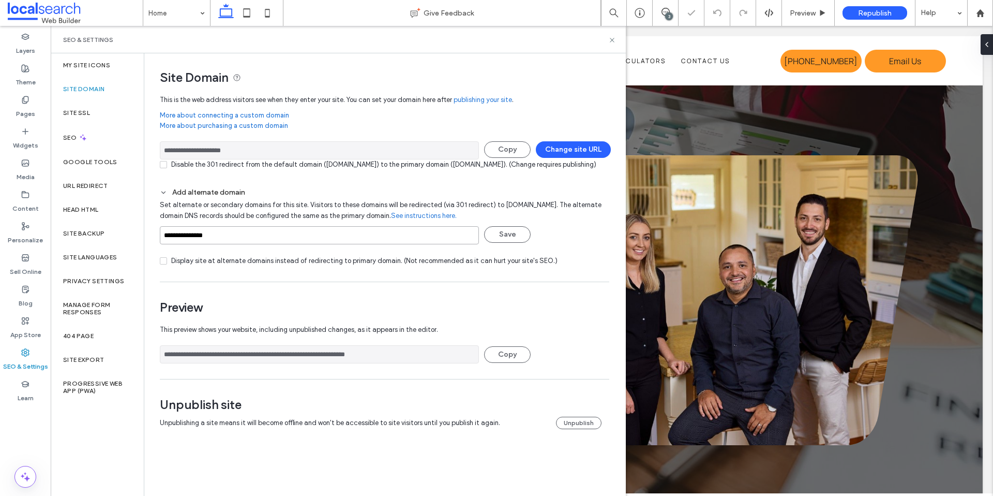
drag, startPoint x: 229, startPoint y: 246, endPoint x: 178, endPoint y: 208, distance: 62.9
click at [163, 244] on input "**********" at bounding box center [319, 235] width 319 height 18
click at [977, 13] on icon at bounding box center [980, 13] width 9 height 9
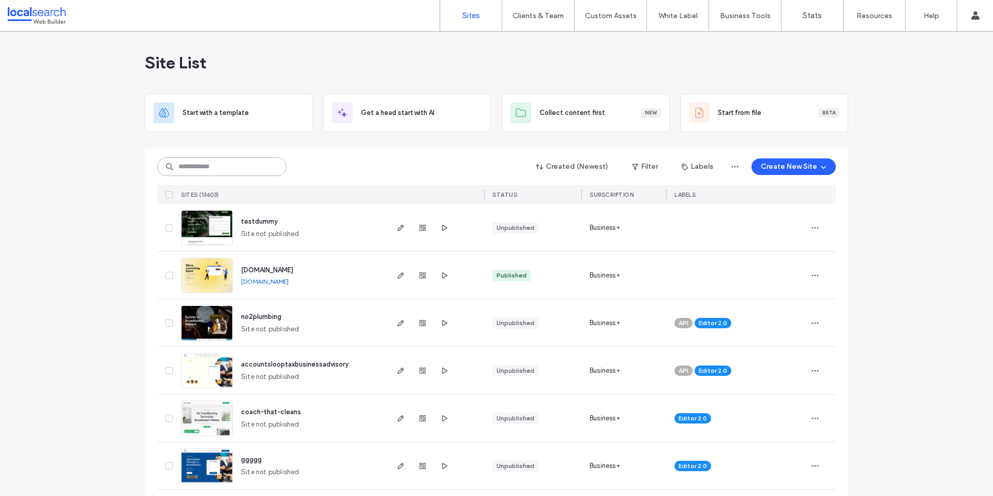
click at [207, 160] on input at bounding box center [221, 166] width 129 height 19
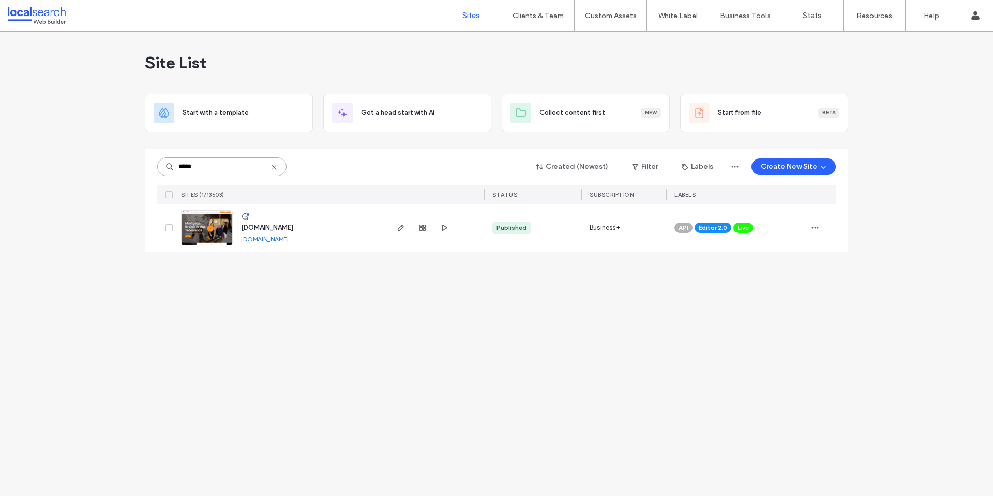
click at [228, 164] on input "*****" at bounding box center [221, 166] width 129 height 19
paste input "***"
type input "********"
click at [210, 226] on link at bounding box center [207, 227] width 52 height 35
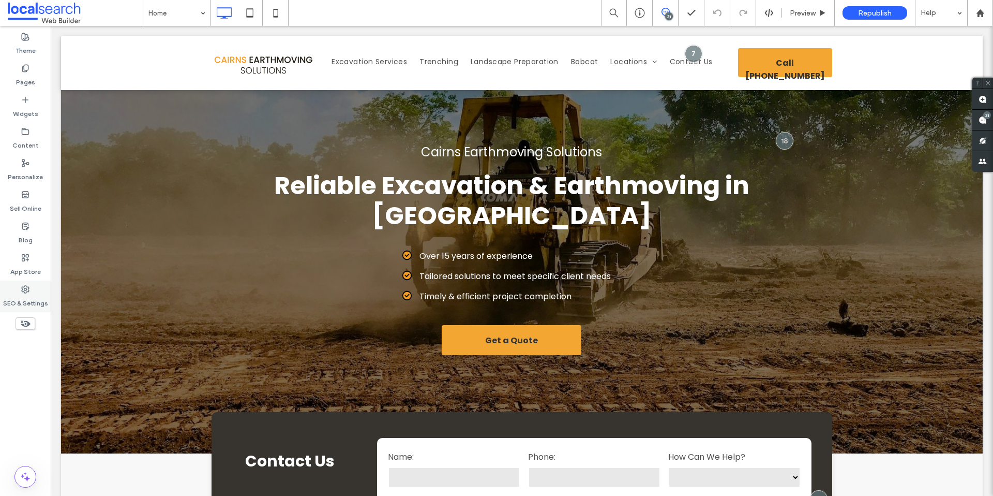
click at [22, 288] on use at bounding box center [25, 289] width 7 height 7
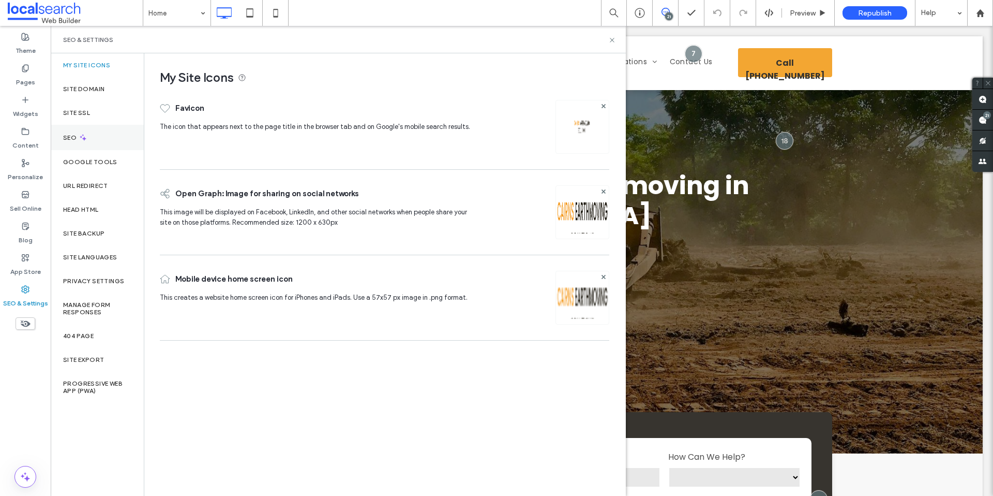
click at [93, 141] on div "SEO" at bounding box center [97, 137] width 93 height 25
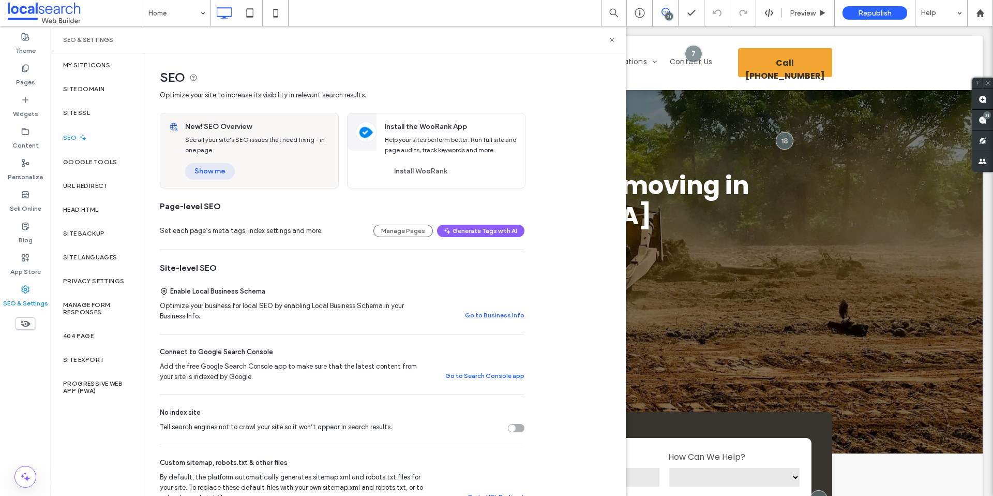
click at [218, 174] on button "Show me" at bounding box center [210, 171] width 50 height 17
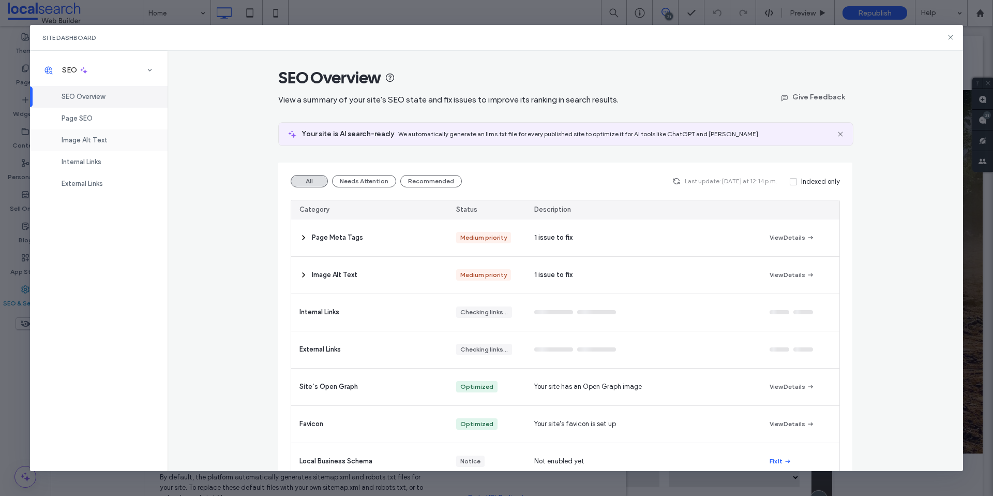
click at [80, 137] on span "Image Alt Text" at bounding box center [85, 140] width 46 height 8
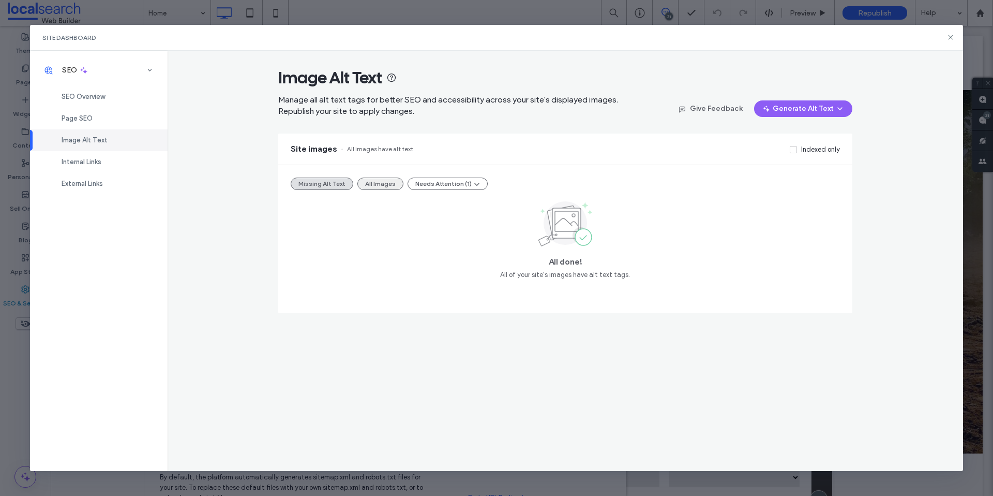
click at [367, 184] on button "All Images" at bounding box center [380, 183] width 46 height 12
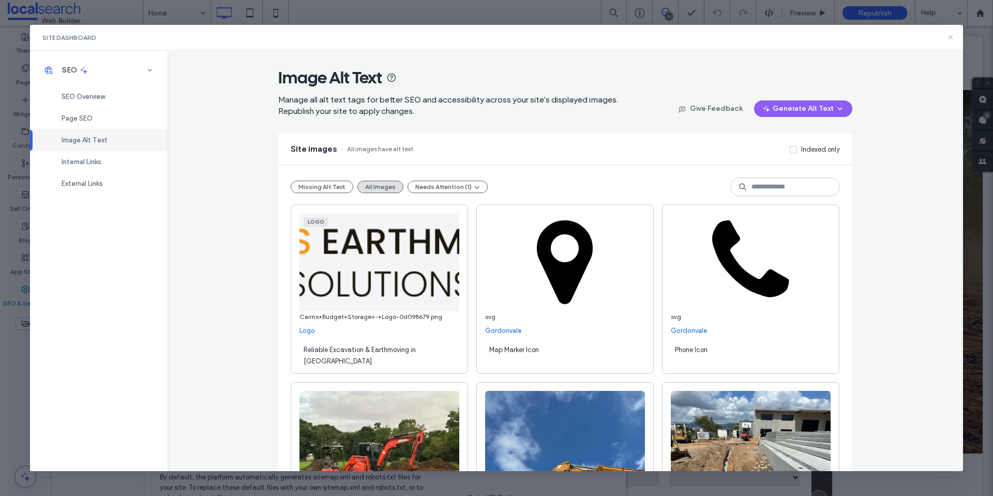
click at [949, 37] on icon at bounding box center [951, 37] width 8 height 8
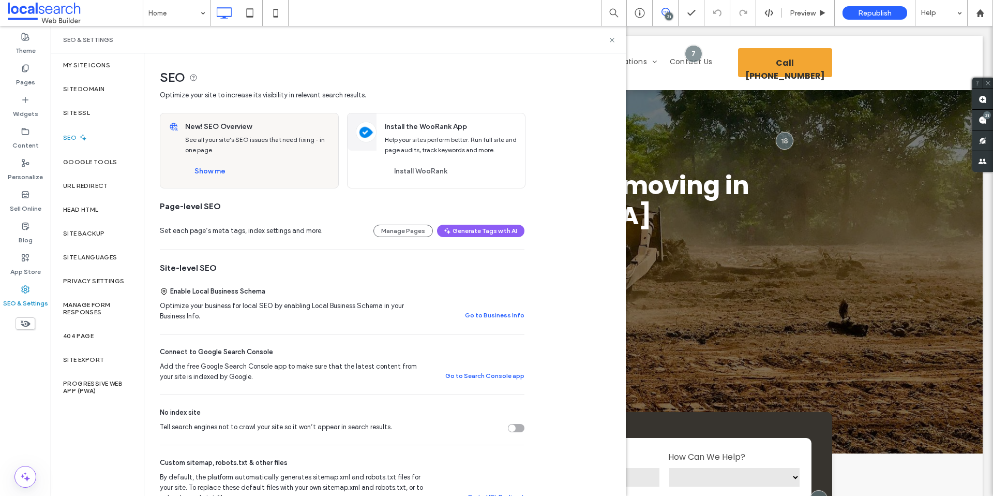
click at [208, 162] on div "New! SEO Overview See all your site's SEO issues that need fixing - in one page…" at bounding box center [258, 150] width 159 height 74
click at [208, 171] on button "Show me" at bounding box center [210, 171] width 50 height 17
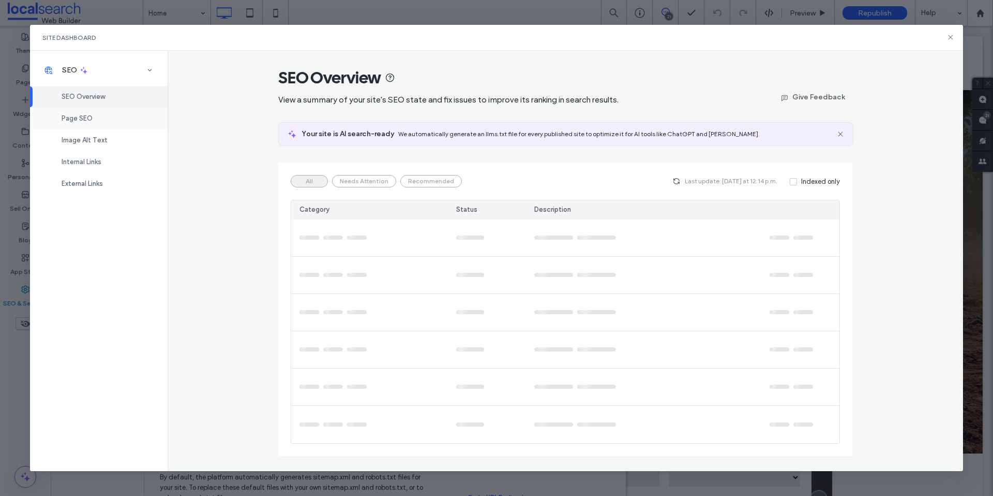
click at [84, 127] on div "Page SEO" at bounding box center [99, 119] width 138 height 22
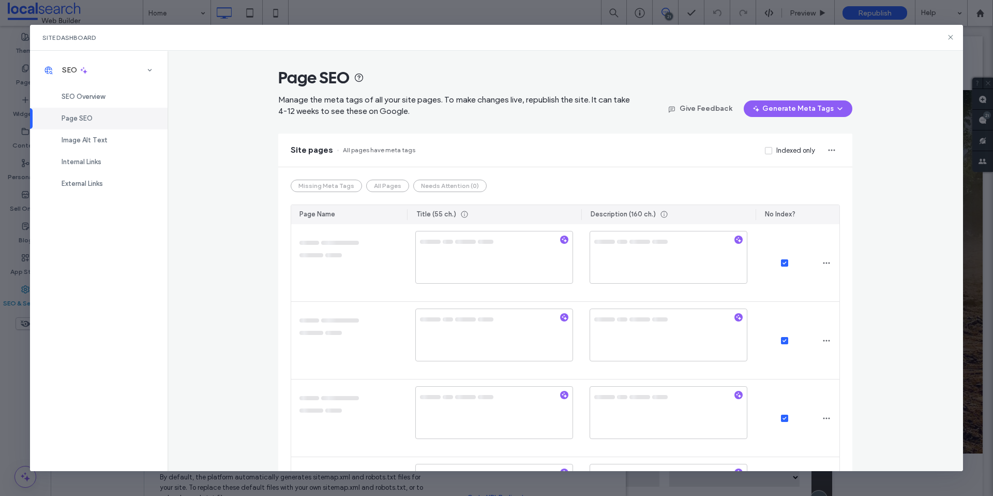
click at [85, 121] on span "Page SEO" at bounding box center [77, 118] width 31 height 8
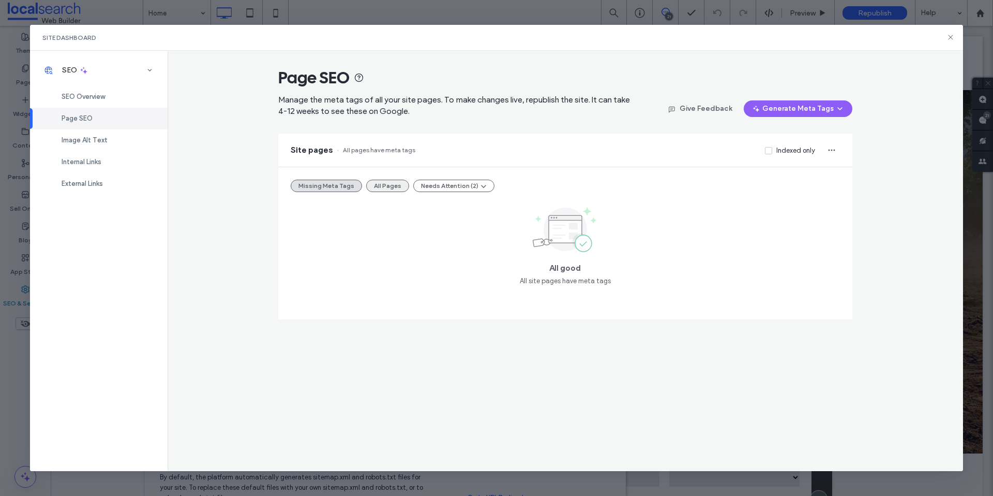
click at [373, 184] on button "All Pages" at bounding box center [387, 185] width 43 height 12
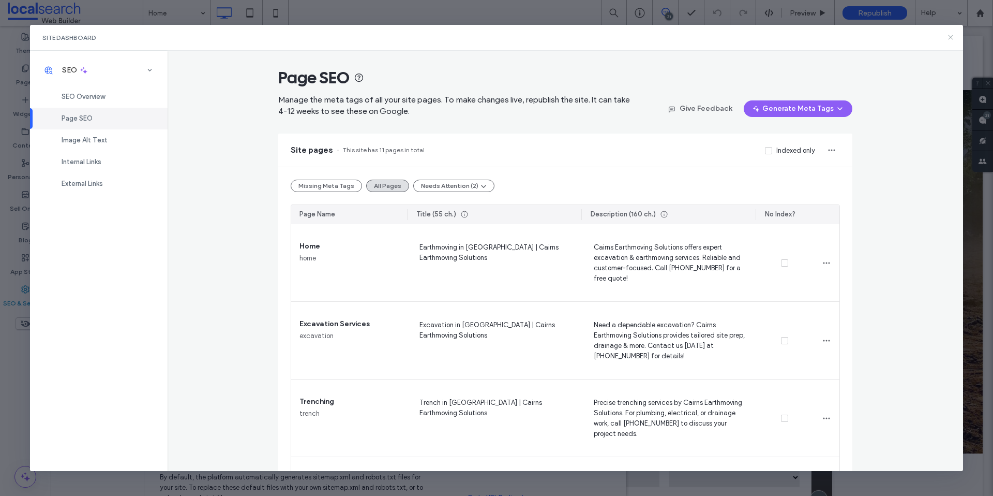
click at [953, 38] on icon at bounding box center [951, 37] width 8 height 8
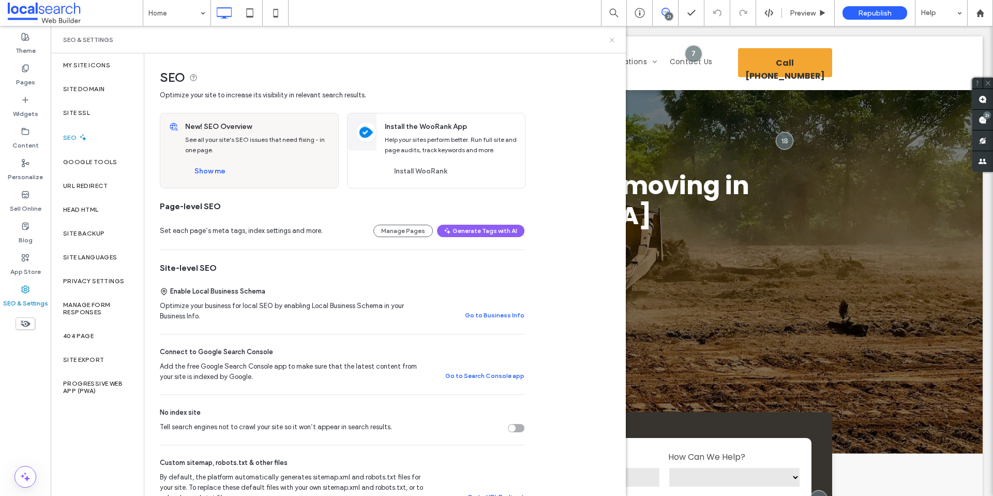
drag, startPoint x: 613, startPoint y: 40, endPoint x: 639, endPoint y: 21, distance: 32.2
click at [613, 40] on icon at bounding box center [612, 40] width 8 height 8
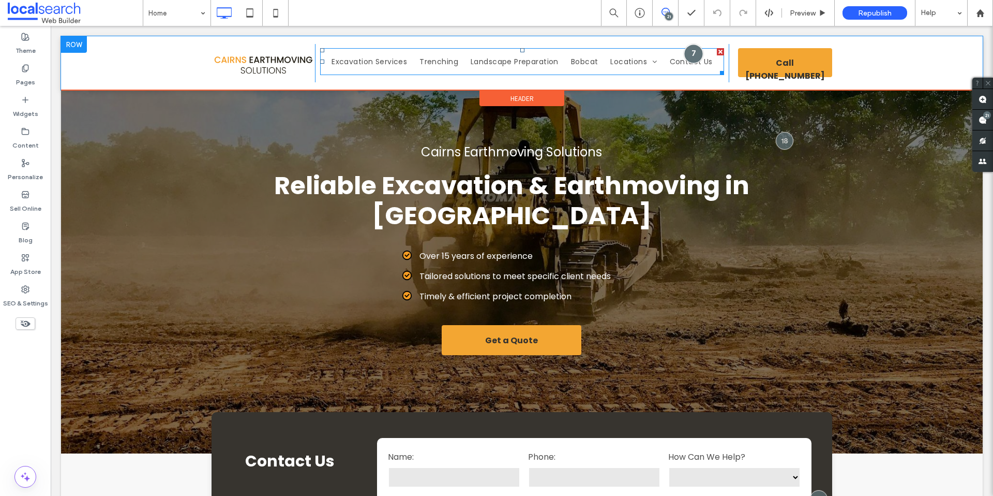
click at [693, 49] on div at bounding box center [693, 53] width 19 height 19
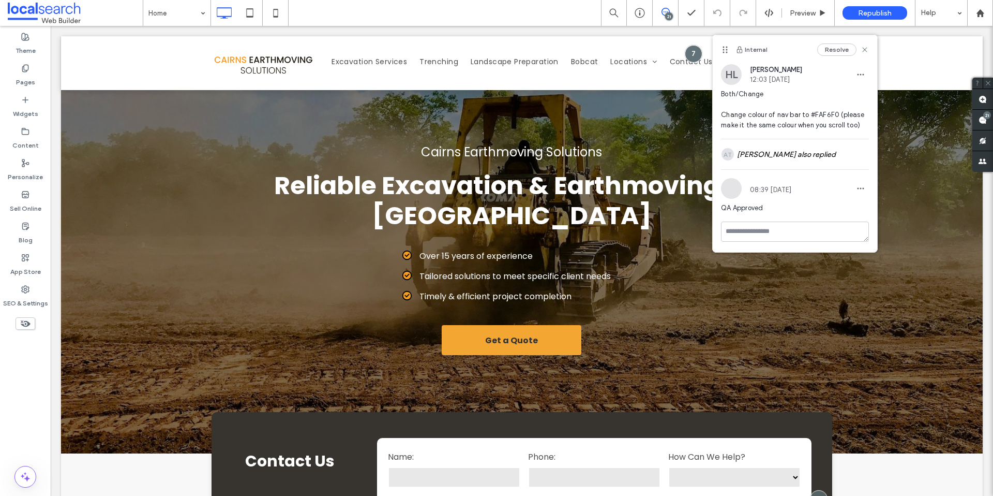
click at [869, 48] on div "Internal Resolve" at bounding box center [795, 49] width 164 height 29
drag, startPoint x: 865, startPoint y: 49, endPoint x: 731, endPoint y: 98, distance: 143.4
click at [865, 49] on use at bounding box center [865, 49] width 5 height 5
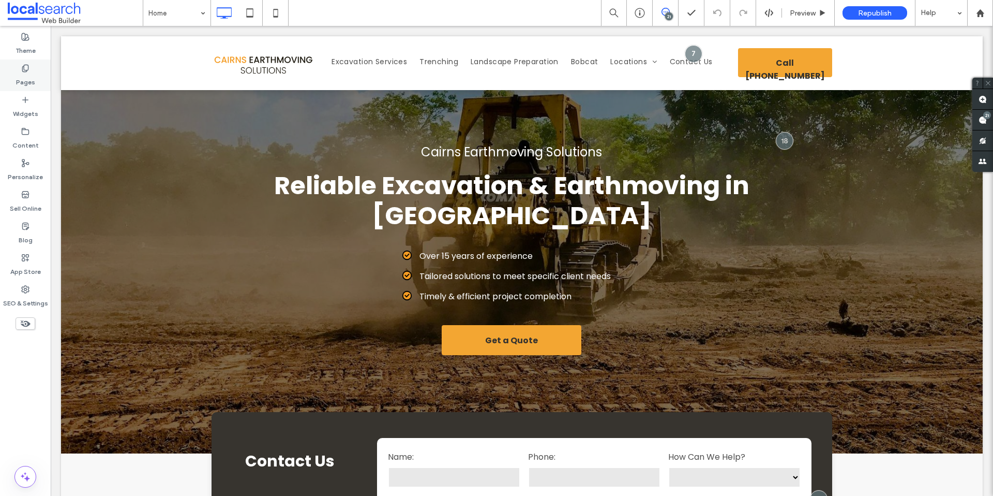
click at [27, 81] on label "Pages" at bounding box center [25, 79] width 19 height 14
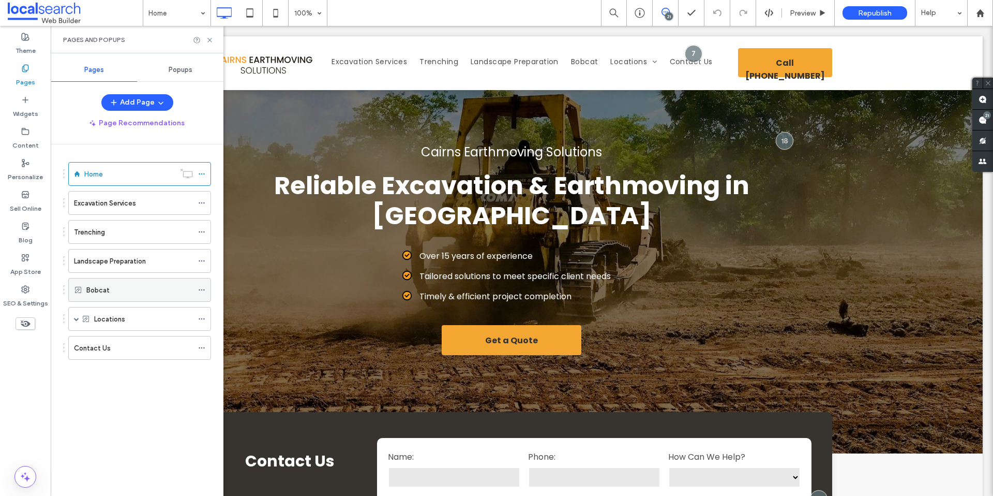
click at [200, 290] on icon at bounding box center [201, 289] width 7 height 7
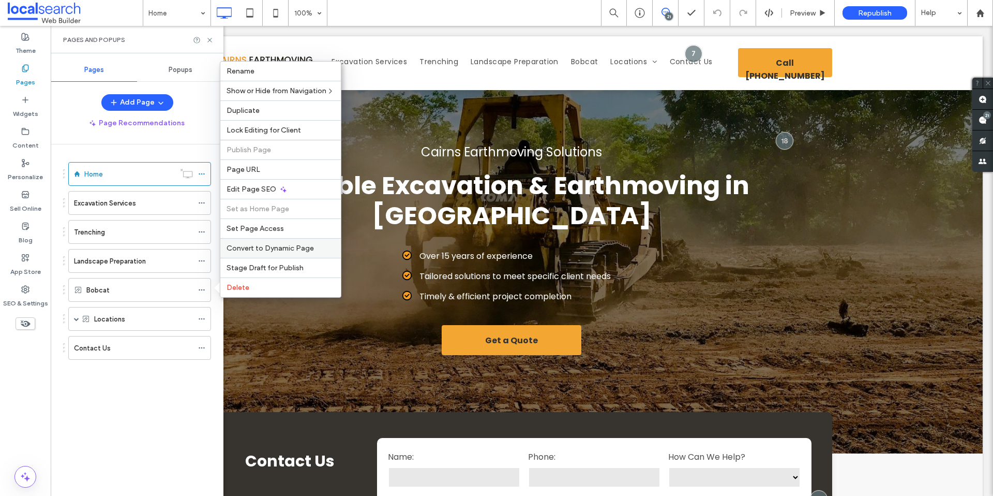
click at [288, 251] on span "Convert to Dynamic Page" at bounding box center [270, 248] width 87 height 9
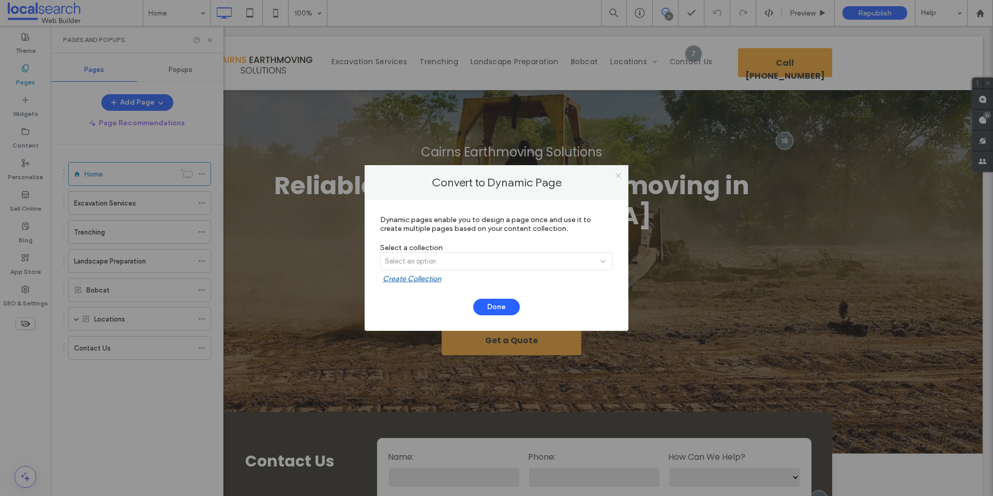
drag, startPoint x: 624, startPoint y: 175, endPoint x: 618, endPoint y: 175, distance: 6.2
click at [621, 175] on div at bounding box center [618, 176] width 16 height 16
click at [618, 175] on use at bounding box center [618, 175] width 5 height 5
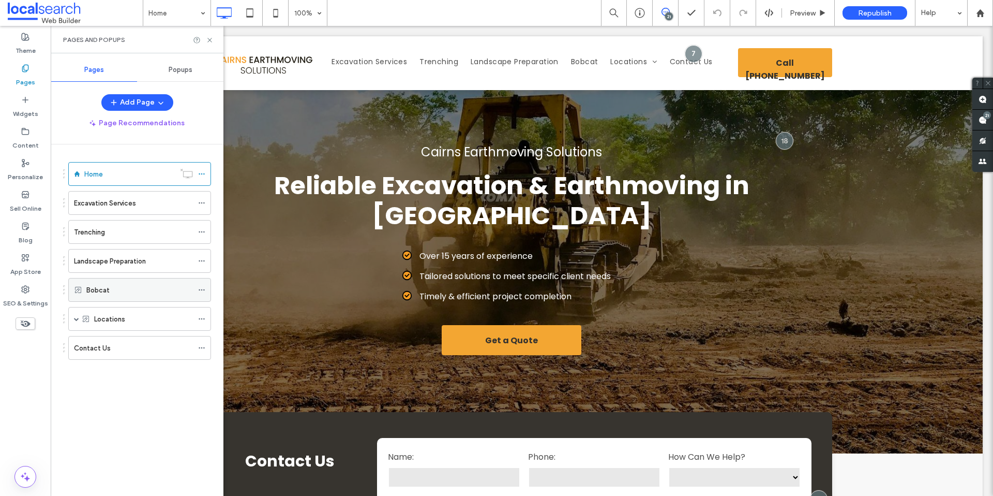
click at [202, 289] on icon at bounding box center [201, 289] width 7 height 7
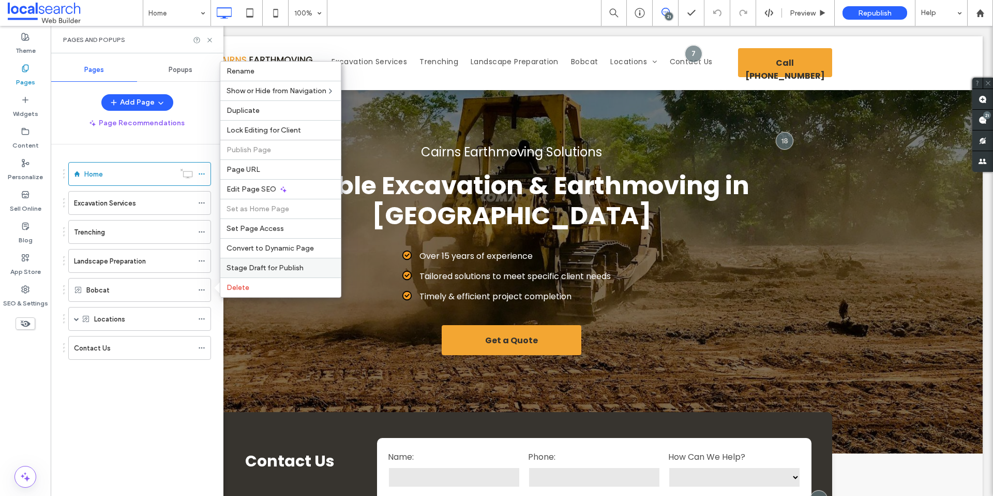
click at [262, 272] on div "Stage Draft for Publish" at bounding box center [280, 268] width 121 height 20
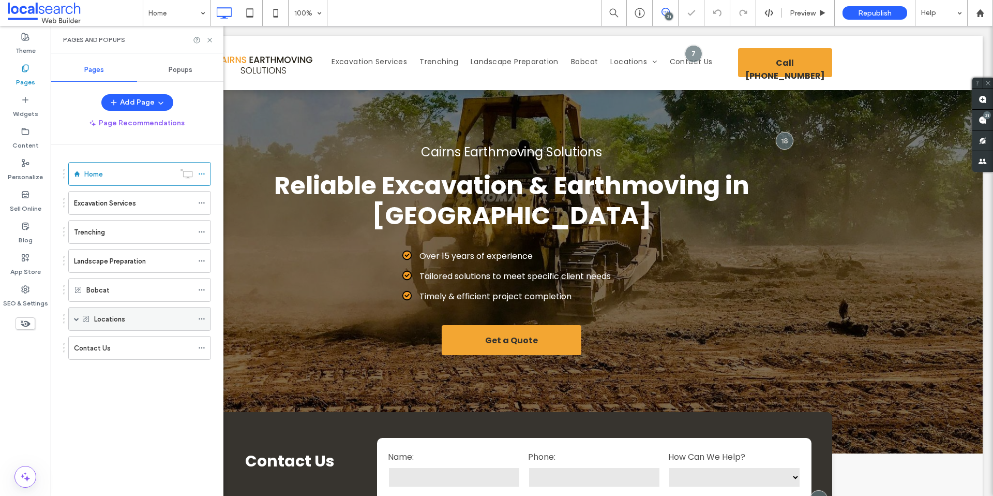
click at [76, 319] on span at bounding box center [76, 318] width 5 height 5
drag, startPoint x: 203, startPoint y: 319, endPoint x: 216, endPoint y: 319, distance: 13.5
click at [203, 319] on icon at bounding box center [201, 318] width 7 height 7
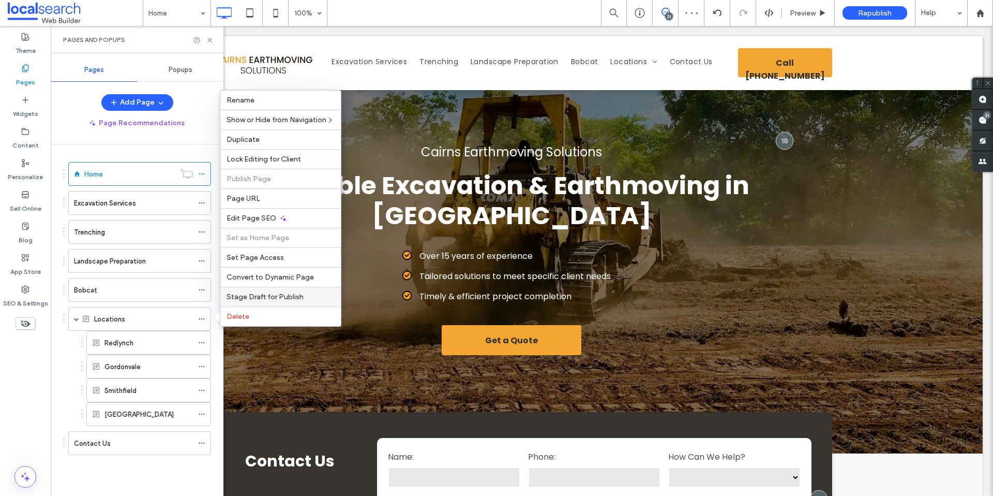
click at [256, 296] on span "Stage Draft for Publish" at bounding box center [265, 296] width 77 height 9
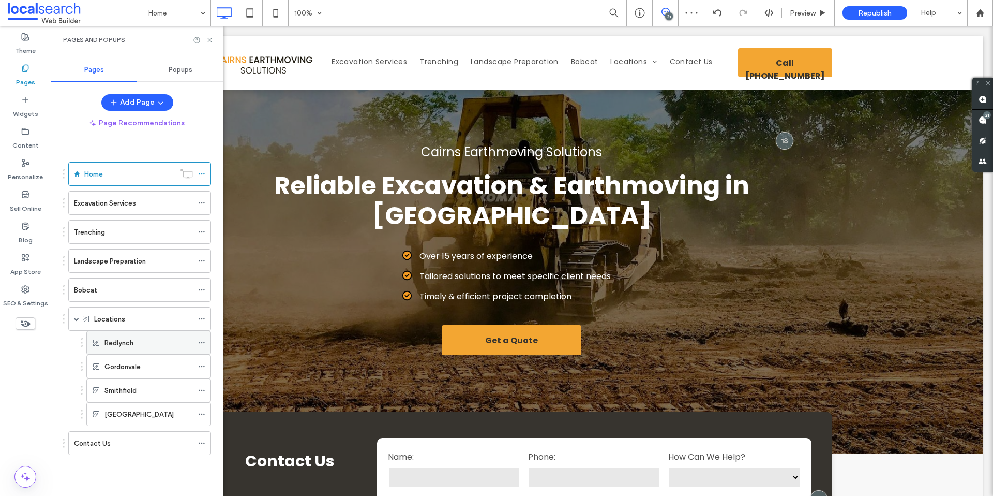
click at [202, 343] on icon at bounding box center [201, 342] width 7 height 7
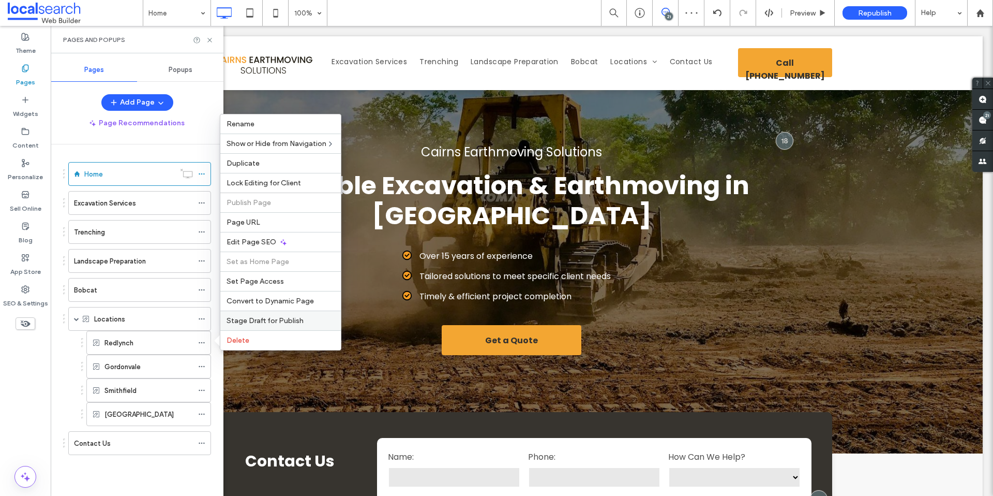
click at [267, 317] on span "Stage Draft for Publish" at bounding box center [265, 320] width 77 height 9
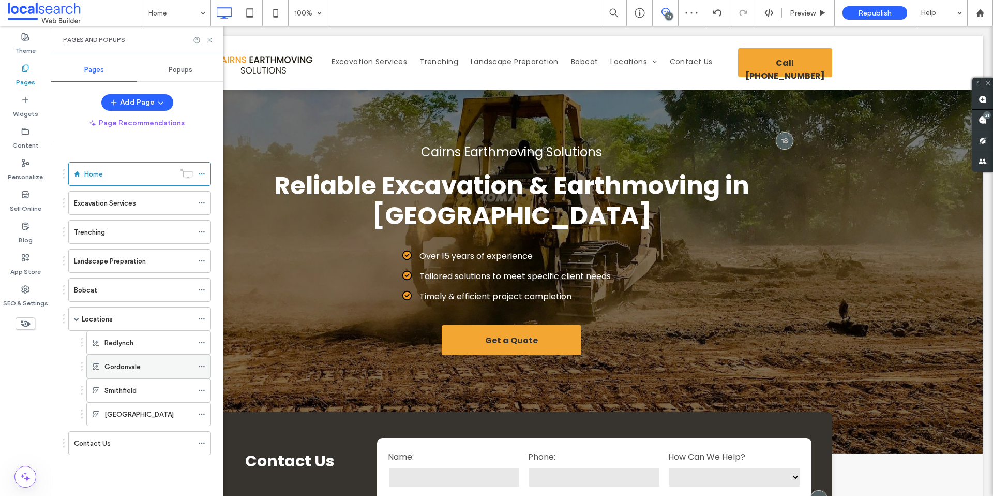
click at [200, 364] on icon at bounding box center [201, 366] width 7 height 7
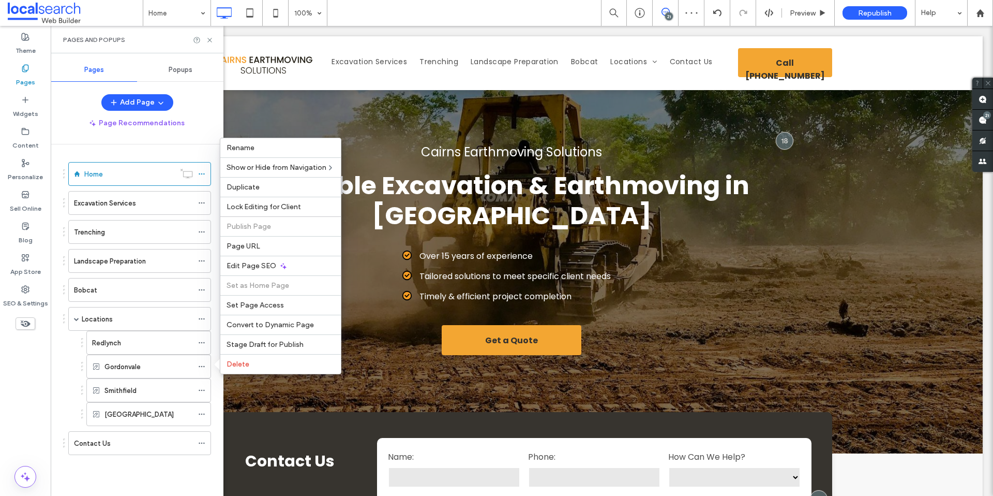
drag, startPoint x: 263, startPoint y: 346, endPoint x: 211, endPoint y: 379, distance: 61.1
click at [262, 346] on span "Stage Draft for Publish" at bounding box center [265, 344] width 77 height 9
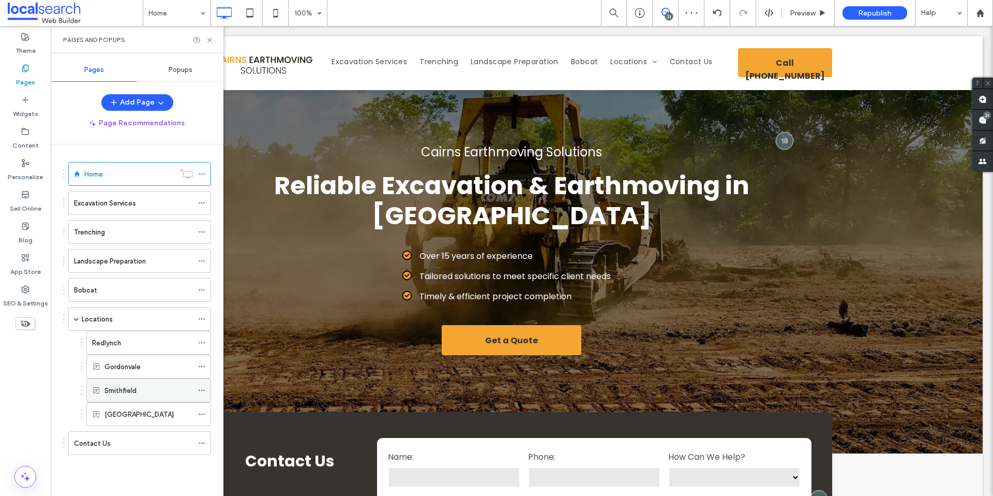
click at [202, 389] on icon at bounding box center [201, 389] width 7 height 7
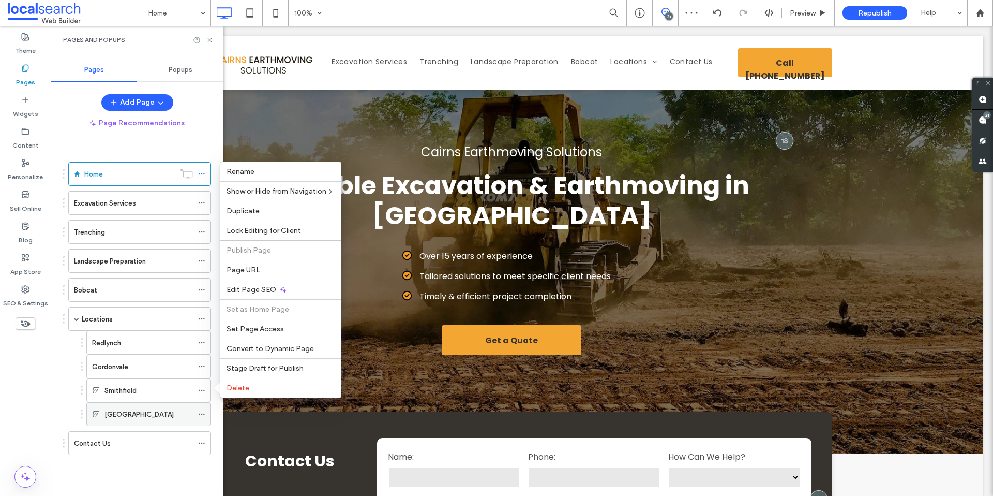
drag, startPoint x: 271, startPoint y: 363, endPoint x: 199, endPoint y: 402, distance: 81.9
click at [271, 364] on span "Stage Draft for Publish" at bounding box center [265, 368] width 77 height 9
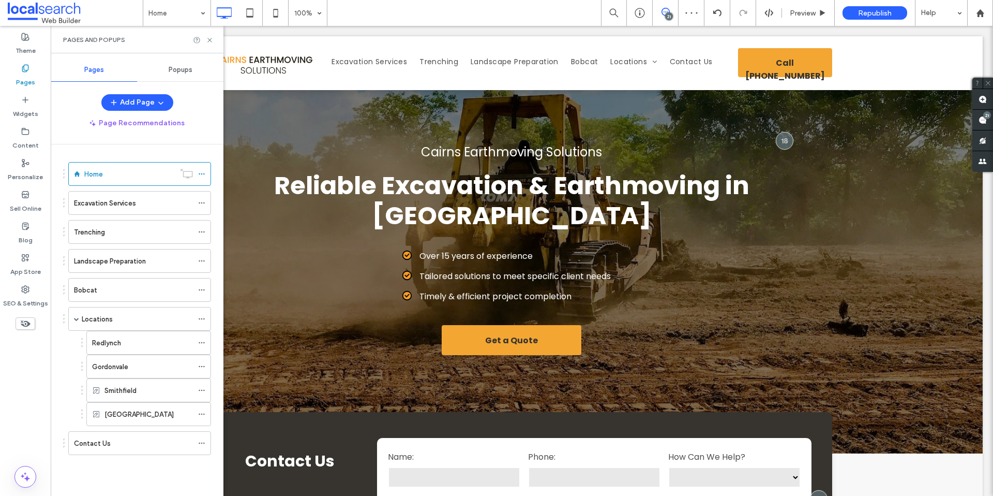
click at [201, 413] on icon at bounding box center [201, 413] width 7 height 7
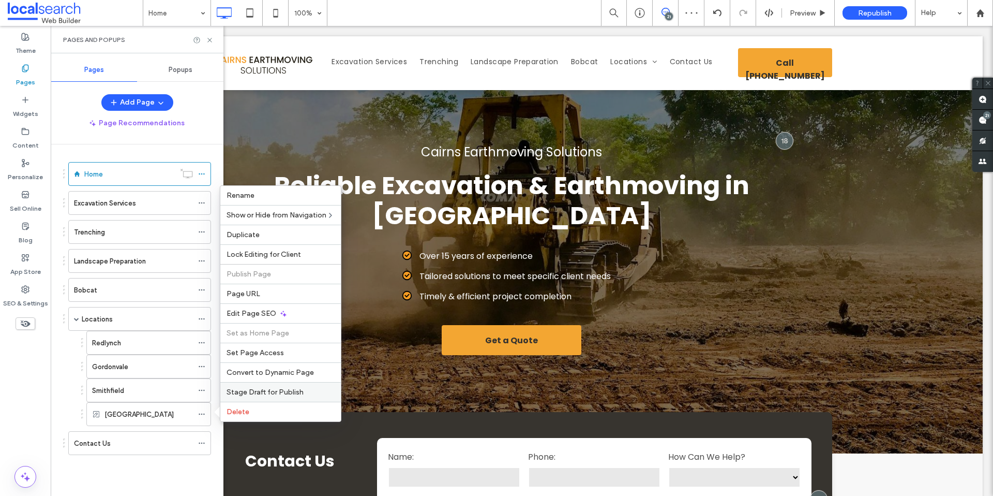
click at [295, 394] on span "Stage Draft for Publish" at bounding box center [265, 391] width 77 height 9
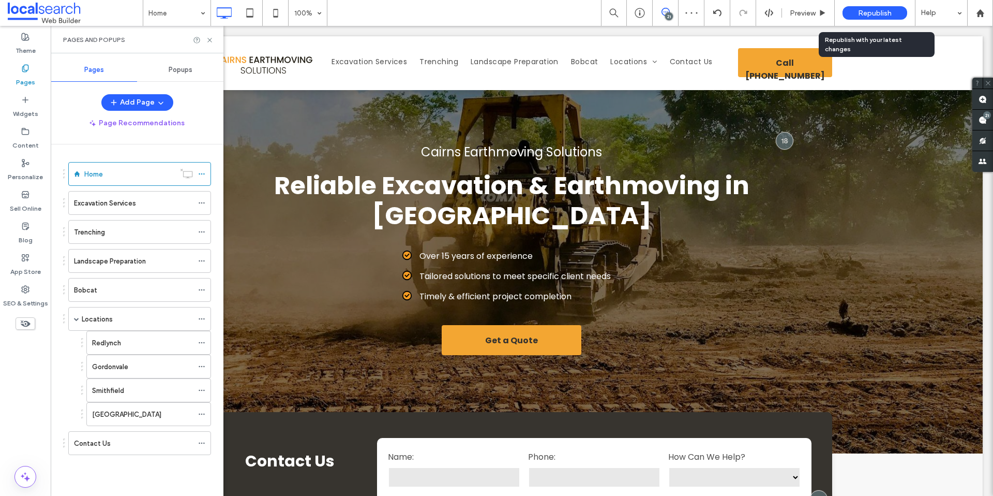
click at [866, 10] on span "Republish" at bounding box center [875, 13] width 34 height 9
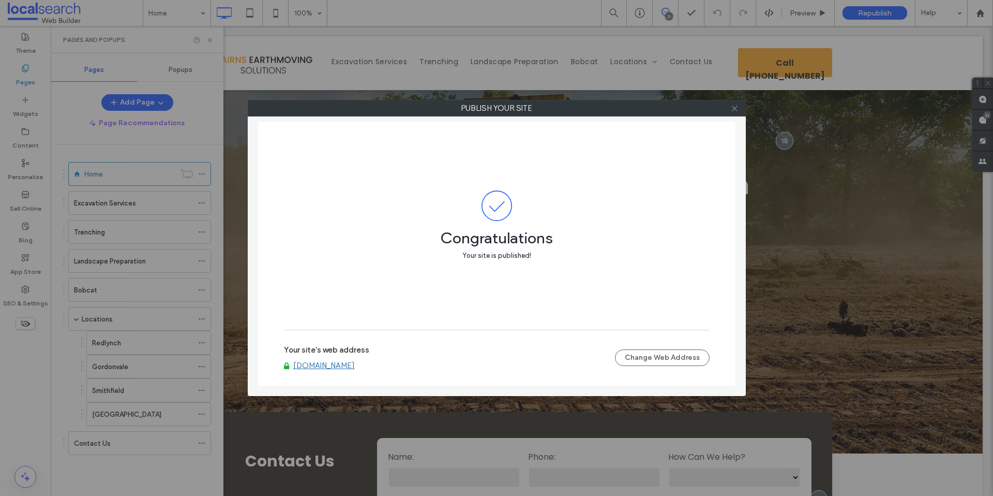
click at [735, 106] on icon at bounding box center [735, 108] width 8 height 8
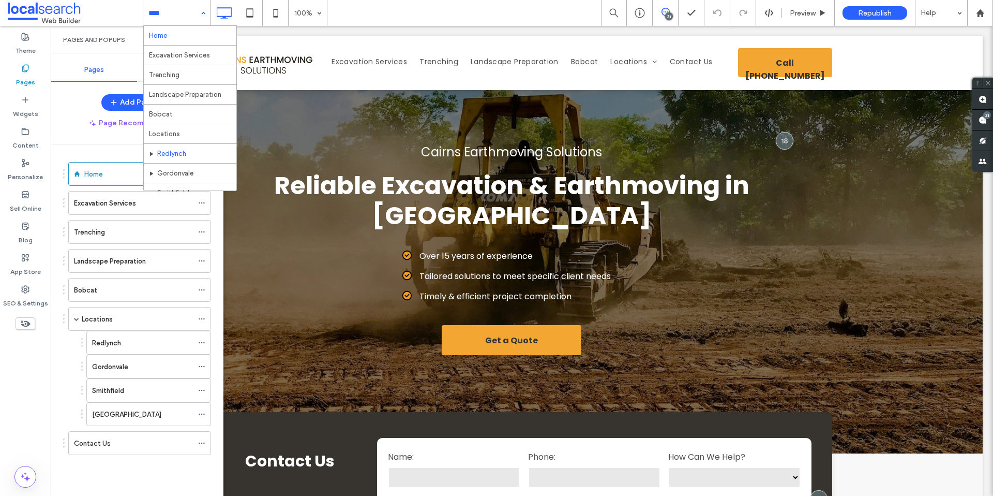
scroll to position [2, 0]
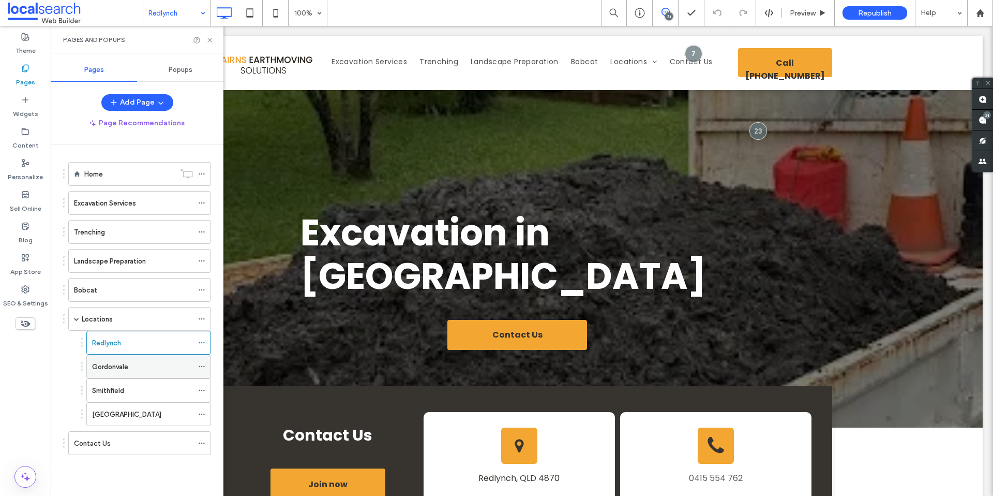
click at [131, 376] on div "Gordonvale" at bounding box center [142, 366] width 101 height 23
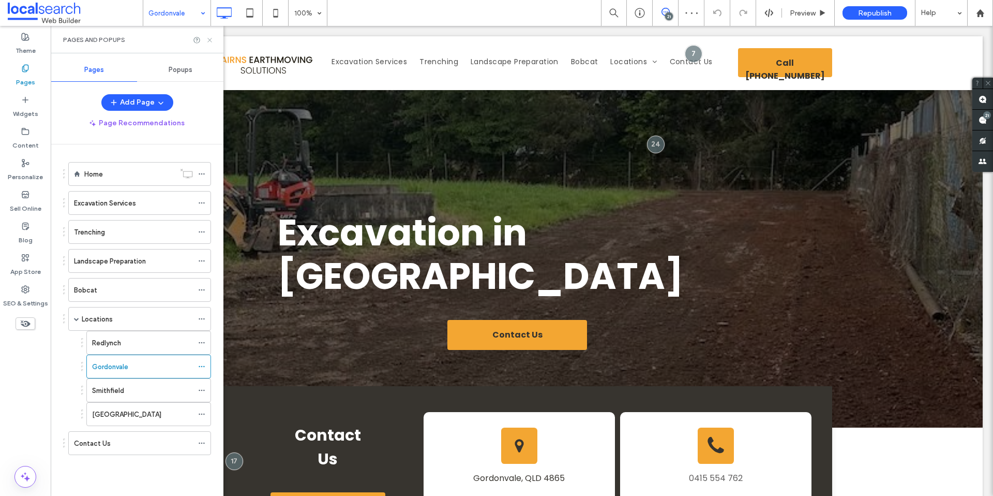
click at [211, 40] on icon at bounding box center [210, 40] width 8 height 8
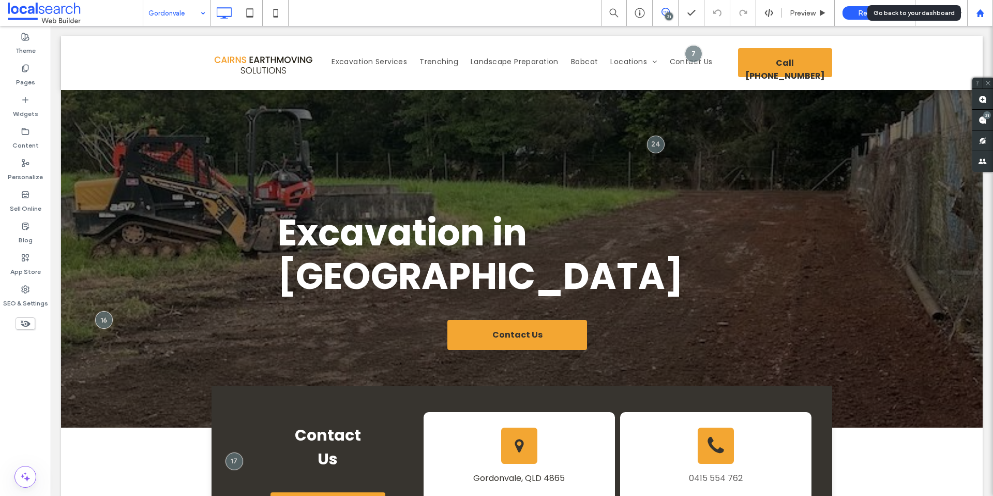
click at [984, 12] on icon at bounding box center [980, 13] width 9 height 9
